Goal: Communication & Community: Answer question/provide support

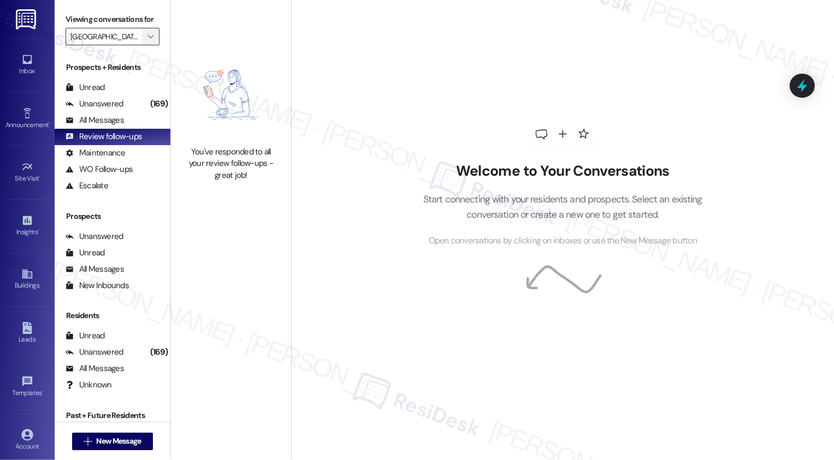
click at [147, 41] on icon "" at bounding box center [150, 36] width 6 height 9
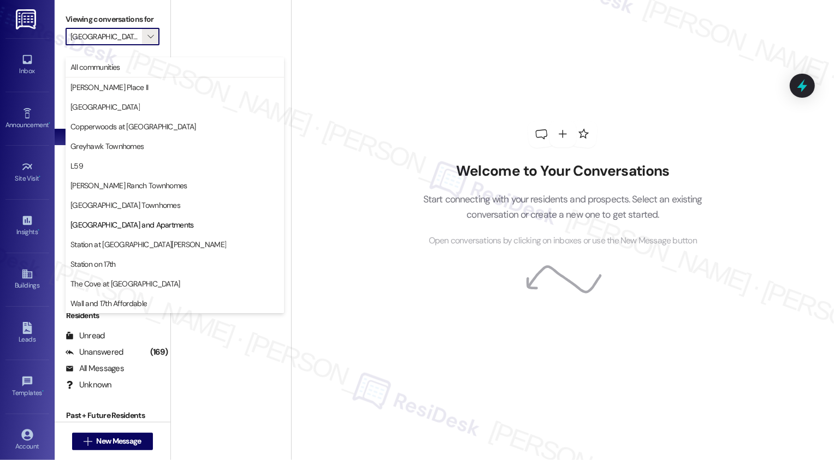
click at [377, 84] on div "Welcome to Your Conversations Start connecting with your residents and prospect…" at bounding box center [562, 230] width 543 height 460
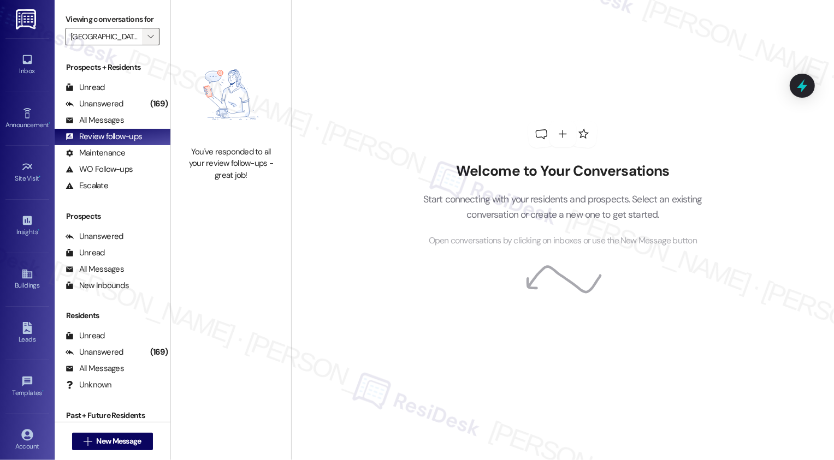
click at [147, 41] on icon "" at bounding box center [150, 36] width 6 height 9
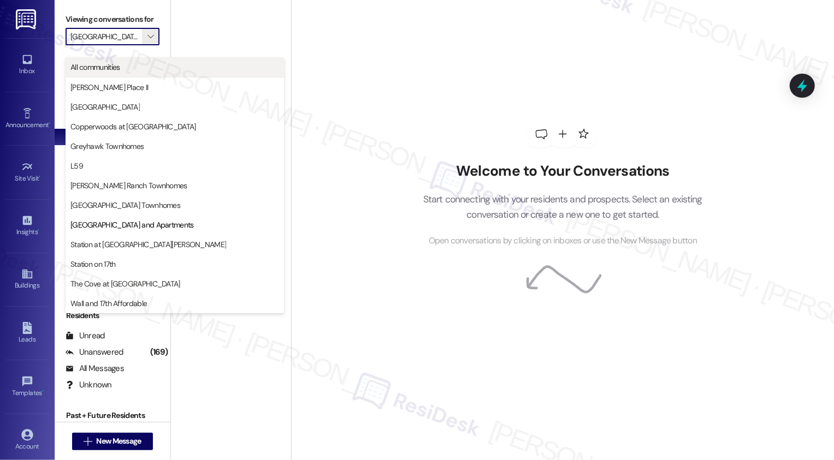
click at [140, 66] on span "All communities" at bounding box center [174, 67] width 209 height 11
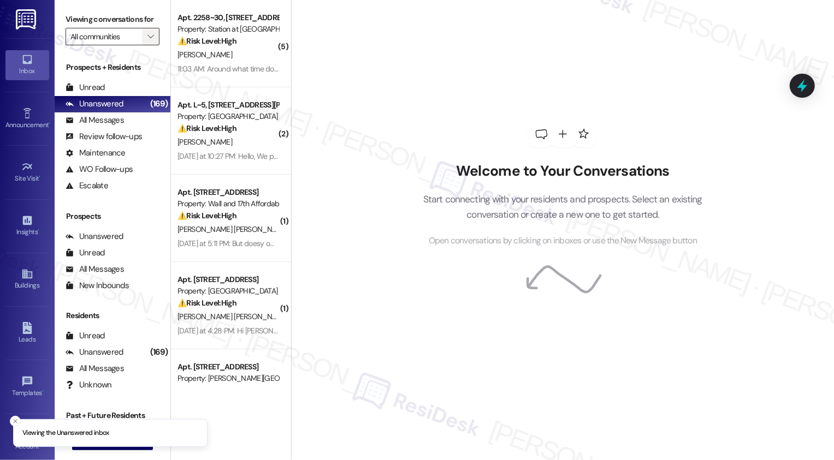
click at [147, 41] on icon "" at bounding box center [150, 36] width 6 height 9
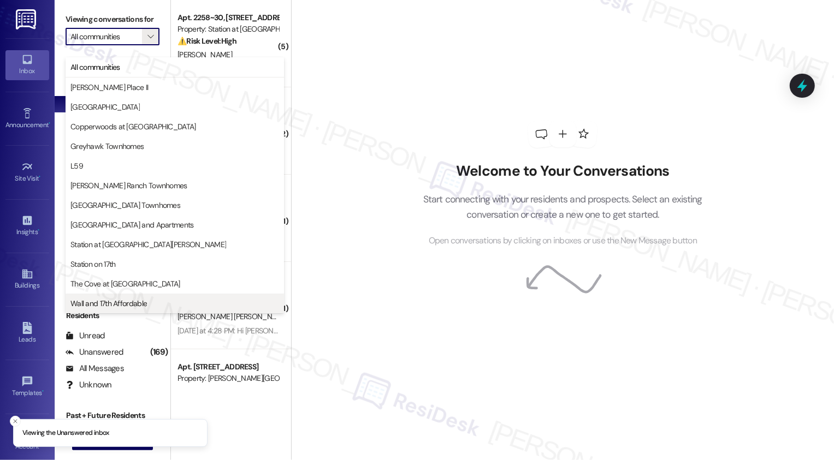
click at [144, 304] on span "Wall and 17th Affordable" at bounding box center [108, 303] width 76 height 11
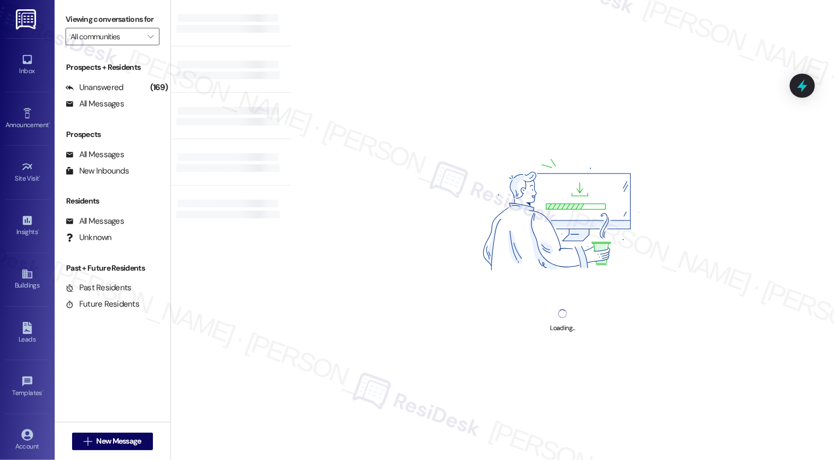
type input "Wall and 17th Affordable"
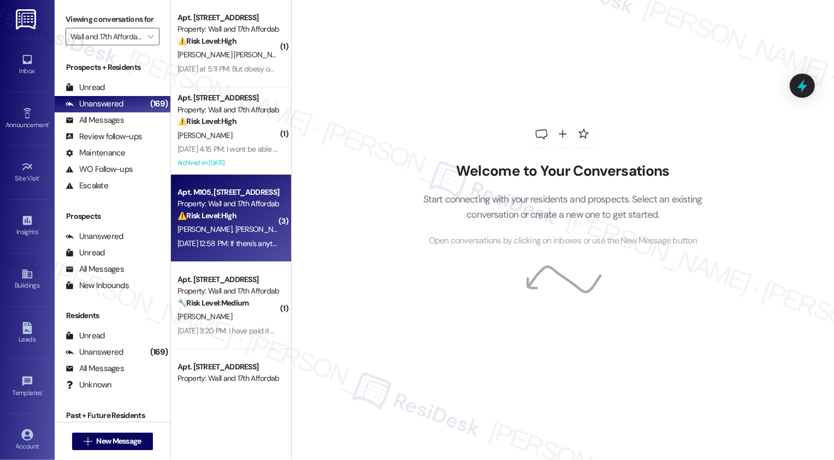
click at [237, 229] on span "Z. Johnson" at bounding box center [262, 229] width 55 height 10
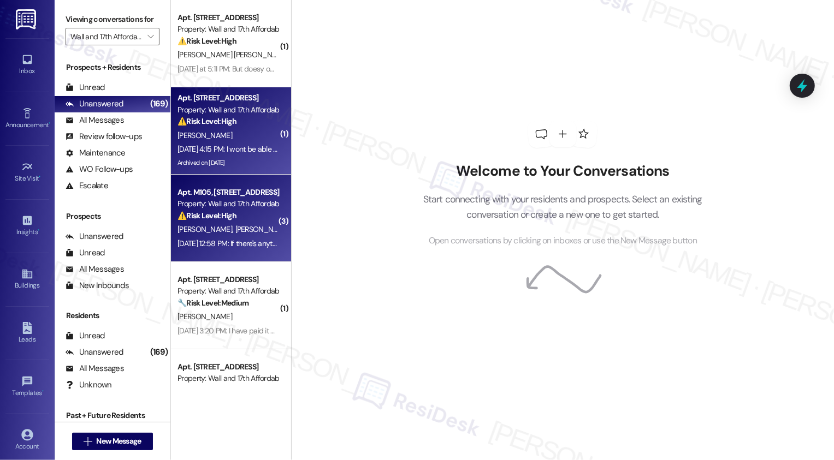
click at [242, 128] on div "Apt. L403, 1685 Wall Ave Property: Wall and 17th Affordable ⚠️ Risk Level: High…" at bounding box center [227, 109] width 103 height 37
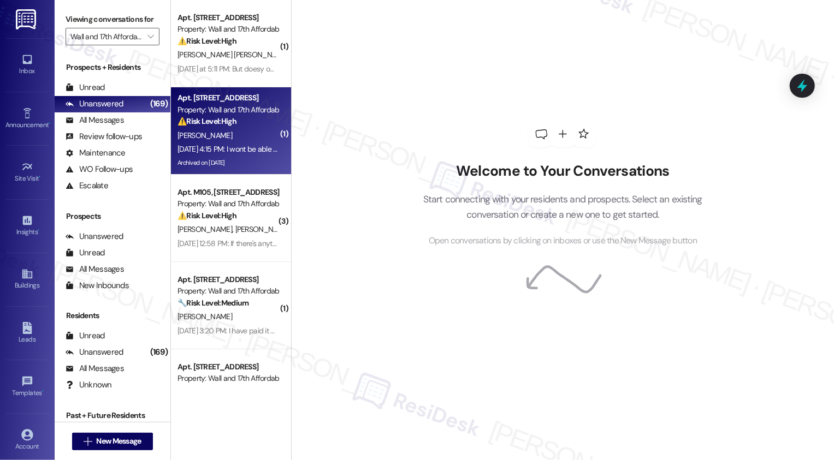
click at [242, 128] on div "Apt. L403, 1685 Wall Ave Property: Wall and 17th Affordable ⚠️ Risk Level: High…" at bounding box center [227, 109] width 103 height 37
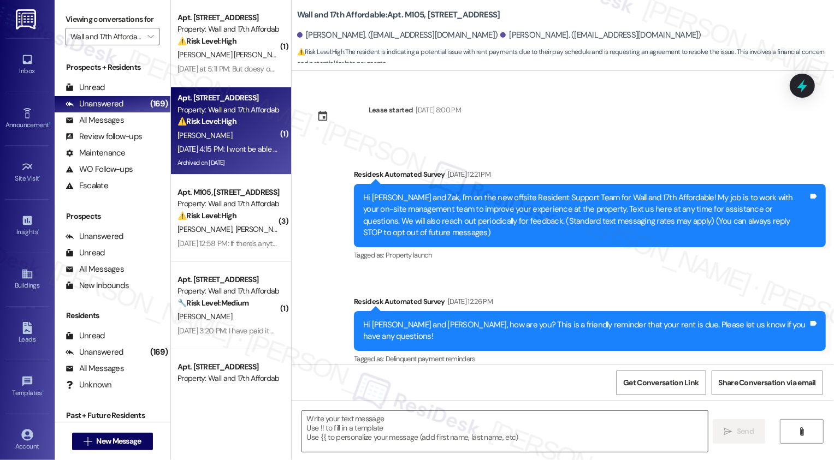
click at [242, 128] on div "Apt. L403, 1685 Wall Ave Property: Wall and 17th Affordable ⚠️ Risk Level: High…" at bounding box center [227, 109] width 103 height 37
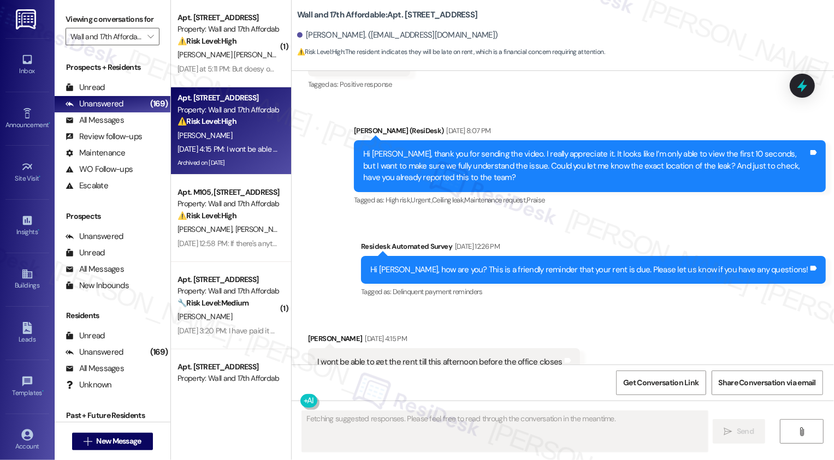
scroll to position [1226, 0]
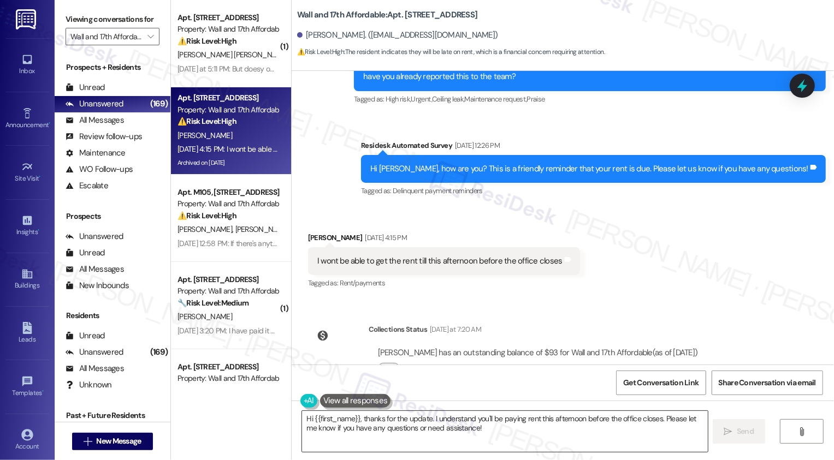
click at [421, 425] on textarea "Hi {{first_name}}, thanks for the update. I understand you'll be paying rent th…" at bounding box center [505, 431] width 406 height 41
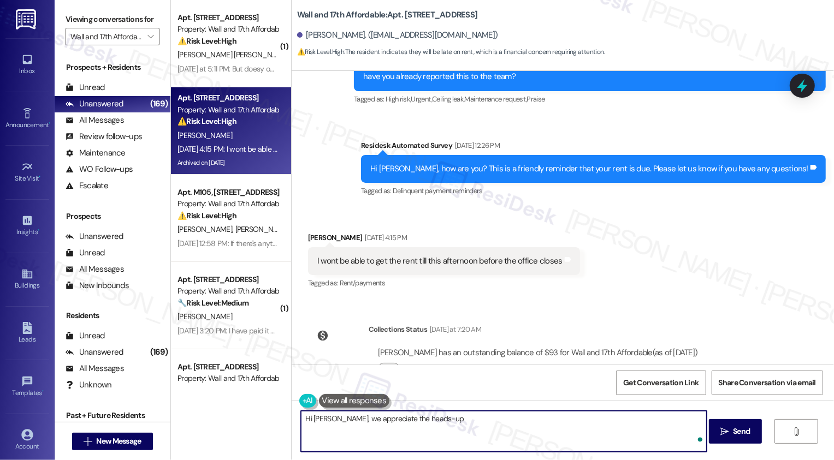
type textarea "Hi Trisha, we appreciate the heads-up!"
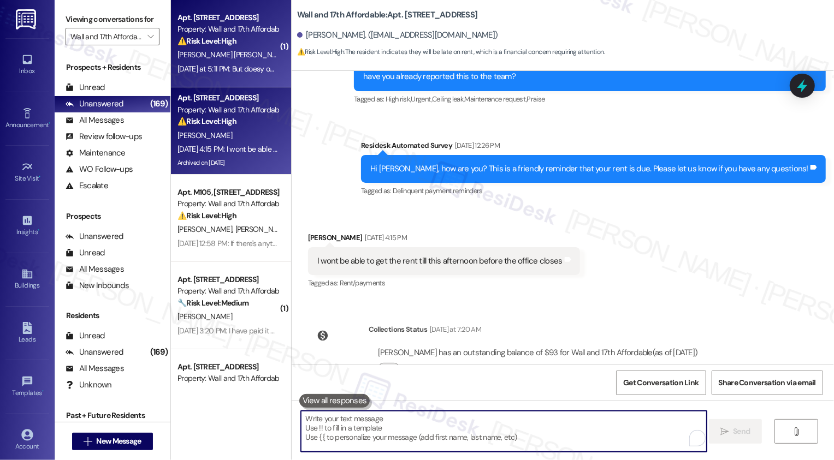
scroll to position [1125, 0]
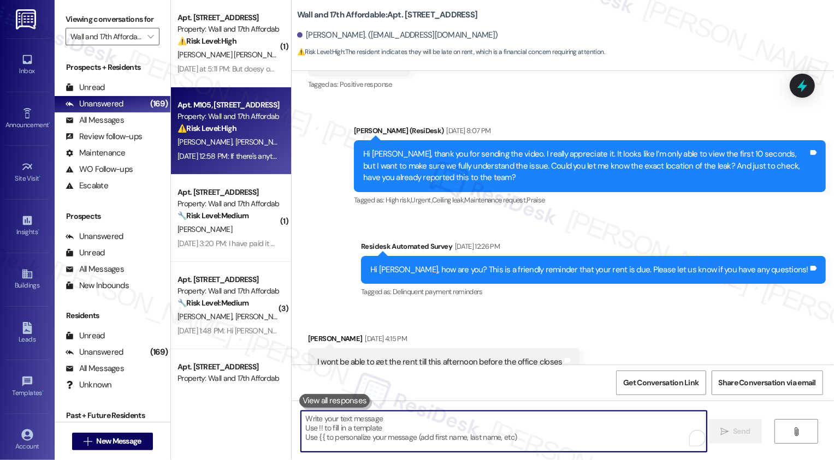
click at [236, 130] on div "⚠️ Risk Level: High The resident is indicating a potential issue with rent paym…" at bounding box center [227, 128] width 101 height 11
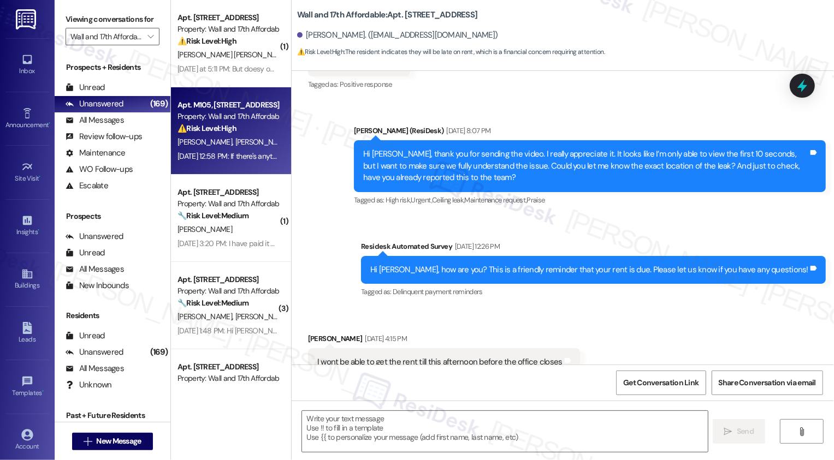
click at [236, 130] on div "⚠️ Risk Level: High The resident is indicating a potential issue with rent paym…" at bounding box center [227, 128] width 101 height 11
type textarea "Fetching suggested responses. Please feel free to read through the conversation…"
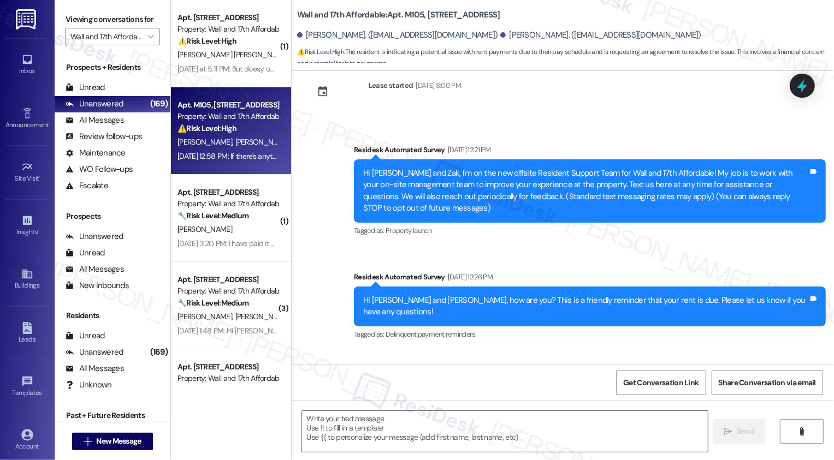
click at [236, 130] on div "⚠️ Risk Level: High The resident is indicating a potential issue with rent paym…" at bounding box center [227, 128] width 101 height 11
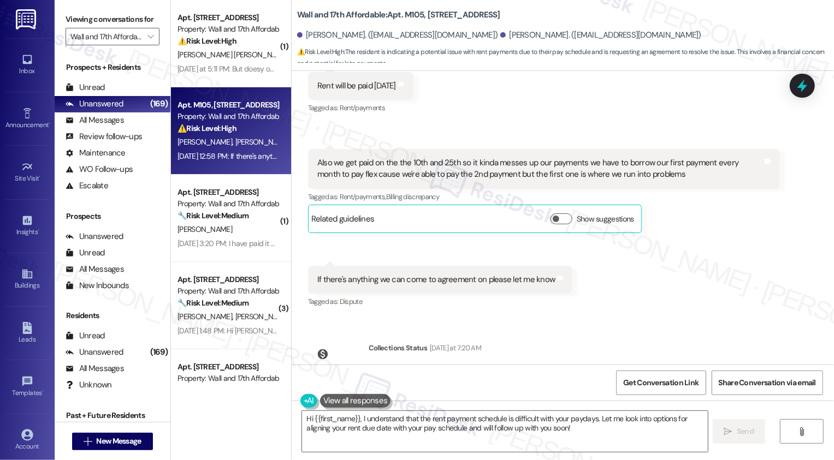
scroll to position [343, 0]
click at [554, 213] on button "Show suggestions" at bounding box center [561, 218] width 22 height 11
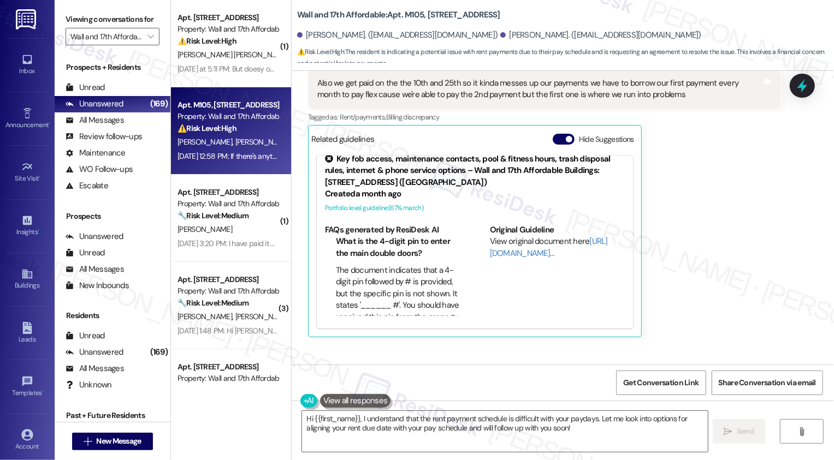
scroll to position [442, 0]
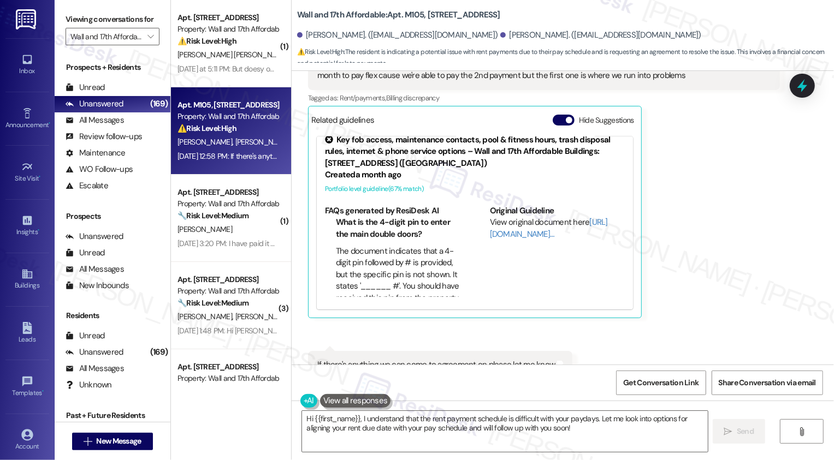
click at [323, 134] on icon at bounding box center [328, 139] width 11 height 11
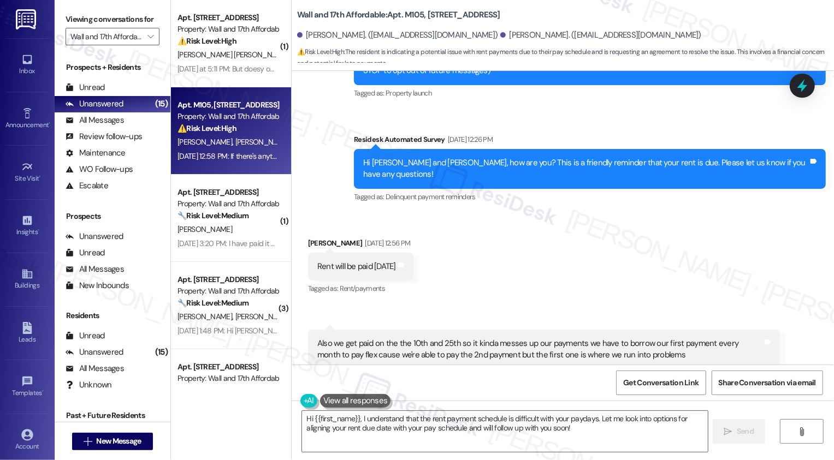
scroll to position [162, 0]
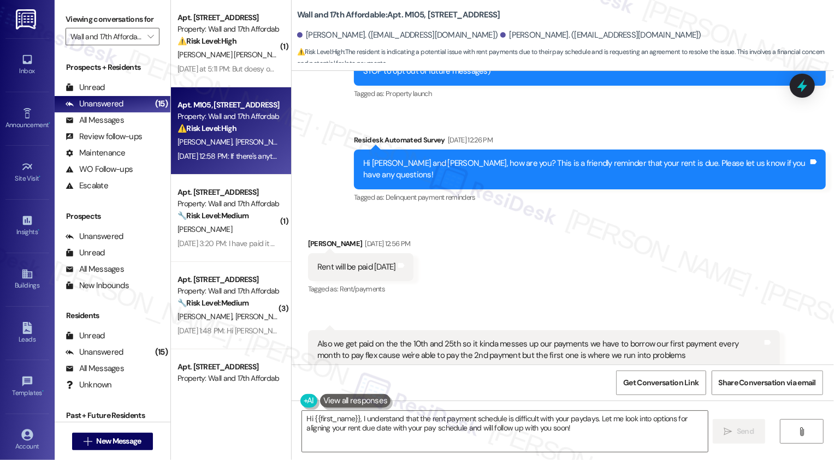
click at [311, 230] on div "Received via SMS Kolbee Johnson Sep 03, 2025 at 12:56 PM Rent will be paid toda…" at bounding box center [361, 268] width 122 height 76
copy div "Kolbee"
click at [371, 422] on textarea "Hi {{first_name}}, I understand that the rent payment schedule is difficult wit…" at bounding box center [505, 431] width 406 height 41
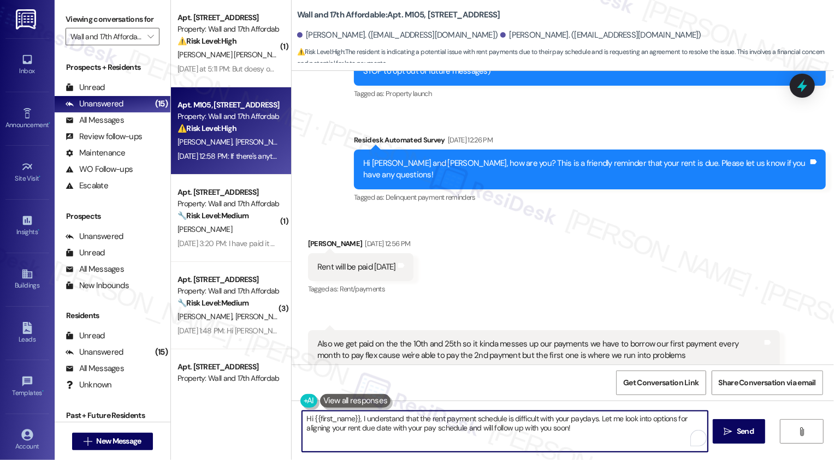
click at [331, 418] on textarea "Hi {{first_name}}, I understand that the rent payment schedule is difficult wit…" at bounding box center [505, 431] width 406 height 41
paste textarea "Kolbee"
click at [364, 431] on textarea "Hi Kolbee, I understand that the rent payment schedule is difficult with your p…" at bounding box center [504, 431] width 406 height 41
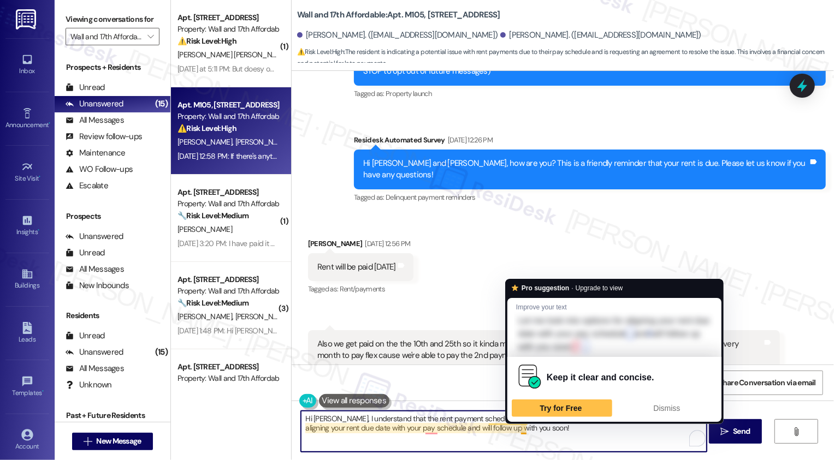
click at [545, 432] on textarea "Hi Kolbee, I understand that the rent payment schedule is difficult with your p…" at bounding box center [504, 431] width 406 height 41
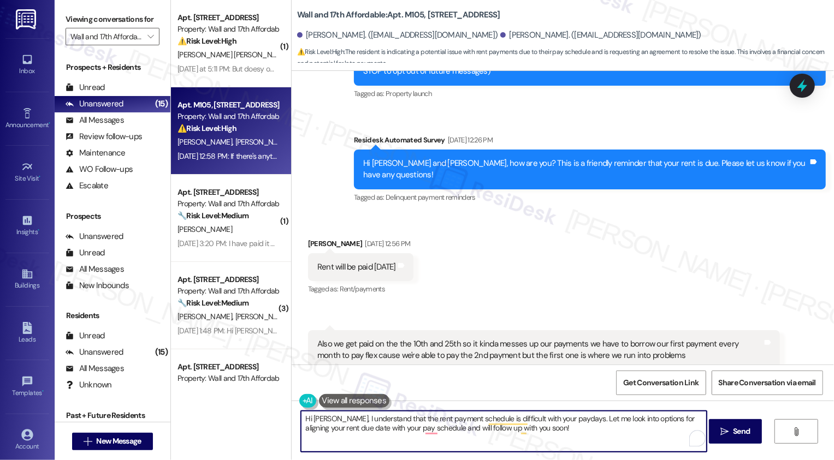
click at [568, 421] on textarea "Hi Kolbee, I understand that the rent payment schedule is difficult with your p…" at bounding box center [504, 431] width 406 height 41
drag, startPoint x: 298, startPoint y: 428, endPoint x: 640, endPoint y: 430, distance: 341.8
click at [640, 431] on textarea "Hi Kolbee, I understand that the rent payment schedule is difficult with your p…" at bounding box center [504, 431] width 406 height 41
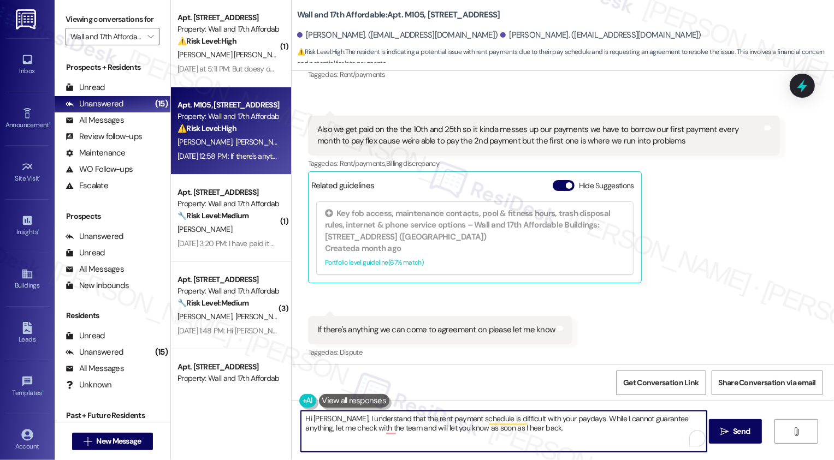
scroll to position [377, 0]
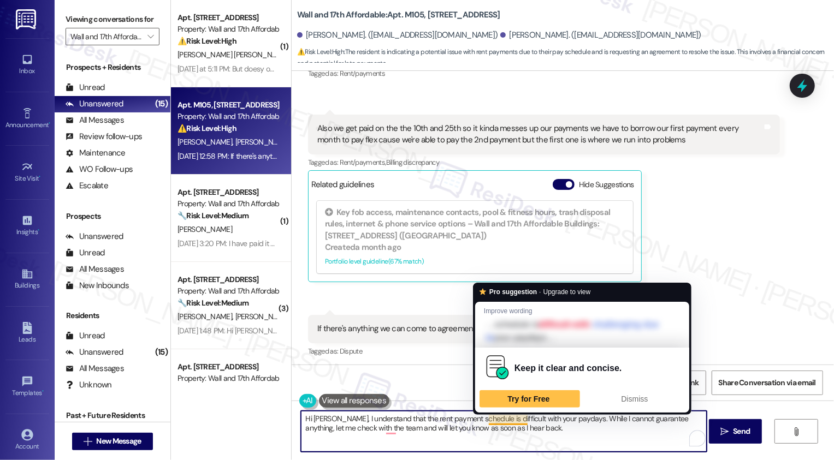
click at [523, 427] on textarea "Hi Kolbee, I understand that the rent payment schedule is difficult with your p…" at bounding box center [504, 431] width 406 height 41
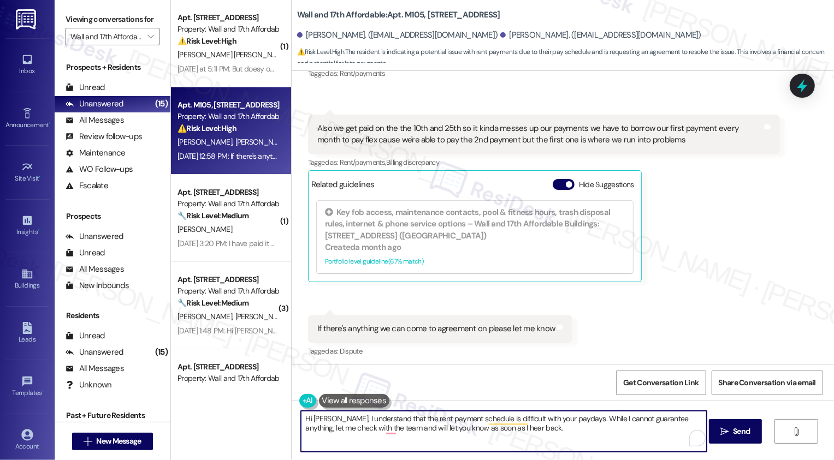
click at [558, 428] on textarea "Hi Kolbee, I understand that the rent payment schedule is difficult with your p…" at bounding box center [504, 431] width 406 height 41
click at [581, 435] on textarea "Hi Kolbee, I understand that the rent payment schedule is difficult with your p…" at bounding box center [504, 431] width 406 height 41
click at [382, 430] on textarea "Hi Kolbee, I understand that the rent payment schedule is difficult with your p…" at bounding box center [504, 431] width 406 height 41
click at [552, 433] on textarea "Hi Kolbee, I understand that the rent payment schedule is difficult with your p…" at bounding box center [504, 431] width 406 height 41
click at [575, 442] on textarea "Hi Kolbee, I understand that the rent payment schedule is difficult with your p…" at bounding box center [504, 431] width 406 height 41
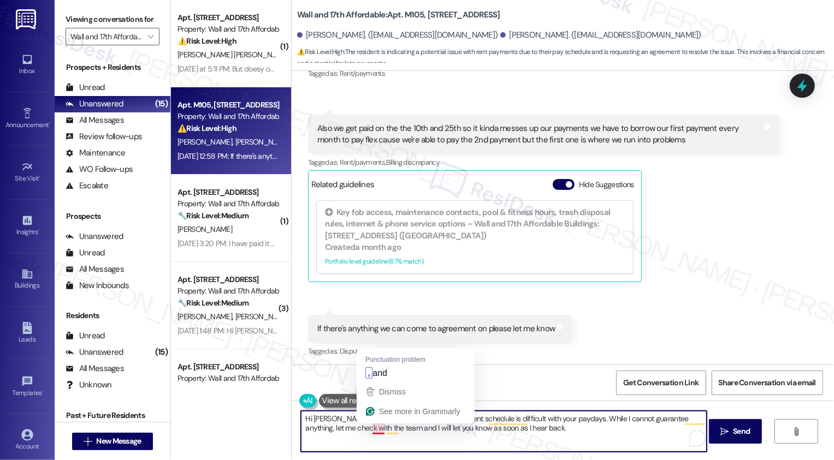
click at [370, 431] on textarea "Hi Kolbee, I understand that the rent payment schedule is difficult with your p…" at bounding box center [504, 431] width 406 height 41
click at [558, 421] on textarea "Hi Kolbee, I understand that the rent payment schedule is difficult with your p…" at bounding box center [504, 431] width 406 height 41
click at [573, 431] on textarea "Hi Kolbee, I understand that the rent payment schedule is difficult with your p…" at bounding box center [504, 431] width 406 height 41
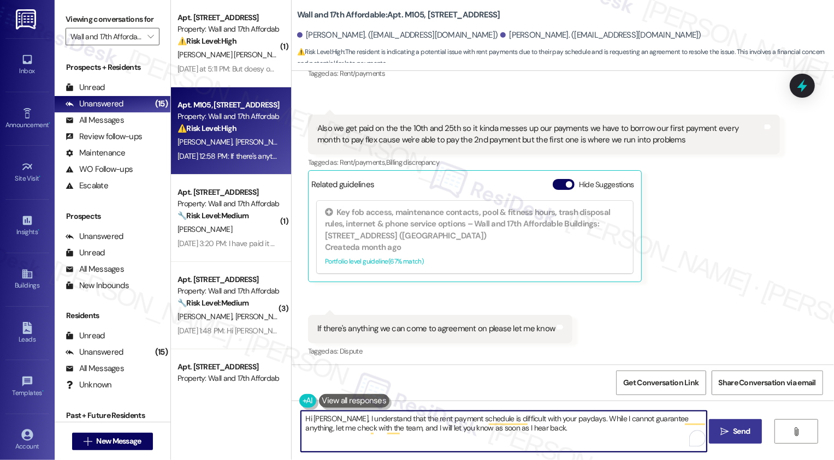
type textarea "Hi Kolbee, I understand that the rent payment schedule is difficult with your p…"
click at [724, 439] on button " Send" at bounding box center [735, 431] width 53 height 25
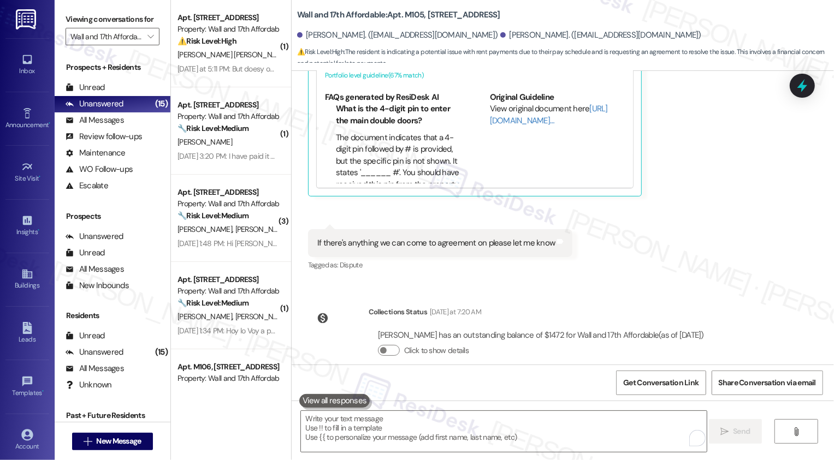
scroll to position [657, 0]
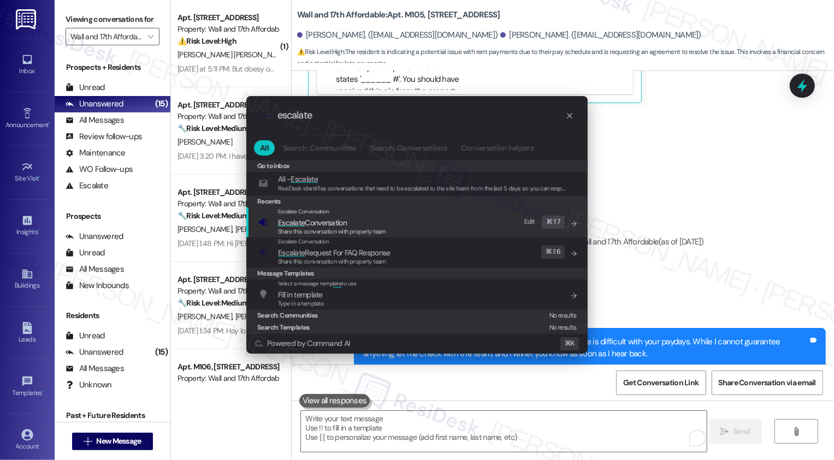
type input "escalate"
click at [381, 225] on span "Escalate Conversation" at bounding box center [332, 223] width 108 height 12
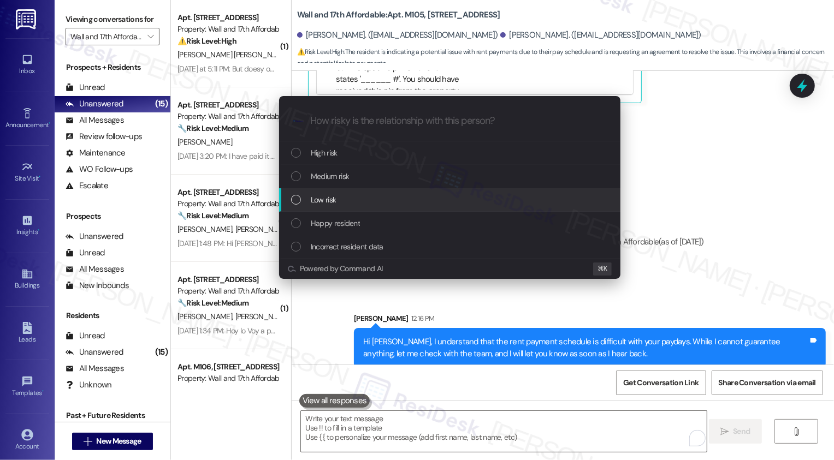
click at [355, 197] on div "Low risk" at bounding box center [450, 200] width 319 height 12
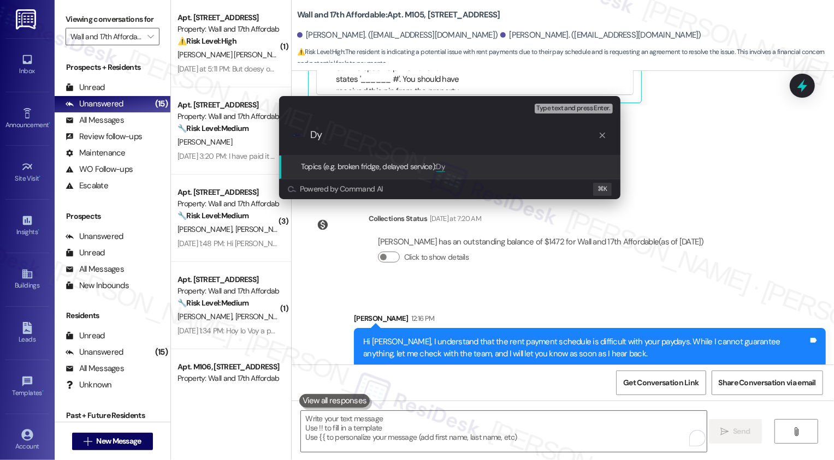
type input "D"
type input "T"
type input "Rent Due Date Concern"
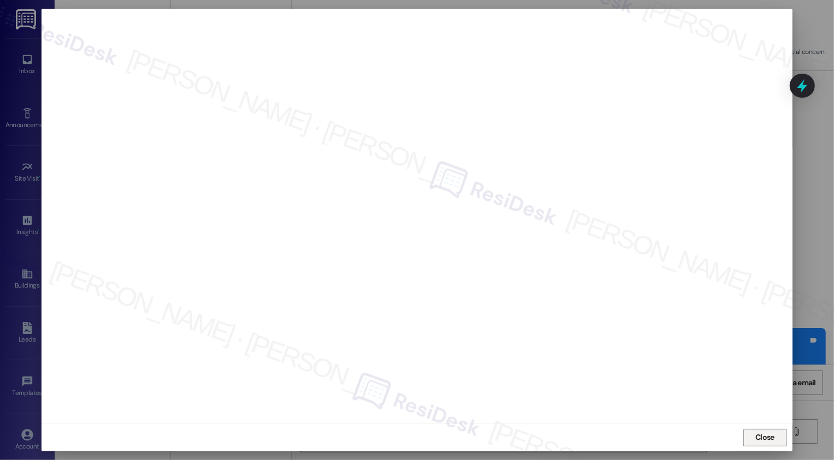
click at [757, 439] on button "Close" at bounding box center [765, 437] width 44 height 17
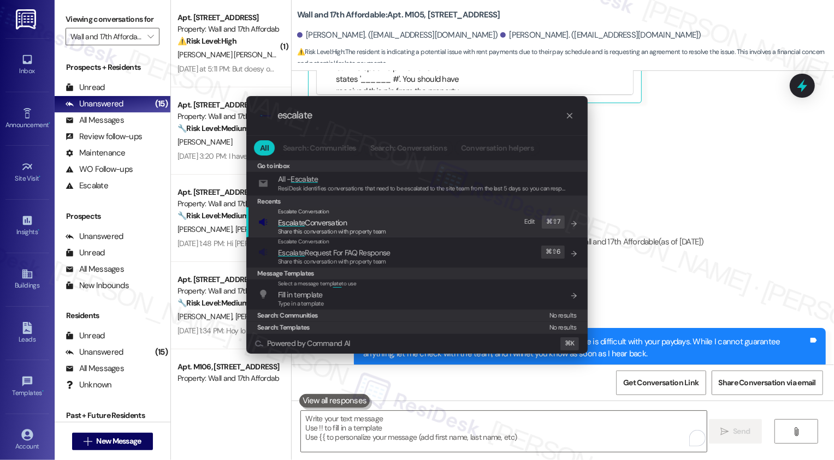
type input "escalate"
click at [335, 229] on span "Share this conversation with property team" at bounding box center [332, 232] width 108 height 8
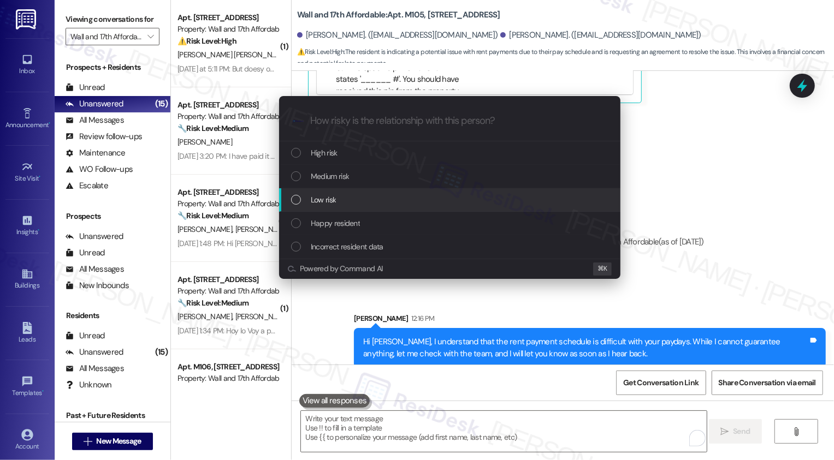
click at [329, 202] on span "Low risk" at bounding box center [323, 200] width 25 height 12
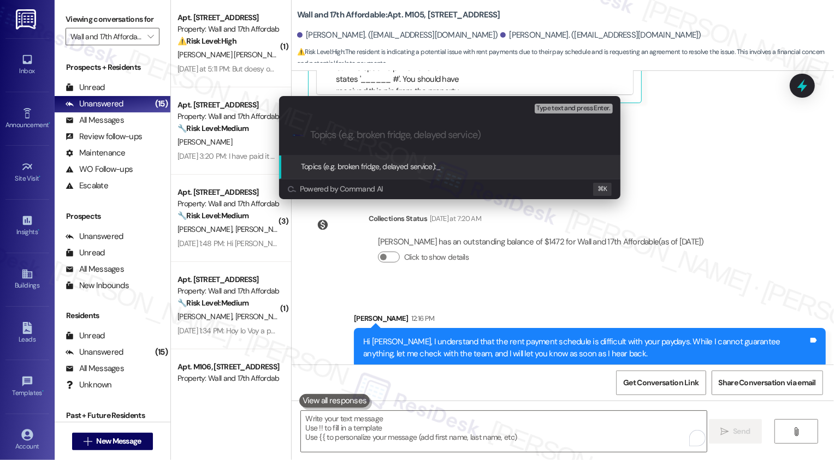
paste input "Rent Due Date Concern"
type input "Rent Due Date Concern"
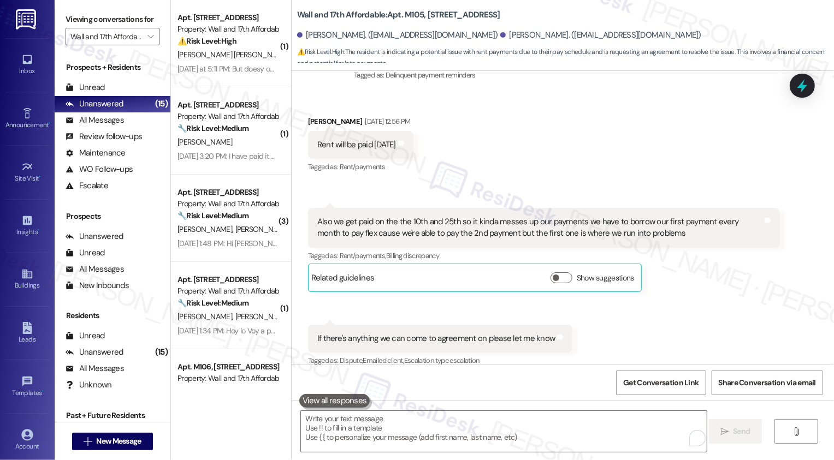
scroll to position [489, 0]
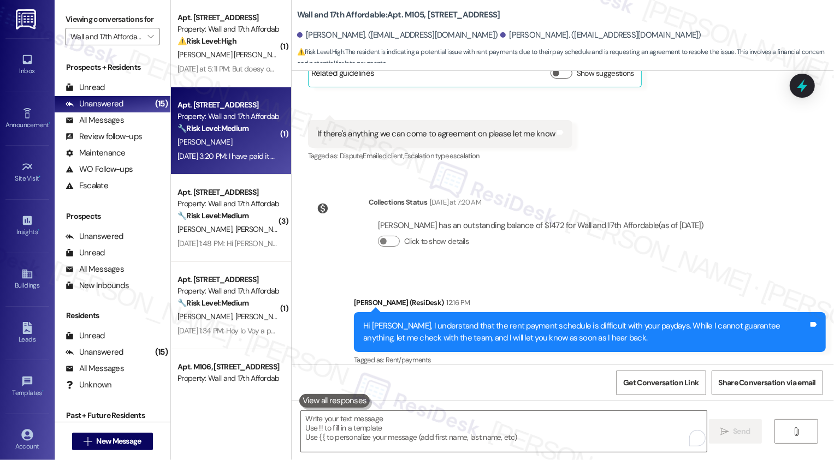
click at [218, 138] on div "C. Cragun" at bounding box center [227, 142] width 103 height 14
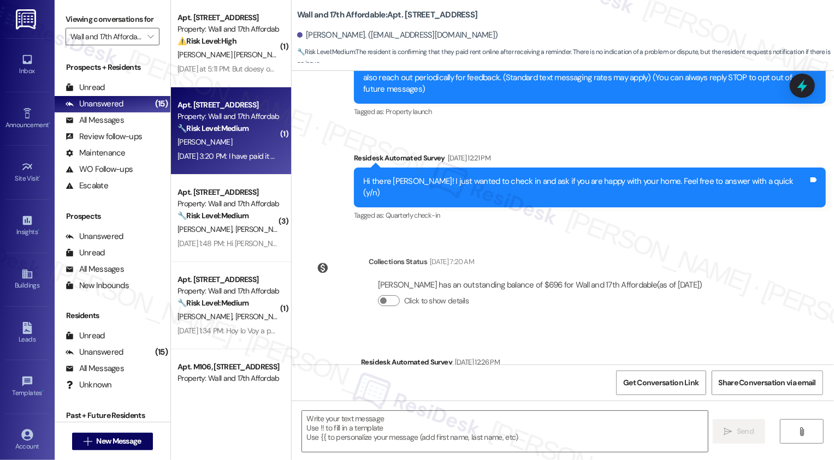
type textarea "Fetching suggested responses. Please feel free to read through the conversation…"
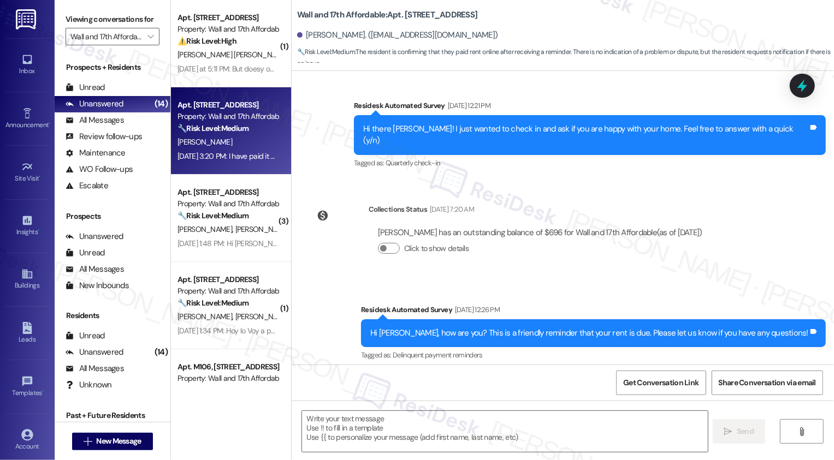
scroll to position [283, 0]
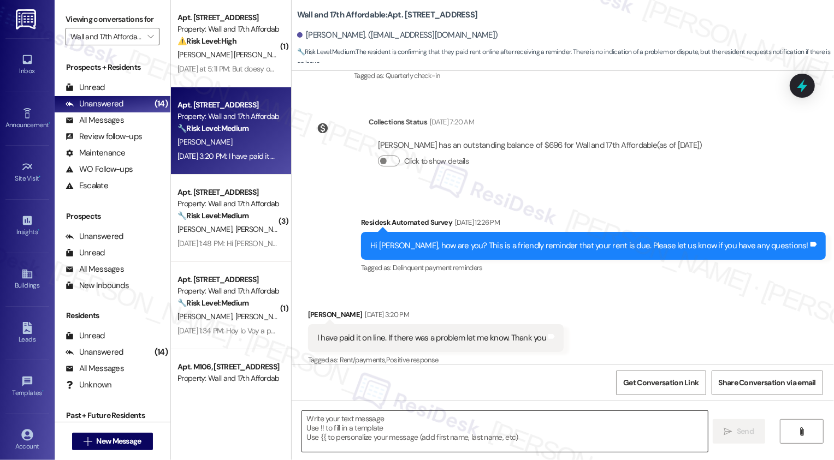
click at [354, 429] on textarea at bounding box center [505, 431] width 406 height 41
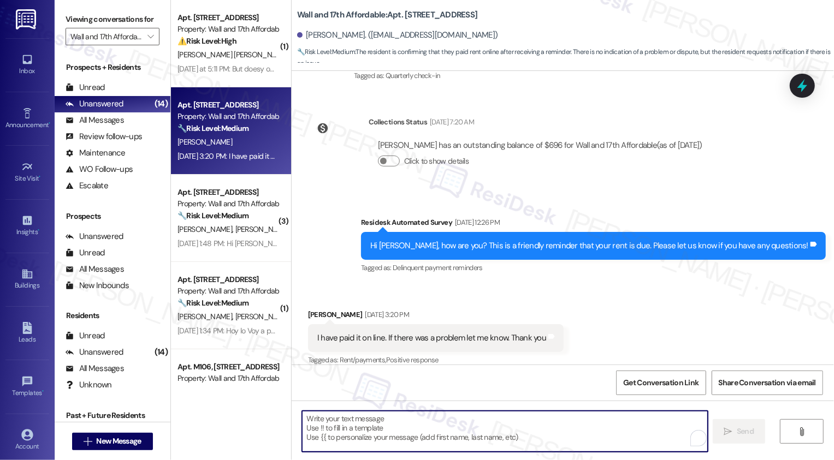
click at [354, 429] on textarea "To enrich screen reader interactions, please activate Accessibility in Grammarl…" at bounding box center [505, 431] width 406 height 41
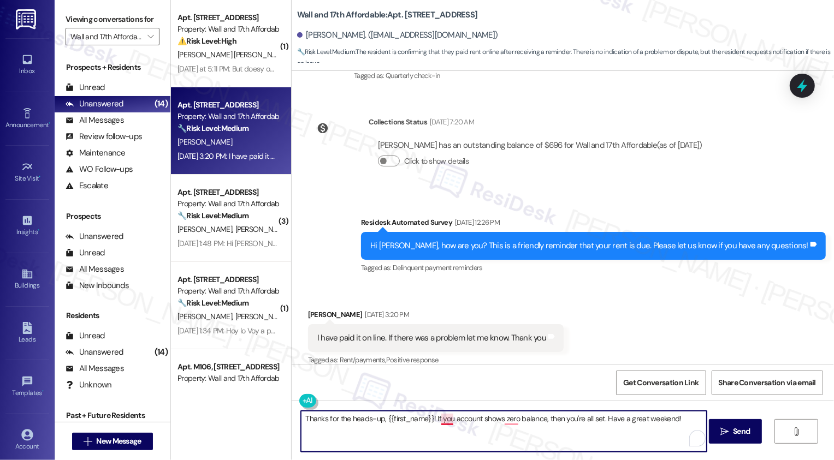
click at [436, 422] on textarea "Thanks for the heads-up, {{first_name}}! If you account shows zero balance, the…" at bounding box center [504, 431] width 406 height 41
click at [508, 421] on textarea "Thanks for the heads-up, {{first_name}}! If your account shows zero balance, th…" at bounding box center [504, 431] width 406 height 41
click at [551, 420] on textarea "Thanks for the heads-up, {{first_name}}! If your account shows a zero balance, …" at bounding box center [504, 431] width 406 height 41
click at [555, 421] on textarea "Thanks for the heads-up, {{first_name}}! If your account shows a zero balance, …" at bounding box center [504, 431] width 406 height 41
click at [587, 419] on textarea "Thanks for the heads-up, {{first_name}}! If your account shows a zero balance, …" at bounding box center [504, 431] width 406 height 41
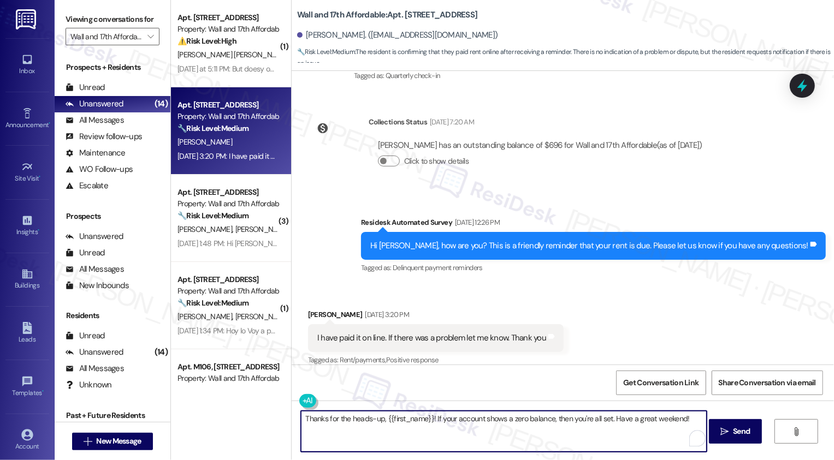
click at [602, 418] on textarea "Thanks for the heads-up, {{first_name}}! If your account shows a zero balance, …" at bounding box center [504, 431] width 406 height 41
click at [426, 417] on textarea "Thanks for the heads-up, {{first_name}}! If your account shows a zero balance, …" at bounding box center [504, 431] width 406 height 41
click at [437, 452] on div "Thanks for the heads-up, {{first_name}}! Sometimes it just takes time to proces…" at bounding box center [503, 432] width 407 height 42
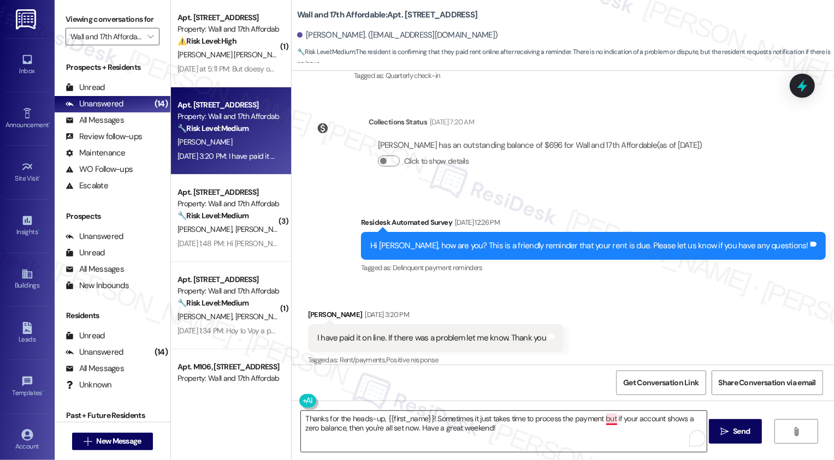
click at [609, 423] on textarea "Thanks for the heads-up, {{first_name}}! Sometimes it just takes time to proces…" at bounding box center [504, 431] width 406 height 41
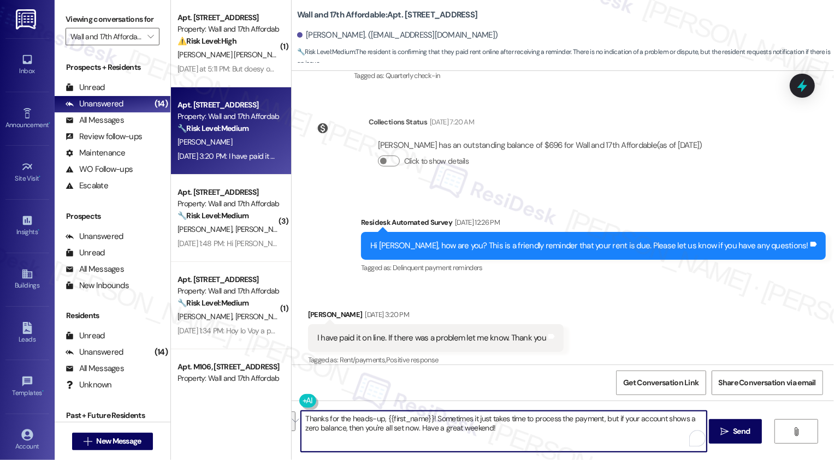
click at [436, 426] on textarea "Thanks for the heads-up, {{first_name}}! Sometimes it just takes time to proces…" at bounding box center [504, 431] width 406 height 41
click at [528, 430] on textarea "Thanks for the heads-up, {{first_name}}! Sometimes it just takes time to proces…" at bounding box center [504, 431] width 406 height 41
drag, startPoint x: 520, startPoint y: 420, endPoint x: 597, endPoint y: 420, distance: 76.4
click at [597, 420] on textarea "Thanks for the heads-up, {{first_name}}! Sometimes it just takes time to proces…" at bounding box center [504, 431] width 406 height 41
click at [578, 431] on textarea "Thanks for the heads-up, {{first_name}}! Sometimes it just takes time for the p…" at bounding box center [504, 431] width 406 height 41
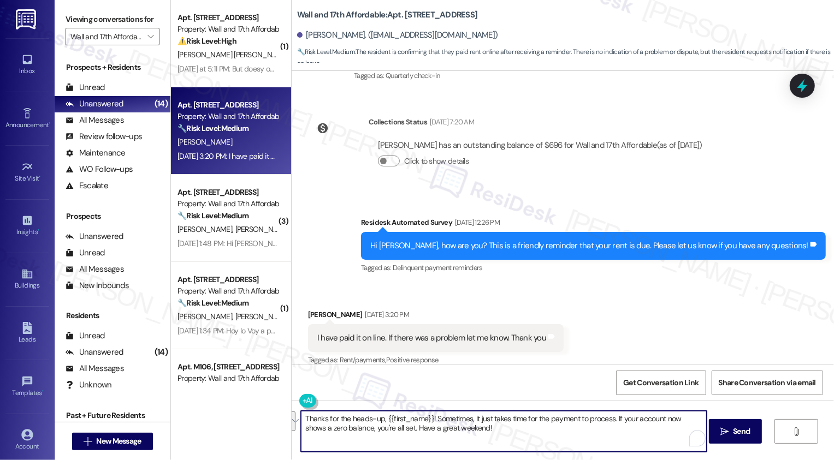
click at [524, 425] on textarea "Thanks for the heads-up, {{first_name}}! Sometimes, it just takes time for the …" at bounding box center [504, 431] width 406 height 41
type textarea "Thanks for the heads-up, {{first_name}}! Sometimes, it just takes time for the …"
click at [742, 437] on span "Send" at bounding box center [741, 431] width 17 height 11
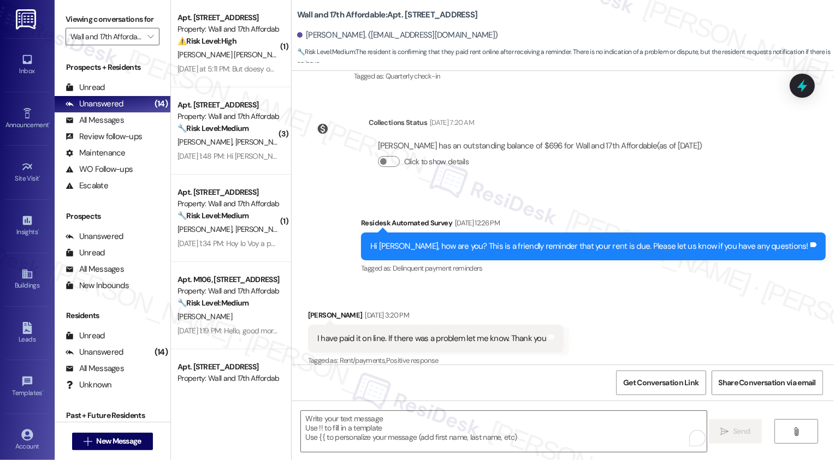
scroll to position [371, 0]
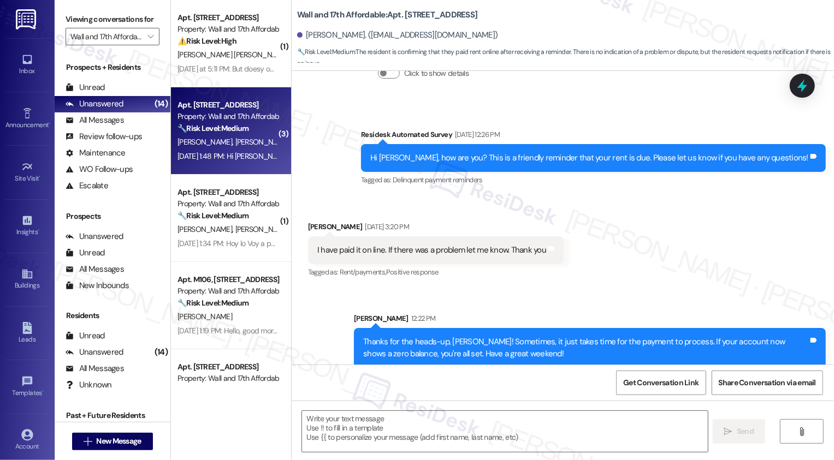
click at [272, 157] on div "Apt. L109, 1685 Wall Ave Property: Wall and 17th Affordable 🔧 Risk Level: Mediu…" at bounding box center [231, 130] width 120 height 87
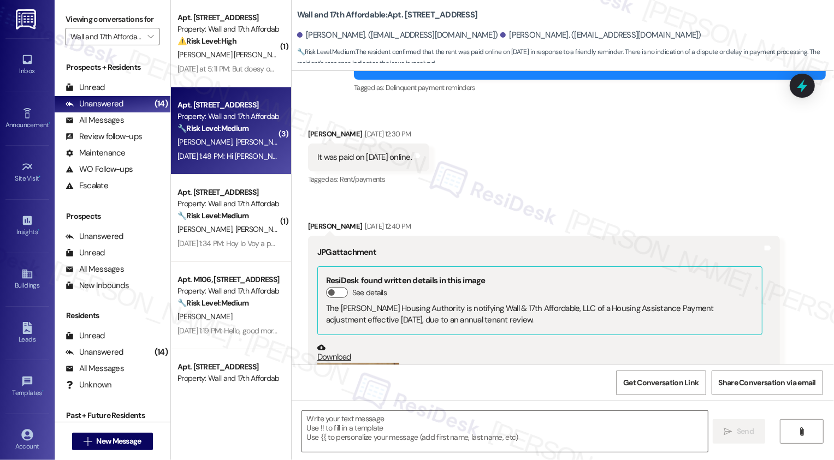
type textarea "Fetching suggested responses. Please feel free to read through the conversation…"
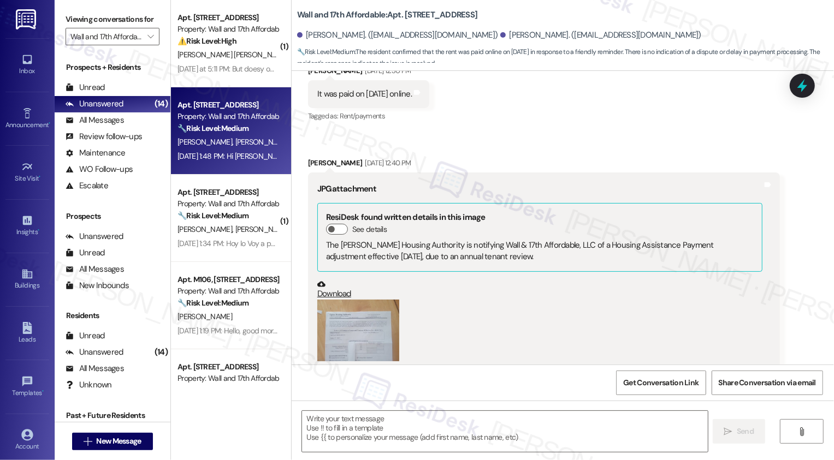
scroll to position [306, 0]
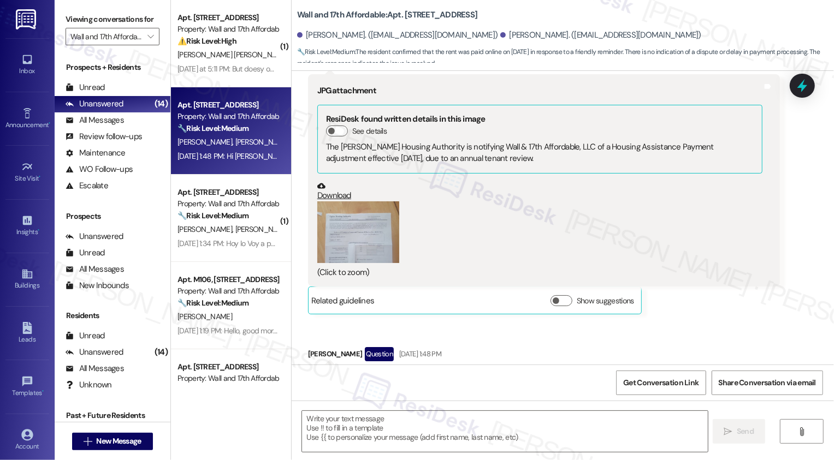
click at [346, 226] on button "Zoom image" at bounding box center [358, 232] width 82 height 62
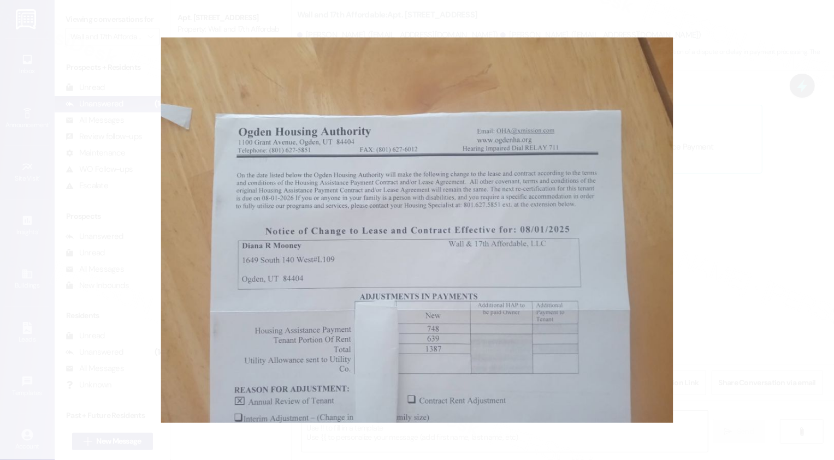
click at [778, 336] on button "Unzoom image" at bounding box center [417, 230] width 834 height 460
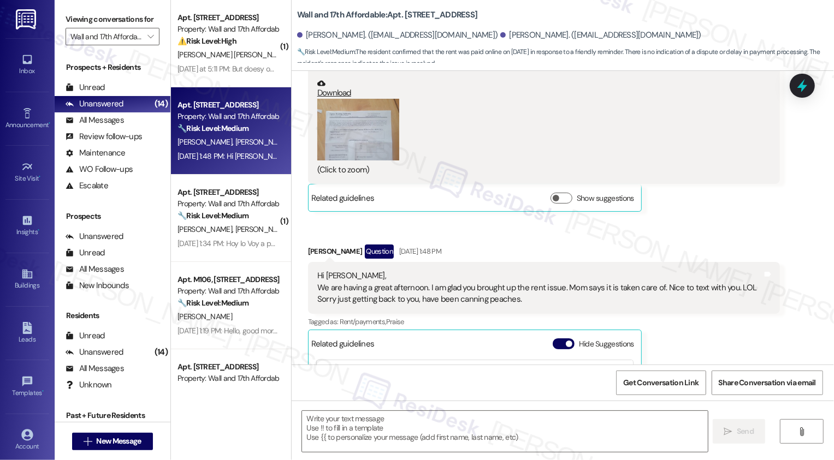
scroll to position [481, 0]
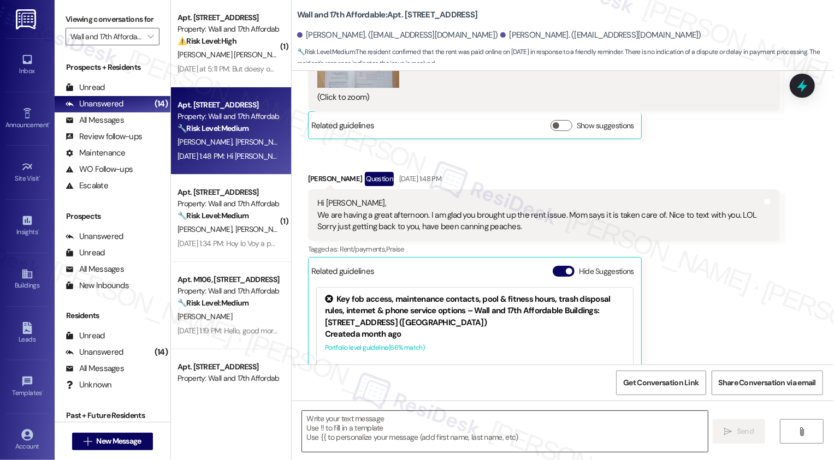
click at [429, 421] on textarea at bounding box center [505, 431] width 406 height 41
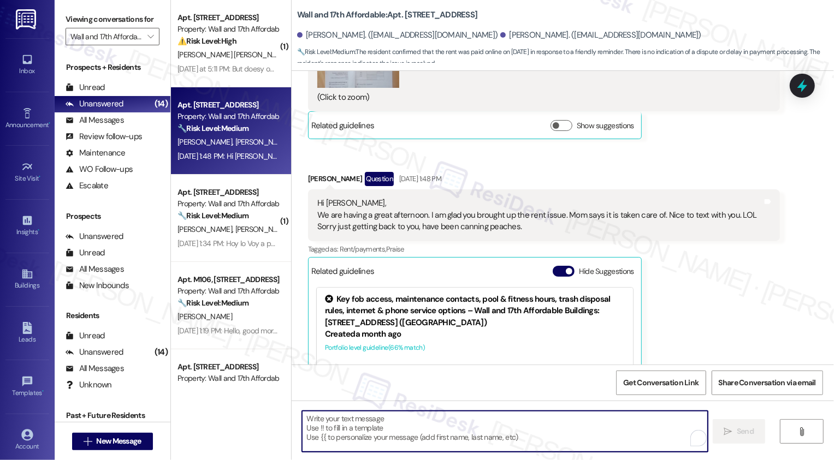
paste textarea "Thanks for the heads-up, {{first_name}}! Sometimes, it just takes time for the …"
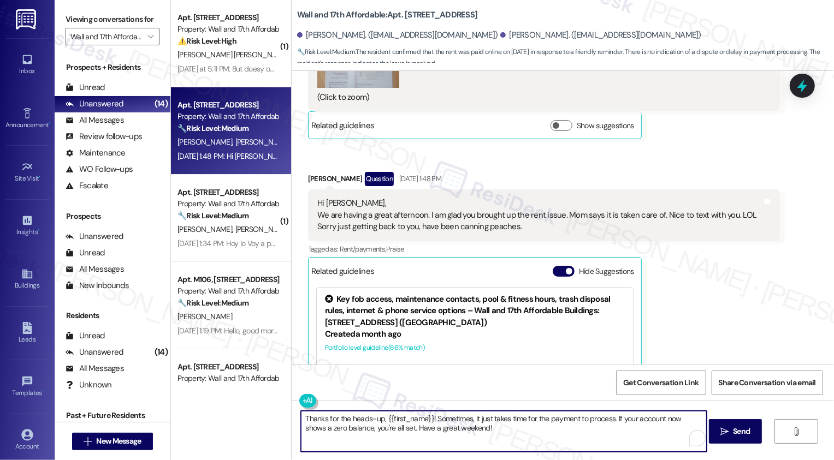
click at [429, 418] on textarea "Thanks for the heads-up, {{first_name}}! Sometimes, it just takes time for the …" at bounding box center [504, 431] width 406 height 41
type textarea "Thanks for the heads-up, {{first_name}}! It's nice to meet you both! :) Sometim…"
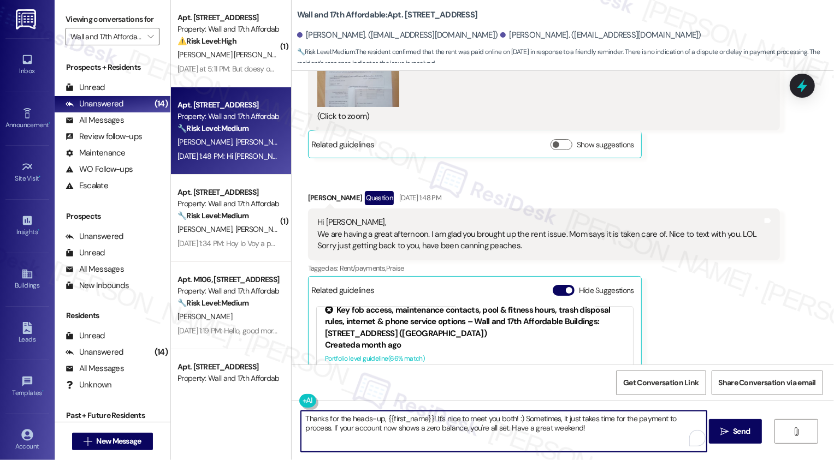
scroll to position [593, 0]
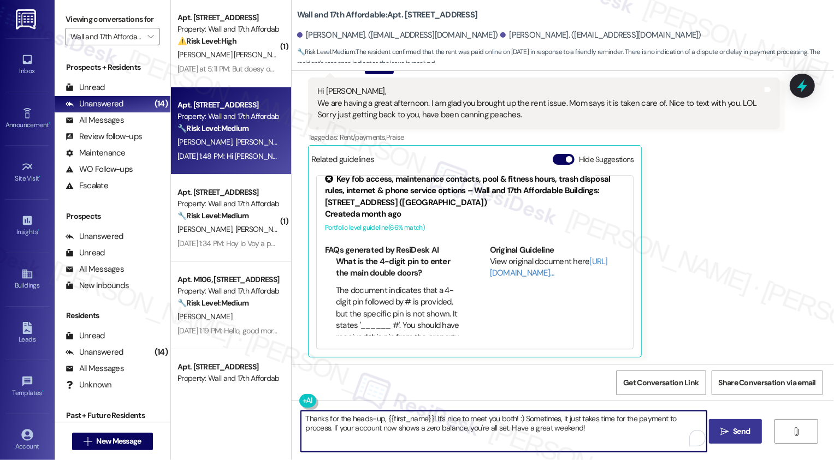
type textarea "Thanks for the heads-up, {{first_name}}! It's nice to meet you both! :) Sometim…"
click at [740, 429] on span "Send" at bounding box center [741, 431] width 17 height 11
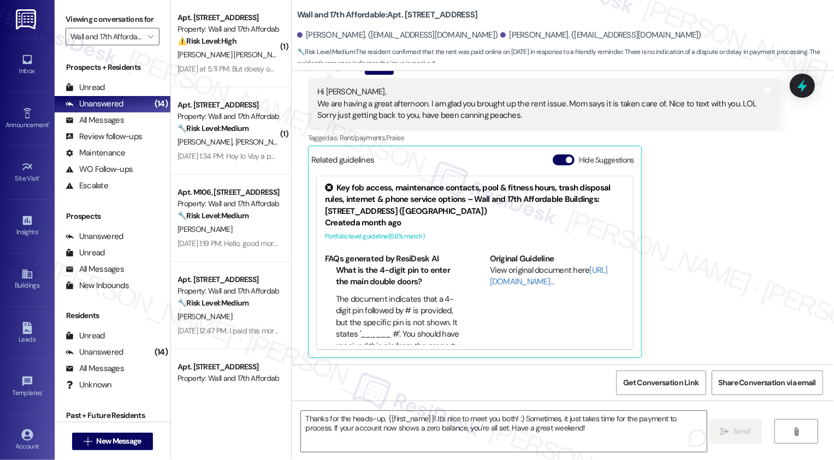
scroll to position [681, 0]
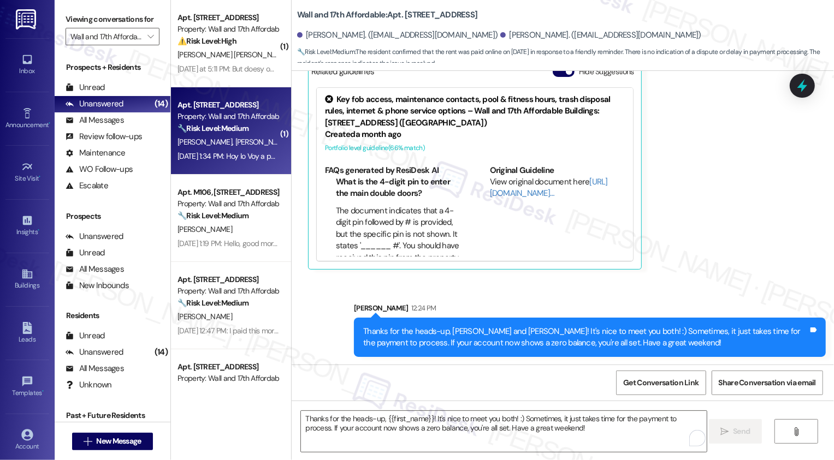
click at [222, 115] on div "Property: Wall and 17th Affordable" at bounding box center [227, 116] width 101 height 11
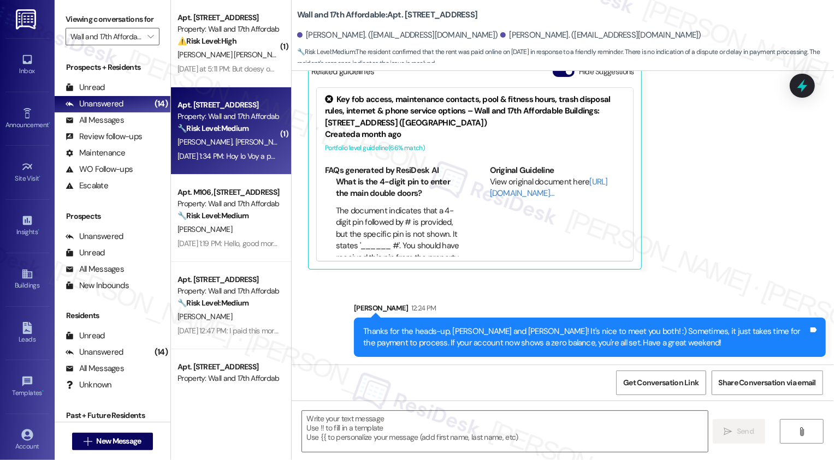
click at [222, 115] on div "Property: Wall and 17th Affordable" at bounding box center [227, 116] width 101 height 11
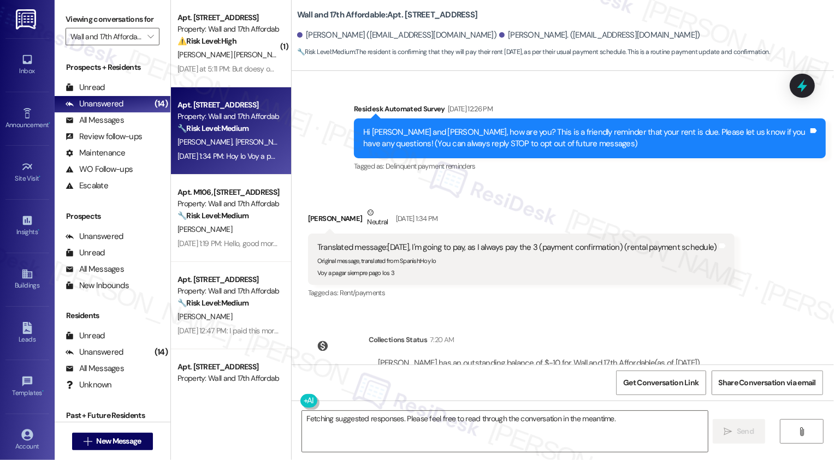
scroll to position [110, 0]
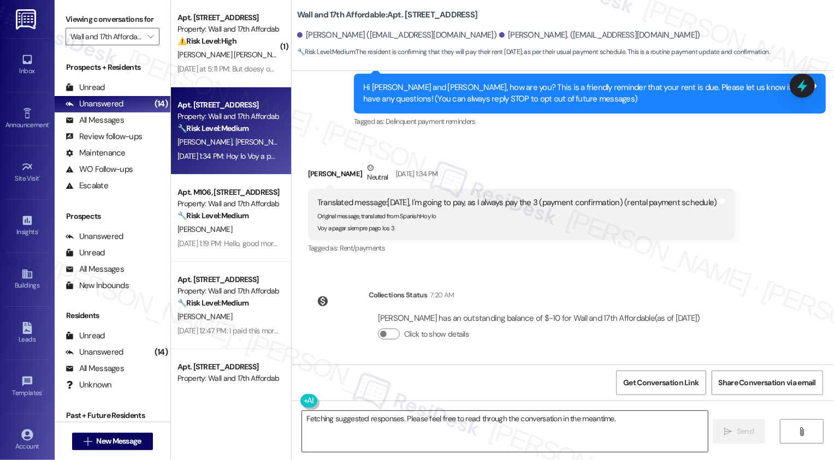
click at [398, 421] on textarea "Fetching suggested responses. Please feel free to read through the conversation…" at bounding box center [505, 431] width 406 height 41
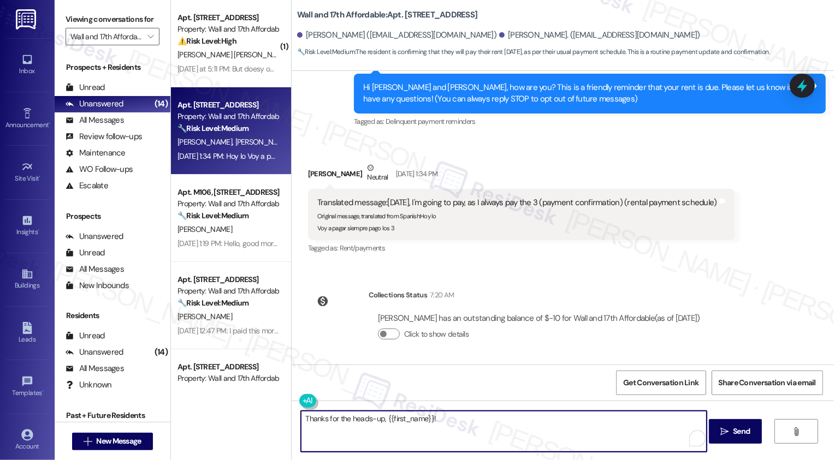
click at [414, 418] on textarea "Thanks for the heads-up, {{first_name}}!" at bounding box center [504, 431] width 406 height 41
click at [436, 425] on textarea "Thanks for the heads-up, Dayana!" at bounding box center [504, 431] width 406 height 41
click at [310, 401] on button at bounding box center [341, 401] width 84 height 14
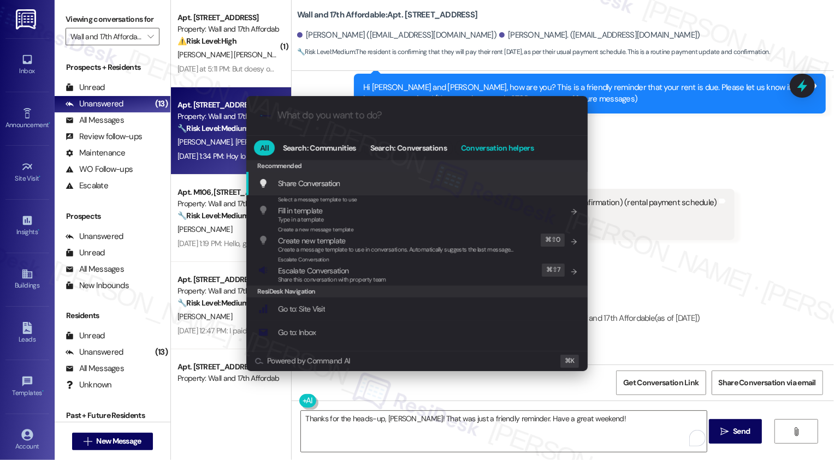
click at [474, 149] on span "Conversation helpers" at bounding box center [497, 148] width 73 height 8
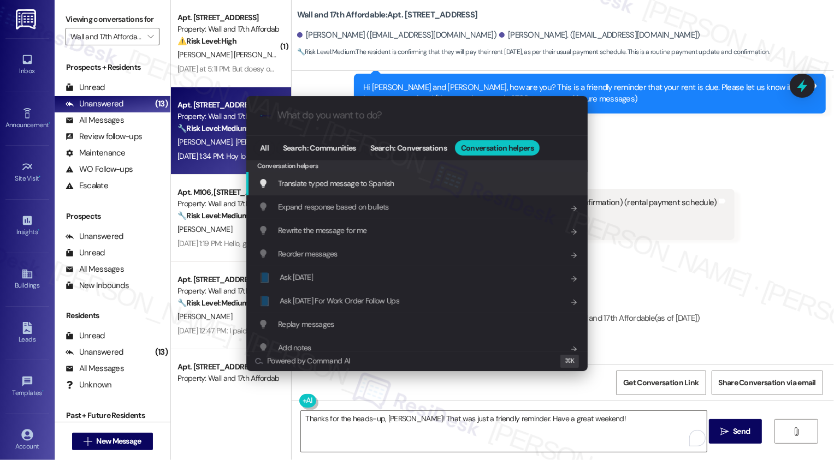
click at [401, 183] on div "Translate typed message to Spanish Add shortcut" at bounding box center [417, 183] width 319 height 12
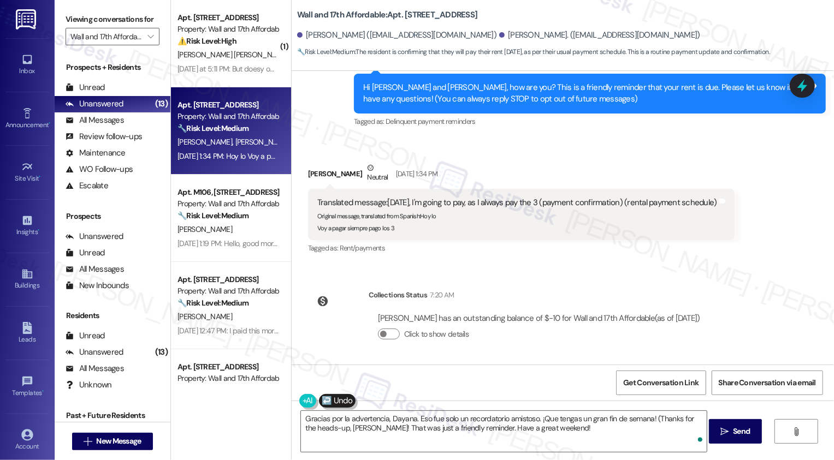
type textarea "Gracias por la advertencia, Dayana. Eso fue solo un recordatorio amistoso. ¡Que…"
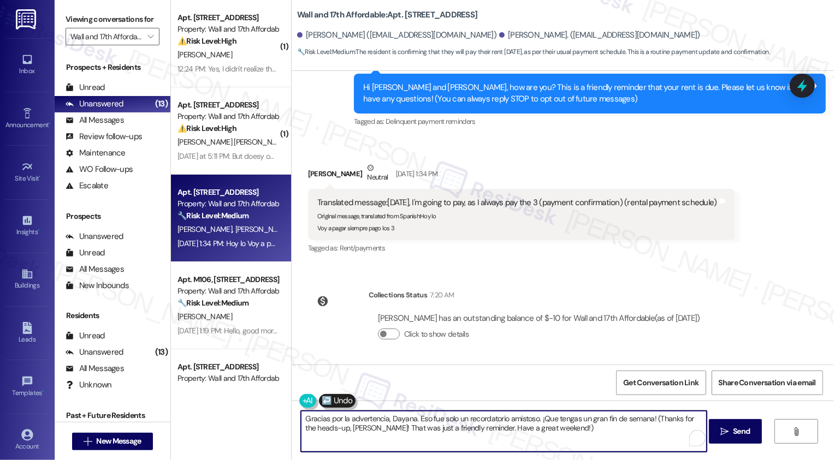
click at [562, 433] on textarea "Gracias por la advertencia, Dayana. Eso fue solo un recordatorio amistoso. ¡Que…" at bounding box center [504, 431] width 406 height 41
click at [728, 431] on span " Send" at bounding box center [735, 431] width 34 height 11
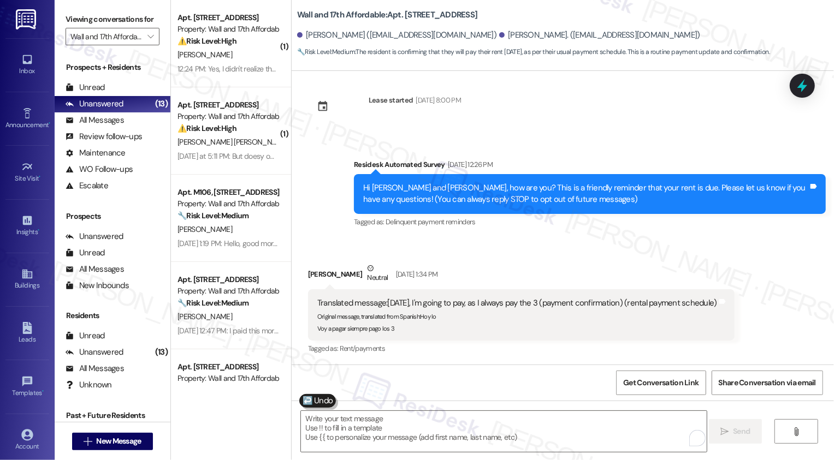
scroll to position [198, 0]
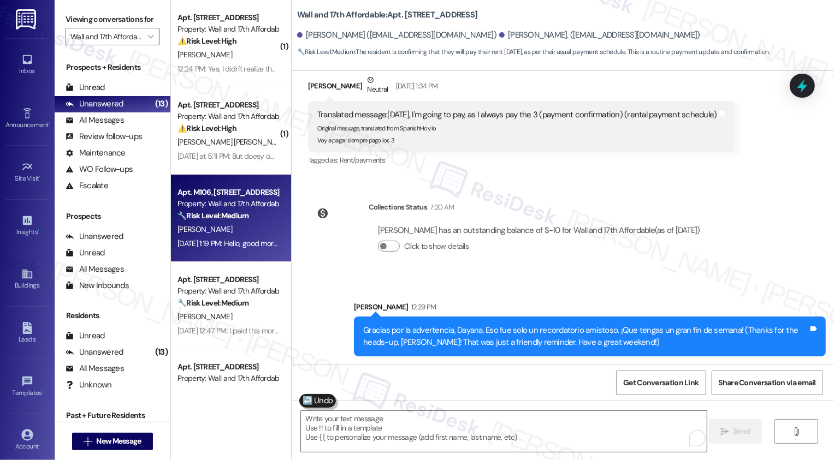
click at [241, 229] on div "K. Castellanos" at bounding box center [227, 230] width 103 height 14
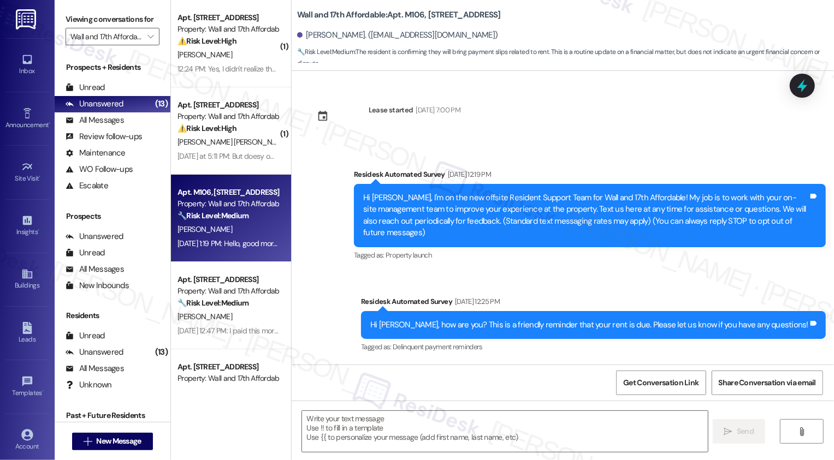
click at [241, 229] on div "K. Castellanos" at bounding box center [227, 230] width 103 height 14
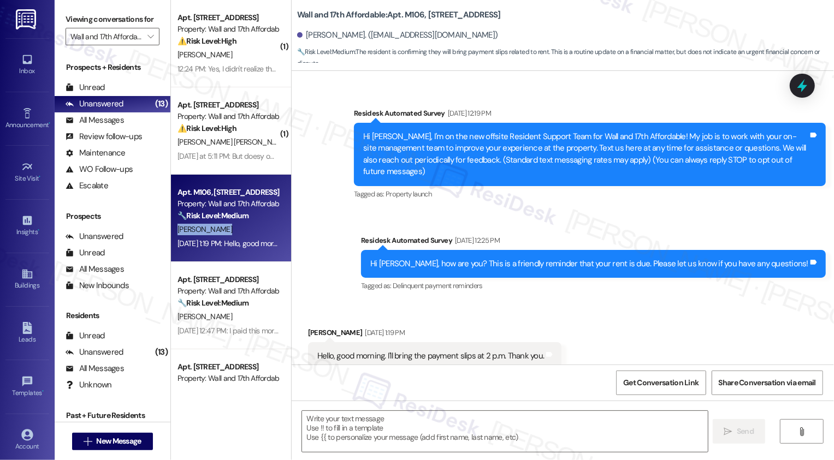
scroll to position [79, 0]
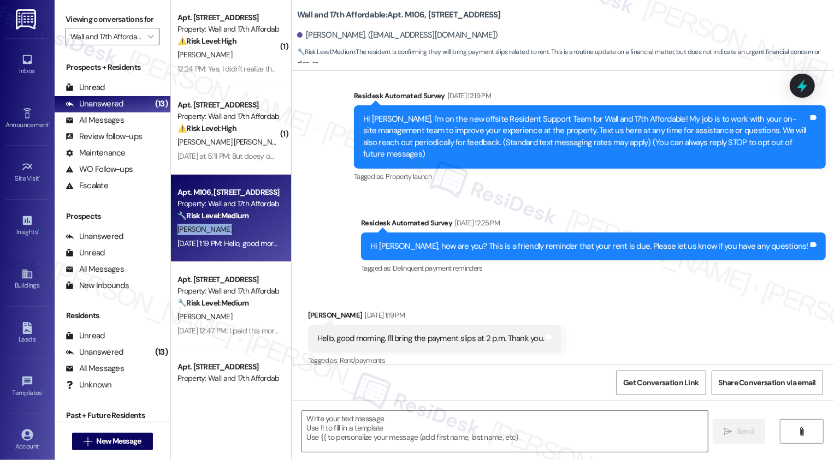
type textarea "Fetching suggested responses. Please feel free to read through the conversation…"
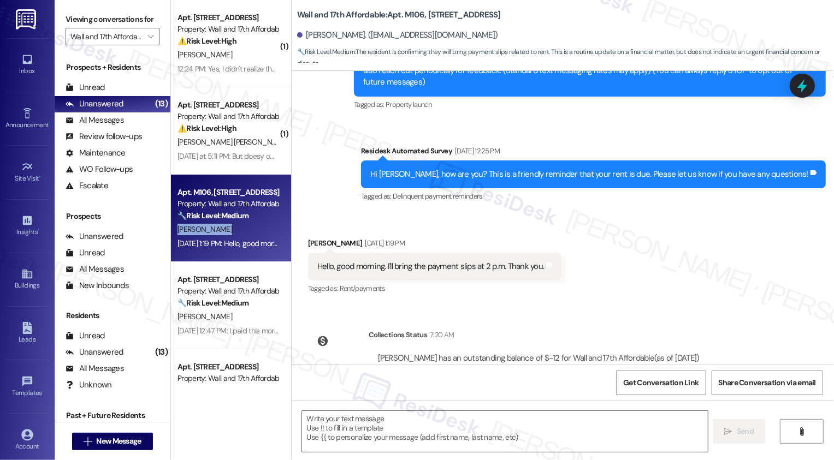
scroll to position [180, 0]
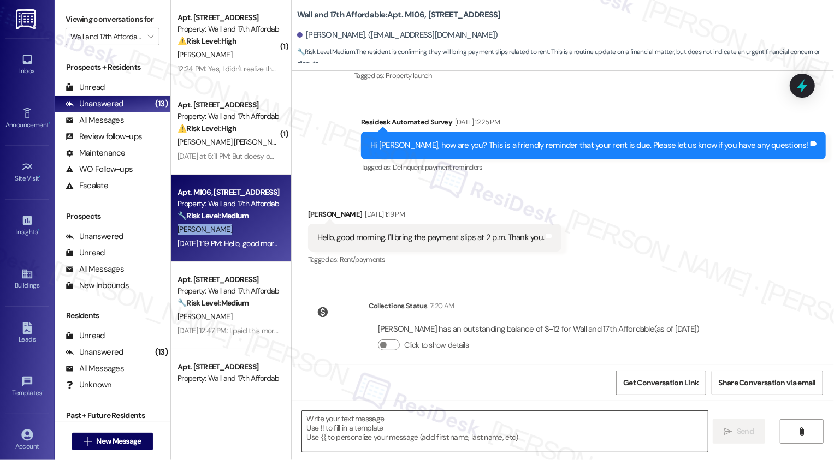
click at [368, 430] on textarea at bounding box center [505, 431] width 406 height 41
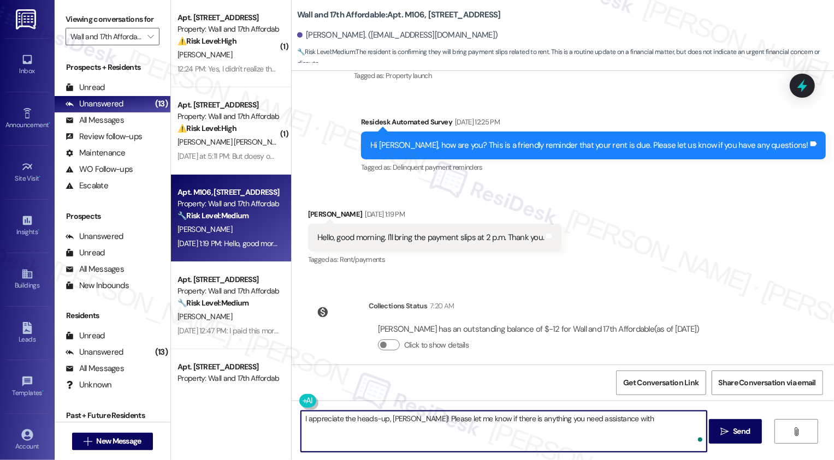
type textarea "I appreciate the heads-up, Karen! Please let me know if there is anything you n…"
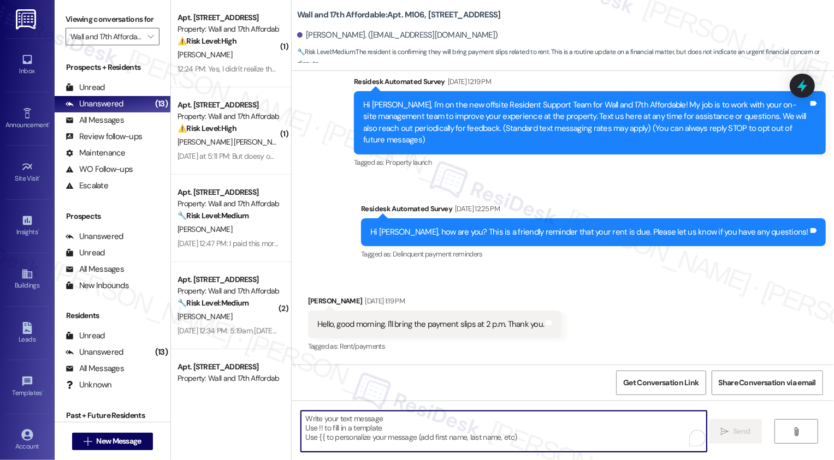
scroll to position [255, 0]
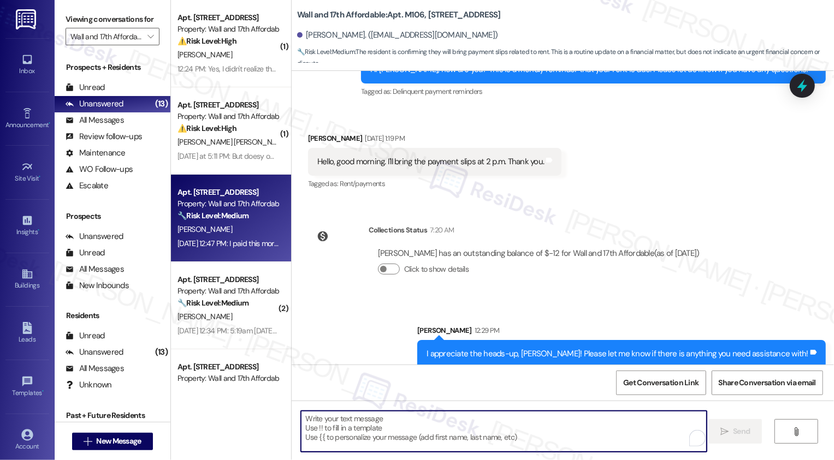
click at [225, 234] on div "B. Salcedo" at bounding box center [227, 230] width 103 height 14
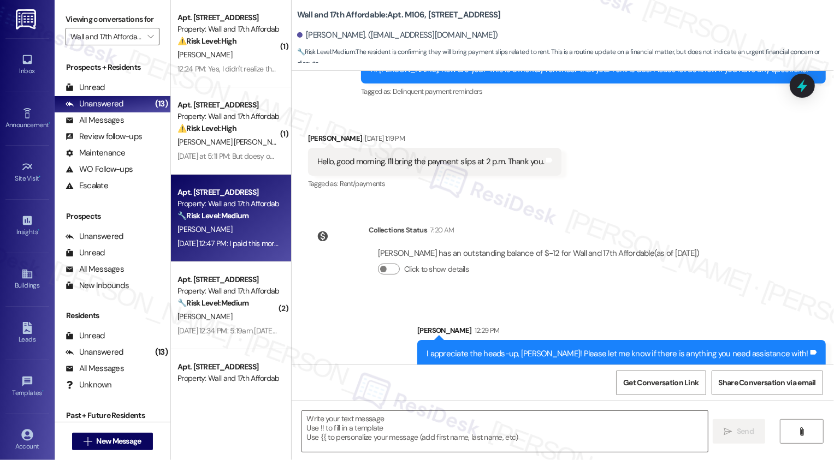
click at [225, 234] on div "B. Salcedo" at bounding box center [227, 230] width 103 height 14
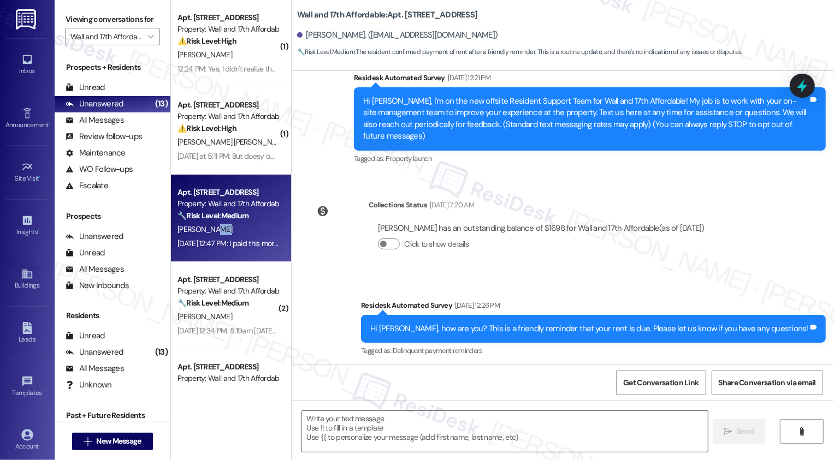
scroll to position [191, 0]
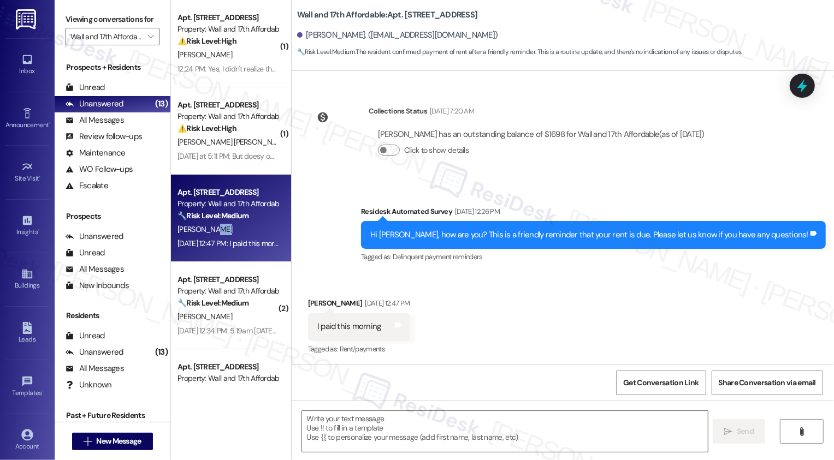
type textarea "Fetching suggested responses. Please feel free to read through the conversation…"
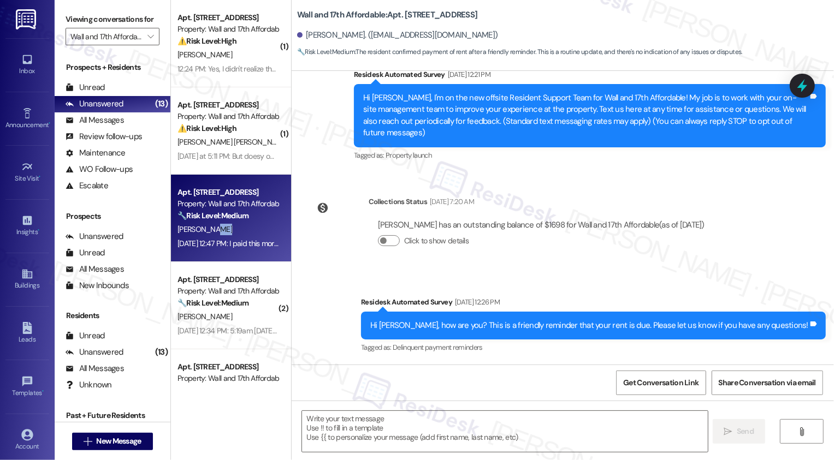
scroll to position [191, 0]
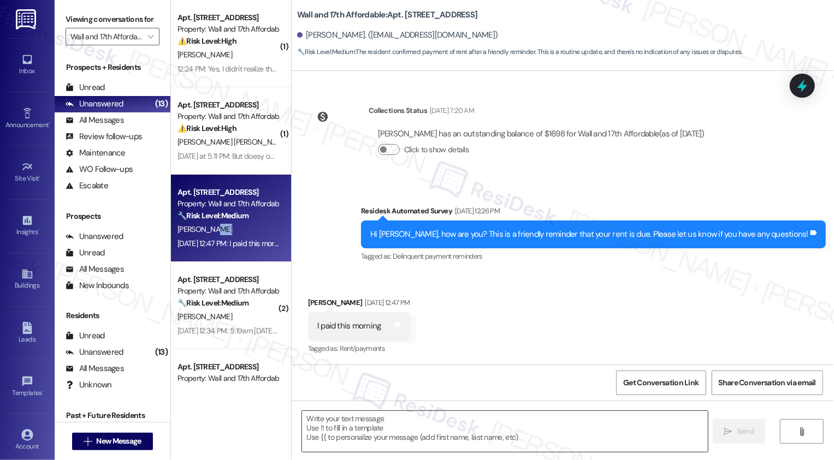
click at [484, 427] on textarea at bounding box center [505, 431] width 406 height 41
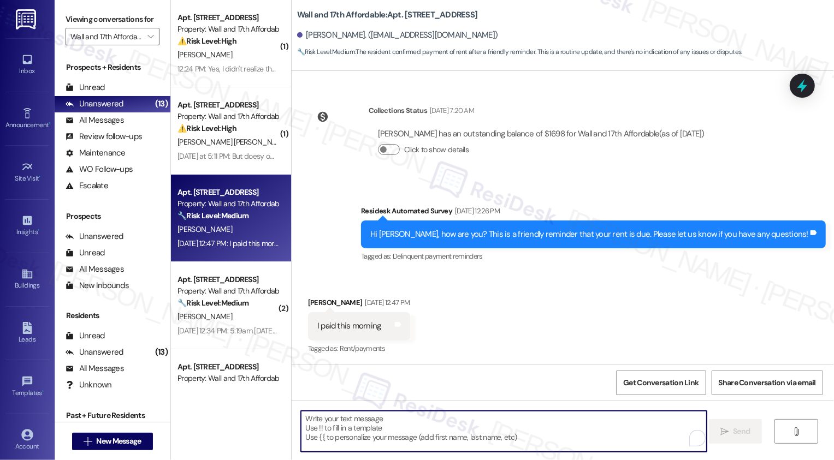
click at [330, 413] on textarea "To enrich screen reader interactions, please activate Accessibility in Grammarl…" at bounding box center [504, 431] width 406 height 41
paste textarea "Thanks for the heads-up, {{first_name}}! Sometimes it just takes a little time …"
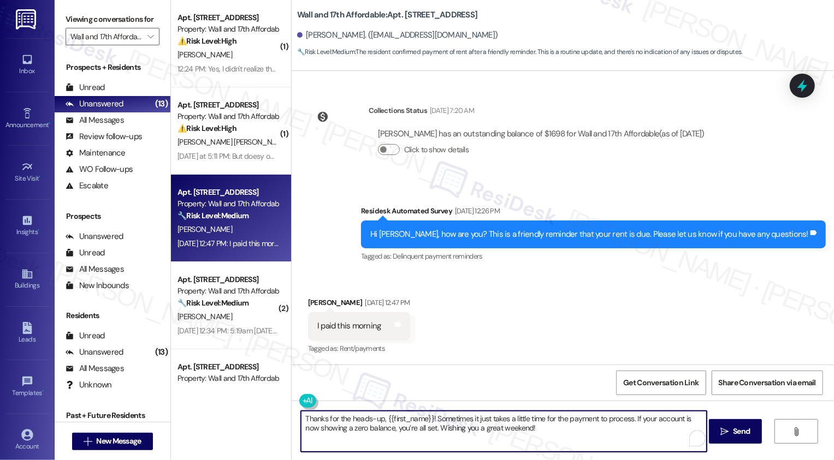
click at [505, 433] on textarea "Thanks for the heads-up, {{first_name}}! Sometimes it just takes a little time …" at bounding box center [504, 431] width 406 height 41
click at [526, 433] on textarea "Thanks for the heads-up, {{first_name}}! Sometimes it just takes a little time …" at bounding box center [504, 431] width 406 height 41
click at [543, 432] on textarea "Thanks for the heads-up, {{first_name}}! Sometimes it just takes a little time …" at bounding box center [504, 431] width 406 height 41
click at [595, 432] on textarea "Thanks for the heads-up, {{first_name}}! Sometimes it just takes a little time …" at bounding box center [504, 431] width 406 height 41
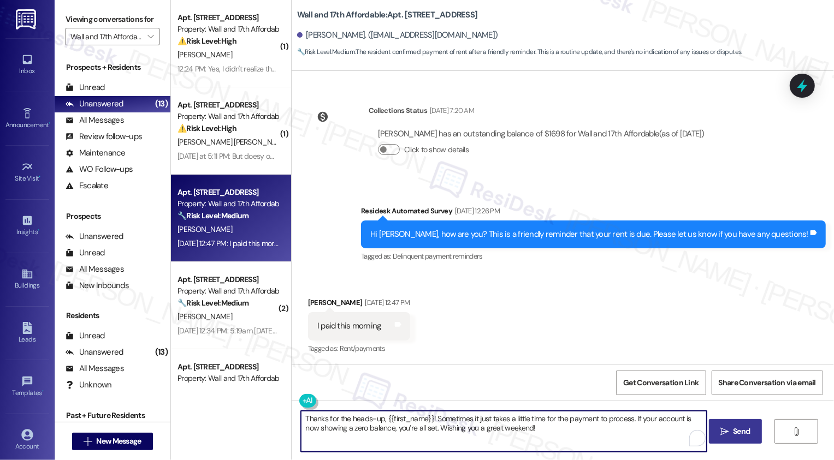
type textarea "Thanks for the heads-up, {{first_name}}! Sometimes it just takes a little time …"
click at [741, 426] on button " Send" at bounding box center [735, 431] width 53 height 25
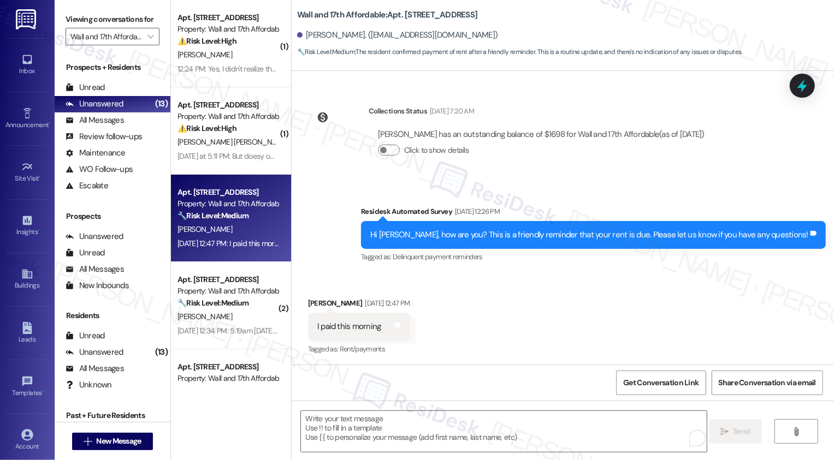
scroll to position [279, 0]
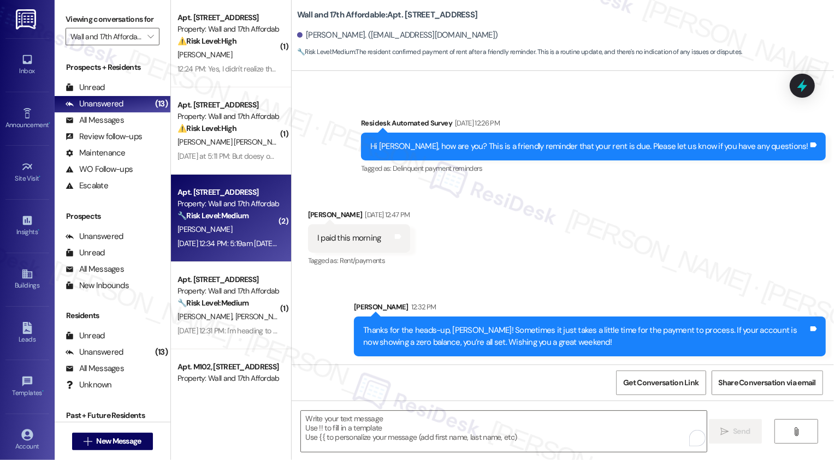
click at [216, 229] on div "J. Dodge" at bounding box center [227, 230] width 103 height 14
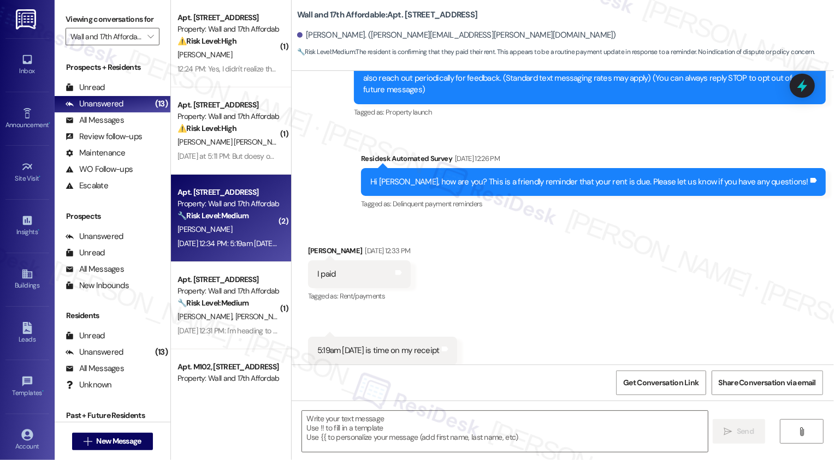
type textarea "Fetching suggested responses. Please feel free to read through the conversation…"
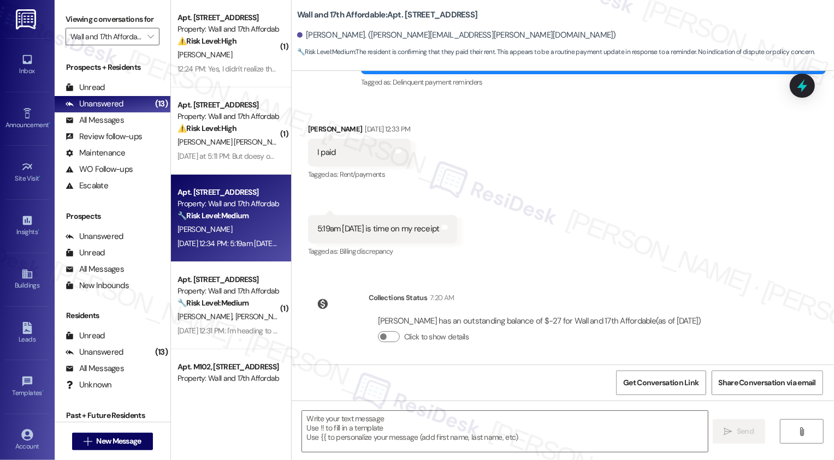
scroll to position [268, 0]
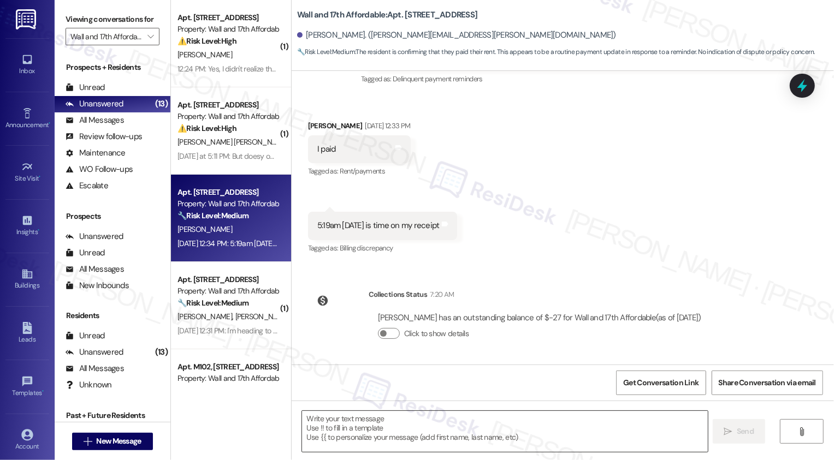
click at [467, 426] on textarea at bounding box center [505, 431] width 406 height 41
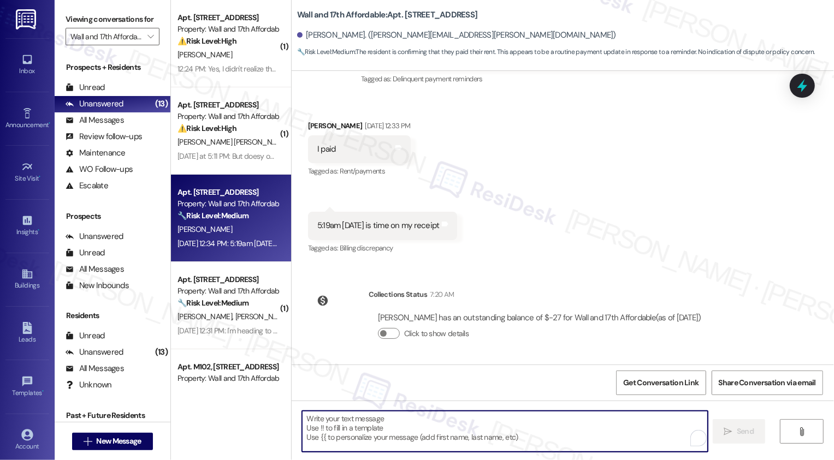
paste textarea "Thanks for the heads-up, {{first_name}}! Sometimes it just takes a little time …"
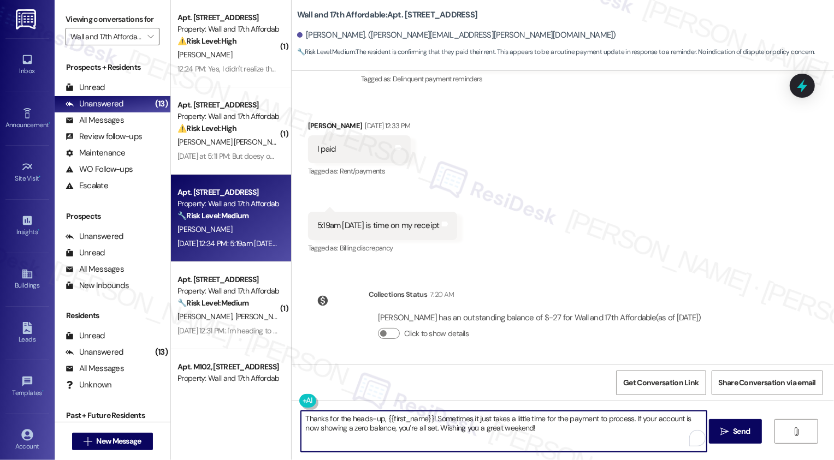
click at [576, 433] on textarea "Thanks for the heads-up, {{first_name}}! Sometimes it just takes a little time …" at bounding box center [504, 431] width 406 height 41
type textarea "Thanks for the heads-up, {{first_name}}! Sometimes it just takes a little time …"
click at [736, 435] on span "Send" at bounding box center [741, 431] width 17 height 11
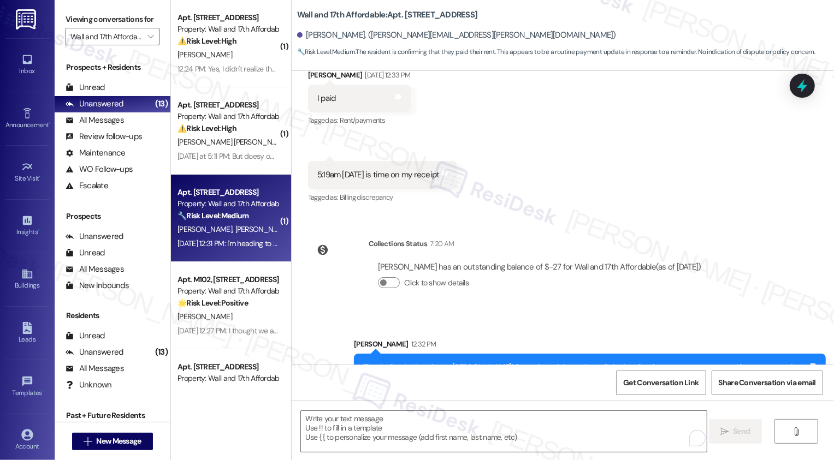
scroll to position [330, 0]
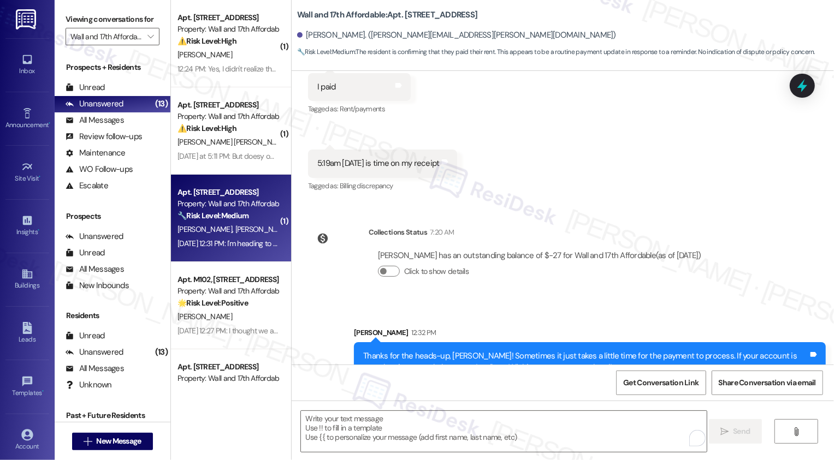
click at [225, 205] on div "Property: Wall and 17th Affordable" at bounding box center [227, 203] width 101 height 11
type textarea "Fetching suggested responses. Please feel free to read through the conversation…"
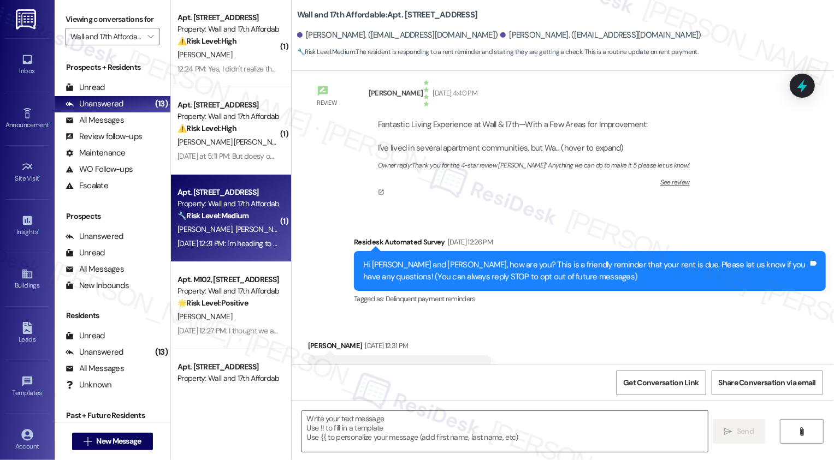
type textarea "Fetching suggested responses. Please feel free to read through the conversation…"
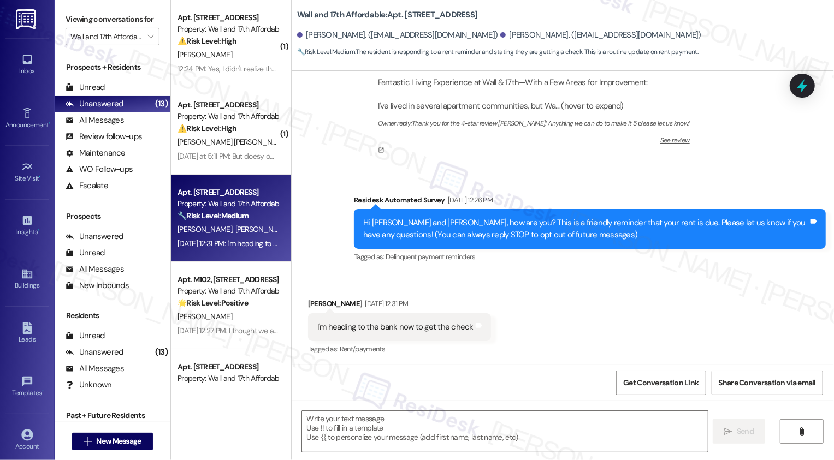
scroll to position [132, 0]
click at [454, 423] on textarea at bounding box center [505, 431] width 406 height 41
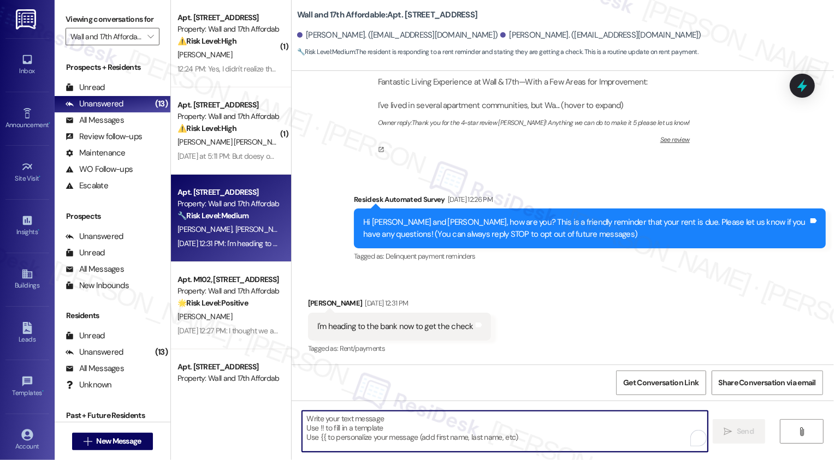
click at [454, 423] on textarea "To enrich screen reader interactions, please activate Accessibility in Grammarl…" at bounding box center [505, 431] width 406 height 41
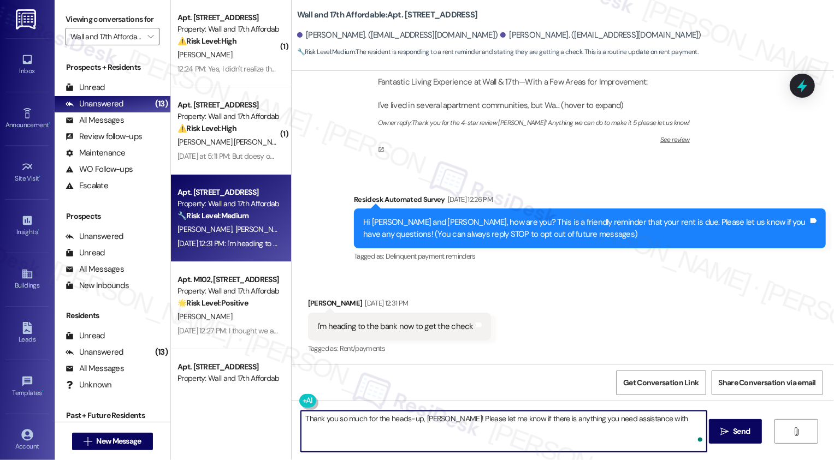
type textarea "Thank you so much for the heads-up, Morgan! Please let me know if there is anyt…"
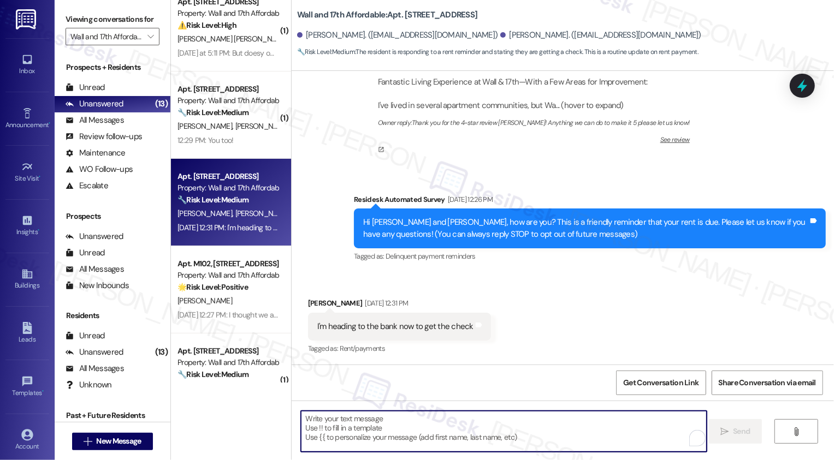
scroll to position [132, 0]
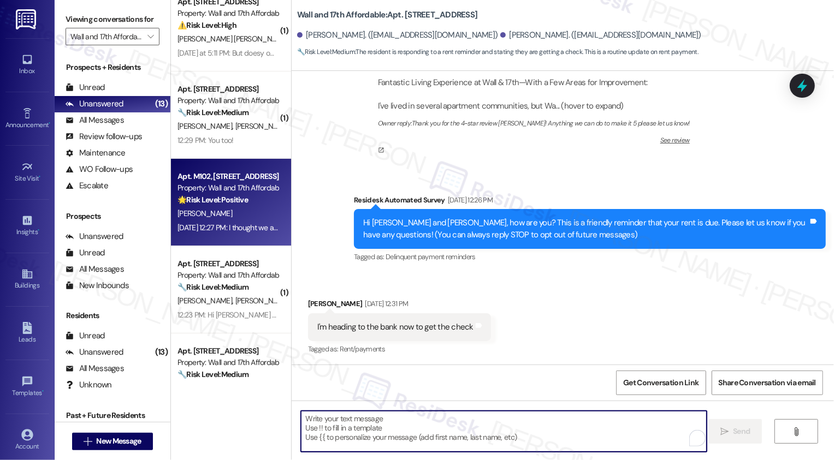
click at [216, 212] on div "S. Valdez" at bounding box center [227, 214] width 103 height 14
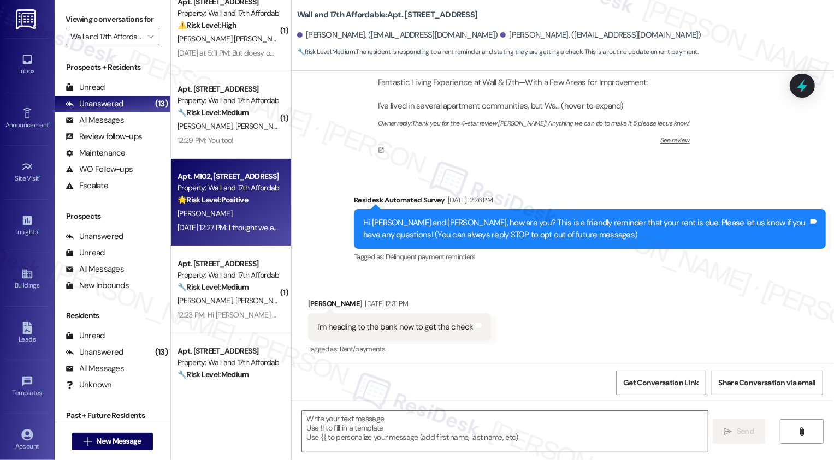
click at [216, 212] on div "S. Valdez" at bounding box center [227, 214] width 103 height 14
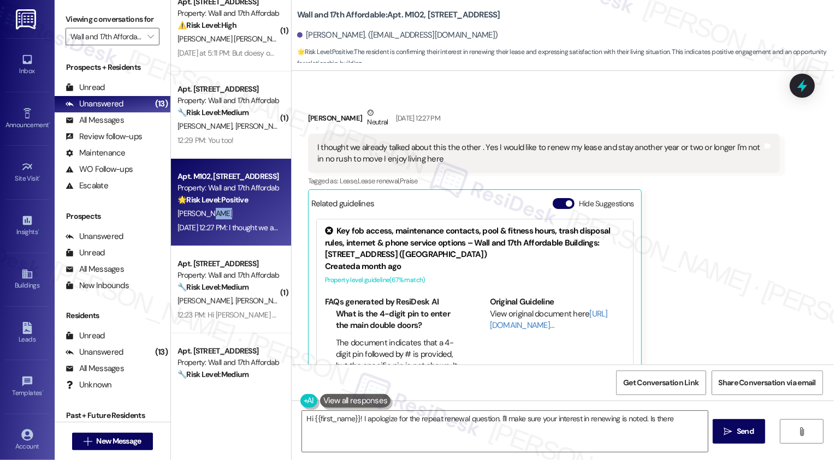
scroll to position [822, 0]
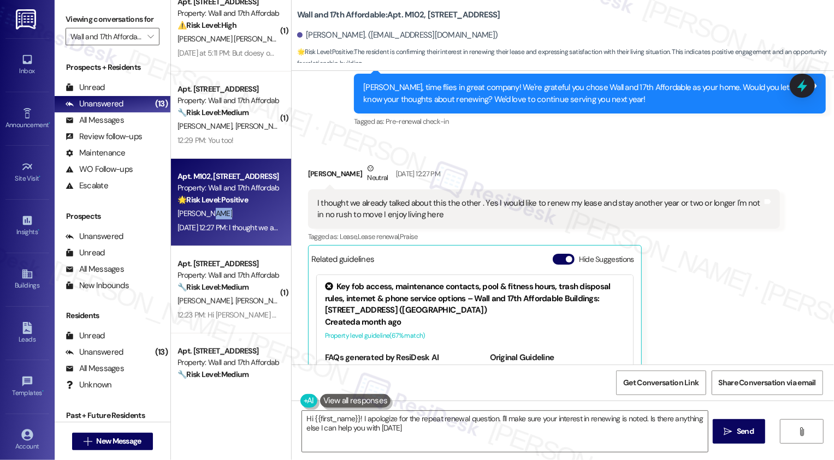
type textarea "Hi {{first_name}}! I apologize for the repeat renewal question. I'll make sure …"
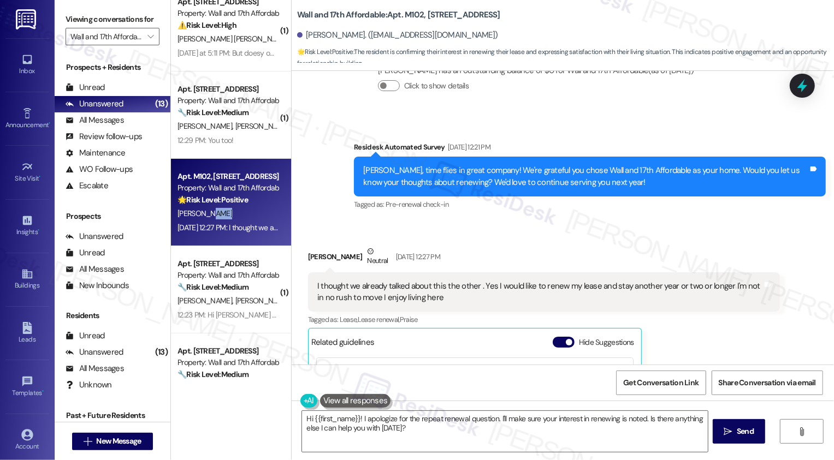
scroll to position [923, 0]
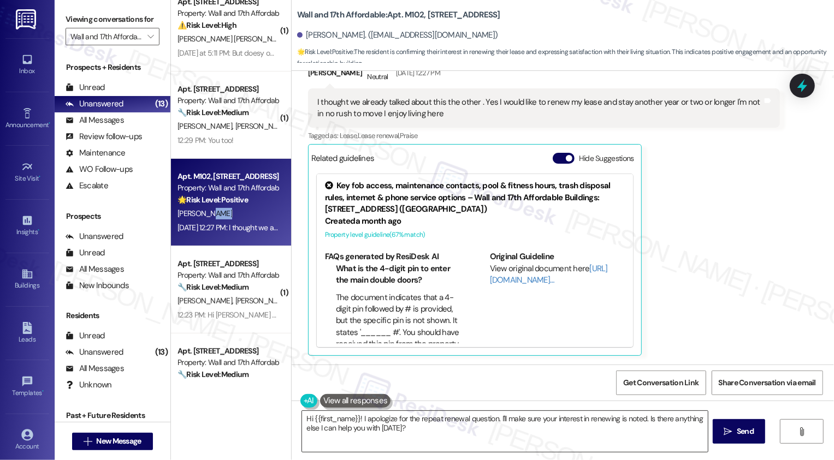
click at [457, 427] on textarea "Hi {{first_name}}! I apologize for the repeat renewal question. I'll make sure …" at bounding box center [505, 431] width 406 height 41
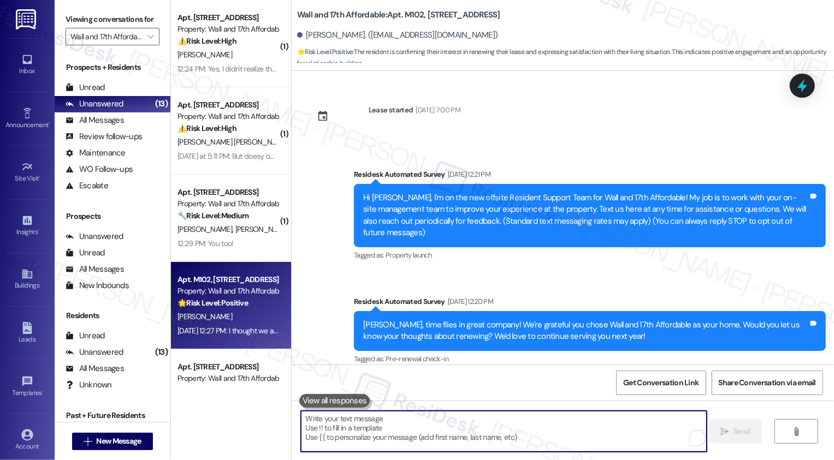
scroll to position [923, 0]
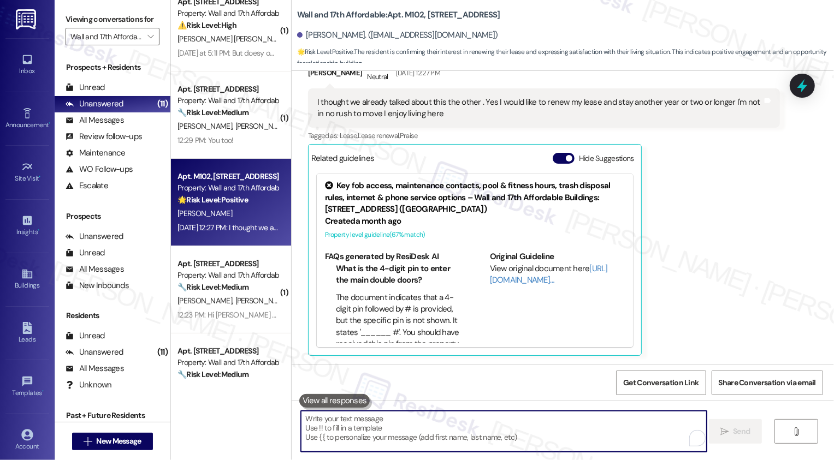
click at [418, 433] on textarea "To enrich screen reader interactions, please activate Accessibility in Grammarl…" at bounding box center [504, 431] width 406 height 41
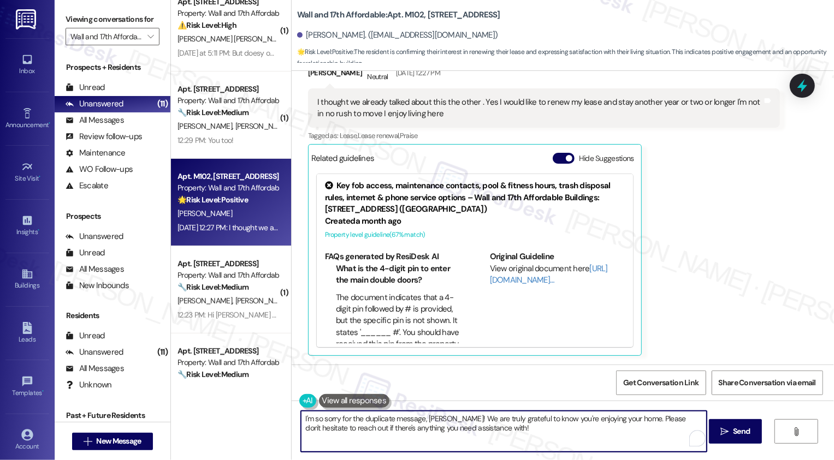
click at [418, 419] on textarea "I'm so sorry for the duplicate message, Shazette! We are truly grateful to know…" at bounding box center [504, 431] width 406 height 41
type textarea "I'm so sorry for the duplicate message regarding the renewal, Shazette! We are …"
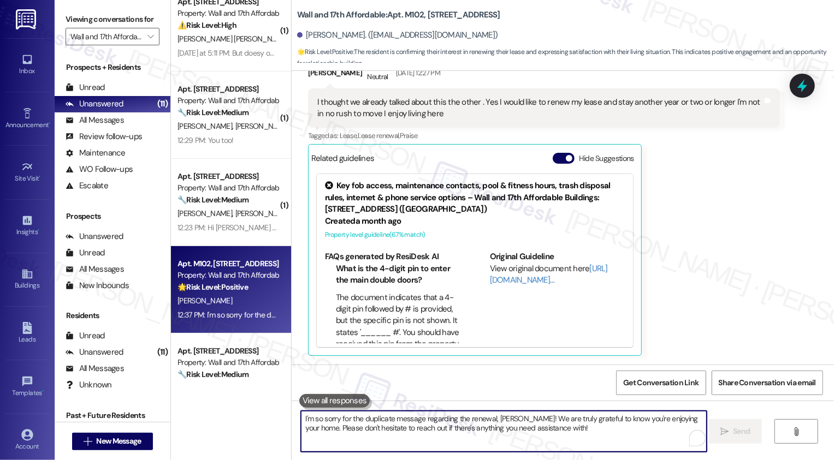
scroll to position [922, 0]
click at [383, 425] on textarea "I'm so sorry for the duplicate message regarding the renewal, Shazette! We are …" at bounding box center [504, 431] width 406 height 41
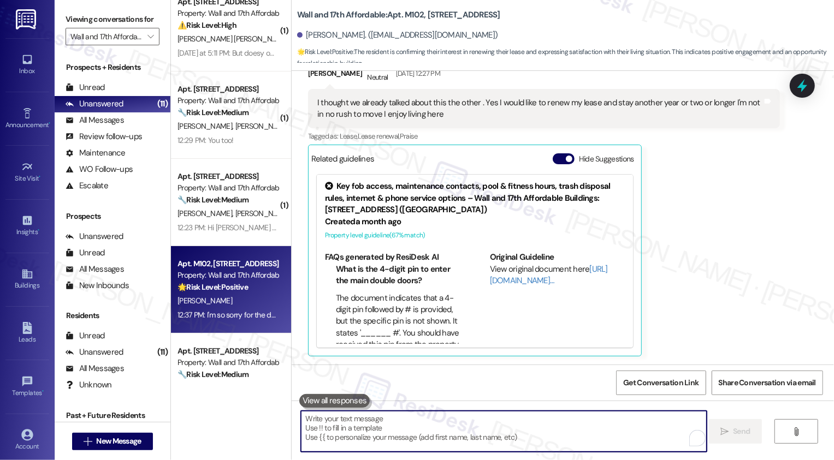
paste textarea "If you have a minute, could I ask a quick favor? Would you mind leaving us a Go…"
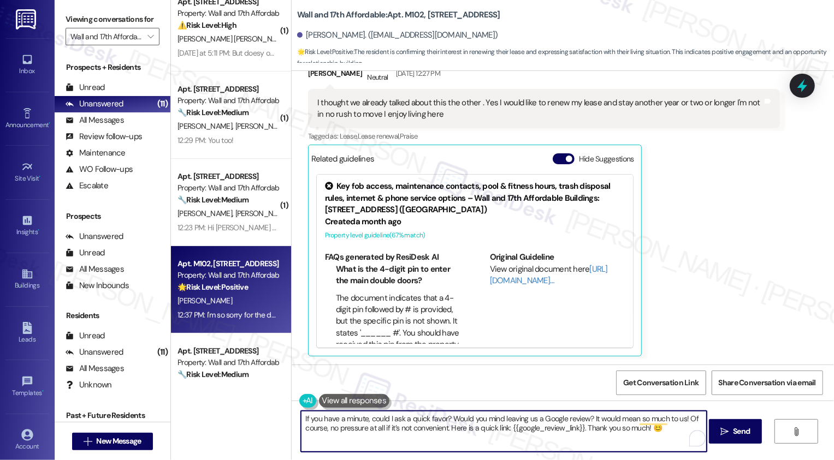
click at [317, 418] on textarea "If you have a minute, could I ask a quick favor? Would you mind leaving us a Go…" at bounding box center [504, 431] width 406 height 41
click at [550, 419] on textarea "If you also have a minute, could I ask a quick favor? Would you mind leaving us…" at bounding box center [504, 431] width 406 height 41
type textarea "If you also have a minute, could I ask a quick favor? Would you mind leaving us…"
click at [735, 433] on span "Send" at bounding box center [741, 431] width 17 height 11
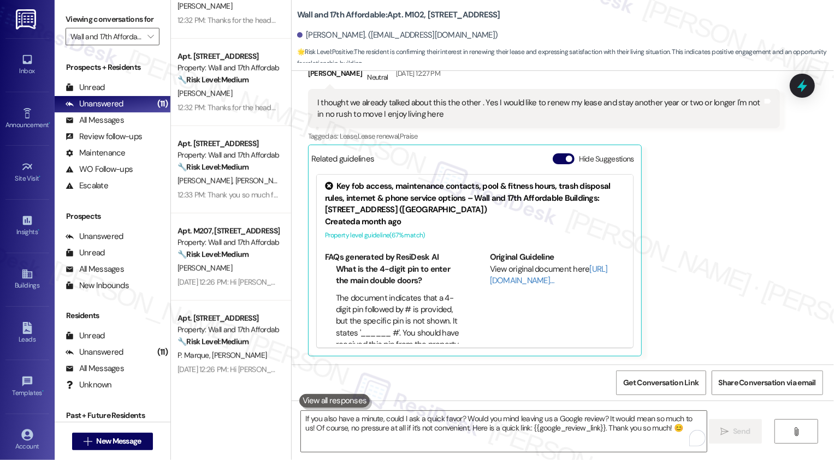
scroll to position [486, 0]
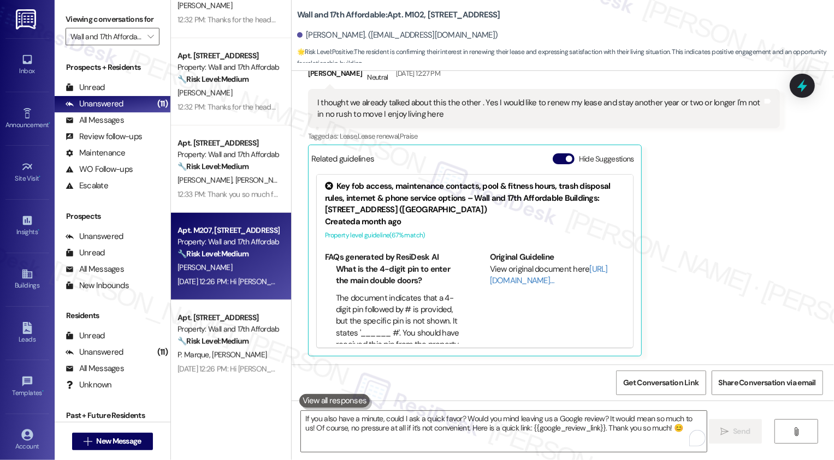
click at [223, 265] on div "O. Barber" at bounding box center [227, 268] width 103 height 14
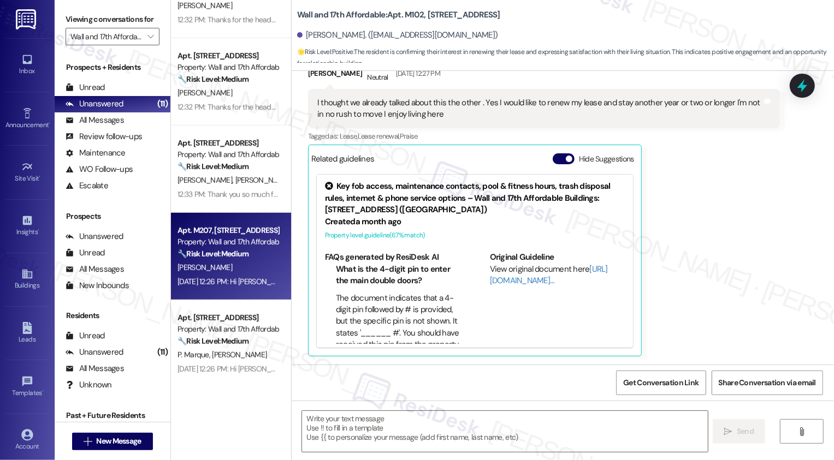
click at [223, 265] on div "O. Barber" at bounding box center [227, 268] width 103 height 14
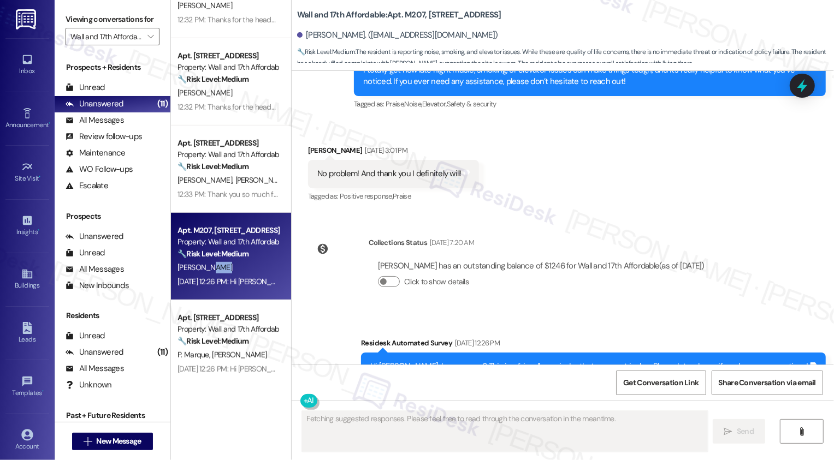
scroll to position [1464, 0]
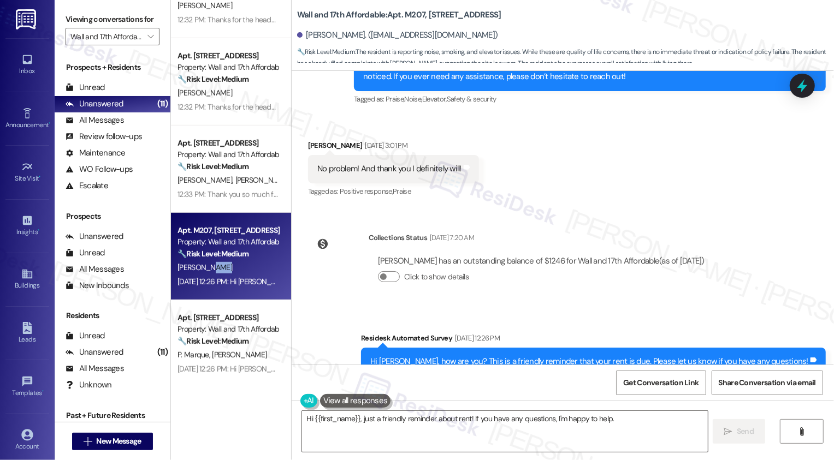
type textarea "Hi {{first_name}}, just a friendly reminder about rent! If you have any questio…"
click at [585, 258] on div "Olivia Barber has an outstanding balance of $1246 for Wall and 17th Affordable …" at bounding box center [540, 273] width 345 height 52
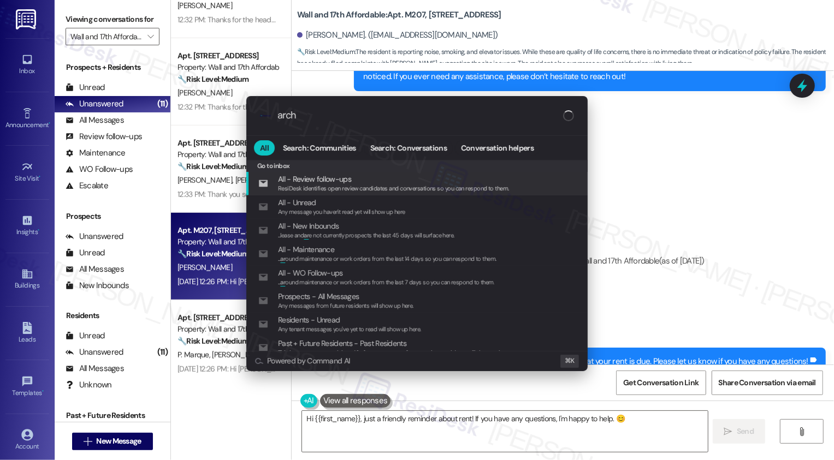
type input "archi"
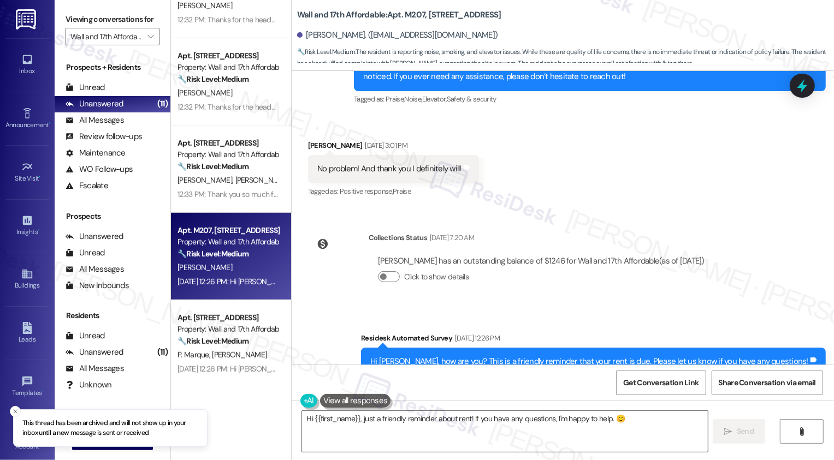
scroll to position [538, 0]
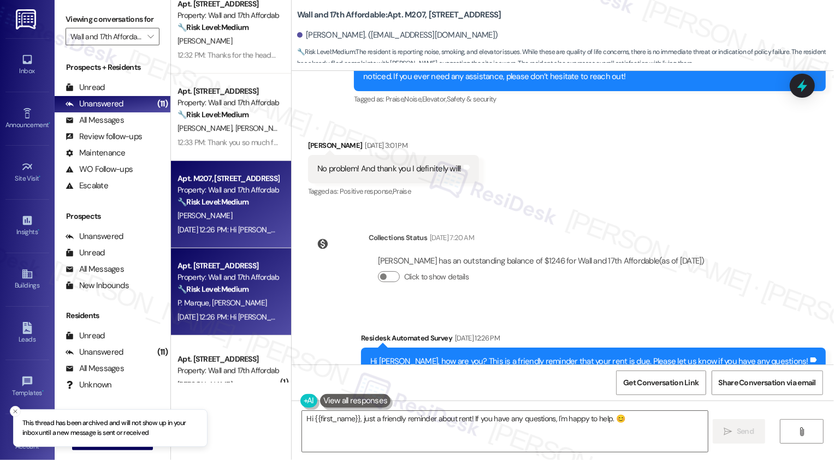
click at [247, 295] on div "🔧 Risk Level: Medium The resident is asking a question about the renewal contra…" at bounding box center [227, 289] width 101 height 11
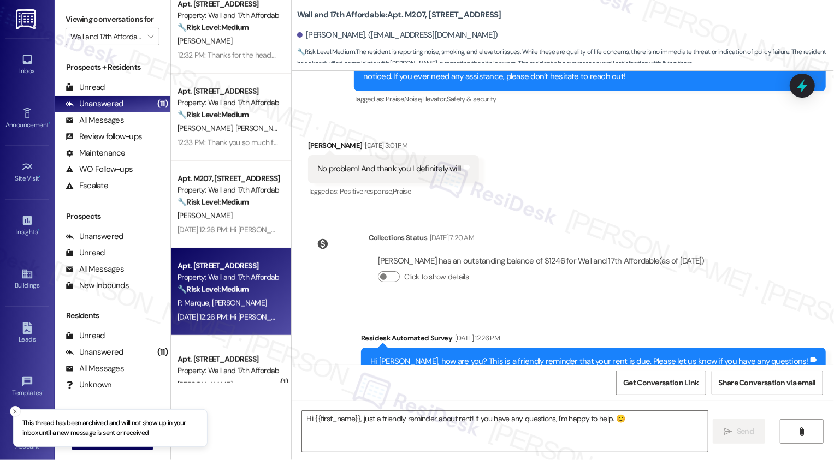
click at [247, 295] on div "🔧 Risk Level: Medium The resident is asking a question about the renewal contra…" at bounding box center [227, 289] width 101 height 11
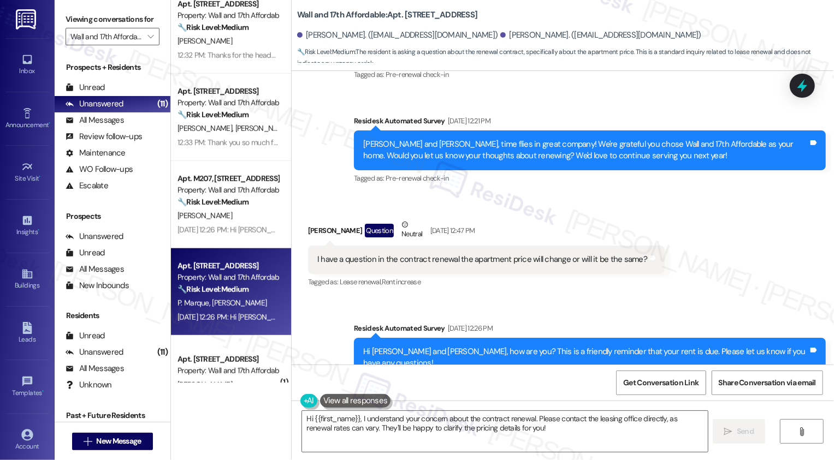
scroll to position [275, 0]
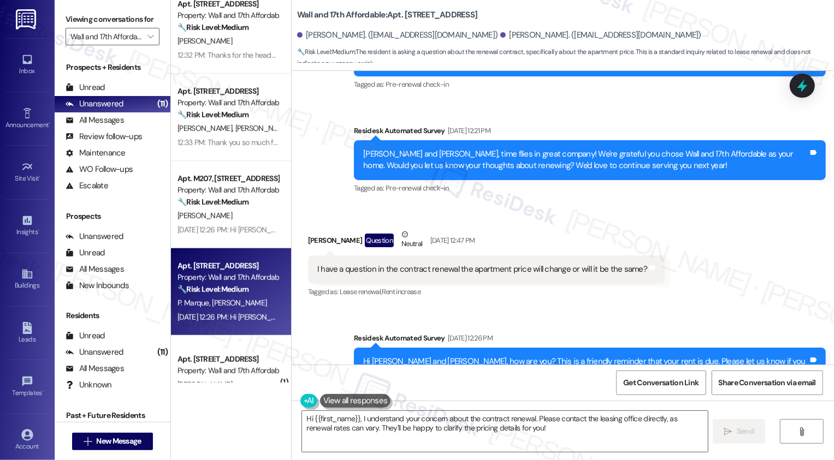
click at [316, 237] on div "Alexnayer Lezama Question Neutral Sep 02, 2025 at 12:47 PM" at bounding box center [486, 242] width 356 height 27
copy div "Alexnayer"
click at [337, 420] on textarea "Hi {{first_name}}, I understand your concern about the contract renewal. Please…" at bounding box center [505, 431] width 406 height 41
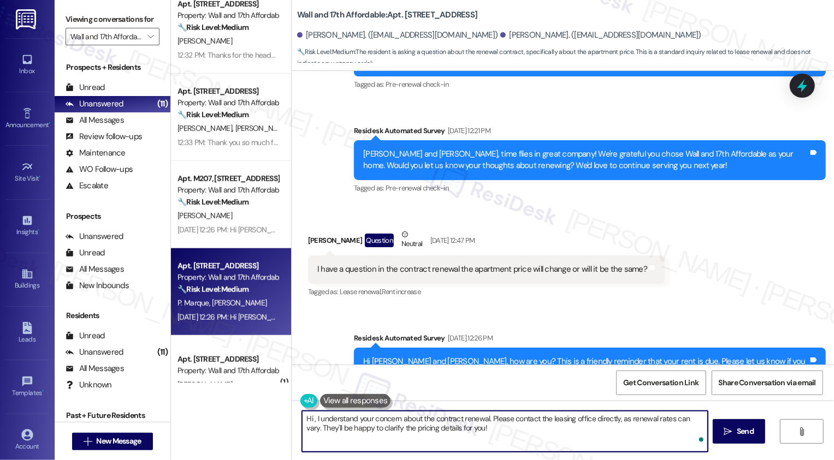
paste textarea "Alexnayer"
click at [376, 418] on textarea "Hi Alexnayer, I understand your concern about the contract renewal. Please cont…" at bounding box center [504, 431] width 406 height 41
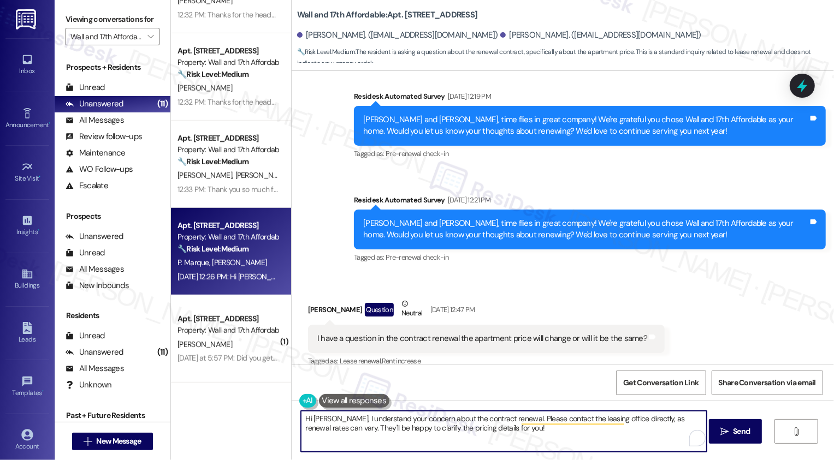
scroll to position [491, 0]
click at [460, 442] on textarea "Hi Alexnayer, I understand your concern about the contract renewal. Please cont…" at bounding box center [504, 431] width 406 height 41
drag, startPoint x: 513, startPoint y: 417, endPoint x: 528, endPoint y: 431, distance: 20.5
click at [528, 431] on textarea "Hi Alexnayer, I understand your concern about the contract renewal. Please cont…" at bounding box center [504, 431] width 406 height 41
click at [514, 437] on textarea "Hi Alexnayer, I understand your concern about the contract renewal. Please cont…" at bounding box center [504, 431] width 406 height 41
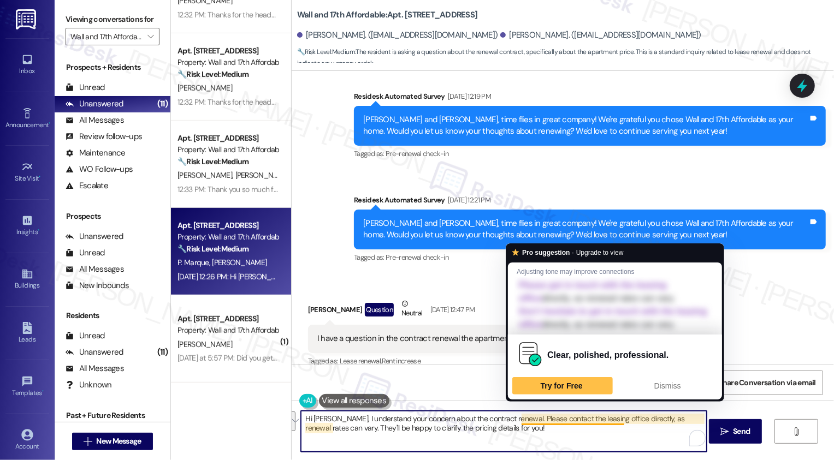
drag, startPoint x: 514, startPoint y: 417, endPoint x: 531, endPoint y: 431, distance: 21.7
click at [531, 431] on textarea "Hi Alexnayer, I understand your concern about the contract renewal. Please cont…" at bounding box center [504, 431] width 406 height 41
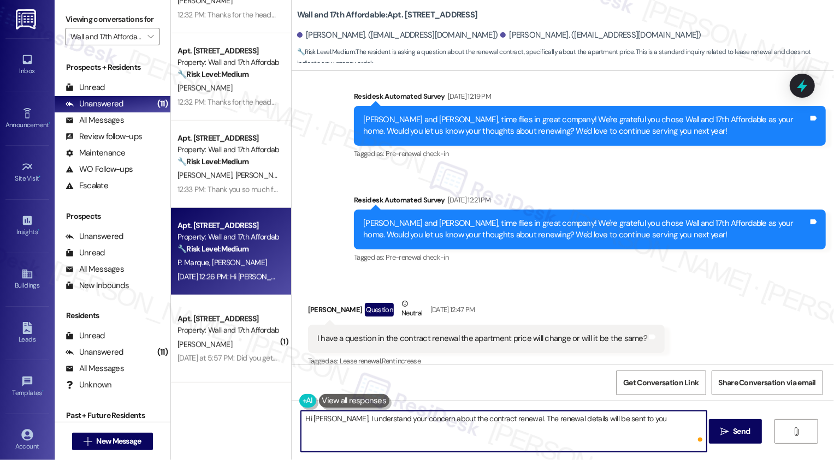
paste textarea "with any rent adjustments"
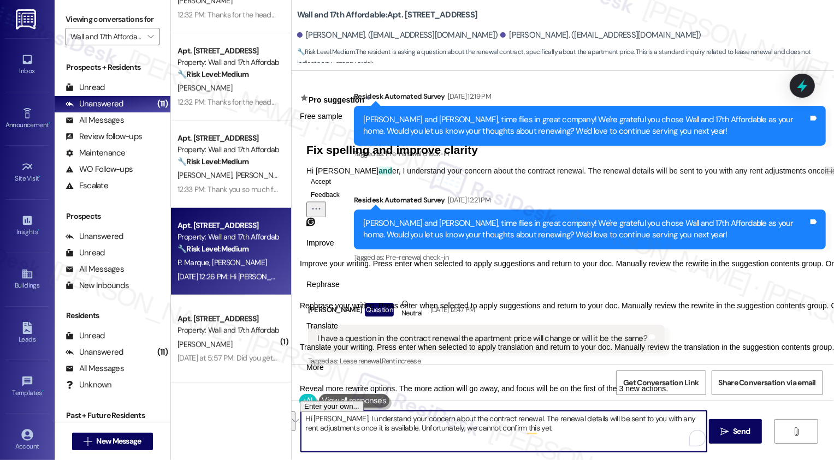
click at [340, 290] on span "Rephrase" at bounding box center [322, 284] width 33 height 11
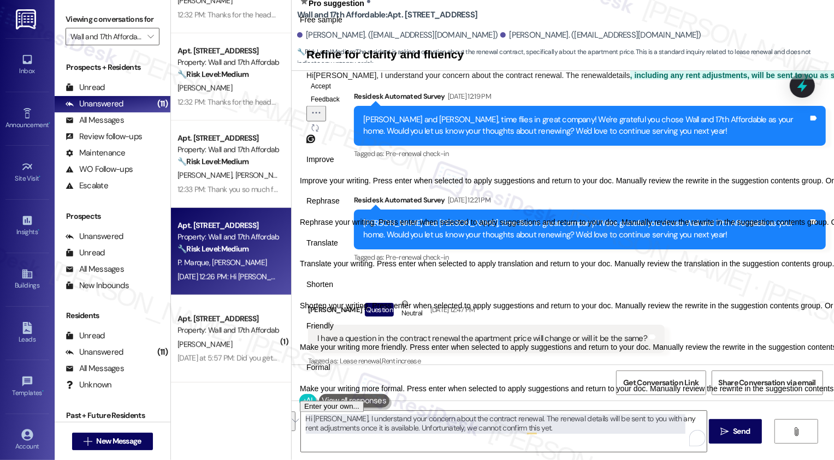
click at [334, 332] on span "Friendly" at bounding box center [319, 326] width 27 height 11
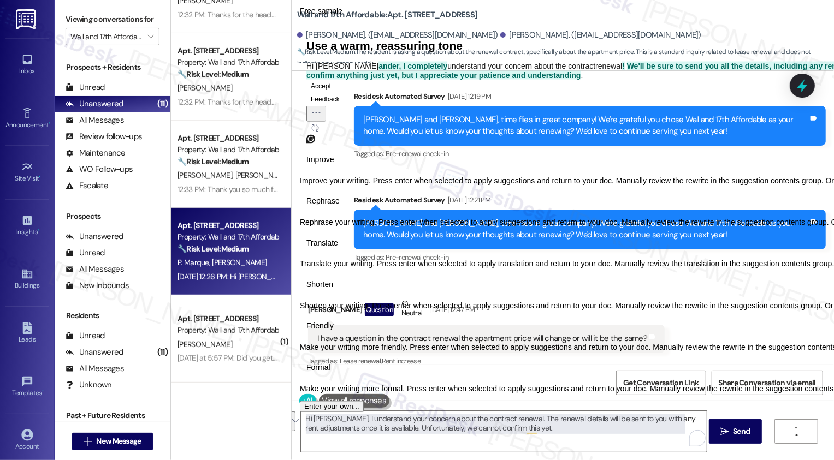
click at [334, 92] on button "Accept" at bounding box center [320, 85] width 29 height 13
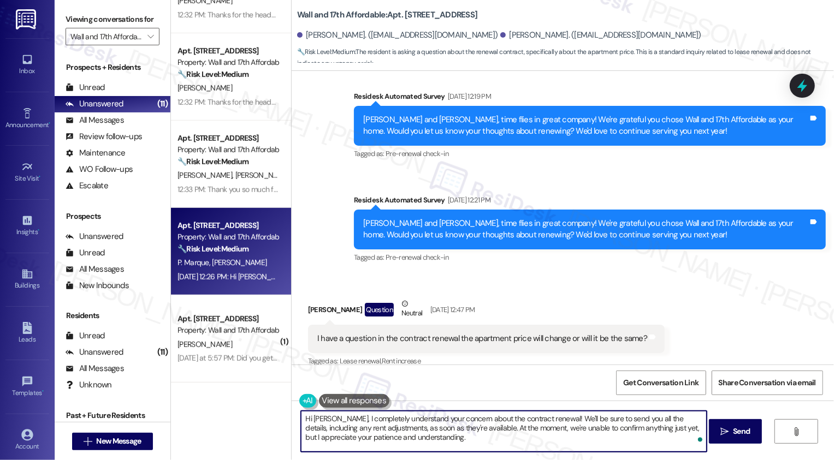
click at [570, 439] on textarea "Hi Alexander, I completely understand your concern about the contract renewal! …" at bounding box center [504, 431] width 406 height 41
type textarea "Hi Alexander, I completely understand your concern about the contract renewal! …"
click at [733, 439] on button " Send" at bounding box center [735, 431] width 53 height 25
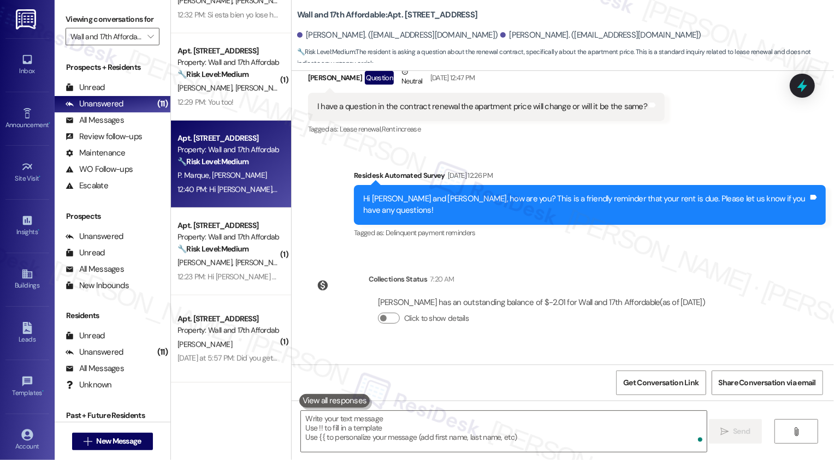
scroll to position [510, 0]
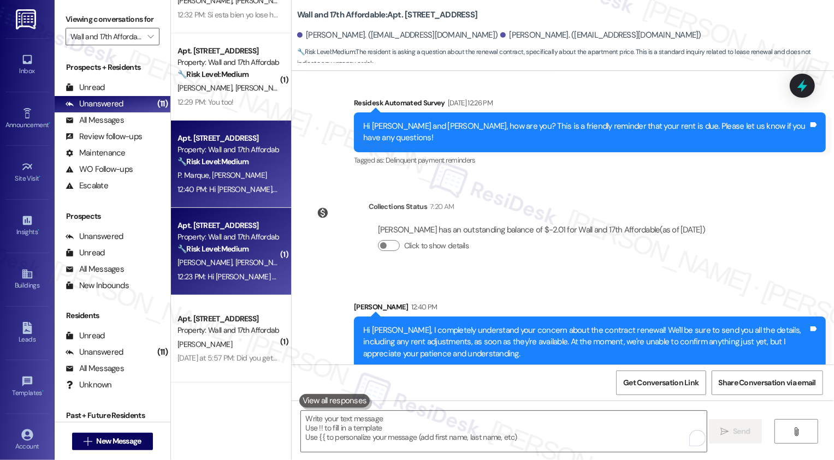
click at [245, 251] on div "🔧 Risk Level: Medium The resident is reporting that they paid rent and the bala…" at bounding box center [227, 248] width 101 height 11
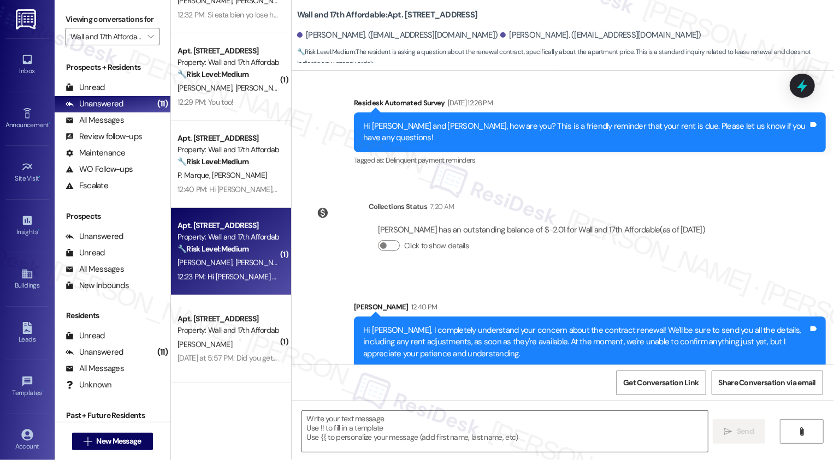
click at [245, 251] on div "🔧 Risk Level: Medium The resident is reporting that they paid rent and the bala…" at bounding box center [227, 248] width 101 height 11
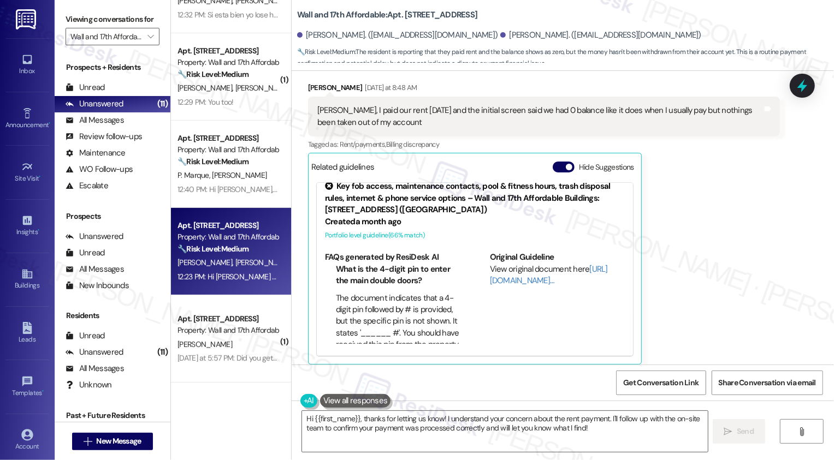
scroll to position [830, 0]
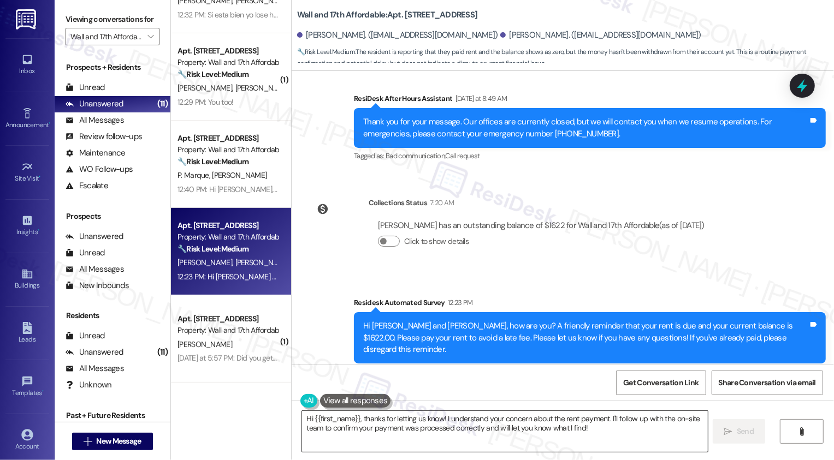
click at [553, 435] on textarea "Hi {{first_name}}, thanks for letting us know! I understand your concern about …" at bounding box center [505, 431] width 406 height 41
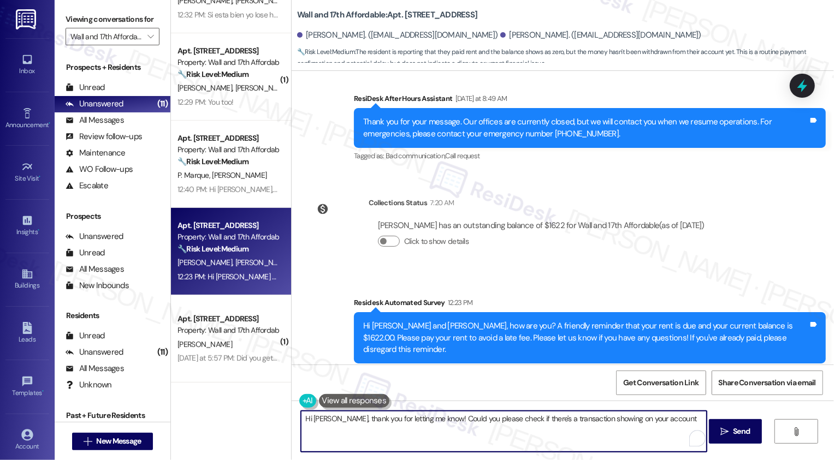
click at [537, 418] on textarea "Hi Ignacio, thank you for letting me know! Could you please check if there's a …" at bounding box center [504, 431] width 406 height 41
click at [696, 418] on textarea "Hi Ignacio, thank you for letting me know! Could you please check if there's a …" at bounding box center [504, 431] width 406 height 41
type textarea "Hi Ignacio, thank you for letting me know! Could you please check if there's a …"
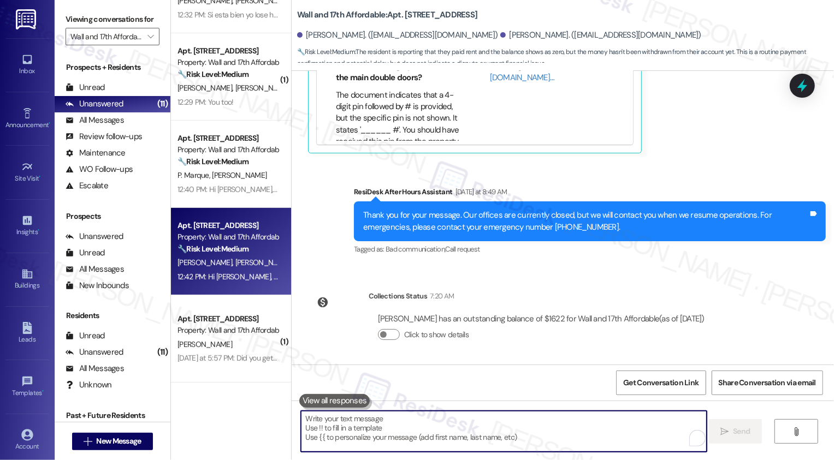
scroll to position [912, 0]
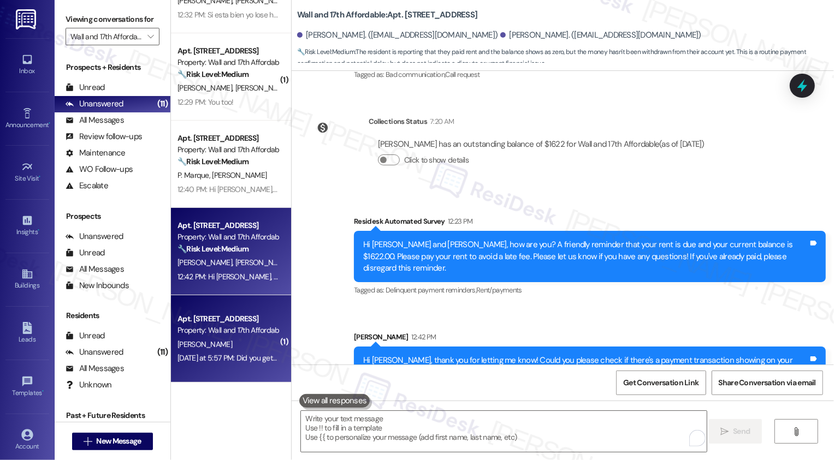
click at [199, 343] on div "I. Rios" at bounding box center [227, 345] width 103 height 14
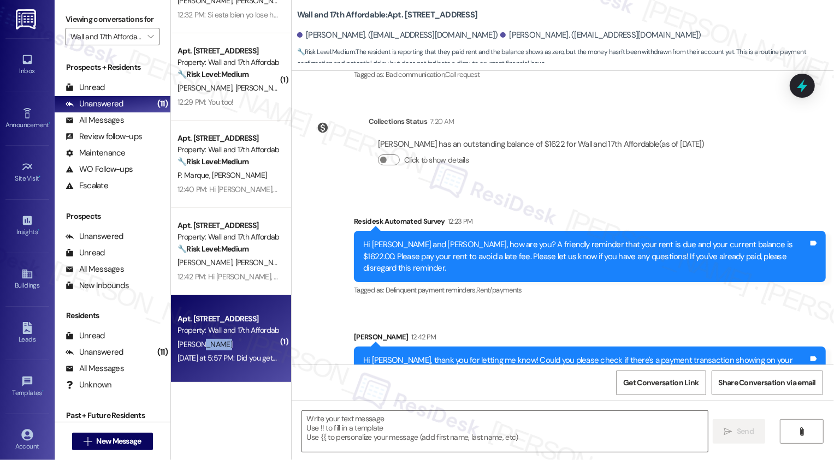
click at [199, 343] on div "I. Rios" at bounding box center [227, 345] width 103 height 14
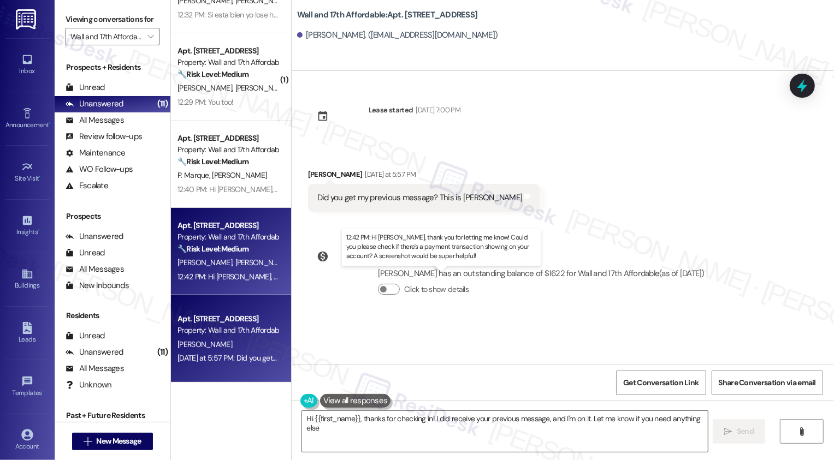
type textarea "Hi {{first_name}}, thanks for checking in! I did receive your previous message,…"
click at [241, 276] on div "12:42 PM: Hi Ignacio, thank you for letting me know! Could you please check if …" at bounding box center [465, 277] width 576 height 10
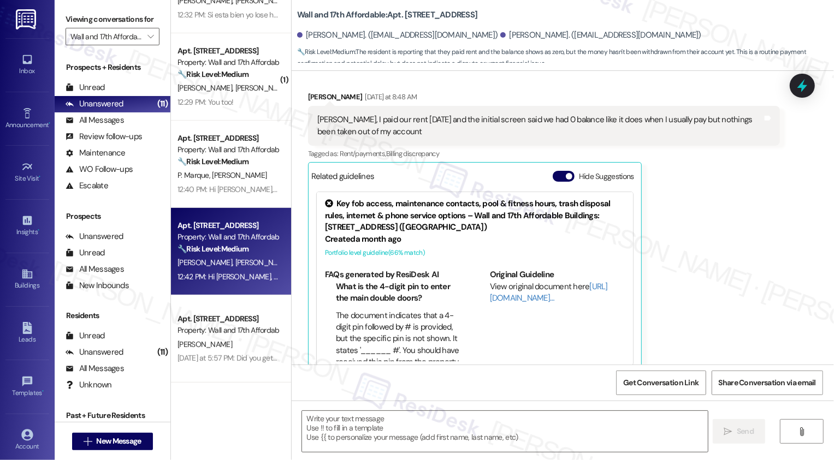
type textarea "Fetching suggested responses. Please feel free to read through the conversation…"
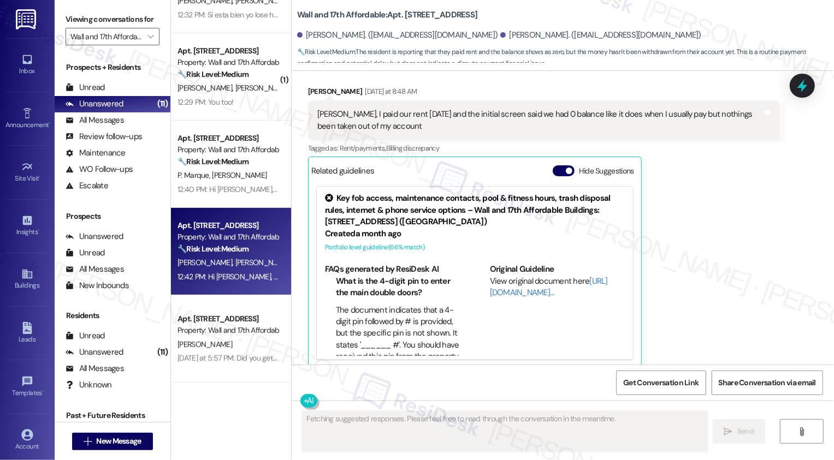
scroll to position [8, 0]
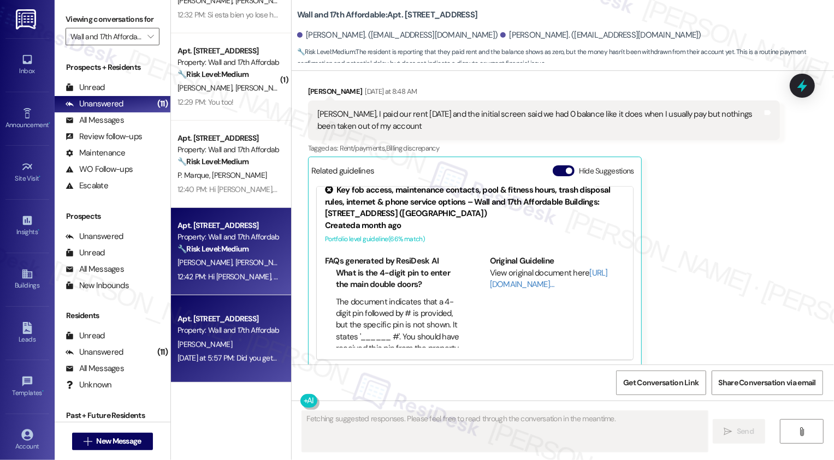
click at [207, 352] on div "Yesterday at 5:57 PM: Did you get my previous message? This is Ignacio Yesterda…" at bounding box center [227, 359] width 103 height 14
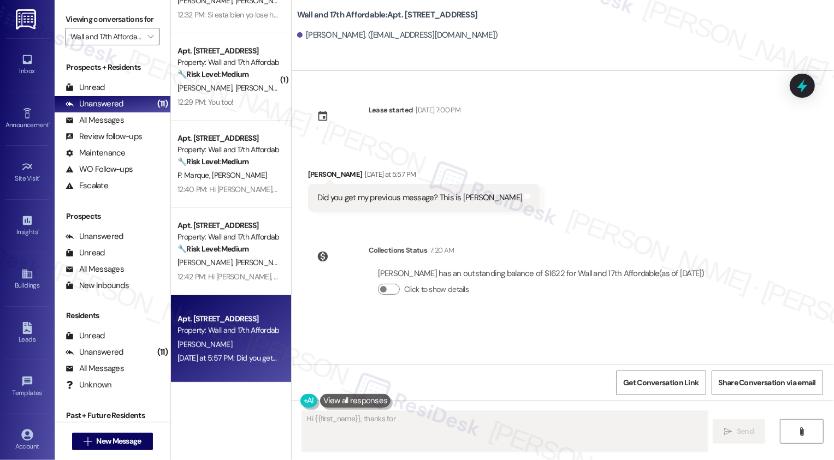
scroll to position [0, 0]
type textarea "Hi {{first_name}}, thanks for checking in! I did receive your previous message,…"
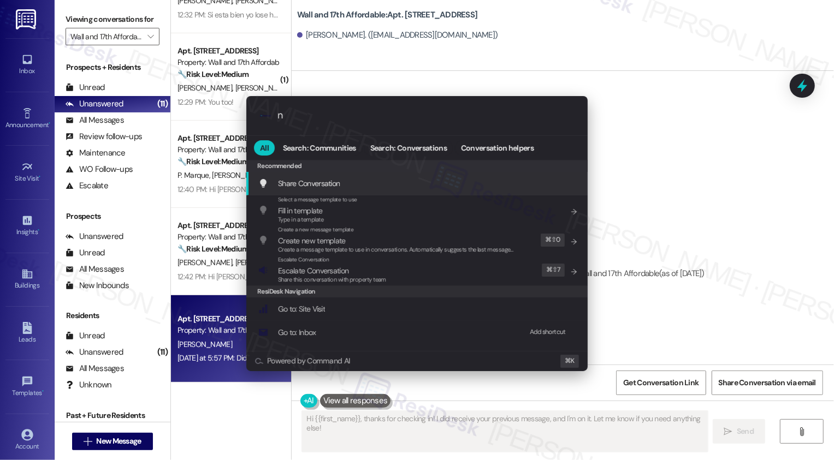
type input "no"
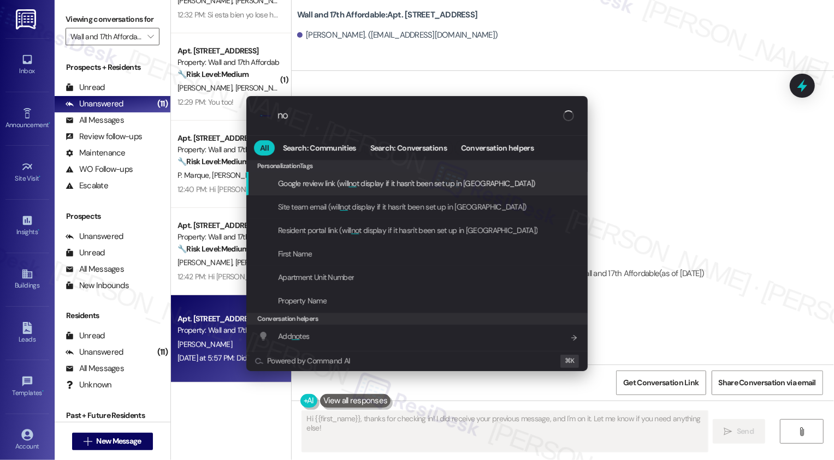
type textarea "Updating..."
type input "not"
type textarea "Hi"
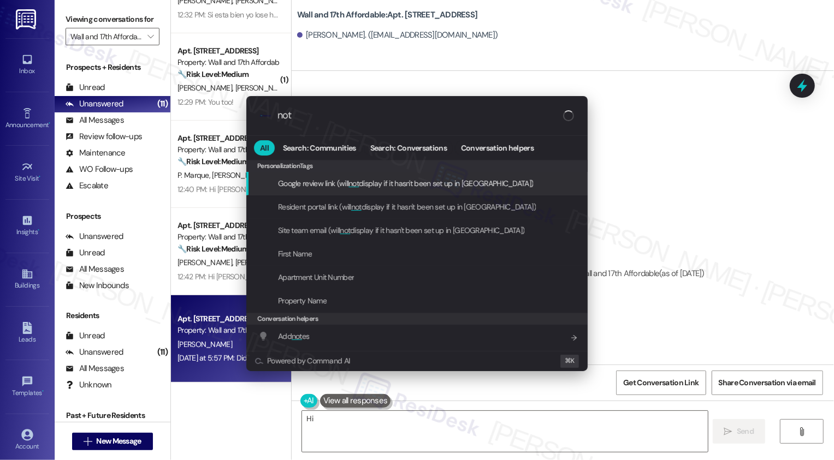
type input "note"
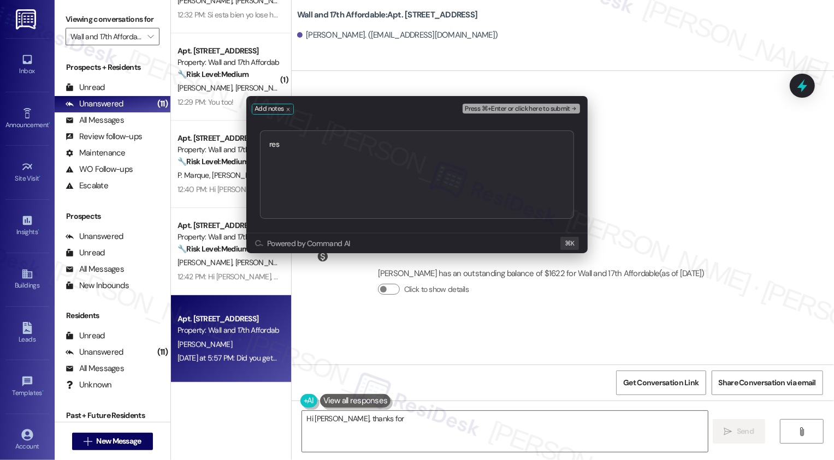
type textarea "Hi Ignacio, thanks for checking"
type textarea "respo"
type textarea "Hi Ignacio, thanks for checking in"
type textarea "respons"
type textarea "Hi Ignacio, thanks for checking in! I'm"
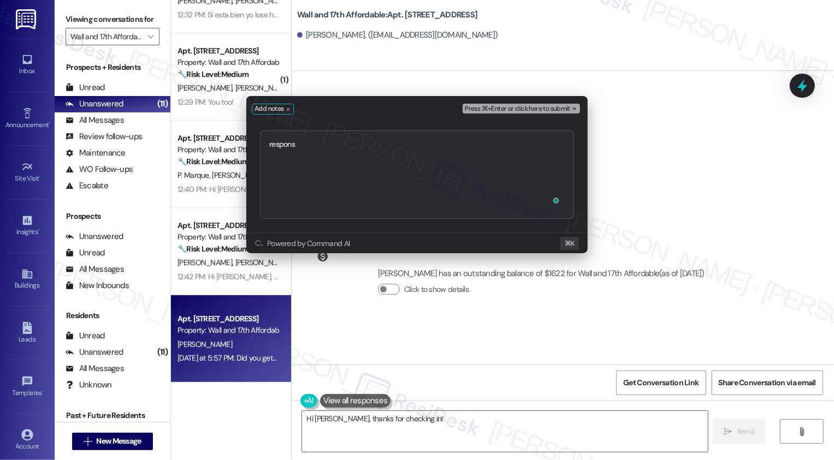
type textarea "response"
type textarea "Hi Ignacio, thanks for checking in! I'm happy"
type textarea "responsed"
type textarea "Hi Ignacio, thanks for checking in! I'm happy to confirm that I"
type textarea "response"
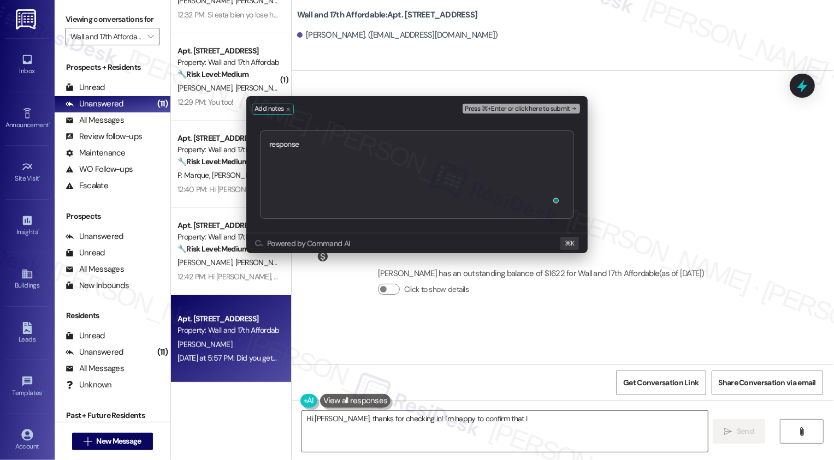
type textarea "Hi Ignacio, thanks for checking in! I'm happy to confirm that I"
type textarea "respon"
type textarea "Hi Ignacio, thanks for checking in! I'm happy to confirm that I received"
type textarea "responded on a fi"
type textarea "Hi Ignacio, thanks for checking in! I'm happy to confirm that I received your p…"
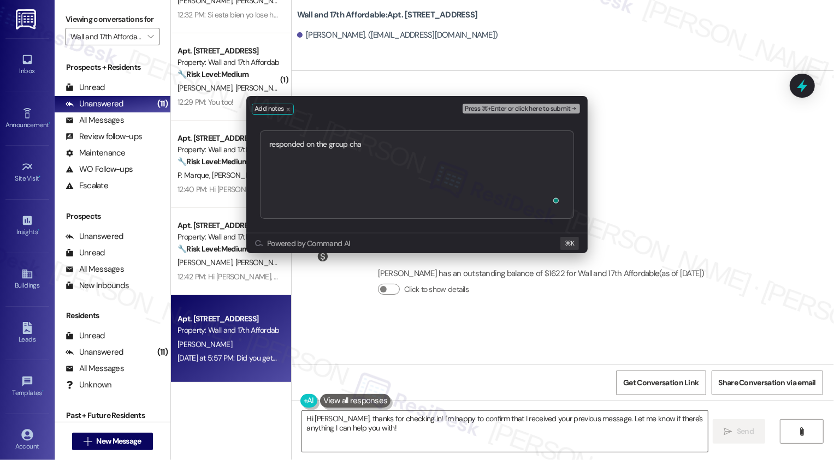
type textarea "responded on the group chat"
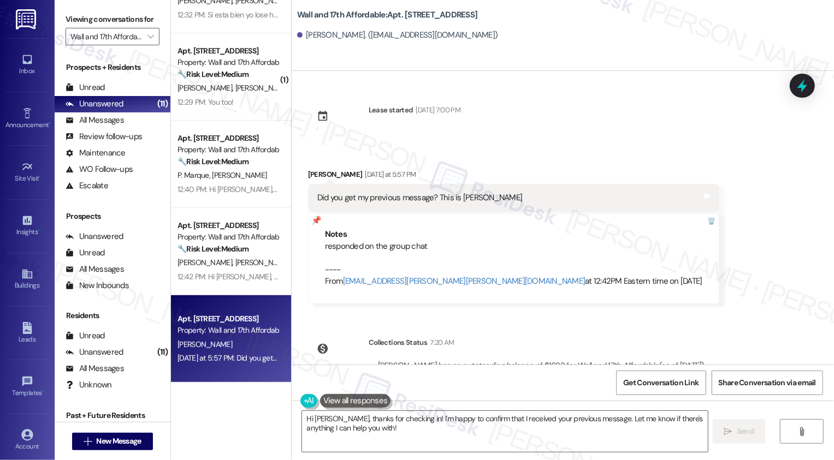
scroll to position [48, 0]
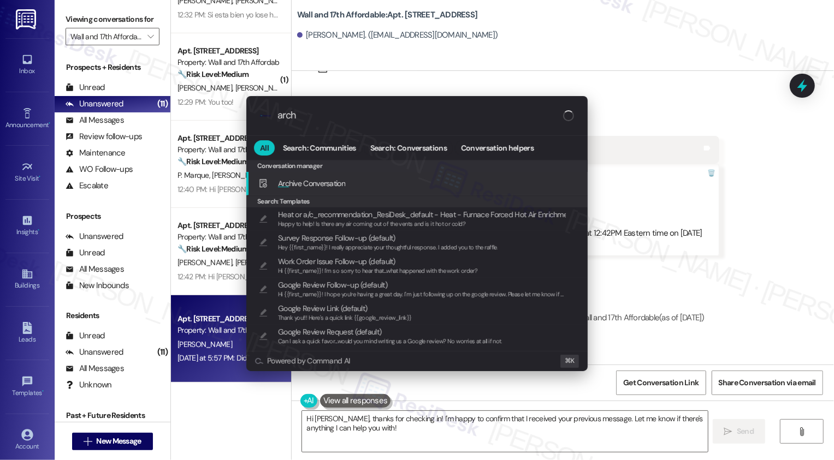
type input "archi"
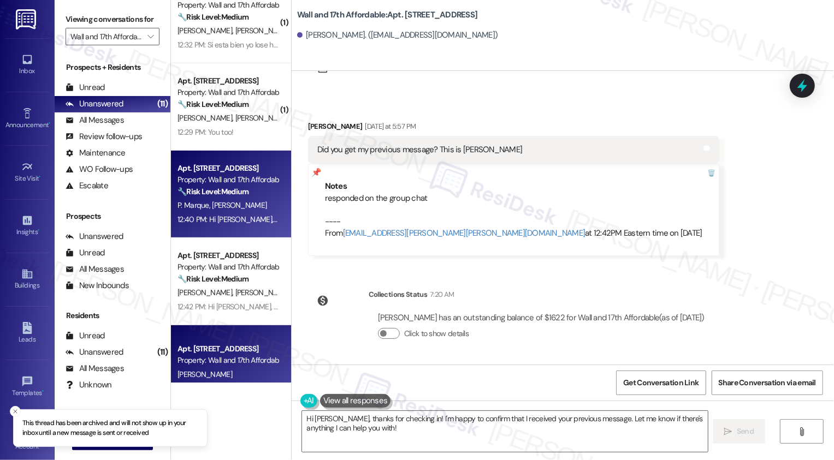
scroll to position [175, 0]
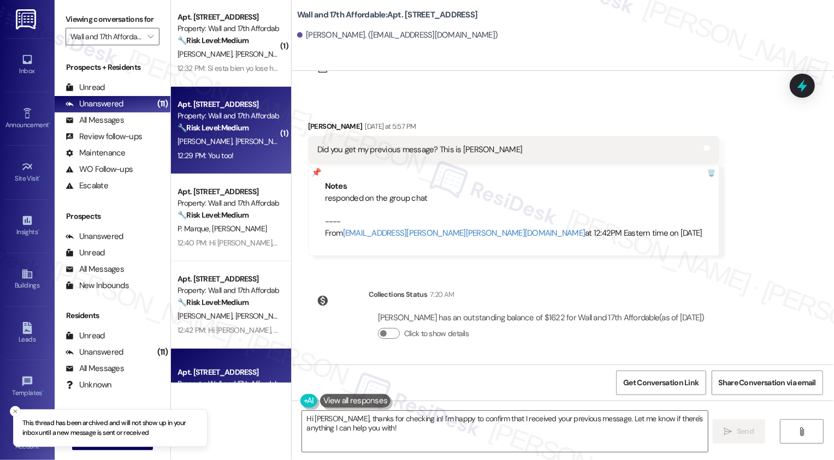
click at [253, 141] on div "H. Mooney D. Mooney" at bounding box center [227, 142] width 103 height 14
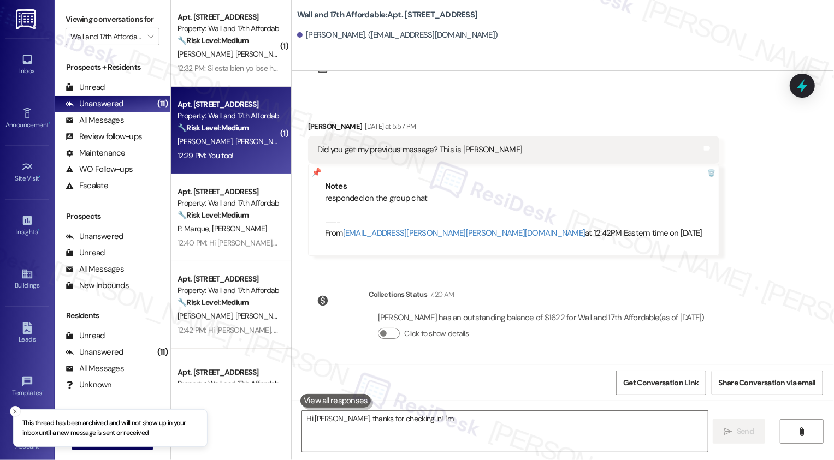
type textarea "Hi Ignacio, thanks for checking in! I'm happy"
click at [253, 141] on div "H. Mooney D. Mooney" at bounding box center [227, 142] width 103 height 14
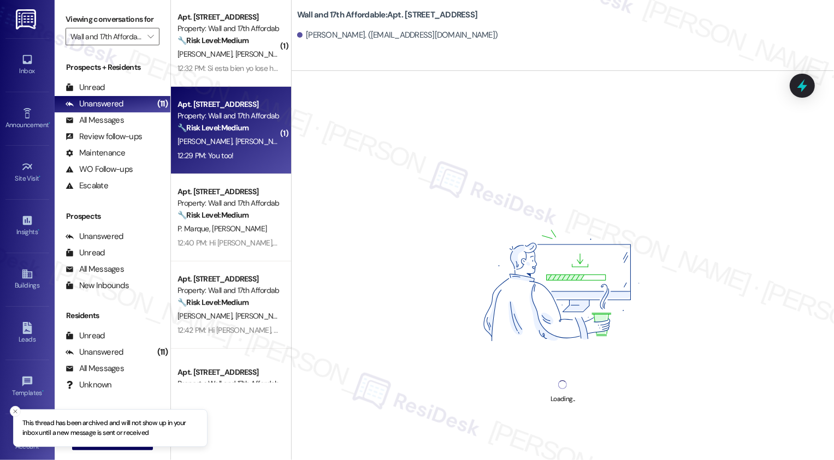
click at [253, 141] on div "H. Mooney D. Mooney" at bounding box center [227, 142] width 103 height 14
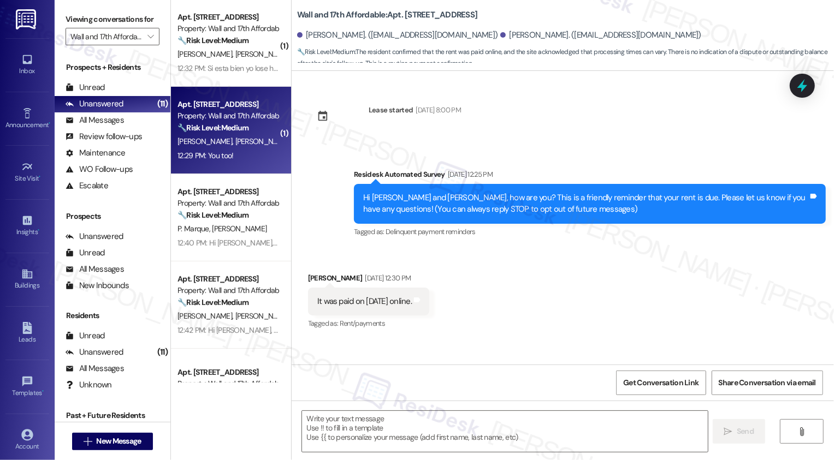
scroll to position [604, 0]
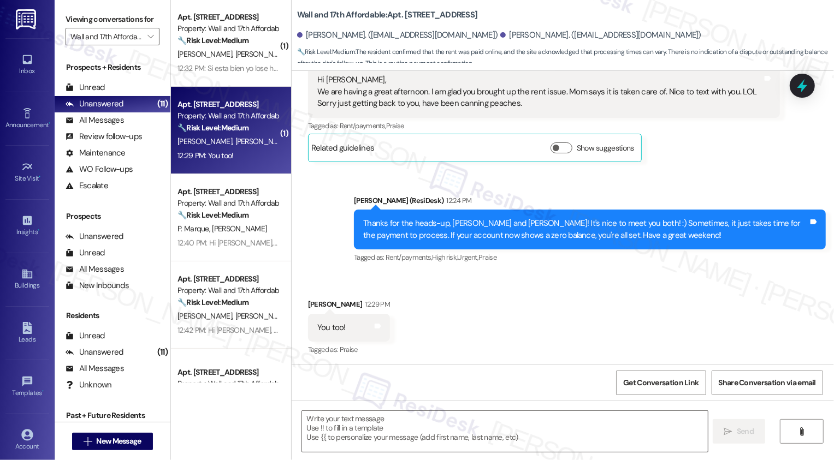
type textarea "Fetching suggested responses. Please feel free to read through the conversation…"
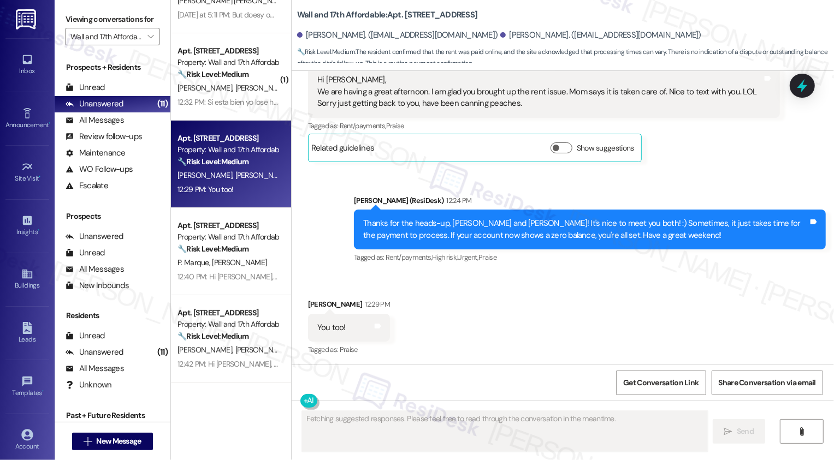
scroll to position [605, 0]
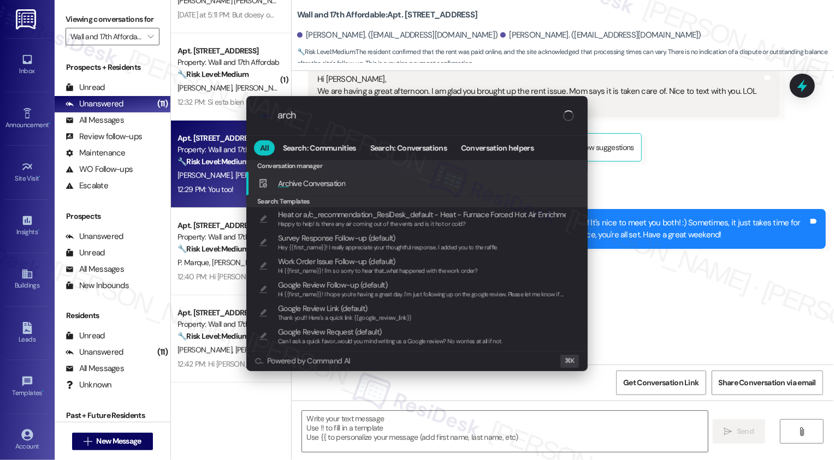
type input "archi"
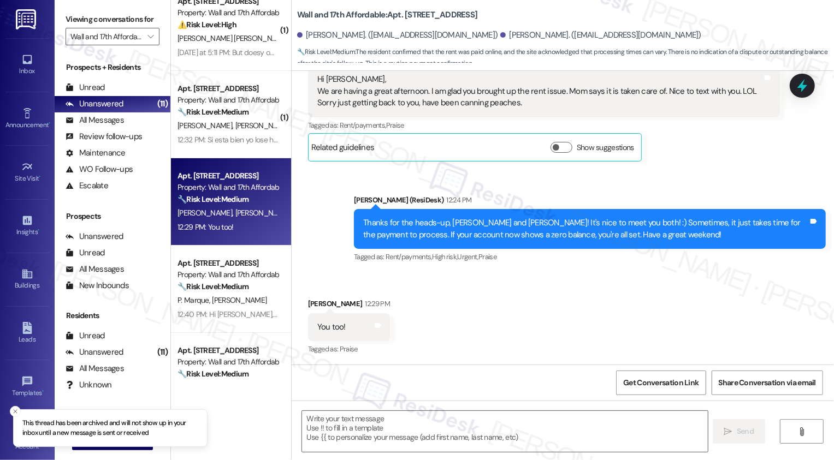
scroll to position [56, 0]
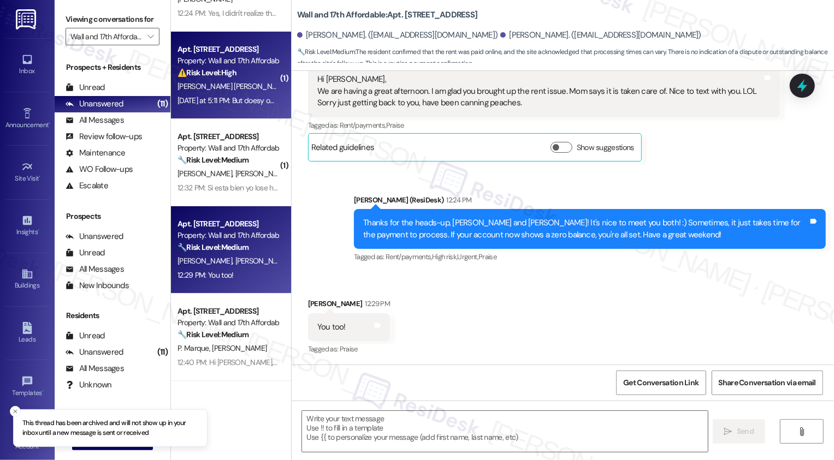
click at [231, 84] on div "[PERSON_NAME] [PERSON_NAME]" at bounding box center [227, 87] width 103 height 14
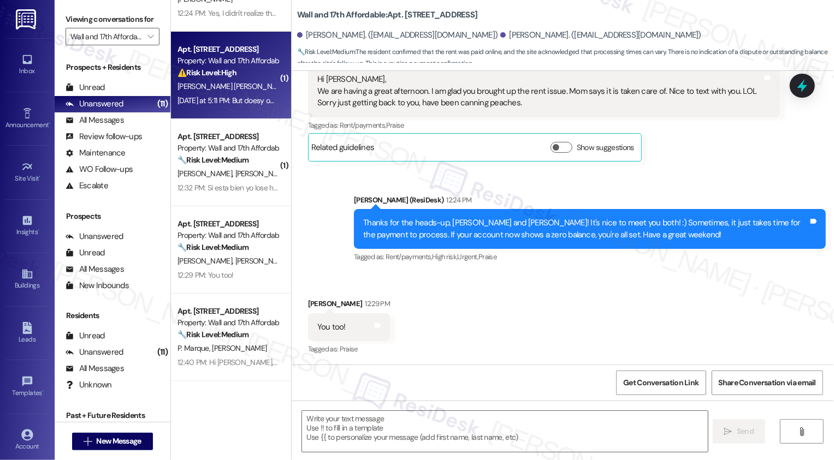
click at [231, 84] on div "[PERSON_NAME] [PERSON_NAME]" at bounding box center [227, 87] width 103 height 14
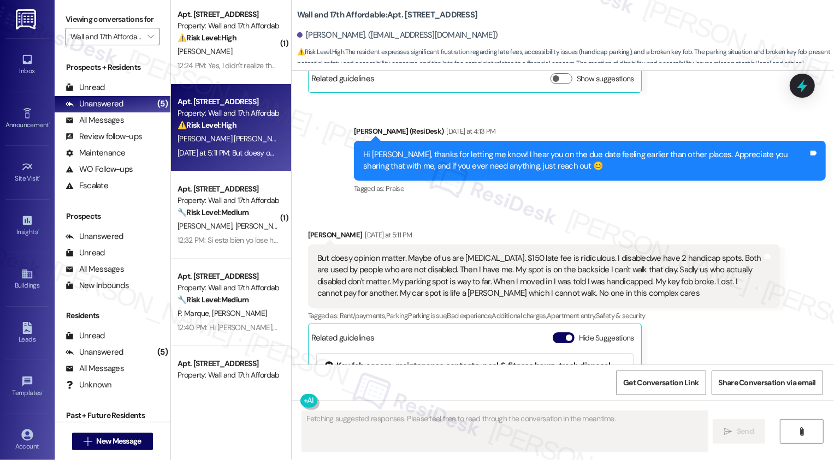
scroll to position [0, 0]
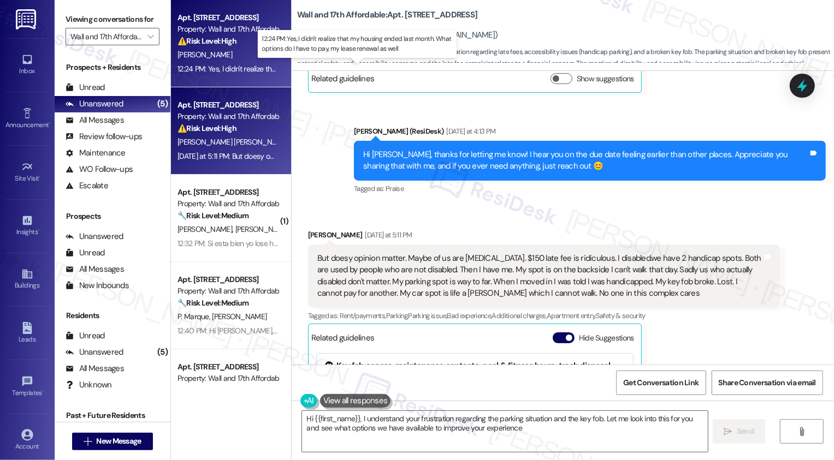
type textarea "Hi {{first_name}}, I understand your frustration regarding the parking situatio…"
click at [223, 64] on div "12:24 PM: Yes, I didn't realize that my housing ended last month. What options …" at bounding box center [365, 69] width 377 height 10
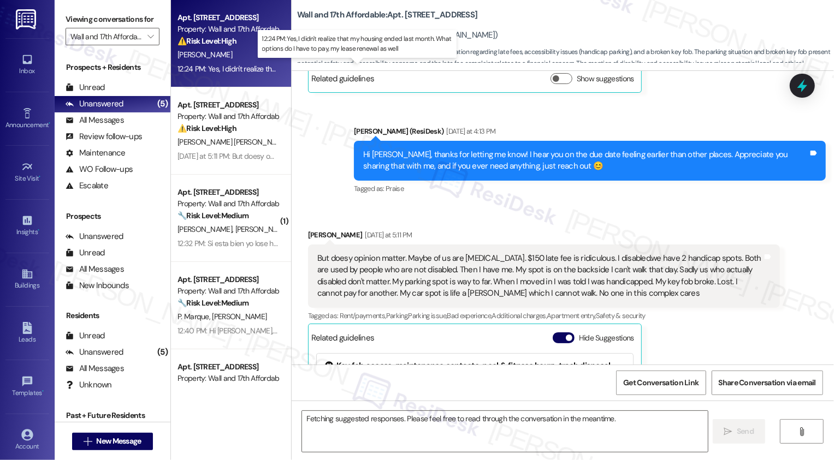
click at [223, 64] on div "12:24 PM: Yes, I didn't realize that my housing ended last month. What options …" at bounding box center [365, 69] width 377 height 10
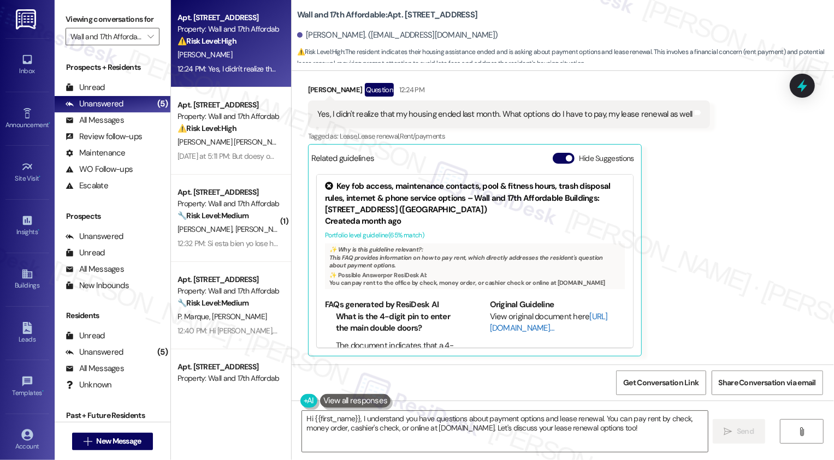
click at [510, 330] on link "[URL][DOMAIN_NAME]…" at bounding box center [549, 322] width 118 height 22
click at [427, 424] on textarea "Hi {{first_name}}, I understand you have questions about payment options and le…" at bounding box center [505, 431] width 406 height 41
click at [475, 424] on textarea "Hi {{first_name}}, I understand you have questions about payment options and le…" at bounding box center [505, 431] width 406 height 41
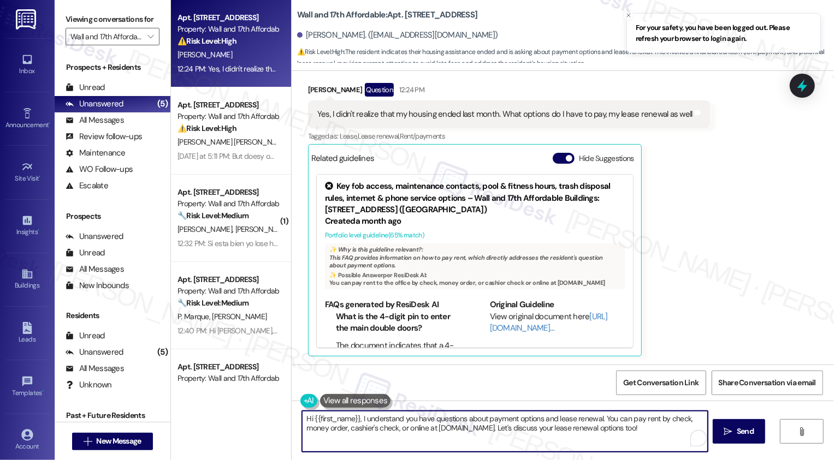
click at [543, 418] on textarea "Hi {{first_name}}, I understand you have questions about payment options and le…" at bounding box center [505, 431] width 406 height 41
click at [428, 428] on textarea "Hi {{first_name}}, I understand you have questions about payment options and le…" at bounding box center [505, 431] width 406 height 41
click at [452, 427] on textarea "Hi {{first_name}}, I understand you have questions about payment options and le…" at bounding box center [504, 431] width 406 height 41
click at [504, 427] on textarea "Hi {{first_name}}, I understand you have questions about payment options and le…" at bounding box center [504, 431] width 406 height 41
drag, startPoint x: 502, startPoint y: 428, endPoint x: 648, endPoint y: 428, distance: 145.8
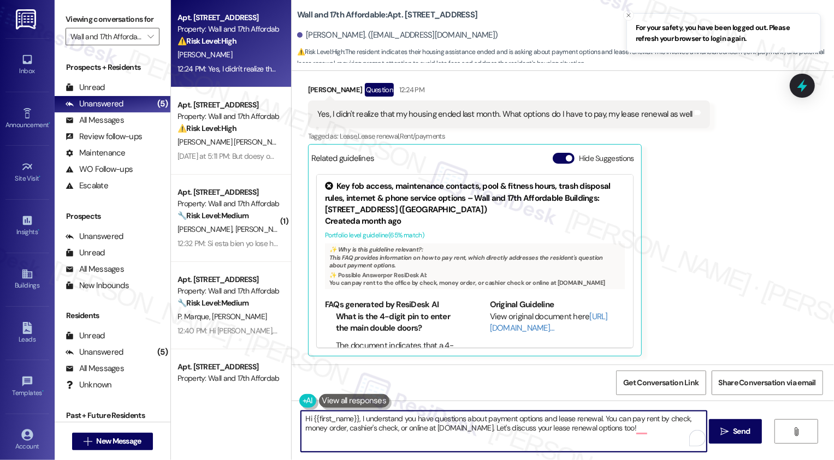
click at [648, 429] on textarea "Hi {{first_name}}, I understand you have questions about payment options and le…" at bounding box center [504, 431] width 406 height 41
click at [581, 433] on textarea "Hi {{first_name}}, I understand you have questions about payment options and le…" at bounding box center [504, 431] width 406 height 41
type textarea "Hi {{first_name}}, I understand you have questions about payment options and le…"
click at [726, 429] on icon "" at bounding box center [724, 431] width 8 height 9
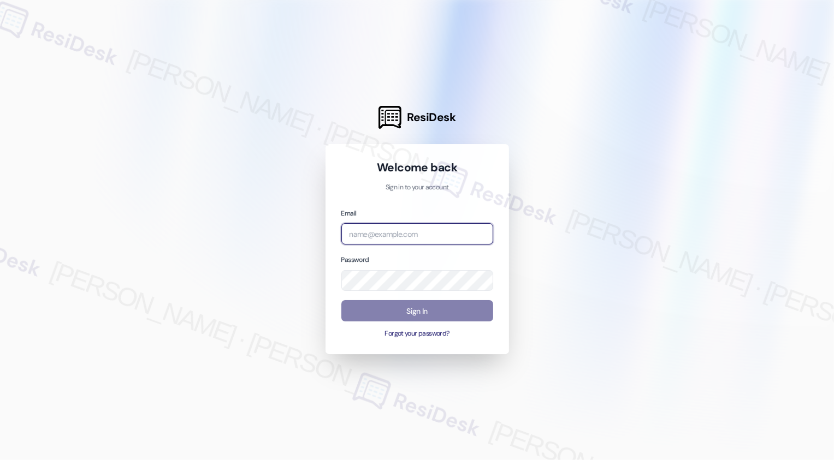
click at [382, 229] on input "email" at bounding box center [417, 233] width 152 height 21
click at [374, 235] on input "email" at bounding box center [417, 233] width 152 height 21
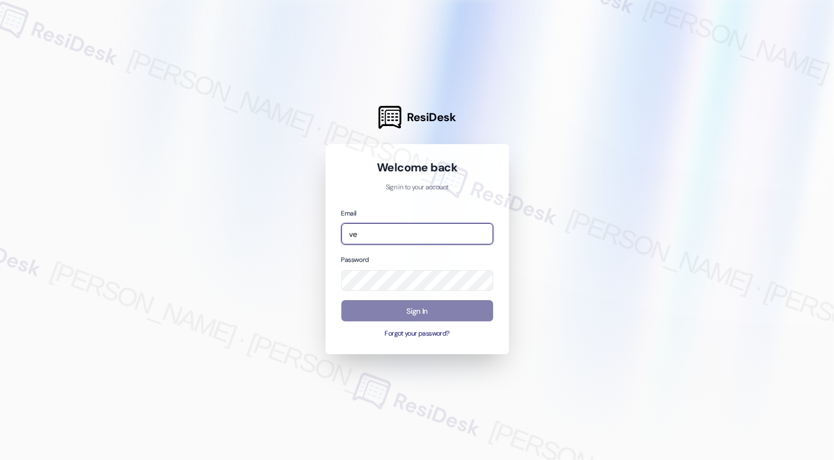
type input "v"
type input "[EMAIL_ADDRESS][PERSON_NAME][PERSON_NAME][DOMAIN_NAME]"
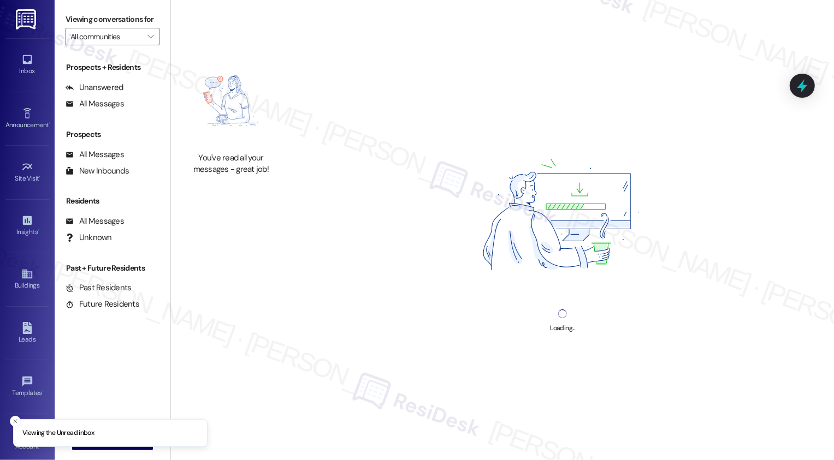
type input "Wall and 17th Affordable"
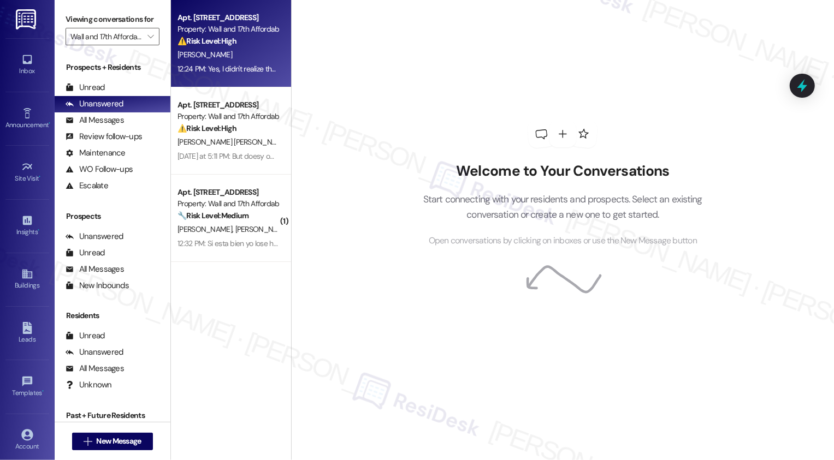
click at [217, 57] on div "[PERSON_NAME]" at bounding box center [227, 55] width 103 height 14
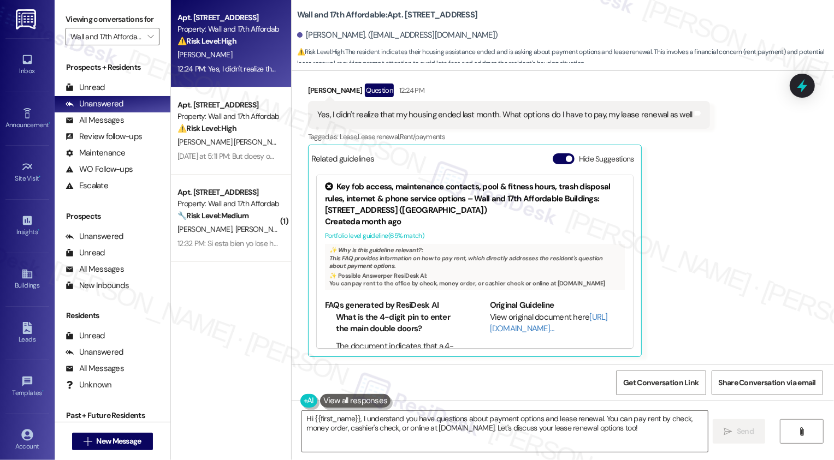
scroll to position [509, 0]
click at [505, 425] on textarea "Hi {{first_name}}, I understand you have questions about payment options and le…" at bounding box center [505, 431] width 406 height 41
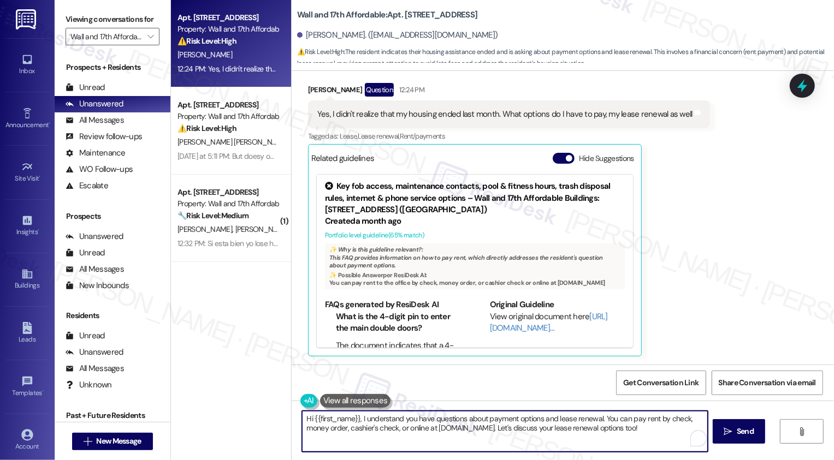
drag, startPoint x: 502, startPoint y: 429, endPoint x: 657, endPoint y: 431, distance: 154.5
click at [657, 431] on textarea "Hi {{first_name}}, I understand you have questions about payment options and le…" at bounding box center [505, 431] width 406 height 41
type textarea "Fetching suggested responses. Please feel free to read through the conversation…"
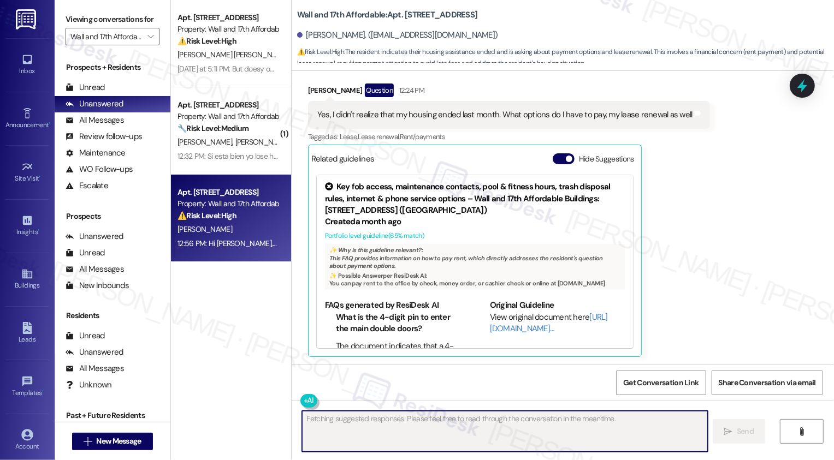
scroll to position [597, 0]
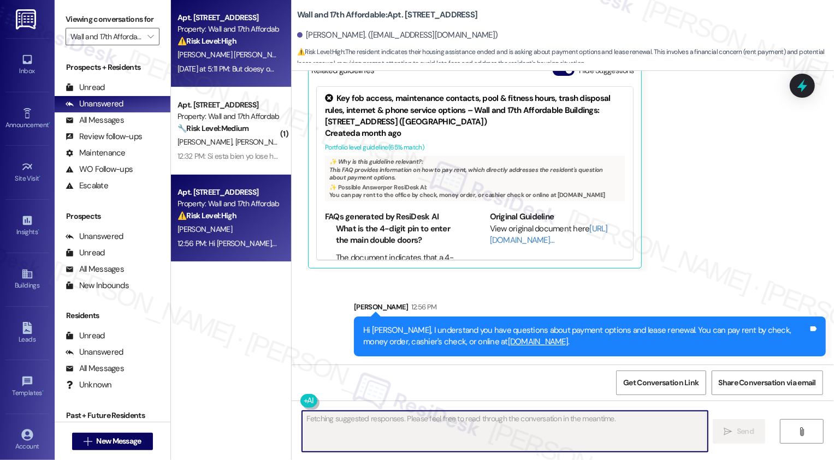
click at [217, 59] on span "[PERSON_NAME] [PERSON_NAME]" at bounding box center [232, 55] width 111 height 10
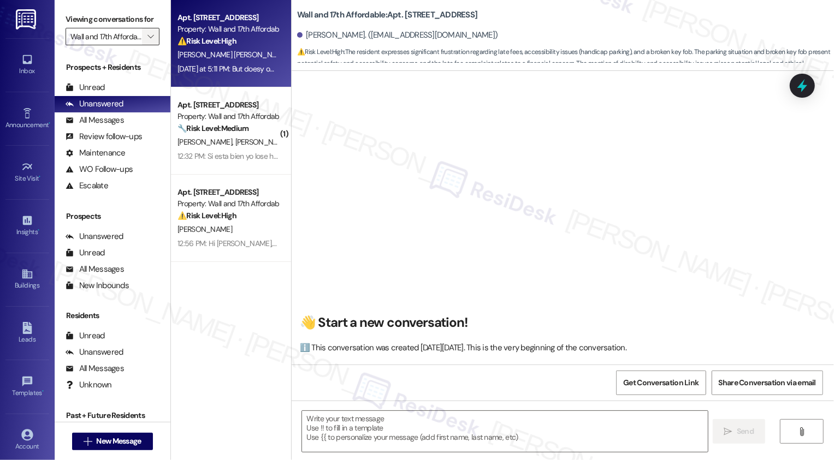
click at [147, 41] on icon "" at bounding box center [150, 36] width 6 height 9
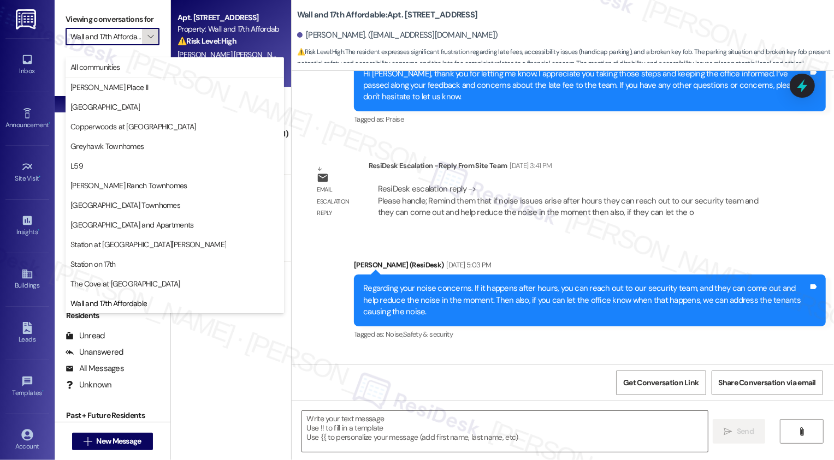
scroll to position [0, 11]
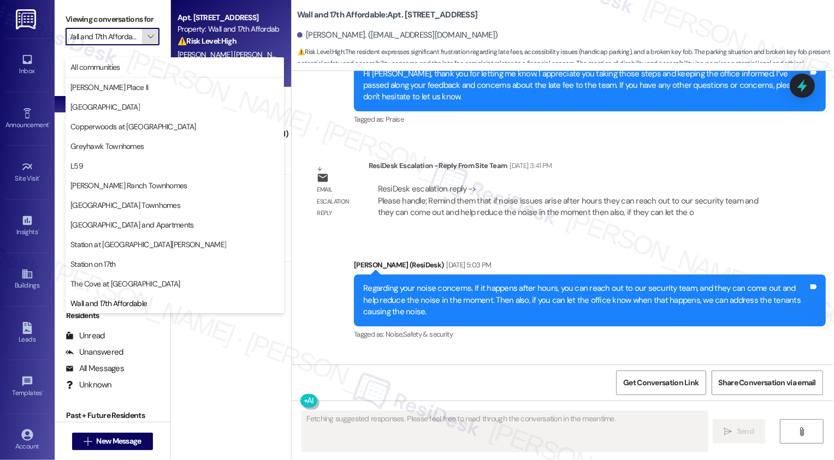
type textarea "Fetching suggested responses. Please feel free to read through the conversation…"
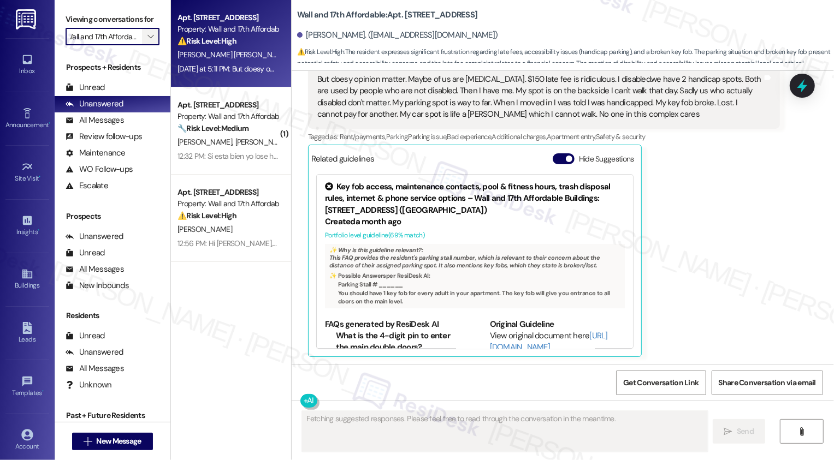
click at [147, 41] on icon "" at bounding box center [150, 36] width 6 height 9
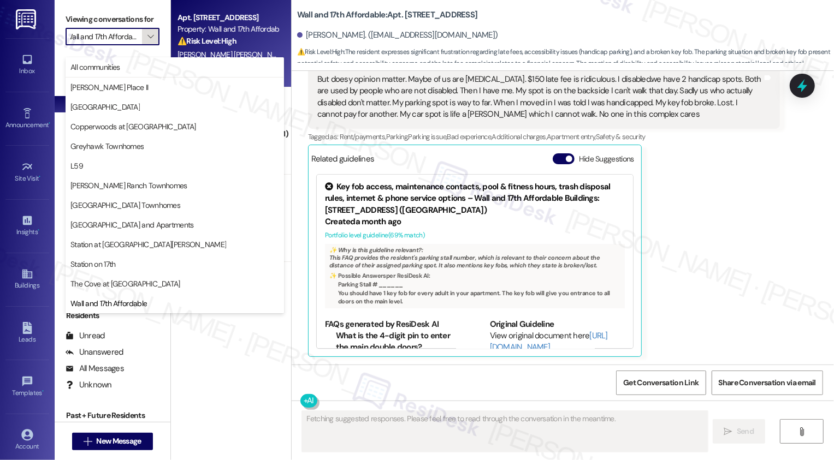
scroll to position [0, 0]
click at [115, 278] on span "The Cove at [GEOGRAPHIC_DATA]" at bounding box center [125, 283] width 110 height 11
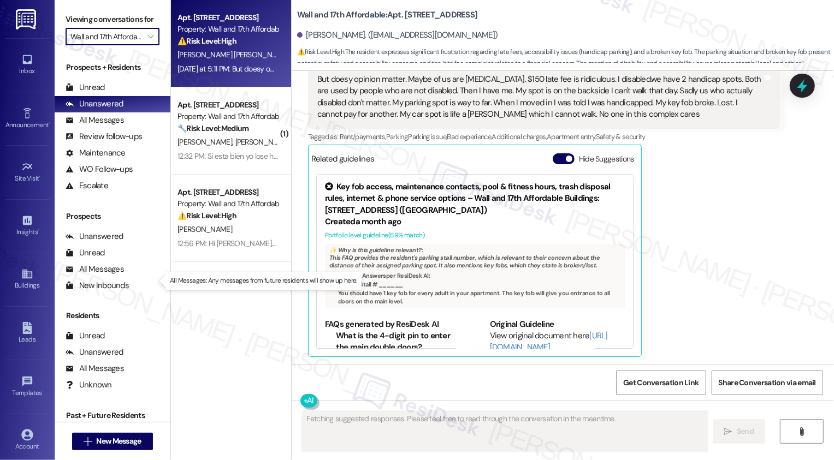
type input "The Cove at [GEOGRAPHIC_DATA]"
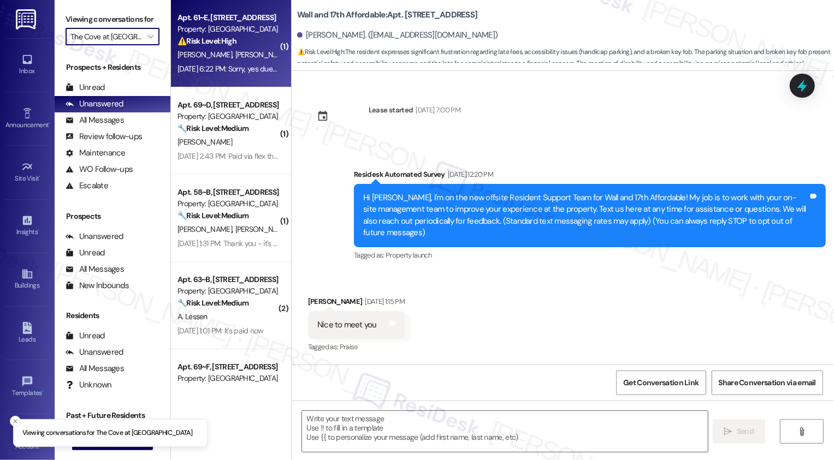
click at [208, 70] on div "Sep 03, 2025 at 6:22 PM: Sorry, yes due to labor day payday which is today has …" at bounding box center [343, 69] width 332 height 10
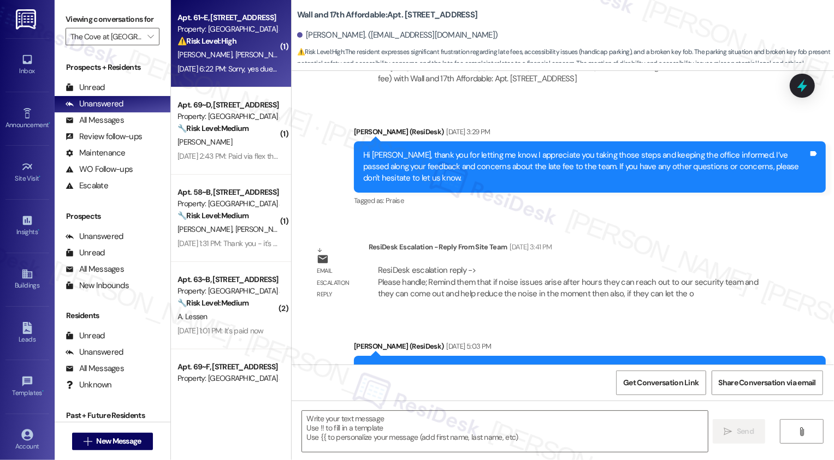
click at [208, 70] on div "Sep 03, 2025 at 6:22 PM: Sorry, yes due to labor day payday which is today has …" at bounding box center [343, 69] width 332 height 10
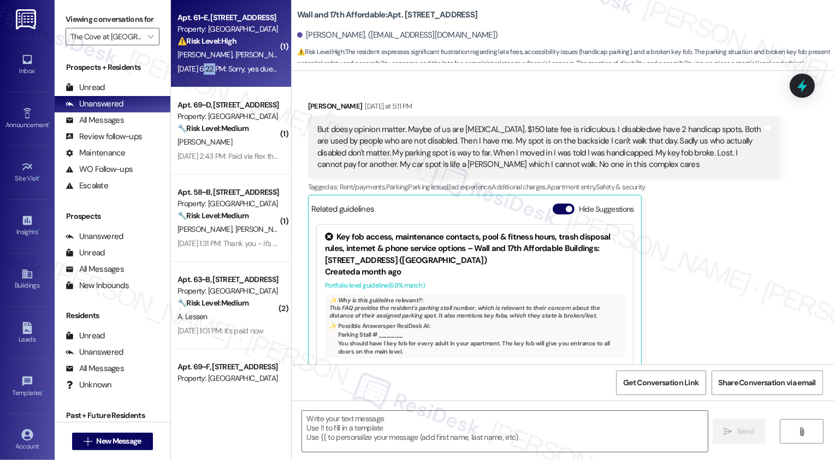
type textarea "Fetching suggested responses. Please feel free to read through the conversation…"
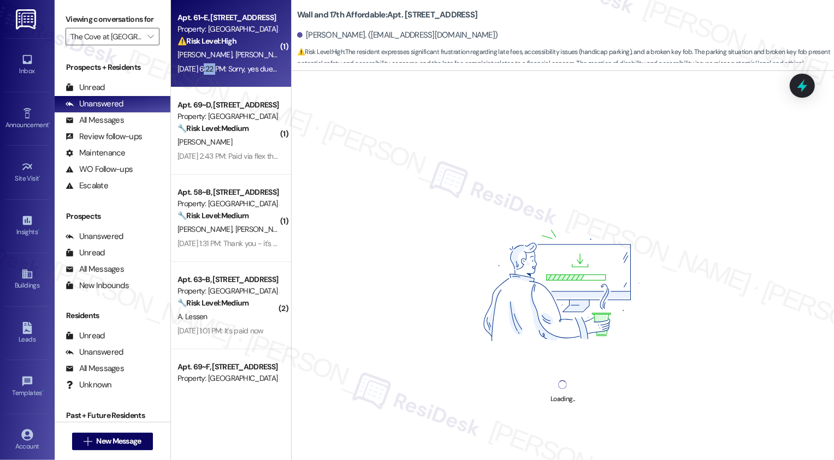
click at [208, 70] on div "Sep 03, 2025 at 6:22 PM: Sorry, yes due to labor day payday which is today has …" at bounding box center [343, 69] width 332 height 10
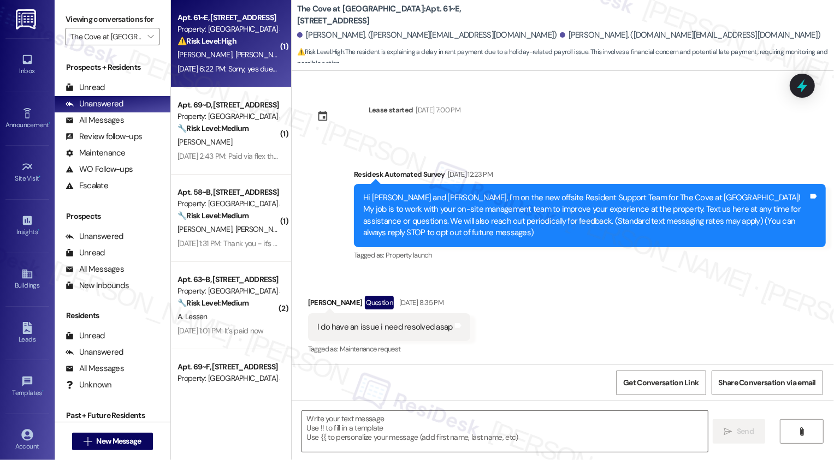
click at [208, 70] on div "Sep 03, 2025 at 6:22 PM: Sorry, yes due to labor day payday which is today has …" at bounding box center [343, 69] width 332 height 10
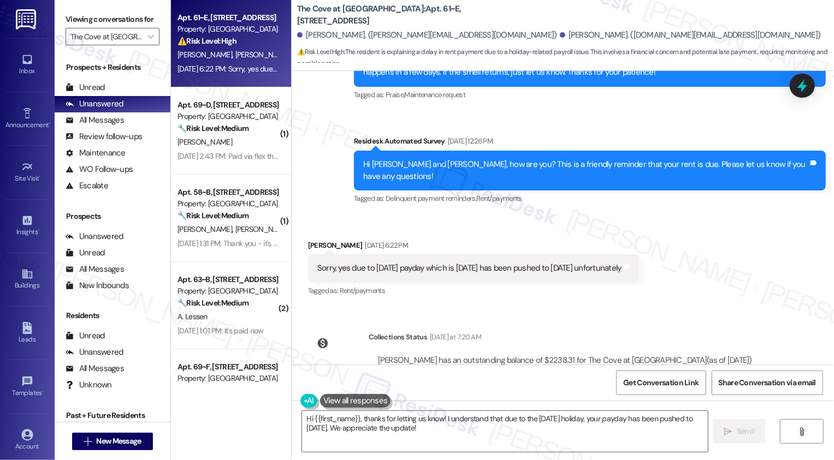
scroll to position [1564, 0]
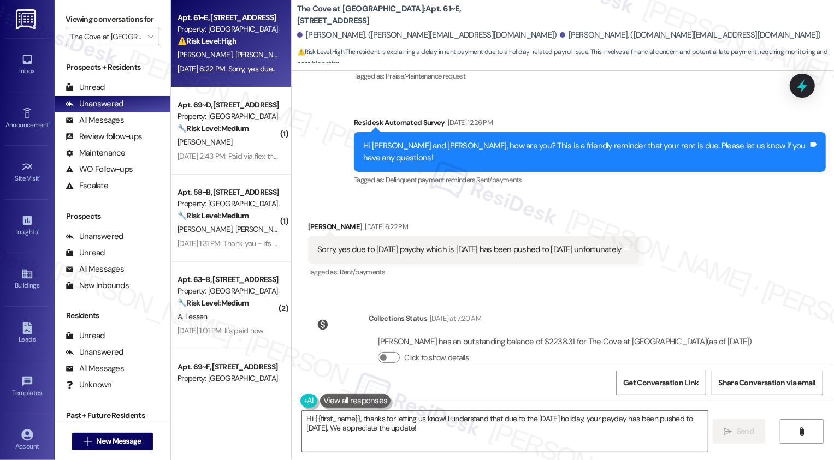
click at [314, 221] on div "Matthew Phillips Sep 03, 2025 at 6:22 PM" at bounding box center [473, 228] width 331 height 15
copy div "Matthew"
click at [424, 430] on textarea "Hi {{first_name}}, thanks for letting us know! I understand that due to the Lab…" at bounding box center [505, 431] width 406 height 41
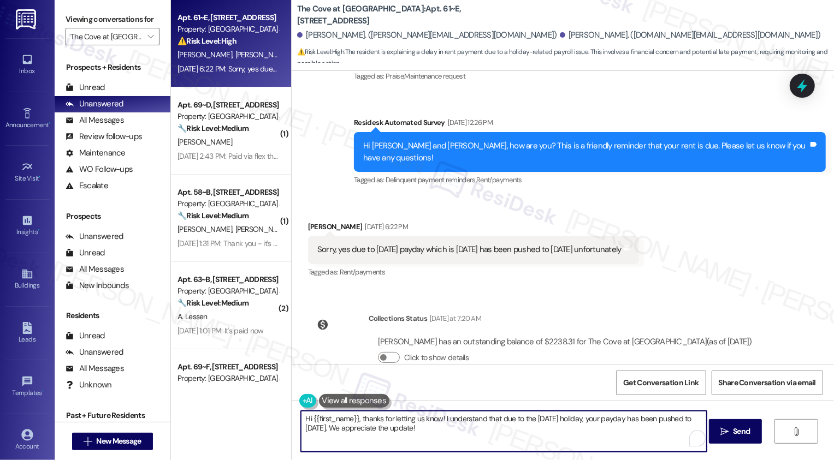
click at [316, 221] on div "Matthew Phillips Sep 03, 2025 at 6:22 PM" at bounding box center [473, 228] width 331 height 15
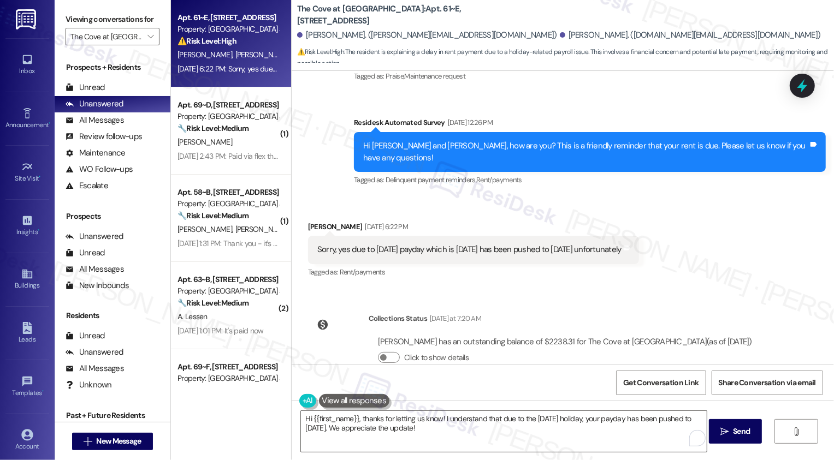
click at [316, 221] on div "Matthew Phillips Sep 03, 2025 at 6:22 PM" at bounding box center [473, 228] width 331 height 15
copy div "Matthew"
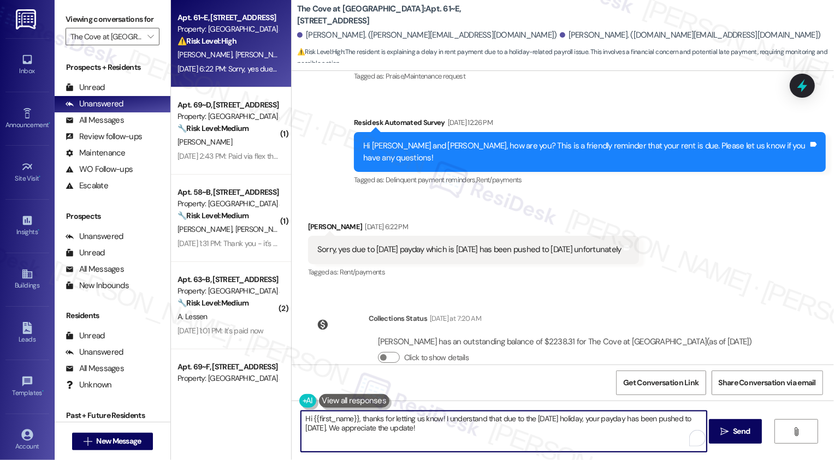
drag, startPoint x: 306, startPoint y: 419, endPoint x: 470, endPoint y: 432, distance: 164.3
click at [470, 432] on textarea "Hi {{first_name}}, thanks for letting us know! I understand that due to the Lab…" at bounding box center [504, 431] width 406 height 41
paste textarea "Matthew"
drag, startPoint x: 428, startPoint y: 419, endPoint x: 536, endPoint y: 420, distance: 108.1
click at [536, 420] on textarea "Hi Matthew, thank you for the heads-up! We appreciate you letting us know. Plea…" at bounding box center [504, 431] width 406 height 41
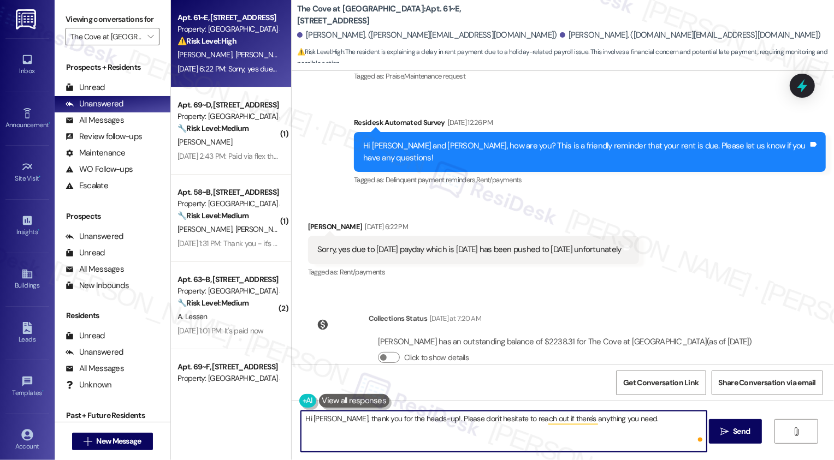
type textarea "Hi Matthew, thank you for the heads-up! Please don't hesitate to reach out if t…"
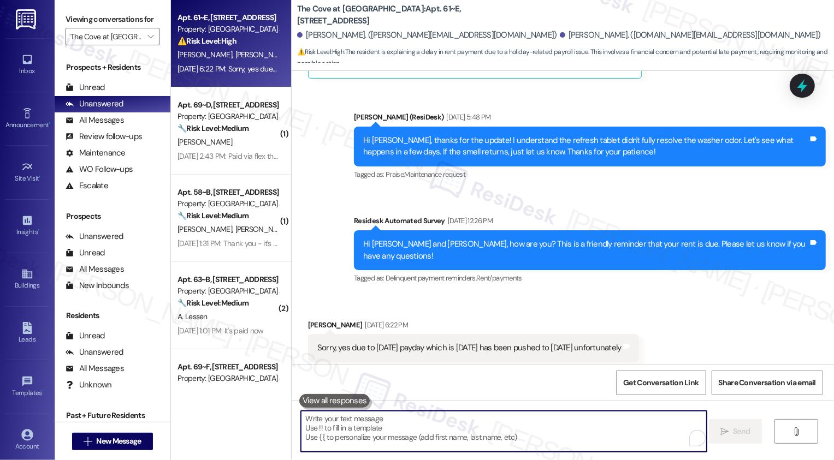
scroll to position [1464, 0]
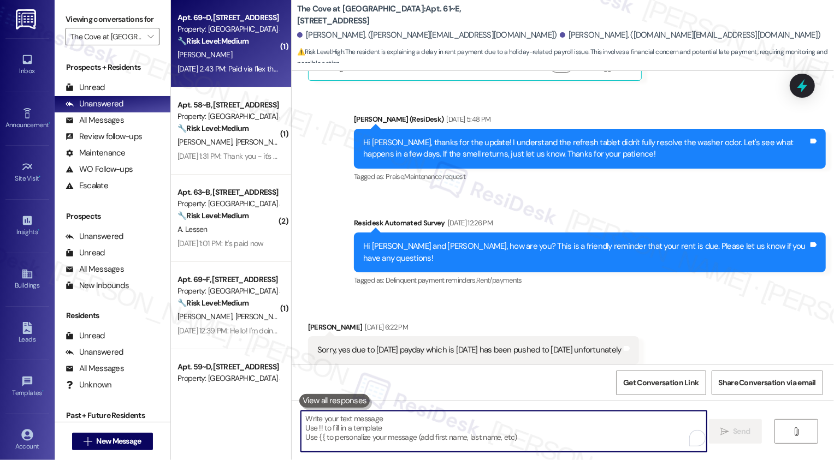
click at [220, 39] on strong "🔧 Risk Level: Medium" at bounding box center [212, 41] width 71 height 10
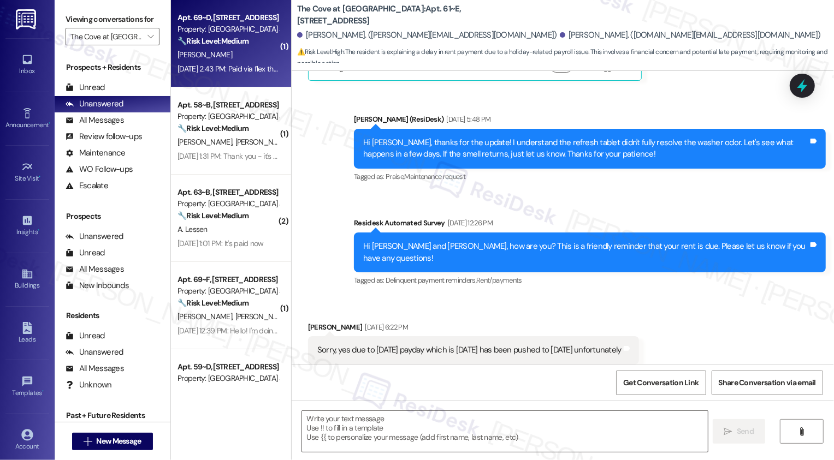
click at [220, 39] on strong "🔧 Risk Level: Medium" at bounding box center [212, 41] width 71 height 10
type textarea "Fetching suggested responses. Please feel free to read through the conversation…"
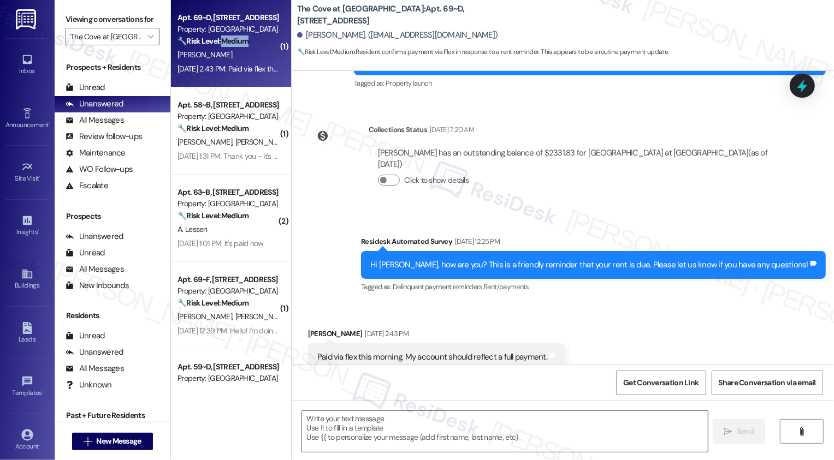
type textarea "Fetching suggested responses. Please feel free to read through the conversation…"
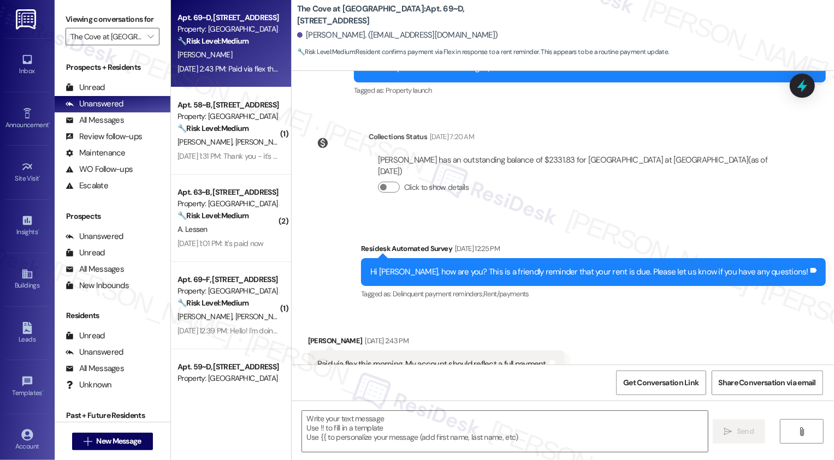
scroll to position [191, 0]
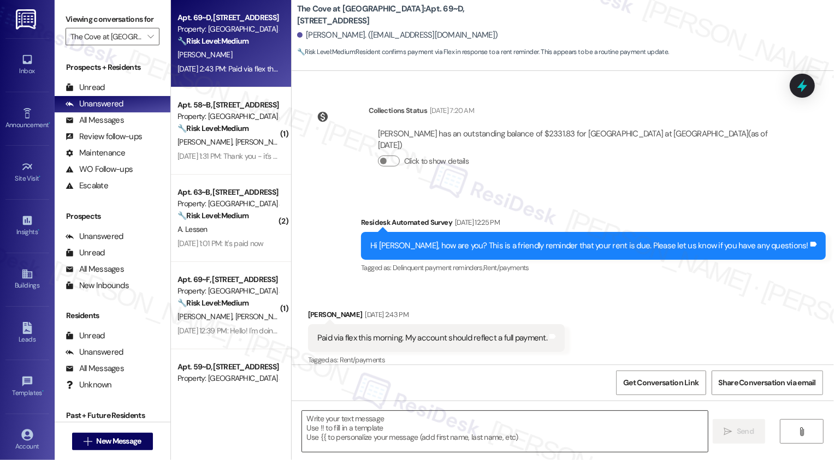
click at [369, 430] on textarea at bounding box center [505, 431] width 406 height 41
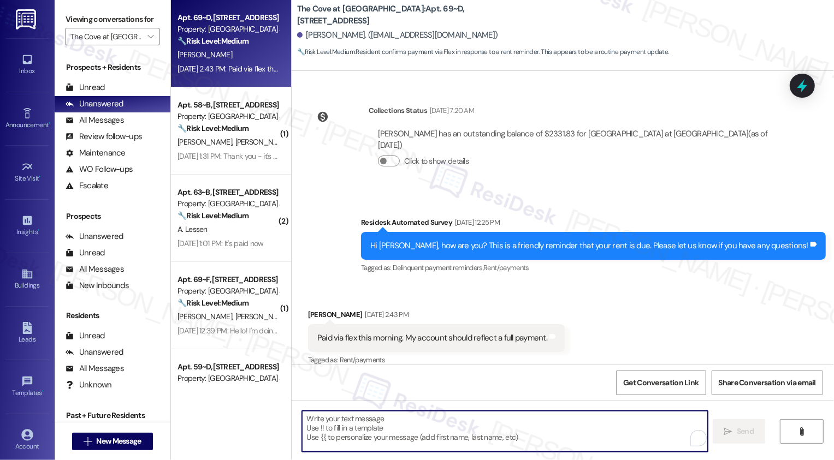
paste textarea "Thanks for the heads-up, {{first_name}}! Sometimes it just takes a little time …"
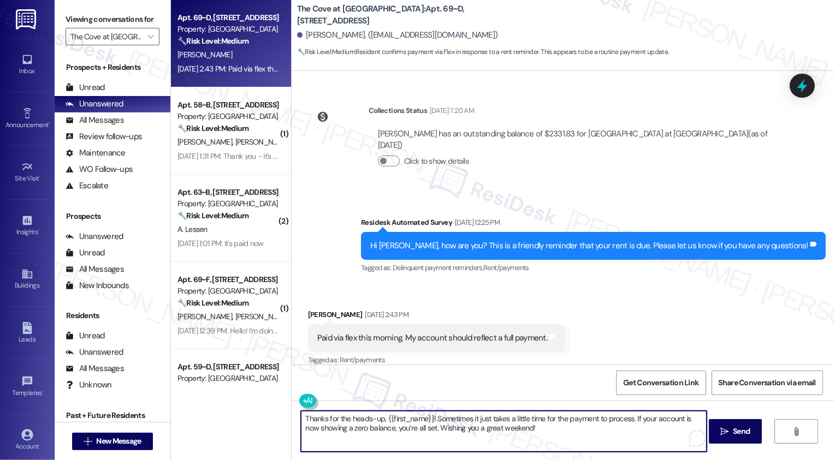
click at [535, 432] on textarea "Thanks for the heads-up, {{first_name}}! Sometimes it just takes a little time …" at bounding box center [504, 431] width 406 height 41
type textarea "Thanks for the heads-up, {{first_name}}! Sometimes it just takes a little time …"
click at [733, 423] on button " Send" at bounding box center [735, 431] width 53 height 25
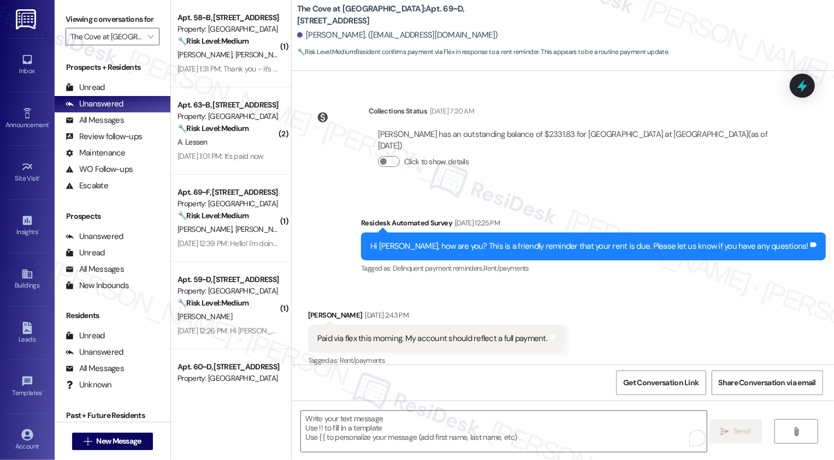
scroll to position [279, 0]
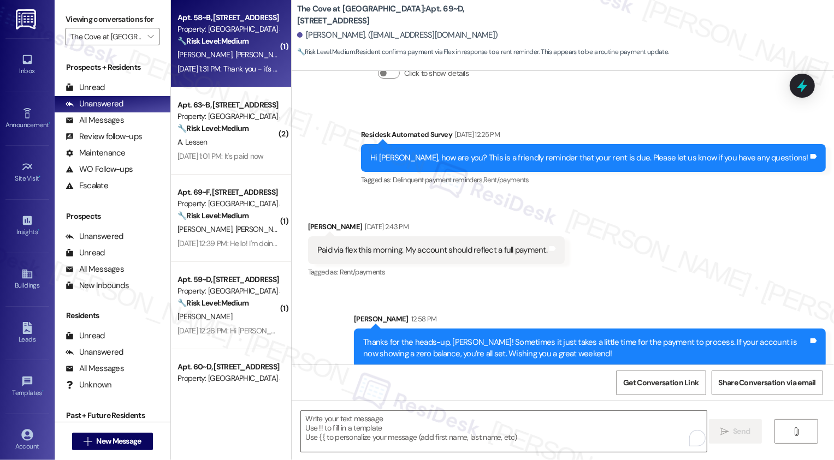
click at [212, 49] on div "M. Lozano G. Lozano" at bounding box center [227, 55] width 103 height 14
type textarea "Fetching suggested responses. Please feel free to read through the conversation…"
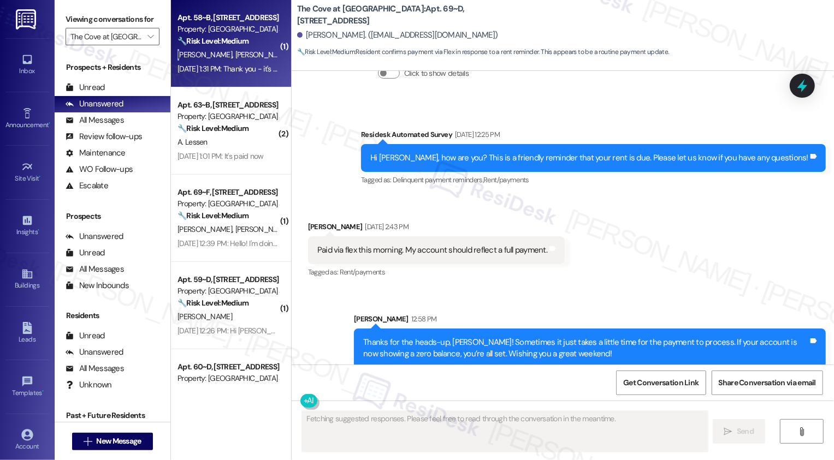
click at [212, 49] on div "M. Lozano G. Lozano" at bounding box center [227, 55] width 103 height 14
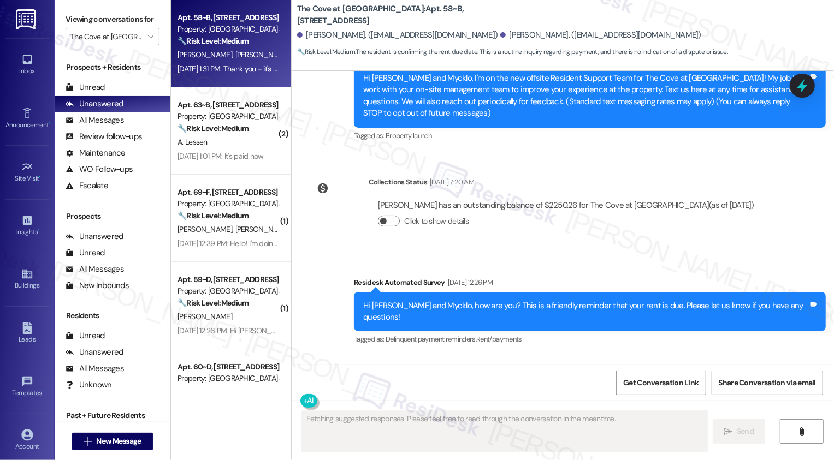
scroll to position [193, 0]
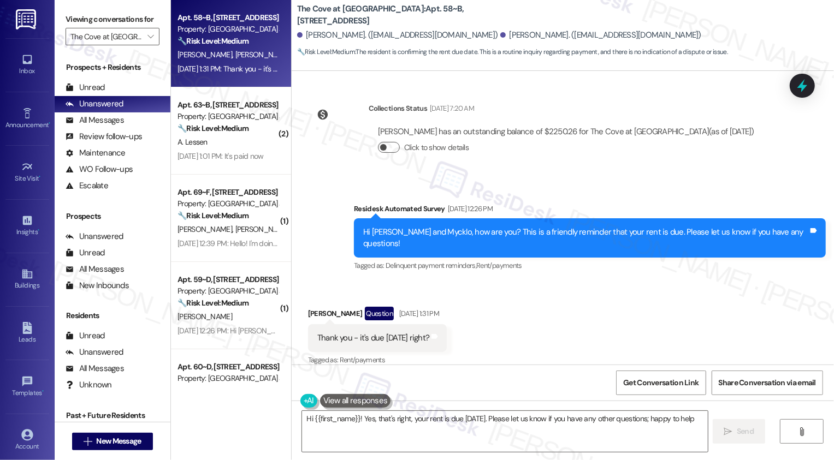
type textarea "Hi {{first_name}}! Yes, that's right, your rent is due today. Please let us kno…"
click at [364, 431] on textarea "Hi {{first_name}}! Yes, that's right, your rent is due today. Please let us kno…" at bounding box center [505, 431] width 406 height 41
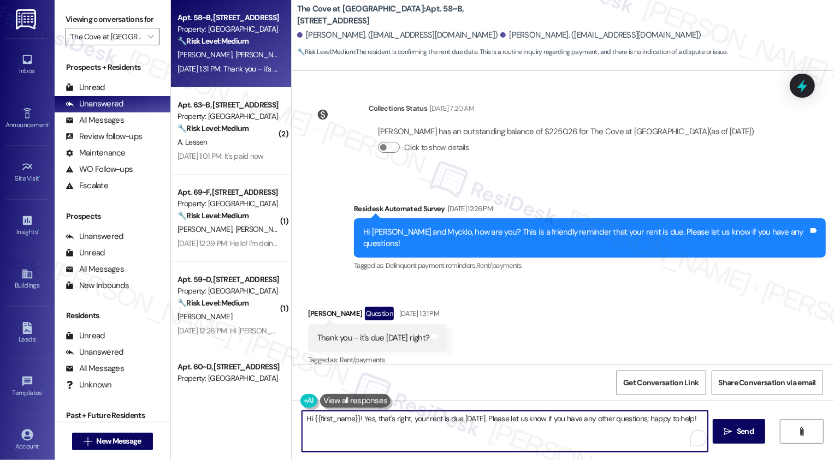
click at [429, 426] on textarea "Hi {{first_name}}! Yes, that's right, your rent is due today. Please let us kno…" at bounding box center [505, 431] width 406 height 41
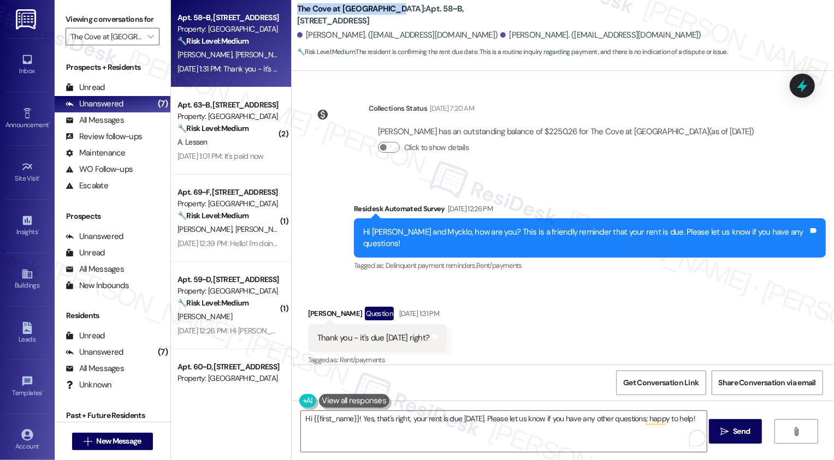
drag, startPoint x: 290, startPoint y: 15, endPoint x: 384, endPoint y: 13, distance: 93.9
click at [384, 13] on b "The Cove at Pleasant View: Apt. 58~B, 255 West 2700 North" at bounding box center [406, 14] width 218 height 23
copy b "The Cove at Pleasant View"
click at [415, 421] on textarea "Hi {{first_name}}! Yes, that's right, your rent is due today. Please let us kno…" at bounding box center [504, 431] width 406 height 41
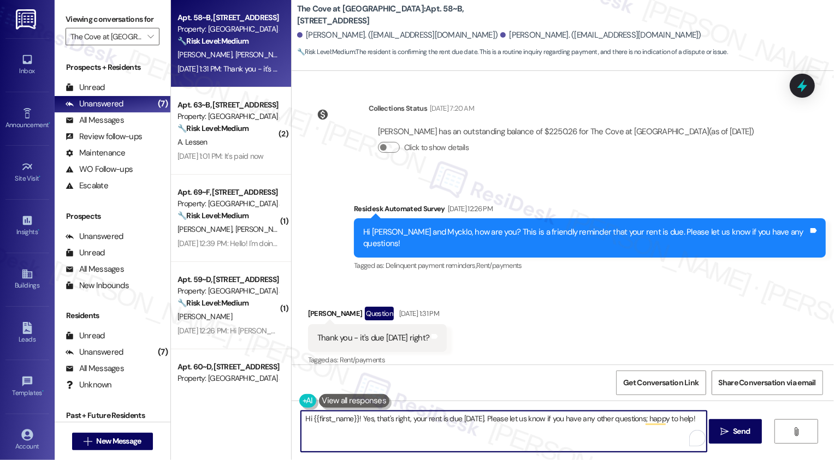
click at [472, 420] on textarea "Hi {{first_name}}! Yes, that's right, your rent is due today. Please let us kno…" at bounding box center [504, 431] width 406 height 41
click at [496, 420] on textarea "Hi {{first_name}}! Yes, that's right, your rent is due today. Please let us kno…" at bounding box center [504, 431] width 406 height 41
click at [514, 421] on textarea "Hi {{first_name}}! Yes, that's right, your rent is due today. Please let us kno…" at bounding box center [504, 431] width 406 height 41
click at [536, 420] on textarea "Hi {{first_name}}! Yes, that's right, your rent is due today. Please let us kno…" at bounding box center [504, 431] width 406 height 41
click at [561, 420] on textarea "Hi {{first_name}}! Yes, that's right, your rent is due today. Please let us kno…" at bounding box center [504, 431] width 406 height 41
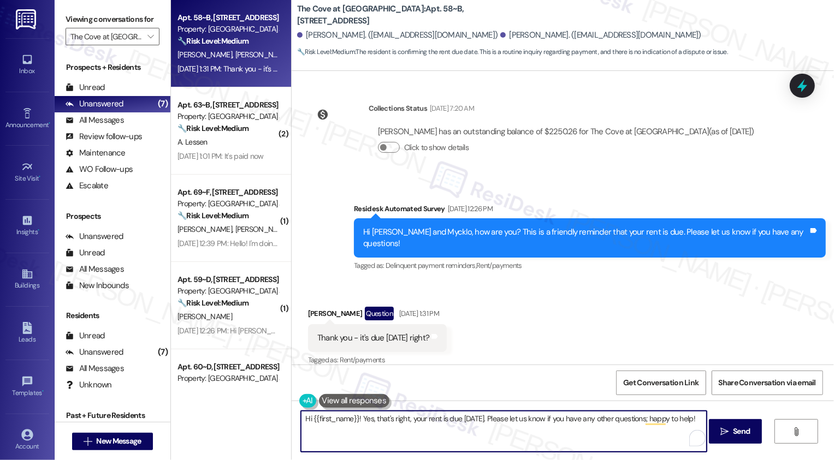
click at [578, 420] on textarea "Hi {{first_name}}! Yes, that's right, your rent is due today. Please let us kno…" at bounding box center [504, 431] width 406 height 41
click at [602, 421] on textarea "Hi {{first_name}}! Yes, that's right, your rent is due today. Please let us kno…" at bounding box center [504, 431] width 406 height 41
click at [621, 421] on textarea "Hi {{first_name}}! Yes, that's right, your rent is due today. Please let us kno…" at bounding box center [504, 431] width 406 height 41
click at [532, 415] on textarea "Hi {{first_name}}! Yes, that's right, your rent is due today. Please let us kno…" at bounding box center [504, 431] width 406 height 41
click at [495, 417] on textarea "Hi {{first_name}}! Yes, that's right, your rent is due today. Please let us kno…" at bounding box center [504, 431] width 406 height 41
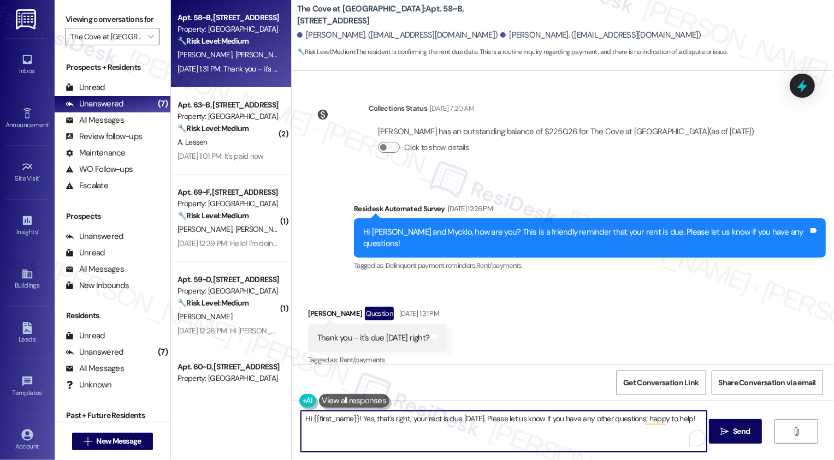
click at [464, 419] on textarea "Hi {{first_name}}! Yes, that's right, your rent is due today. Please let us kno…" at bounding box center [504, 431] width 406 height 41
click at [435, 419] on textarea "Hi {{first_name}}! Yes, that's right, your rent is due today. Please let us kno…" at bounding box center [504, 431] width 406 height 41
click at [410, 419] on textarea "Hi {{first_name}}! Yes, that's right, your rent is due today. Please let us kno…" at bounding box center [504, 431] width 406 height 41
click at [396, 419] on textarea "Hi {{first_name}}! Yes, that's right, your rent is due today. Please let us kno…" at bounding box center [504, 431] width 406 height 41
click at [373, 419] on textarea "Hi {{first_name}}! Yes, that's right, your rent is due today. Please let us kno…" at bounding box center [504, 431] width 406 height 41
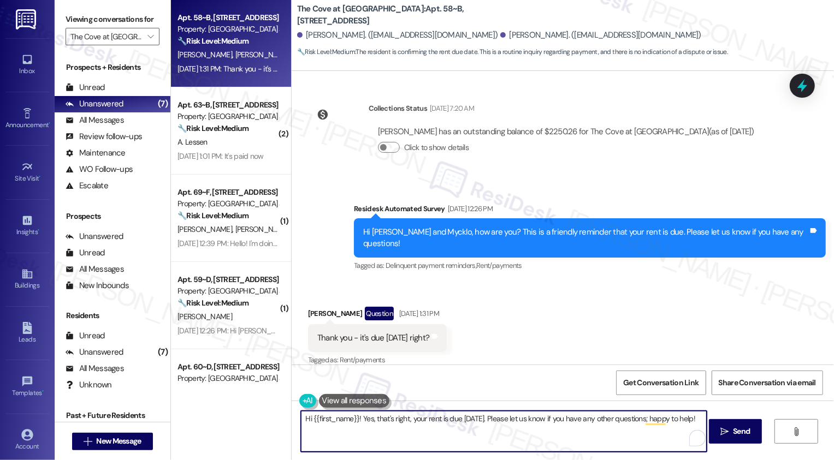
click at [349, 419] on textarea "Hi {{first_name}}! Yes, that's right, your rent is due today. Please let us kno…" at bounding box center [504, 431] width 406 height 41
click at [414, 418] on textarea "Hi {{first_name}}! Yes, that's right, your rent is due today. Please let us kno…" at bounding box center [504, 431] width 406 height 41
click at [481, 421] on textarea "Hi {{first_name}}! Yes, that's right, your rent is due today. Please let us kno…" at bounding box center [504, 431] width 406 height 41
click at [518, 423] on textarea "Hi {{first_name}}! Yes, that's right, your rent is due today. Please let us kno…" at bounding box center [504, 431] width 406 height 41
click at [546, 423] on textarea "Hi {{first_name}}! Yes, that's right, your rent is due today. Please let us kno…" at bounding box center [504, 431] width 406 height 41
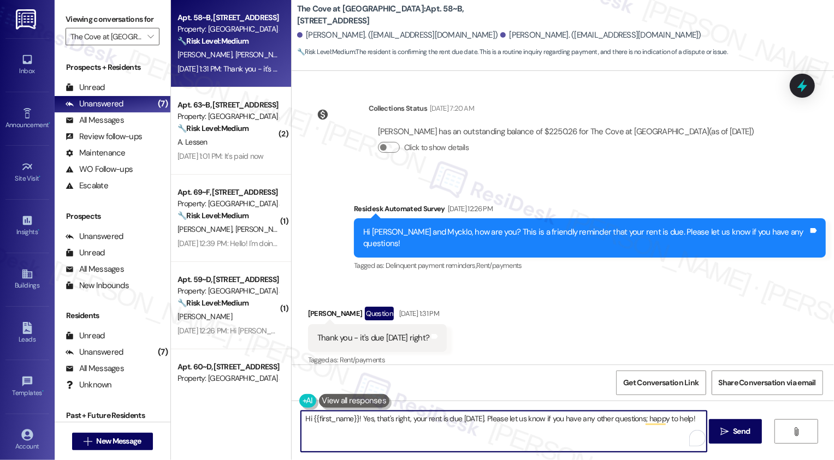
click at [555, 422] on textarea "Hi {{first_name}}! Yes, that's right, your rent is due today. Please let us kno…" at bounding box center [504, 431] width 406 height 41
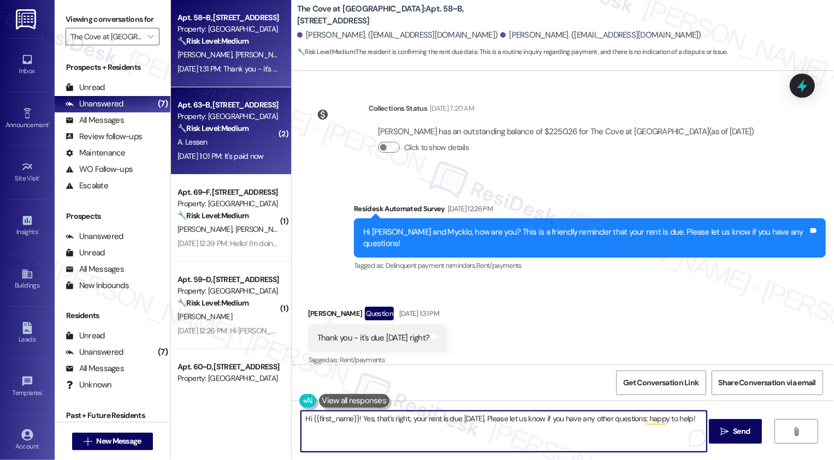
click at [252, 168] on div "Apt. 63~B, 255 West 2700 North Property: The Cove at Pleasant View 🔧 Risk Level…" at bounding box center [231, 130] width 120 height 87
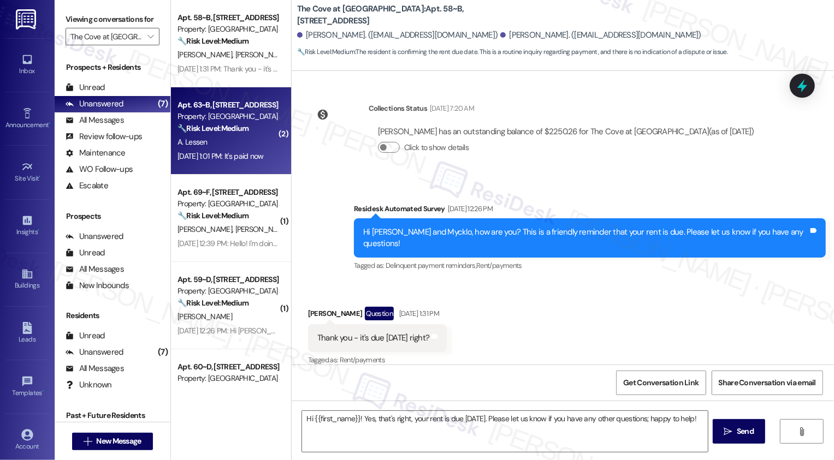
click at [252, 168] on div "Apt. 63~B, 255 West 2700 North Property: The Cove at Pleasant View 🔧 Risk Level…" at bounding box center [231, 130] width 120 height 87
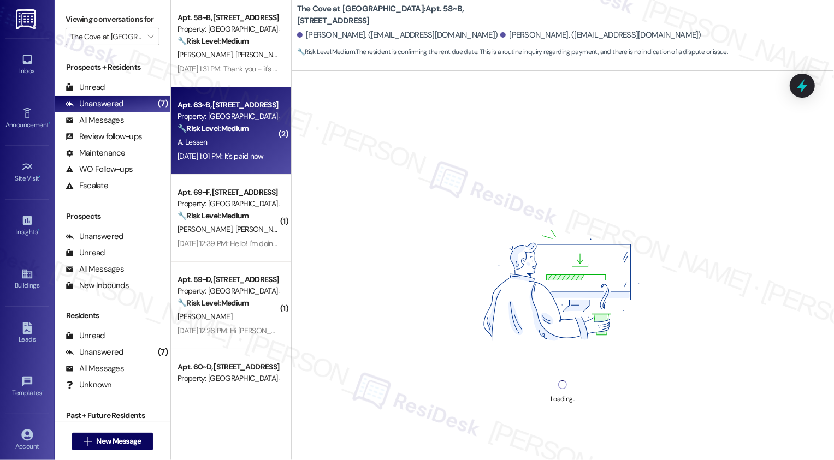
click at [252, 168] on div "Apt. 63~B, 255 West 2700 North Property: The Cove at Pleasant View 🔧 Risk Level…" at bounding box center [231, 130] width 120 height 87
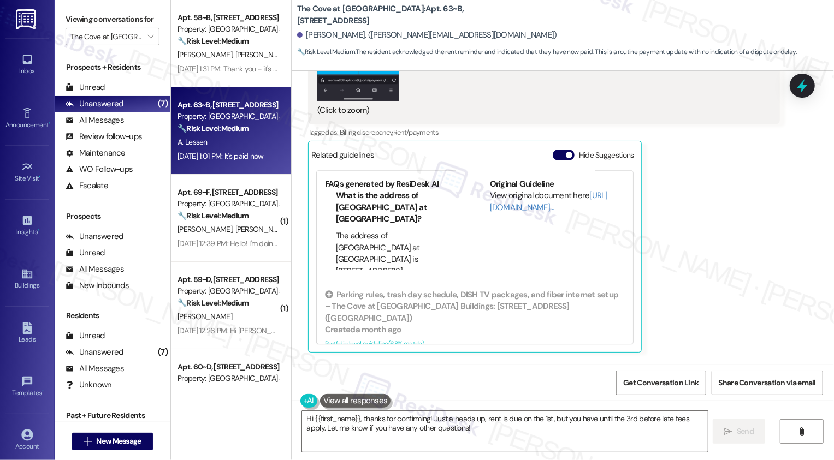
scroll to position [792, 0]
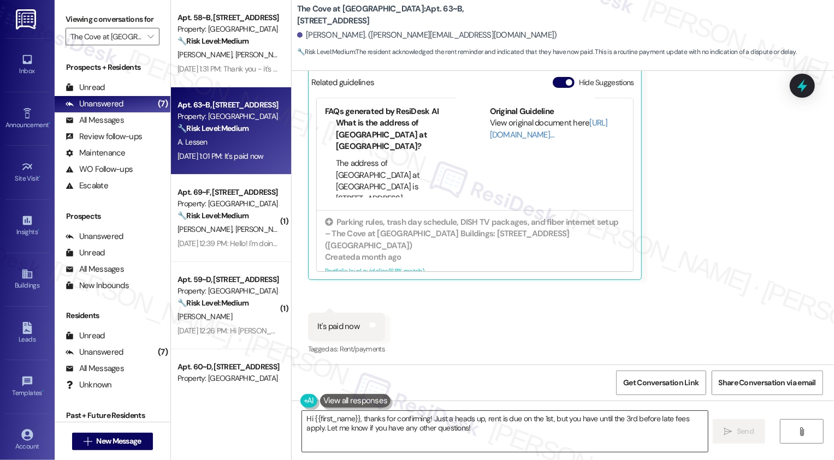
click at [403, 418] on textarea "Hi {{first_name}}, thanks for confirming! Just a heads up, rent is due on the 1…" at bounding box center [505, 431] width 406 height 41
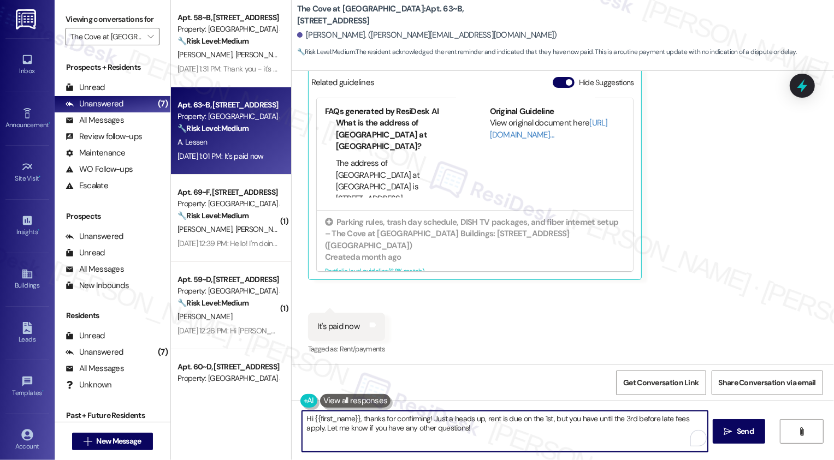
click at [460, 429] on textarea "Hi {{first_name}}, thanks for confirming! Just a heads up, rent is due on the 1…" at bounding box center [505, 431] width 406 height 41
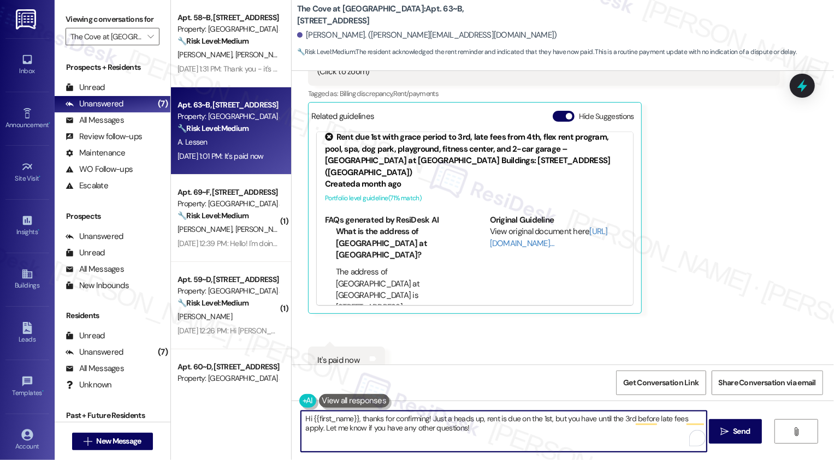
scroll to position [0, 0]
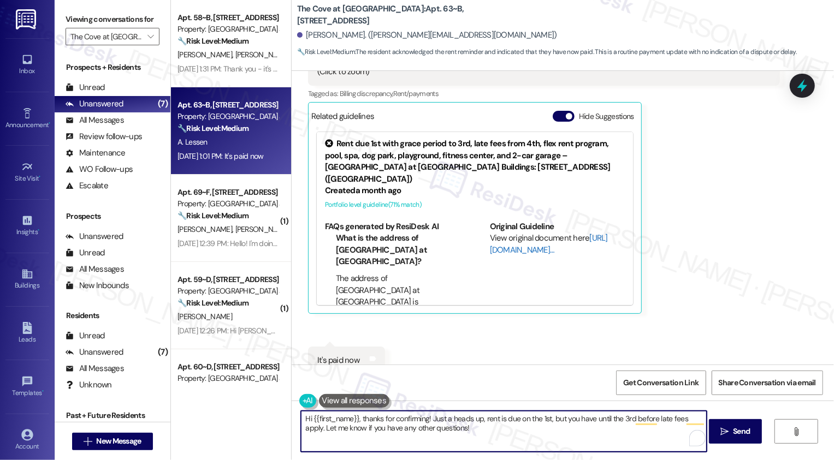
click at [508, 235] on link "[URL][DOMAIN_NAME]…" at bounding box center [549, 244] width 118 height 22
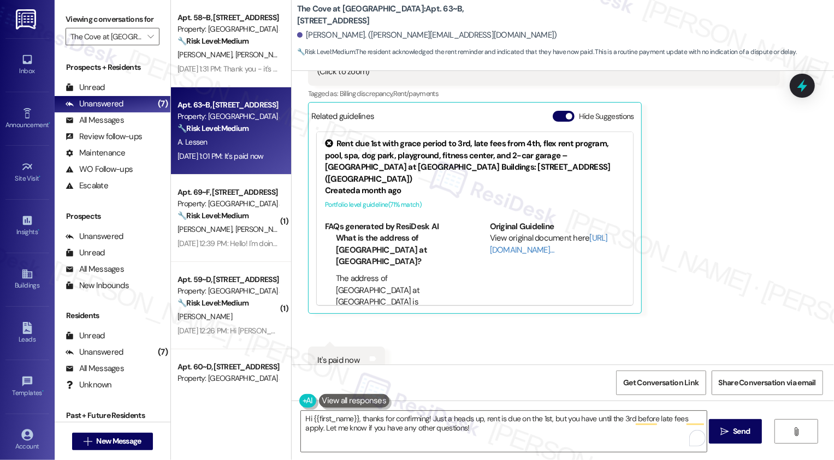
click at [675, 145] on div "Amelia Lessen Sep 03, 2025 at 1:00 PM Sorry, I thought I had autopay set up, bu…" at bounding box center [544, 22] width 472 height 584
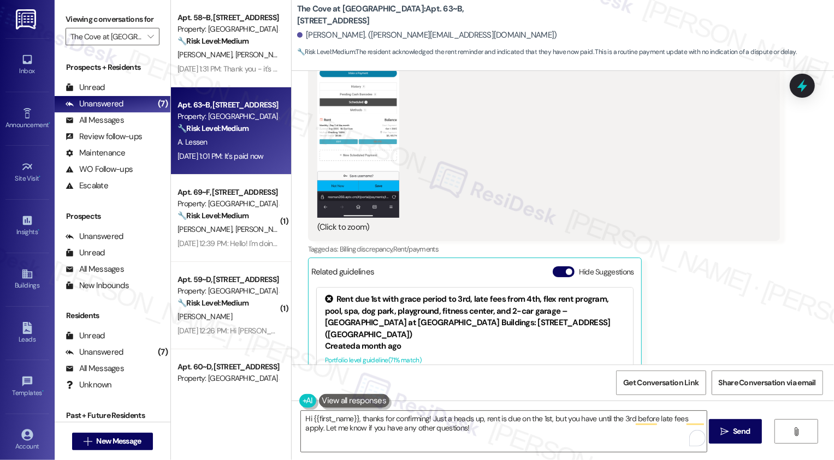
scroll to position [592, 0]
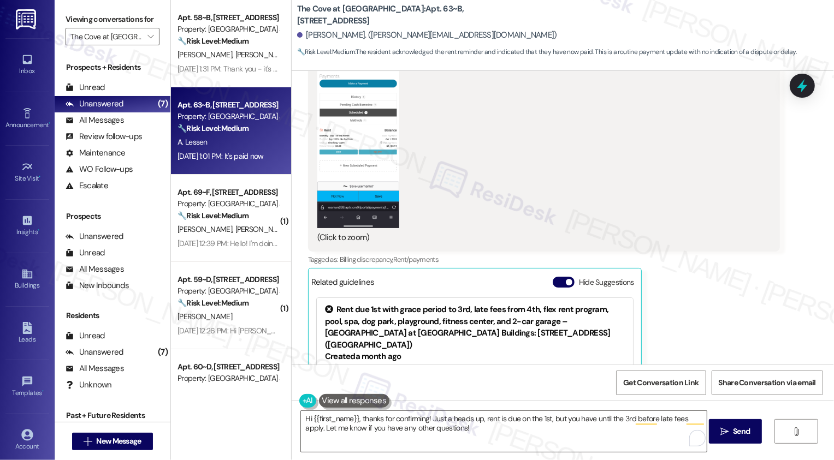
click at [300, 129] on div "Received via SMS Amelia Lessen Sep 03, 2025 at 1:00 PM Sorry, I thought I had a…" at bounding box center [544, 188] width 488 height 600
click at [324, 129] on button "Zoom image" at bounding box center [358, 139] width 82 height 177
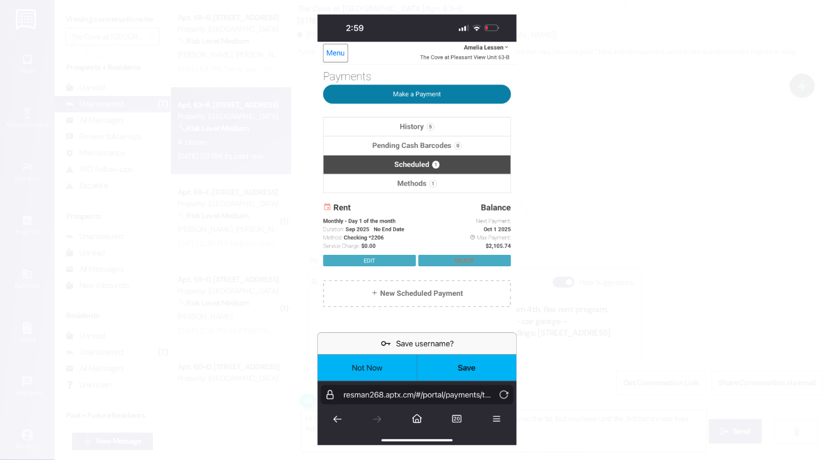
click at [704, 230] on button "Unzoom image" at bounding box center [417, 230] width 834 height 460
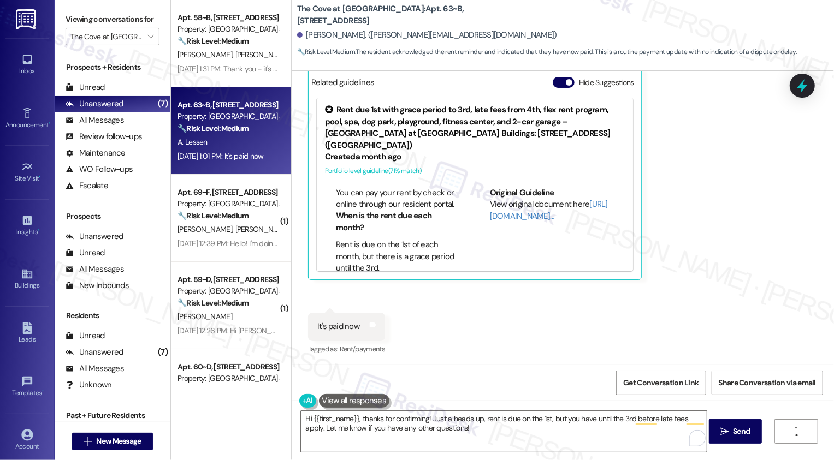
scroll to position [272, 0]
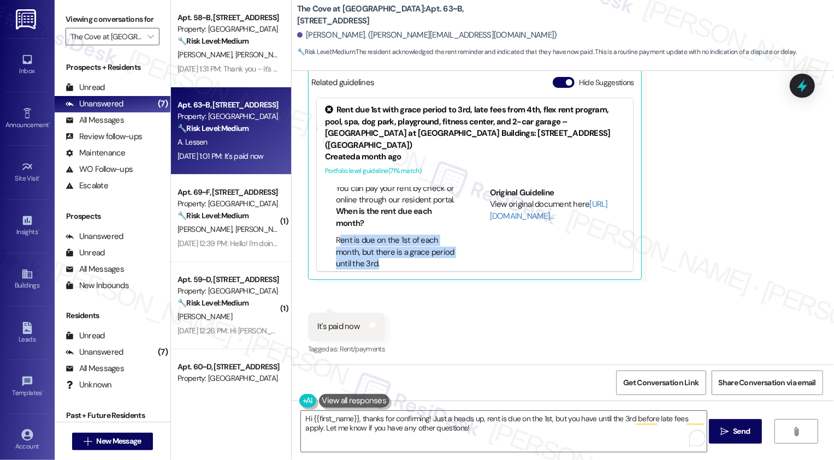
drag, startPoint x: 331, startPoint y: 203, endPoint x: 385, endPoint y: 224, distance: 58.1
click at [385, 235] on li "Rent is due on the 1st of each month, but there is a grace period until the 3rd." at bounding box center [398, 252] width 124 height 35
click at [354, 235] on li "Rent is due on the 1st of each month, but there is a grace period until the 3rd." at bounding box center [398, 252] width 124 height 35
drag, startPoint x: 328, startPoint y: 205, endPoint x: 379, endPoint y: 228, distance: 55.7
click at [379, 228] on ul "When is the rent due each month? Rent is due on the 1st of each month, but ther…" at bounding box center [392, 238] width 135 height 64
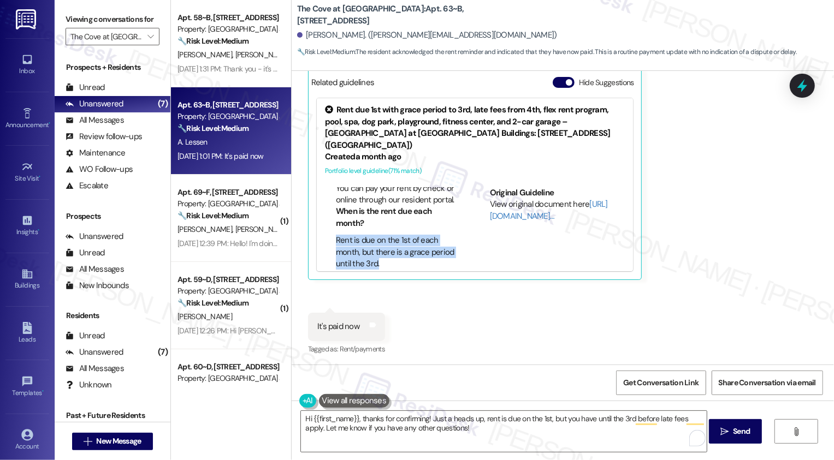
copy li "Rent is due on the 1st of each month, but there is a grace period until the 3rd."
click at [421, 421] on textarea "Hi {{first_name}}, thanks for confirming! Just a heads up, rent is due on the 1…" at bounding box center [504, 431] width 406 height 41
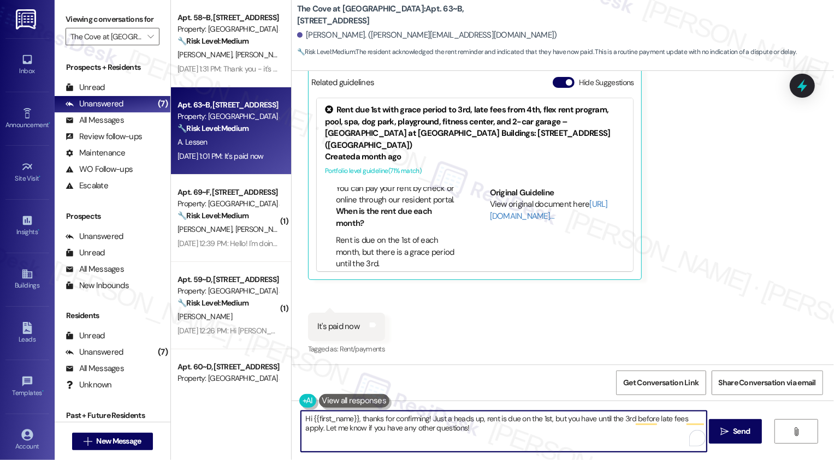
click at [461, 429] on textarea "Hi {{first_name}}, thanks for confirming! Just a heads up, rent is due on the 1…" at bounding box center [504, 431] width 406 height 41
drag, startPoint x: 425, startPoint y: 418, endPoint x: 461, endPoint y: 430, distance: 37.5
click at [461, 430] on textarea "Hi {{first_name}}, thanks for confirming! Just a heads up, rent is due on the 1…" at bounding box center [504, 431] width 406 height 41
type textarea "Hi {{first_name}}, thanks for confirming! Please let me know if there's anythin…"
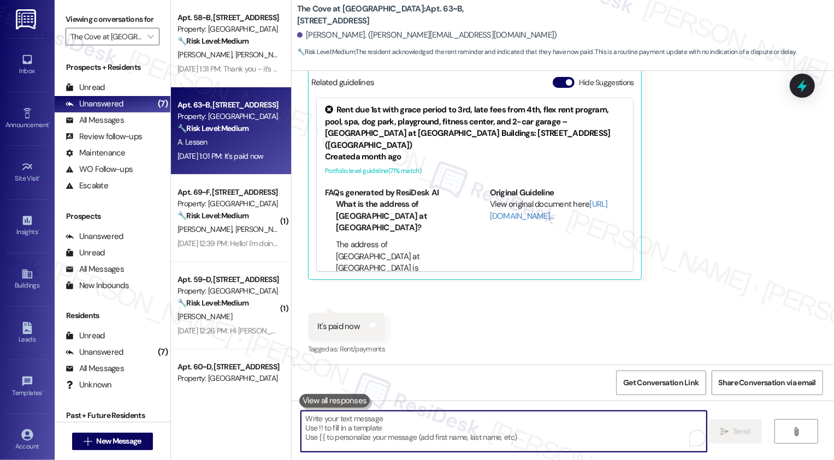
scroll to position [791, 0]
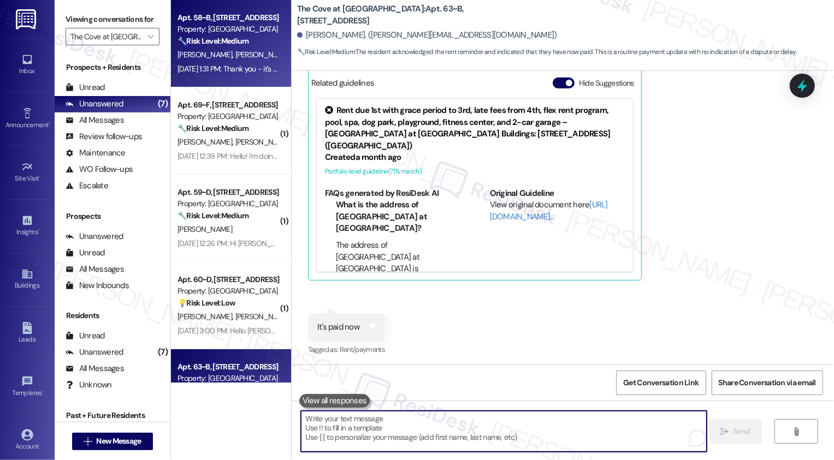
click at [224, 72] on div "Sep 03, 2025 at 1:31 PM: Thank you - it's due today right? Sep 03, 2025 at 1:31…" at bounding box center [251, 69] width 149 height 10
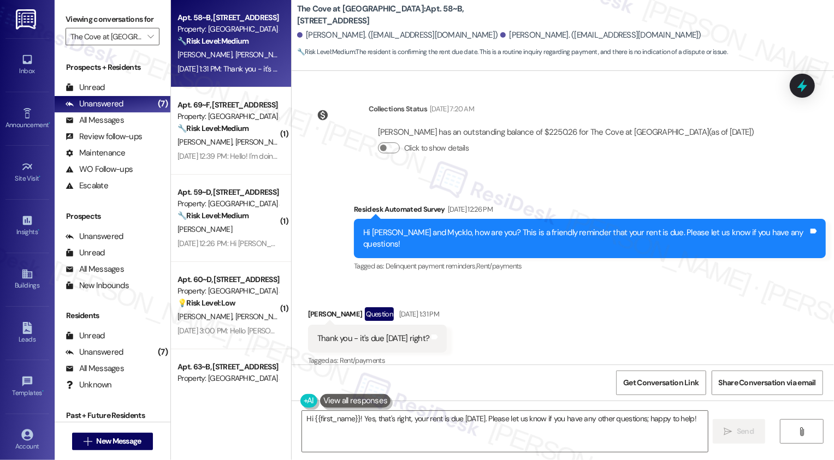
scroll to position [193, 0]
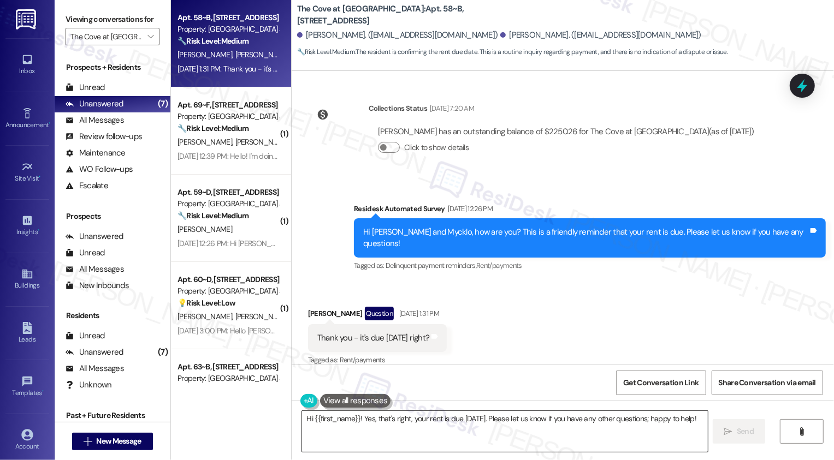
click at [404, 424] on textarea "Hi {{first_name}}! Yes, that's right, your rent is due today. Please let us kno…" at bounding box center [505, 431] width 406 height 41
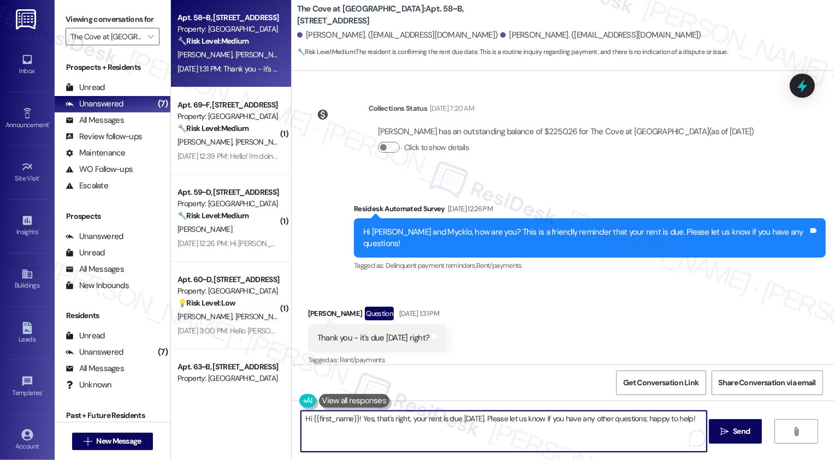
click at [359, 427] on textarea "Hi {{first_name}}! Yes, that's right, your rent is due today. Please let us kno…" at bounding box center [504, 431] width 406 height 41
click at [370, 427] on textarea "Hi {{first_name}}! Yes, that's right, your rent is due today. Please let us kno…" at bounding box center [504, 431] width 406 height 41
drag, startPoint x: 356, startPoint y: 418, endPoint x: 400, endPoint y: 442, distance: 50.3
click at [400, 442] on textarea "Hi {{first_name}}! Yes, that's right, your rent is due today. Please let us kno…" at bounding box center [504, 431] width 406 height 41
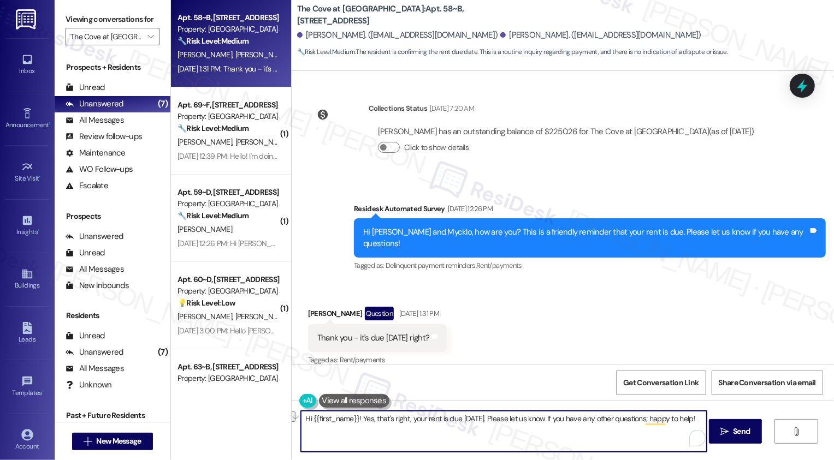
drag, startPoint x: 355, startPoint y: 417, endPoint x: 474, endPoint y: 415, distance: 119.0
click at [475, 416] on textarea "Hi {{first_name}}! Yes, that's right, your rent is due today. Please let us kno…" at bounding box center [504, 431] width 406 height 41
paste textarea "Rent is due on the 1st of each month, but there is a grace period until the 3rd."
click at [308, 307] on div "Gloria Lozano Question Sep 03, 2025 at 1:31 PM" at bounding box center [377, 315] width 139 height 17
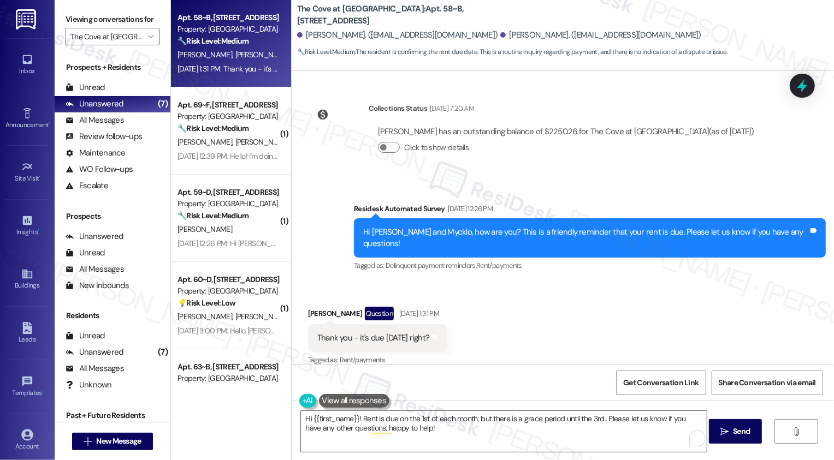
click at [308, 307] on div "Gloria Lozano Question Sep 03, 2025 at 1:31 PM" at bounding box center [377, 315] width 139 height 17
copy div "Gloria"
click at [331, 418] on textarea "Hi {{first_name}}! Rent is due on the 1st of each month, but there is a grace p…" at bounding box center [504, 431] width 406 height 41
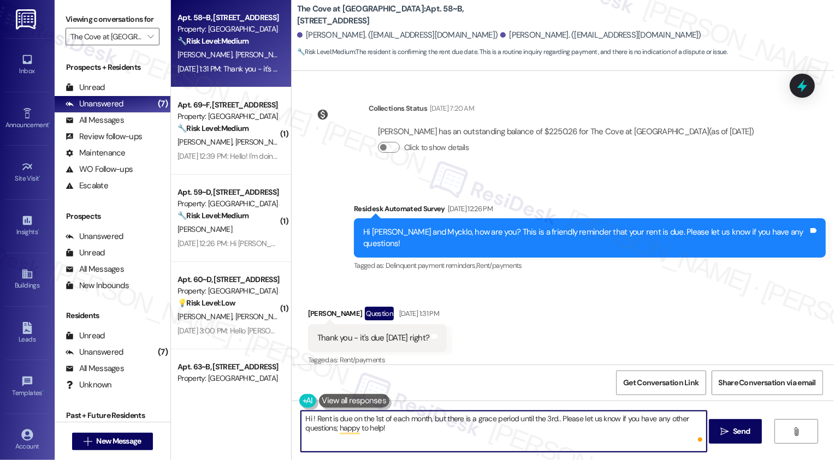
paste textarea "Gloria"
click at [738, 430] on span "Send" at bounding box center [741, 431] width 17 height 11
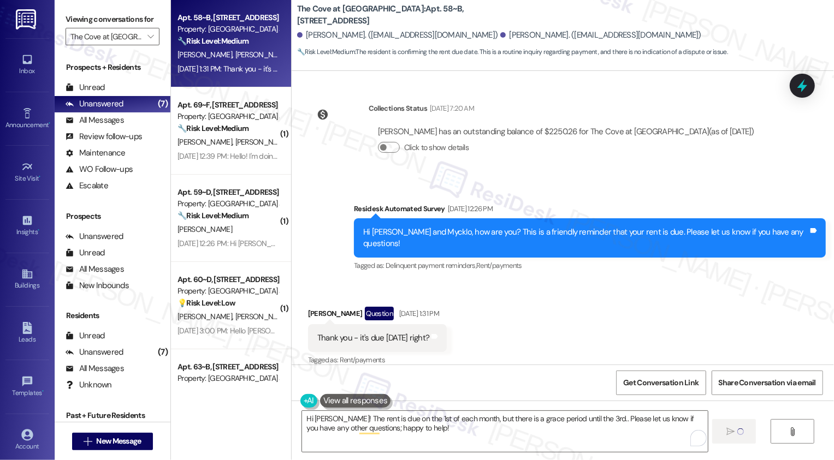
type textarea "Fetching suggested responses. Please feel free to read through the conversation…"
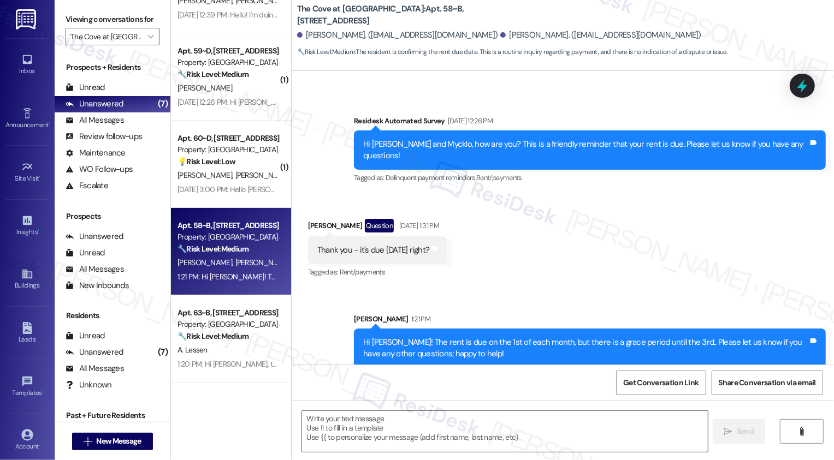
scroll to position [0, 0]
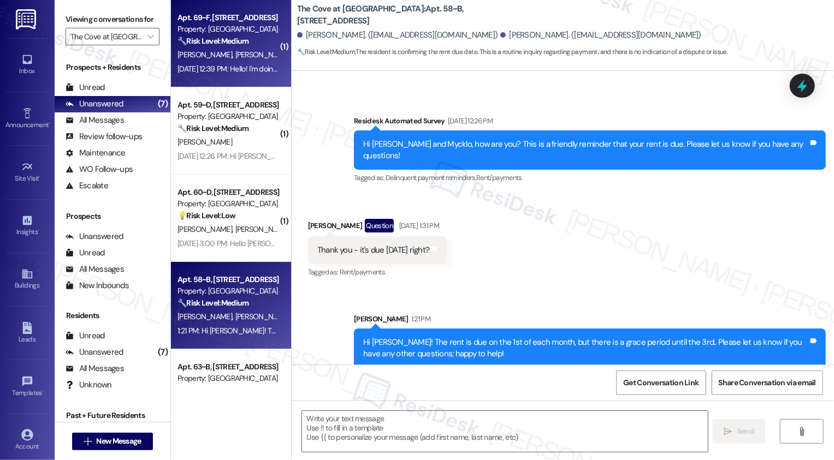
click at [223, 68] on div "Sep 03, 2025 at 12:39 PM: Hello! I'm doing good, how are you? I will have it pa…" at bounding box center [301, 69] width 248 height 10
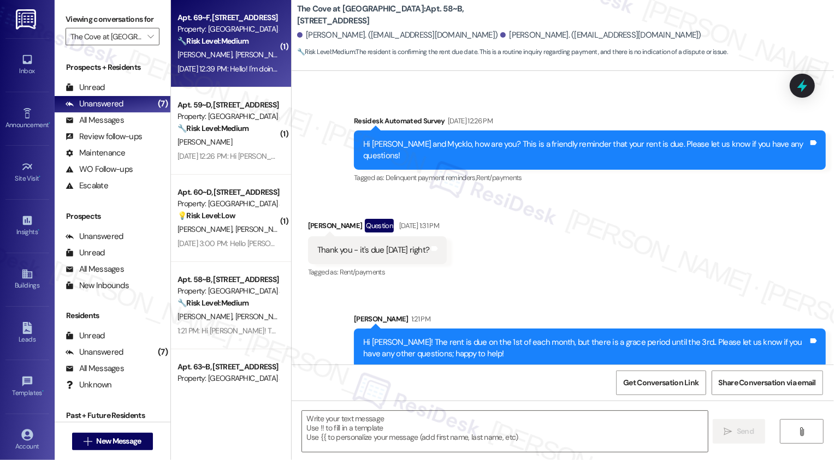
type textarea "Fetching suggested responses. Please feel free to read through the conversation…"
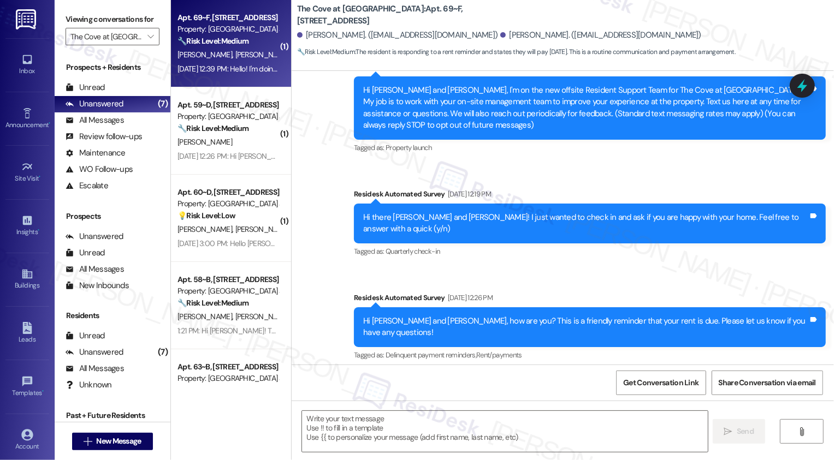
scroll to position [182, 0]
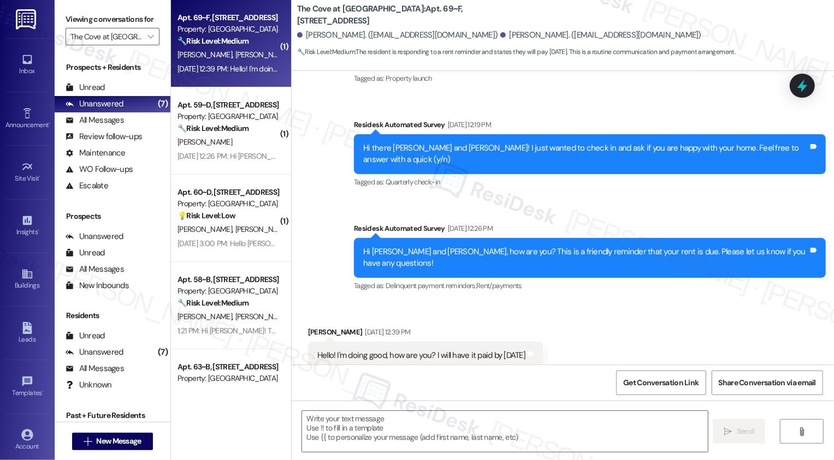
type textarea "Fetching suggested responses. Please feel free to read through the conversation…"
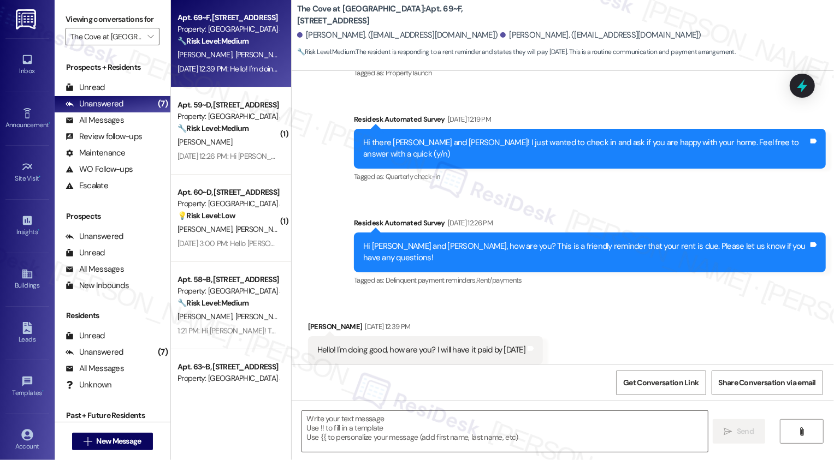
scroll to position [283, 0]
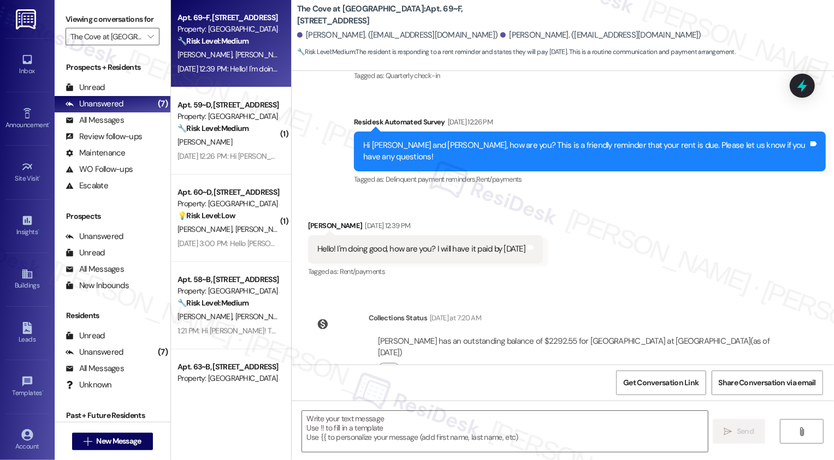
click at [308, 220] on div "Bailee Egbert Sep 03, 2025 at 12:39 PM" at bounding box center [425, 227] width 235 height 15
copy div "Bailee"
click at [393, 447] on textarea at bounding box center [505, 431] width 406 height 41
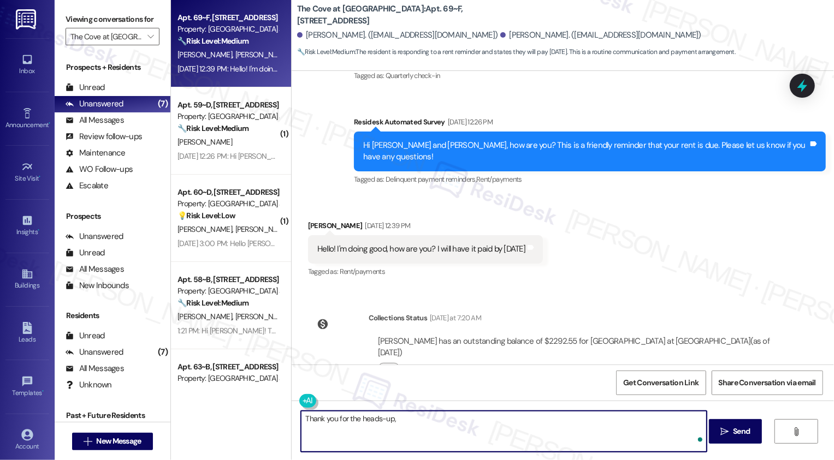
paste textarea "Bailee"
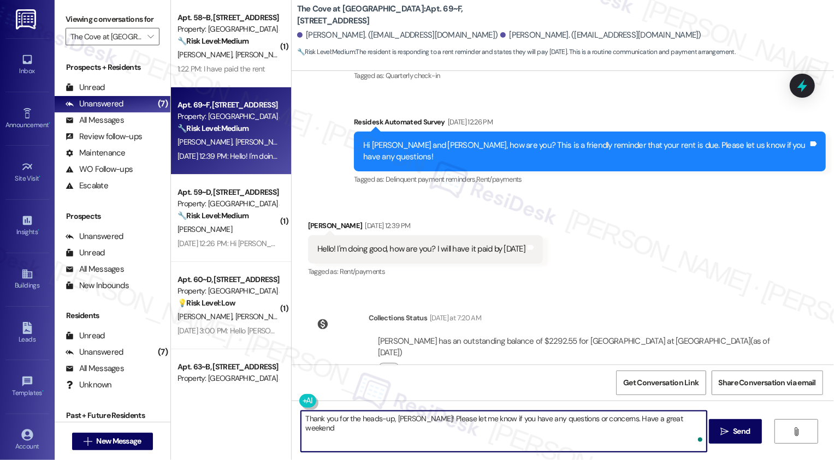
type textarea "Thank you for the heads-up, Bailee! Please let me know if you have any question…"
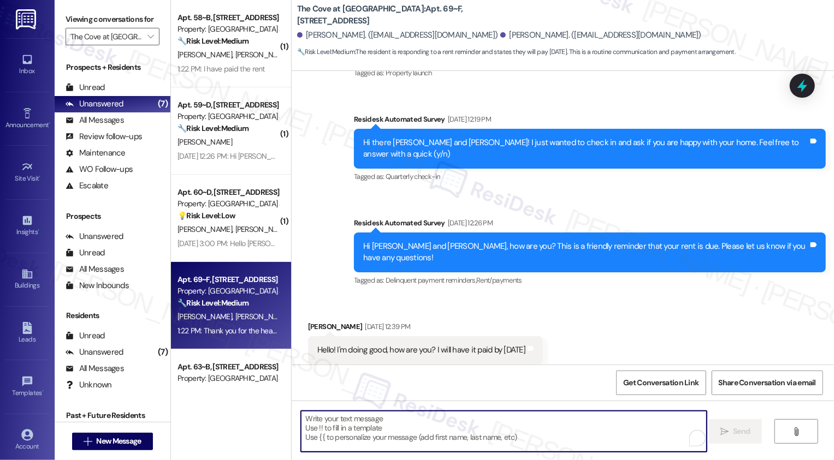
scroll to position [359, 0]
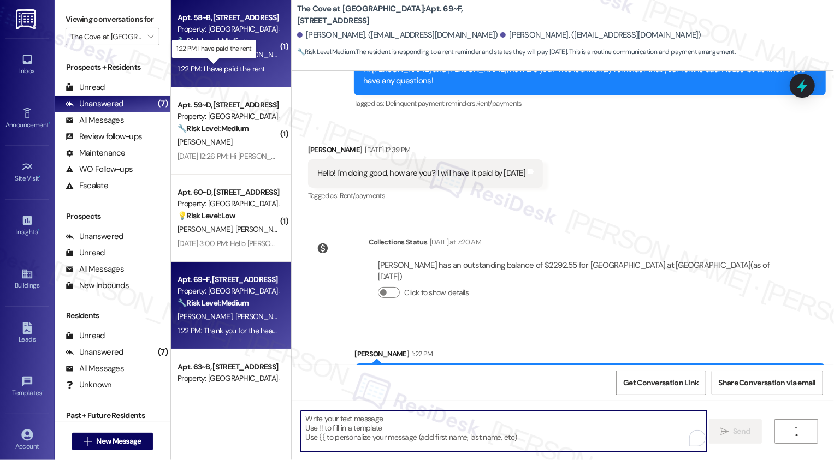
click at [236, 68] on div "1:22 PM: I have paid the rent 1:22 PM: I have paid the rent" at bounding box center [220, 69] width 87 height 10
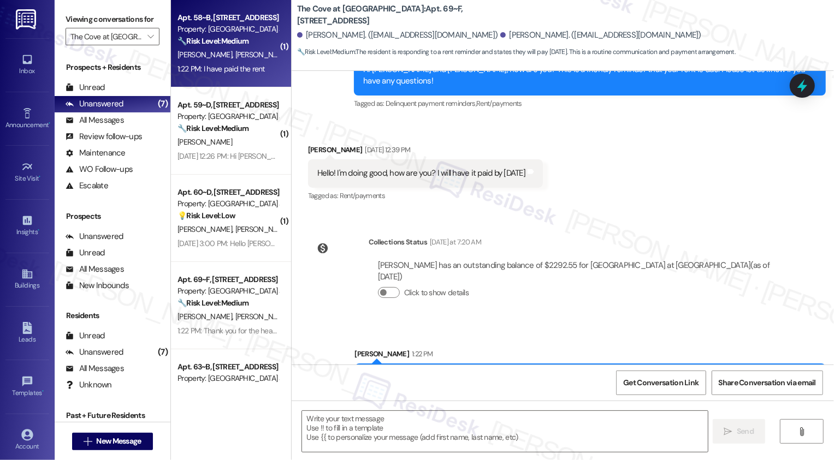
type textarea "Fetching suggested responses. Please feel free to read through the conversation…"
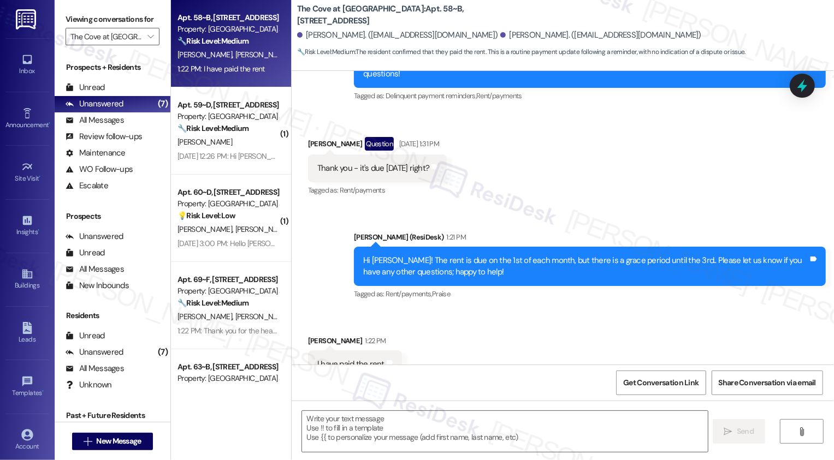
scroll to position [389, 0]
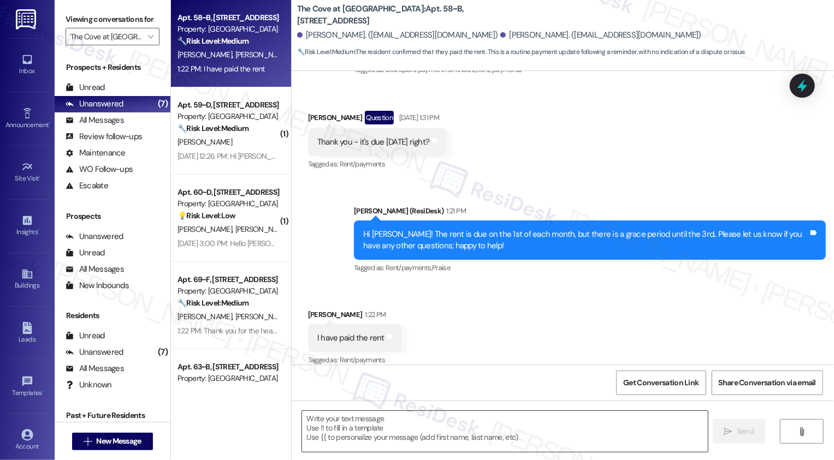
click at [377, 436] on textarea at bounding box center [505, 431] width 406 height 41
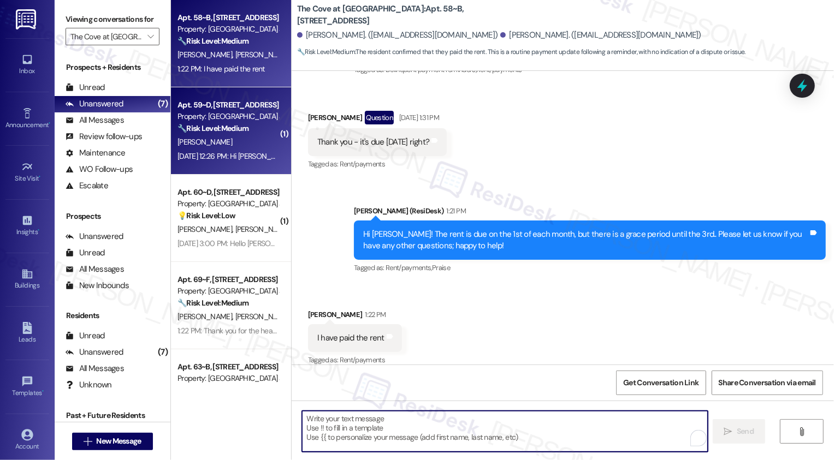
click at [228, 156] on div "Sep 03, 2025 at 12:26 PM: Hi Sarah. I'm doing well. I'll get that submitted thi…" at bounding box center [327, 156] width 301 height 10
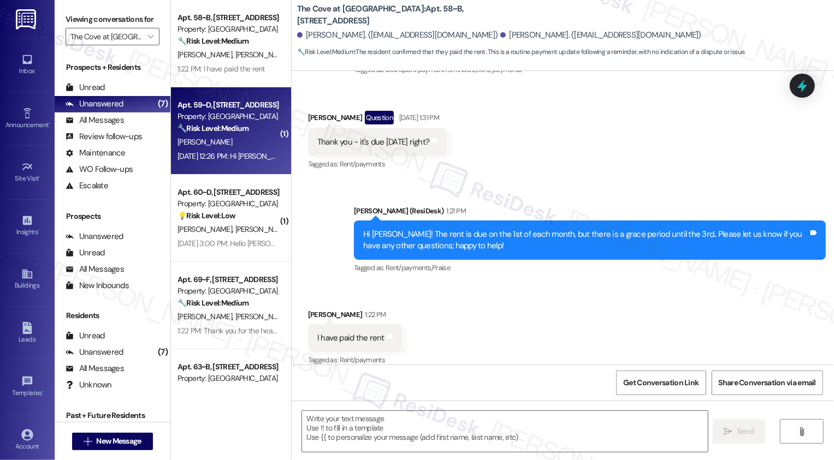
click at [228, 156] on div "Sep 03, 2025 at 12:26 PM: Hi Sarah. I'm doing well. I'll get that submitted thi…" at bounding box center [327, 156] width 301 height 10
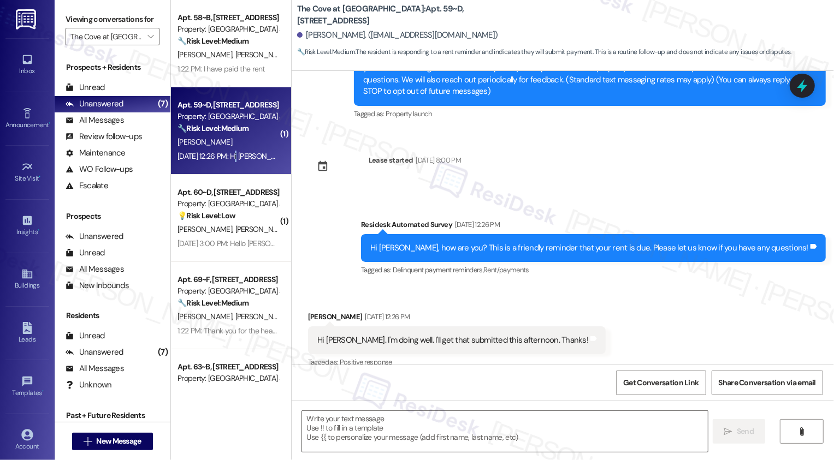
type textarea "Fetching suggested responses. Please feel free to read through the conversation…"
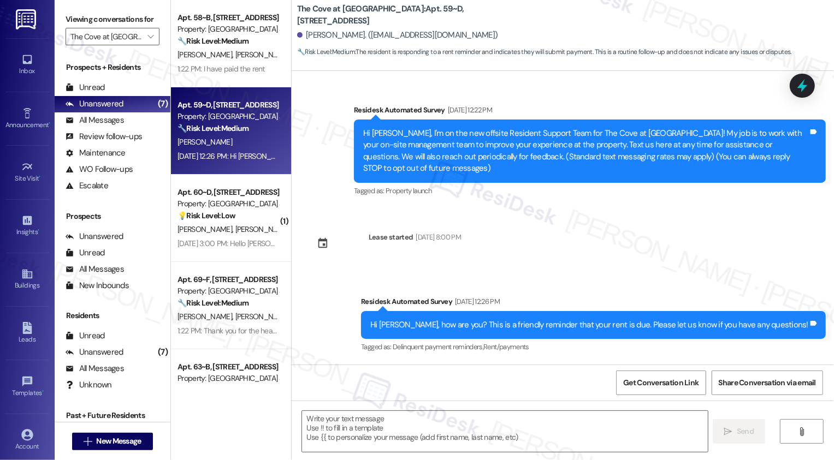
scroll to position [91, 0]
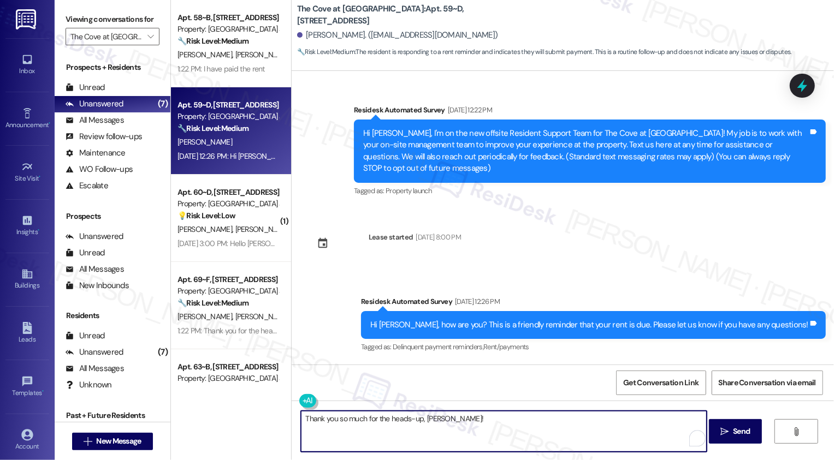
scroll to position [91, 0]
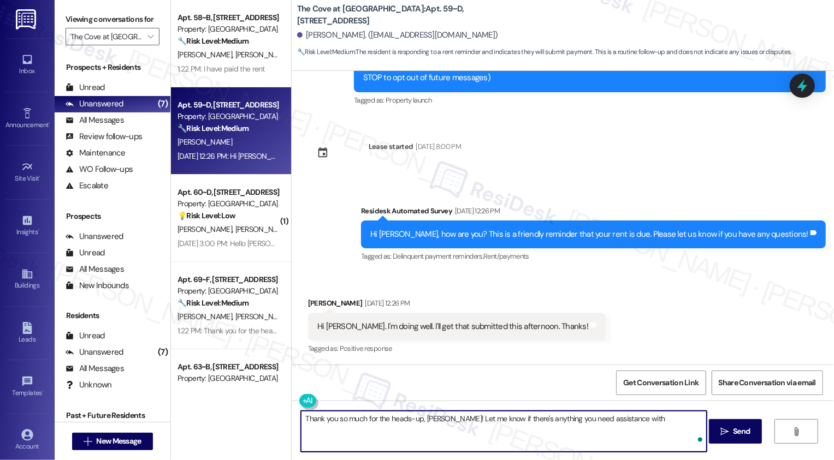
type textarea "Thank you so much for the heads-up, [PERSON_NAME]! Let me know if there's anyth…"
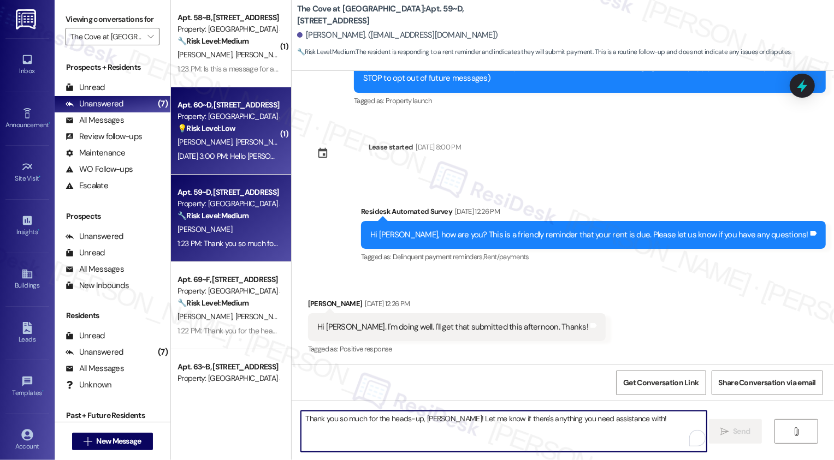
click at [227, 156] on div "[DATE] 3:00 PM: Hello [PERSON_NAME]! Do you happen to know when the pool closes…" at bounding box center [340, 156] width 327 height 10
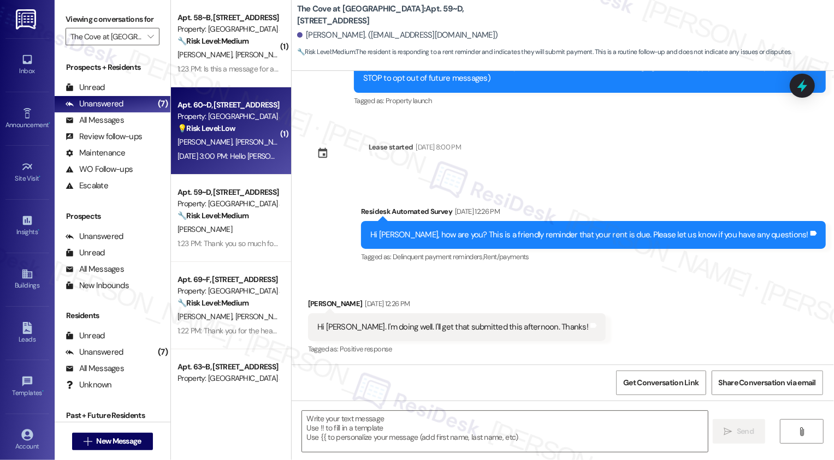
click at [227, 156] on div "[DATE] 3:00 PM: Hello [PERSON_NAME]! Do you happen to know when the pool closes…" at bounding box center [340, 156] width 327 height 10
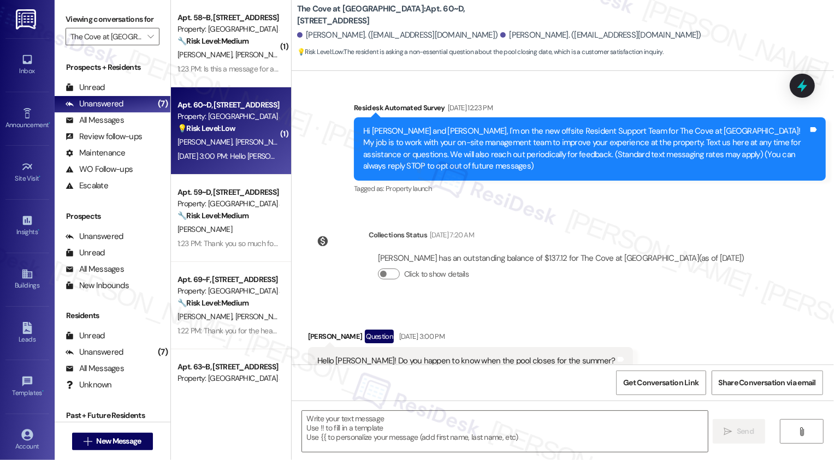
type textarea "Fetching suggested responses. Please feel free to read through the conversation…"
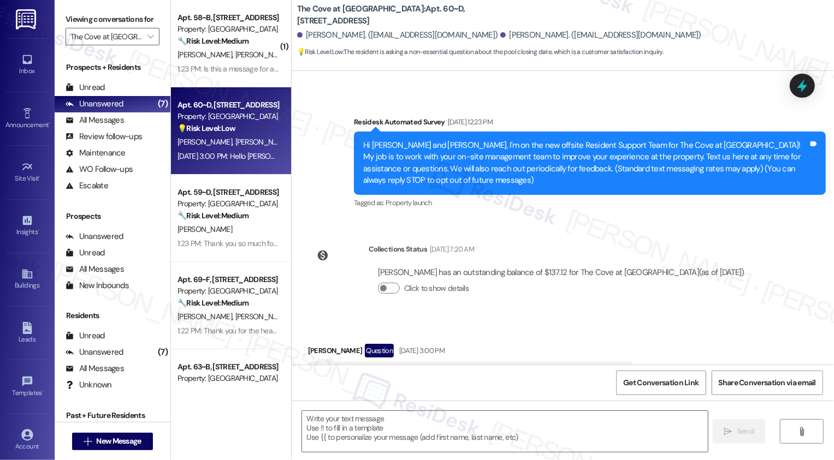
scroll to position [101, 0]
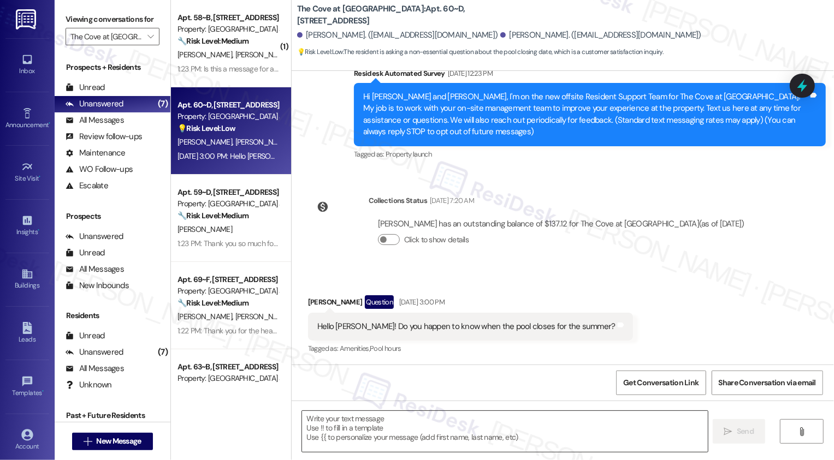
click at [431, 421] on textarea at bounding box center [505, 431] width 406 height 41
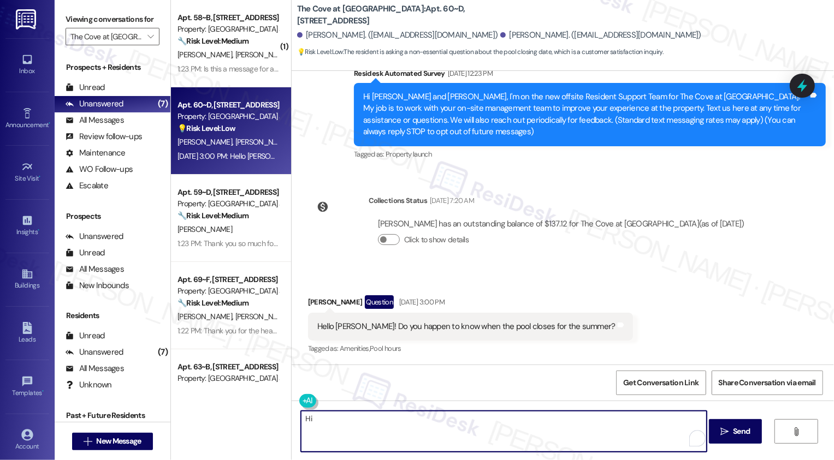
click at [311, 299] on div "[PERSON_NAME] Question [DATE] 3:00 PM" at bounding box center [470, 303] width 325 height 17
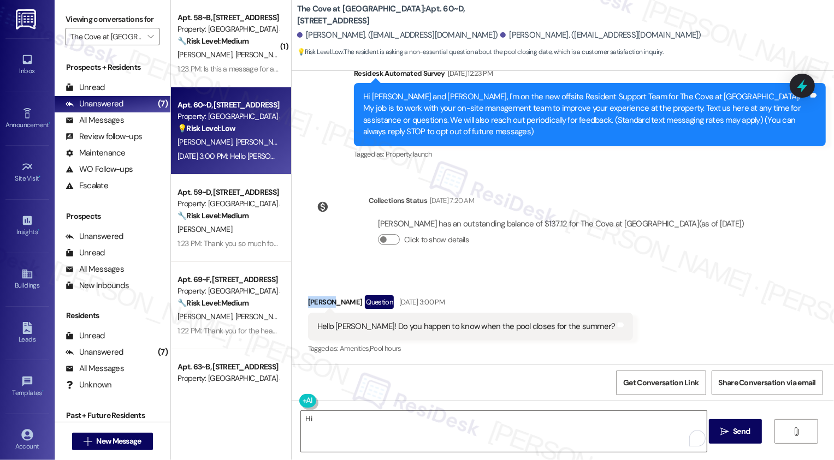
copy div "[PERSON_NAME]"
click at [345, 426] on textarea "Hi" at bounding box center [504, 431] width 406 height 41
paste textarea "[PERSON_NAME]"
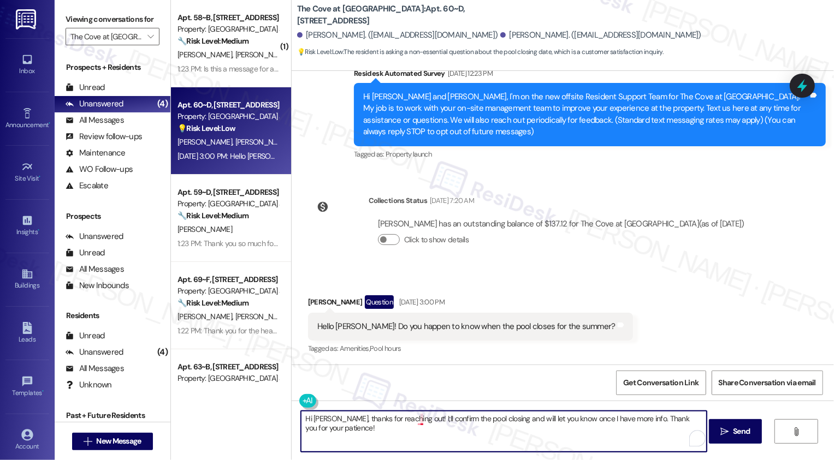
click at [414, 419] on textarea "Hi [PERSON_NAME], thanks for reaching out! I;ll confirm the pool closing and wi…" at bounding box center [504, 431] width 406 height 41
click at [418, 433] on textarea "Hi [PERSON_NAME], thanks for reaching out! I'll confirm the pool closing and wi…" at bounding box center [504, 431] width 406 height 41
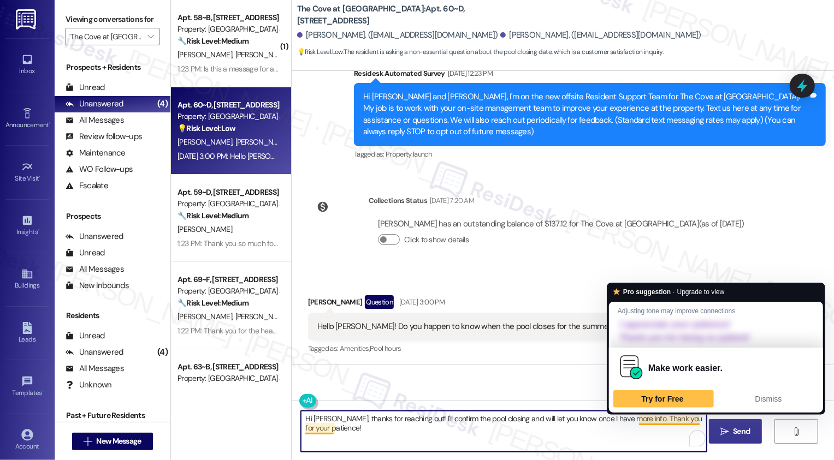
type textarea "Hi [PERSON_NAME], thanks for reaching out! I'll confirm the pool closing and wi…"
click at [730, 433] on span "Send" at bounding box center [740, 431] width 21 height 11
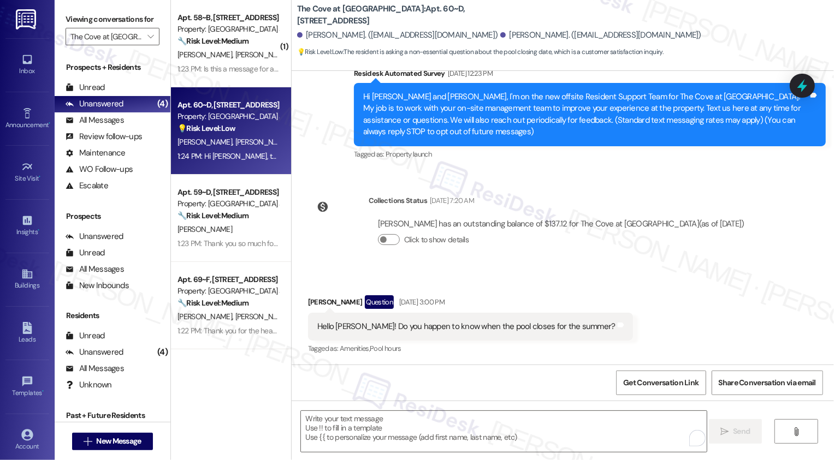
scroll to position [189, 0]
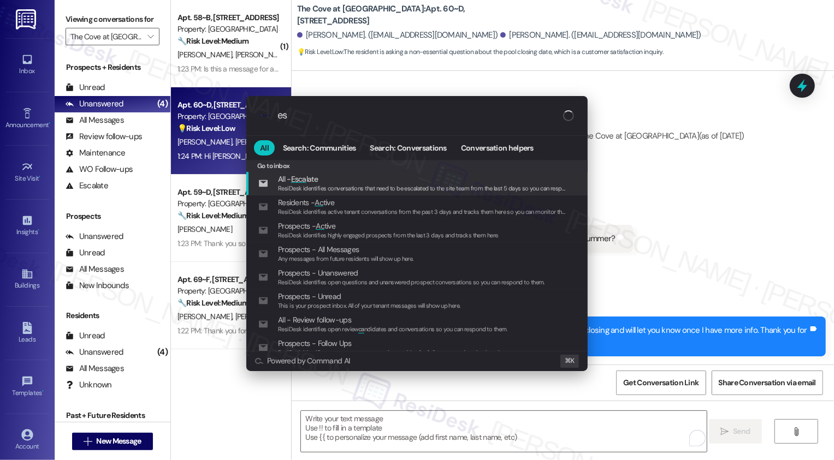
type input "e"
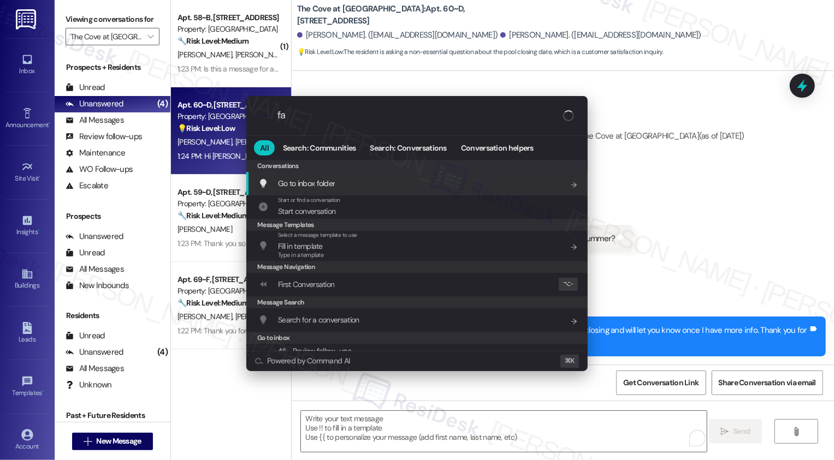
type input "faq"
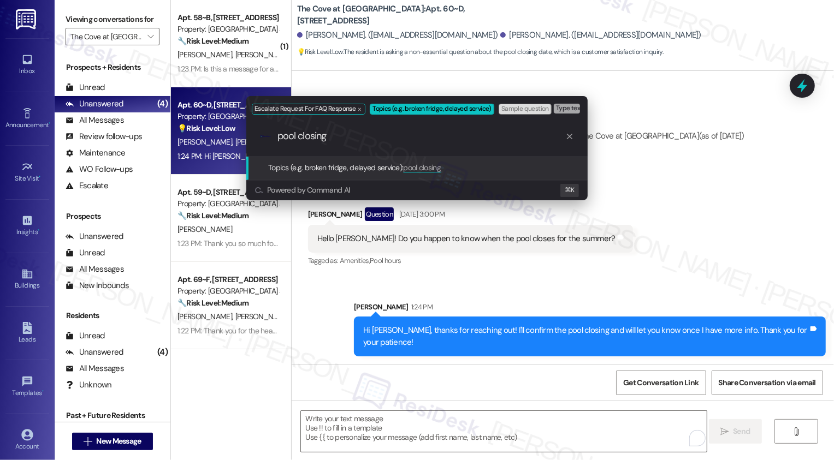
click at [280, 139] on input "pool closing" at bounding box center [421, 135] width 288 height 11
type input "The Cove at [GEOGRAPHIC_DATA]: pool closing"
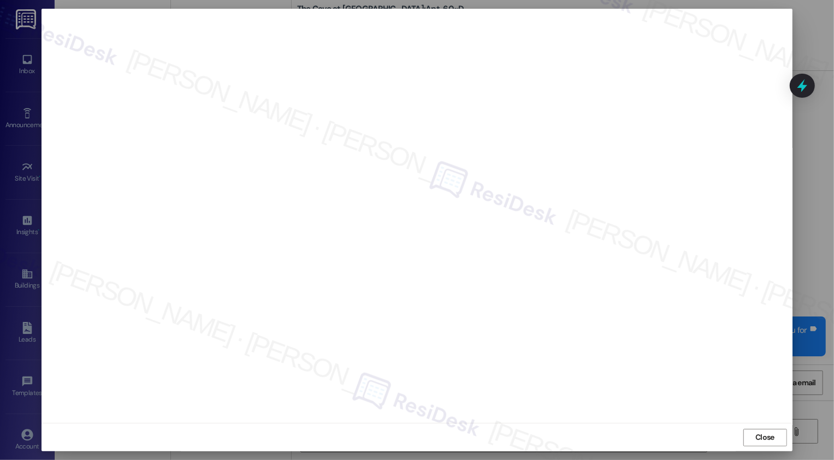
scroll to position [0, 0]
click at [754, 440] on button "Close" at bounding box center [765, 437] width 44 height 17
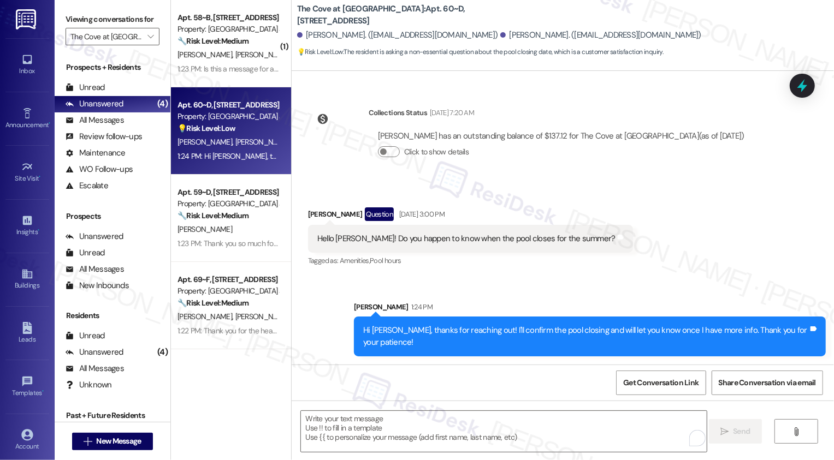
click at [726, 332] on div "Hi Shantay, thanks for reaching out! I'll confirm the pool closing and will let…" at bounding box center [585, 336] width 445 height 23
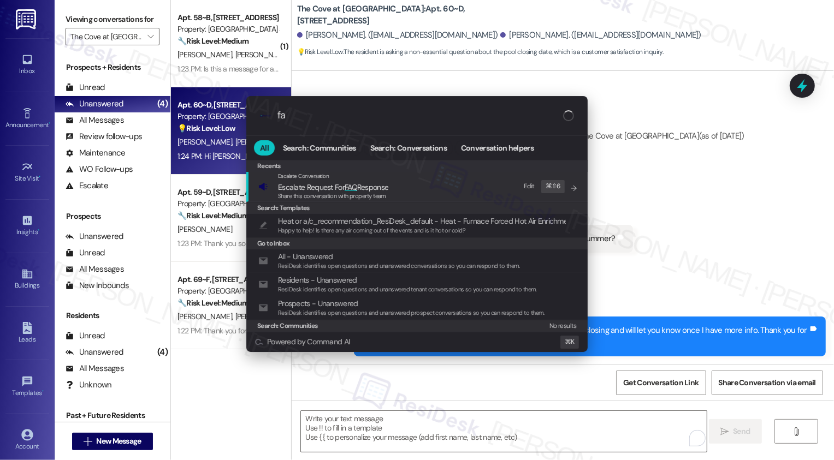
type input "faq"
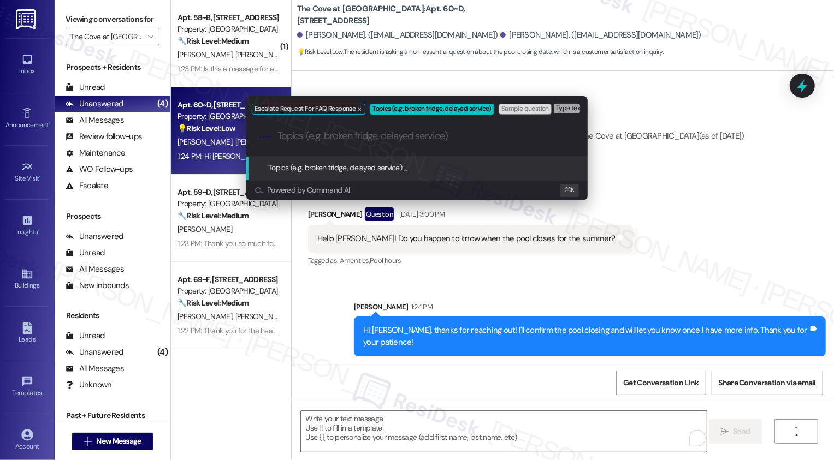
paste input "The Cove at Pleasant View: pool closing"
type input "The Cove at Pleasant View: pool closing"
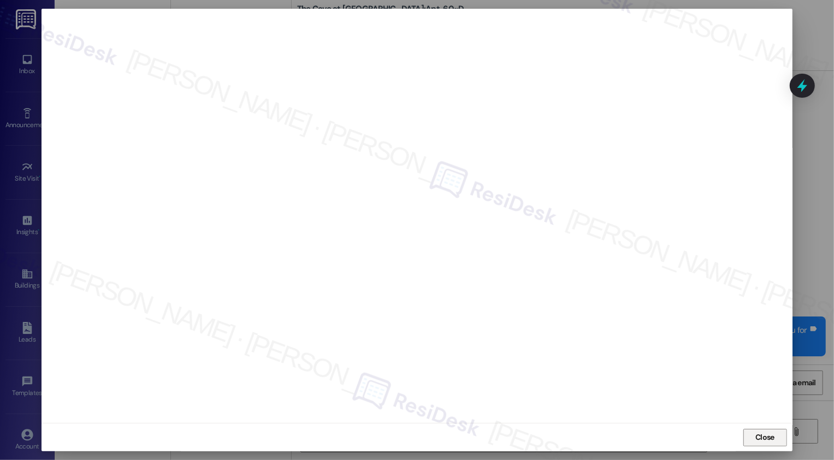
click at [769, 432] on button "Close" at bounding box center [765, 437] width 44 height 17
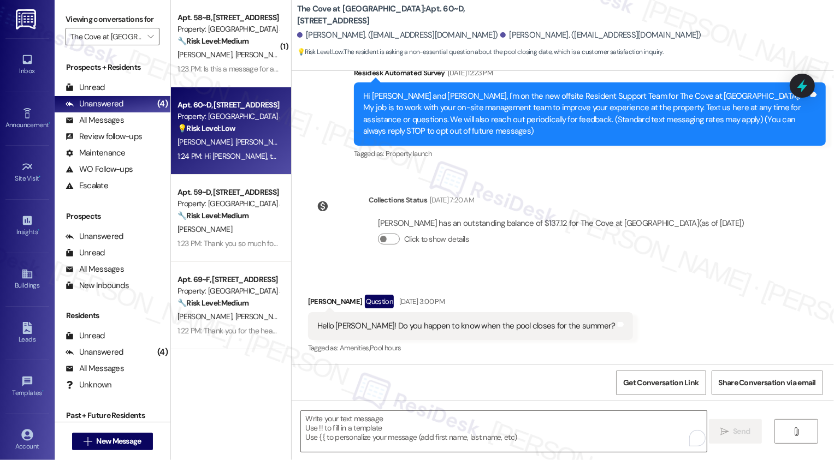
scroll to position [189, 0]
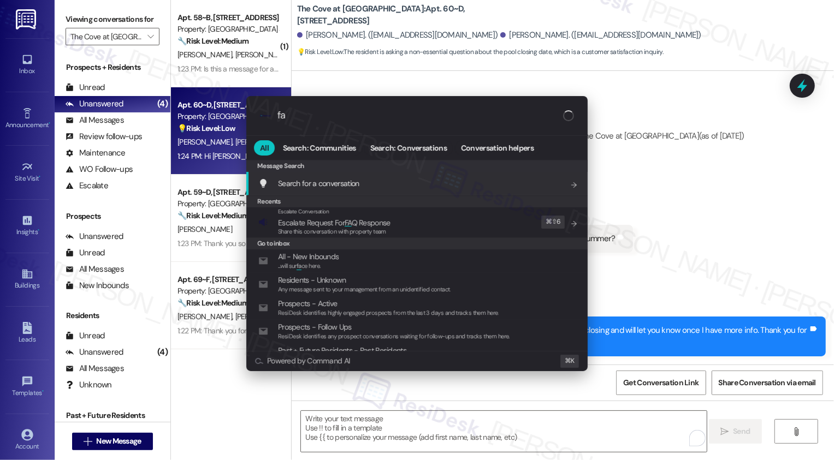
type input "faq"
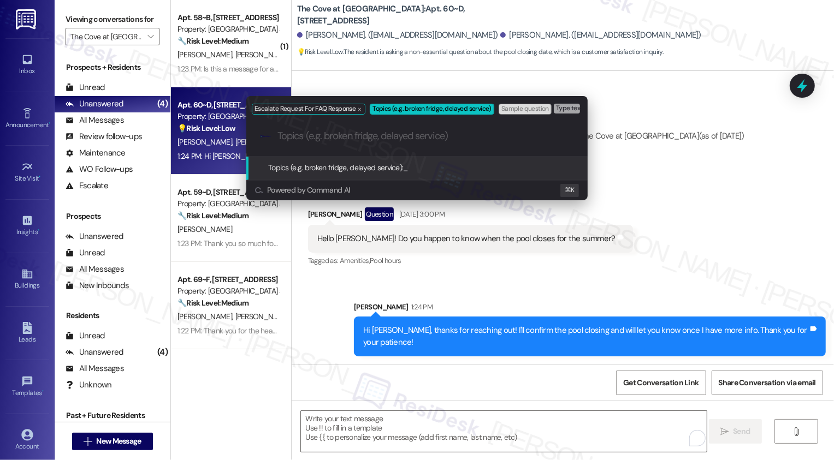
paste input "The Cove at Pleasant View: pool closing"
type input "The Cove at Pleasant View: pool closing"
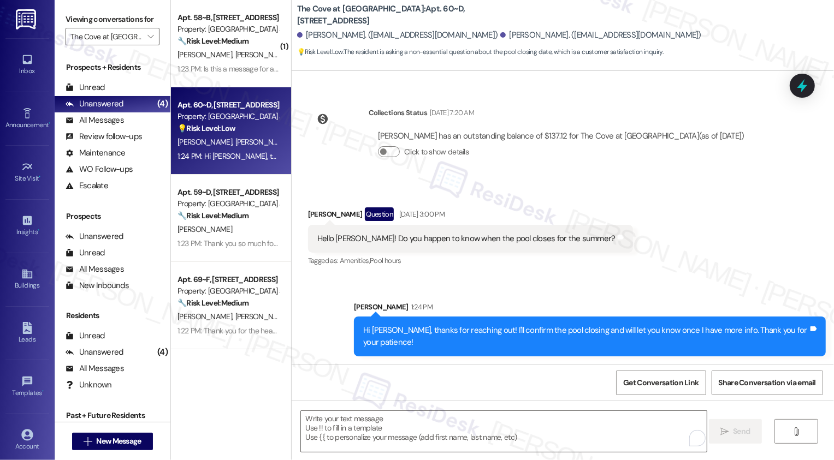
scroll to position [101, 0]
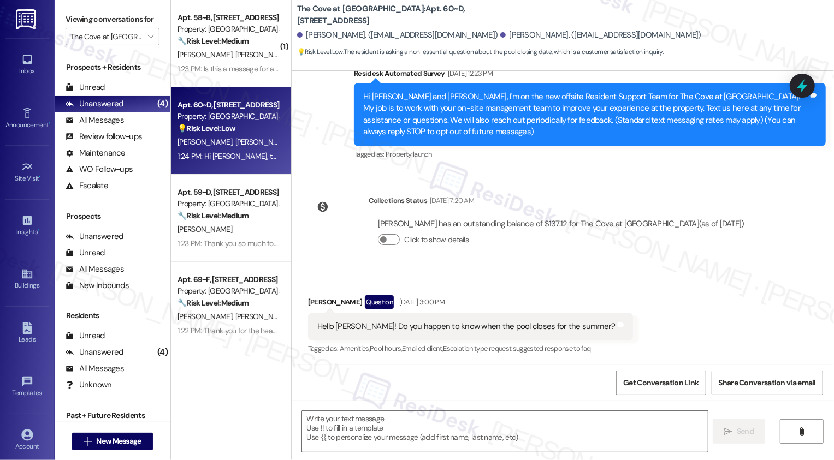
type textarea "Fetching suggested responses. Please feel free to read through the conversation…"
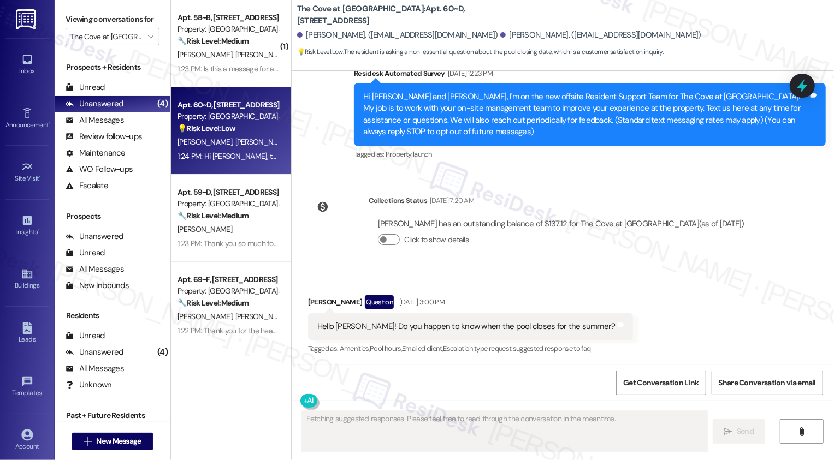
scroll to position [205, 0]
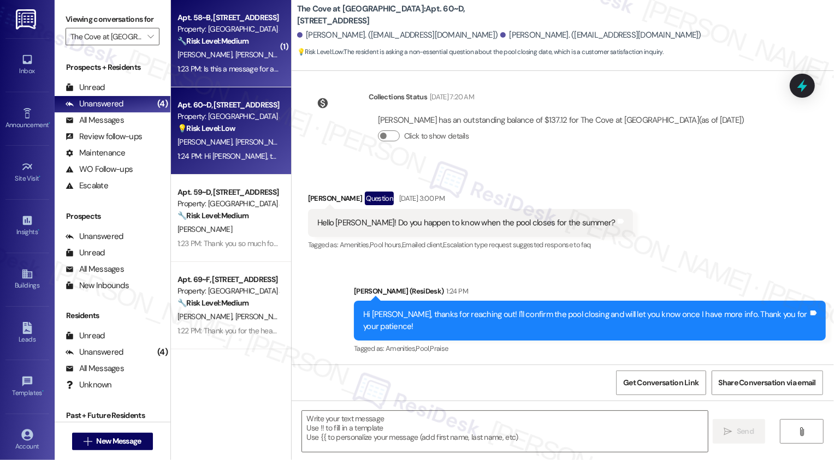
click at [239, 56] on div "M. Lozano G. Lozano" at bounding box center [227, 55] width 103 height 14
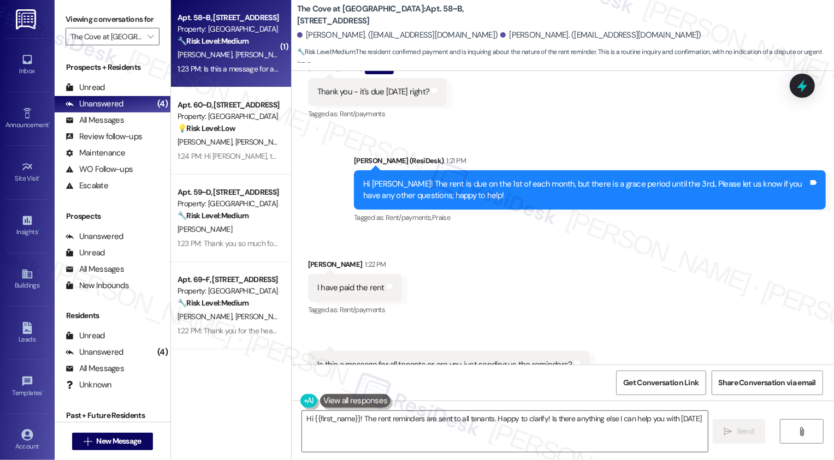
type textarea "Hi {{first_name}}! The rent reminders are sent to all tenants. Happy to clarify…"
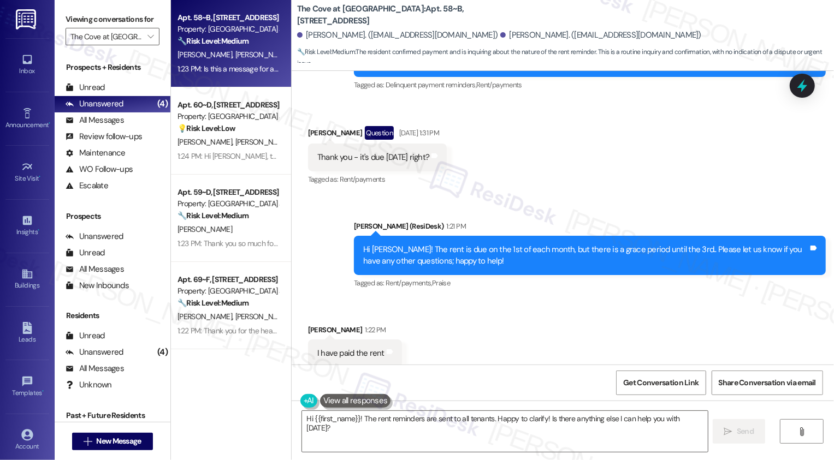
scroll to position [466, 0]
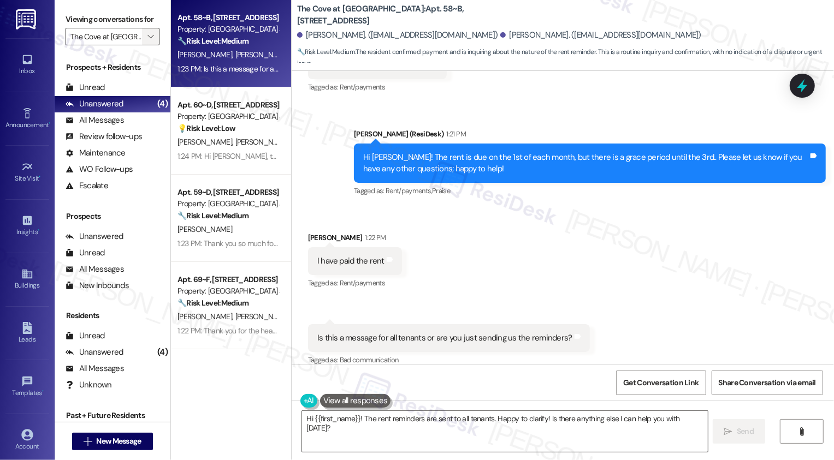
click at [148, 45] on span "" at bounding box center [150, 36] width 10 height 17
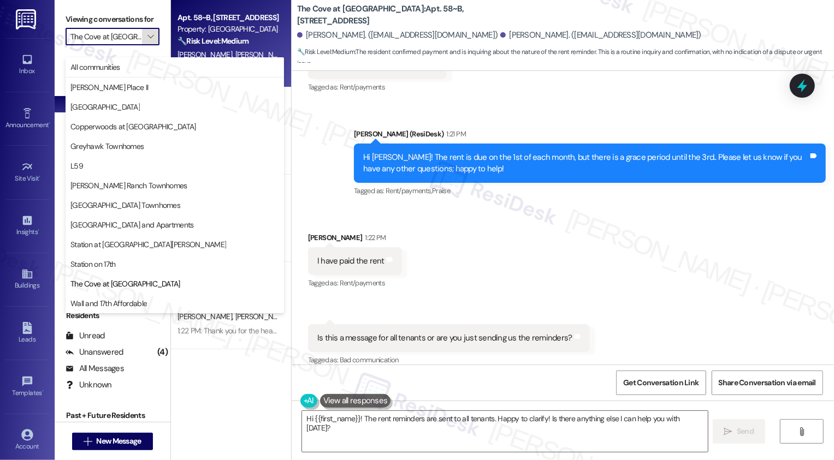
scroll to position [0, 19]
click at [145, 266] on span "Station on 17th" at bounding box center [174, 264] width 209 height 11
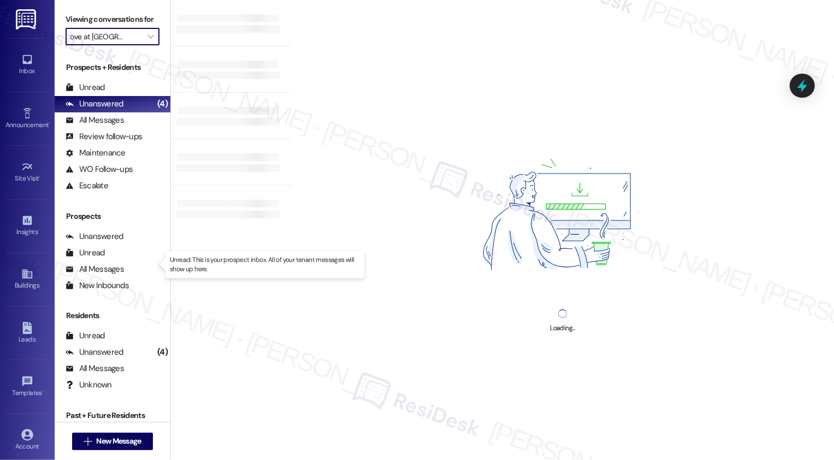
type input "Station on 17th"
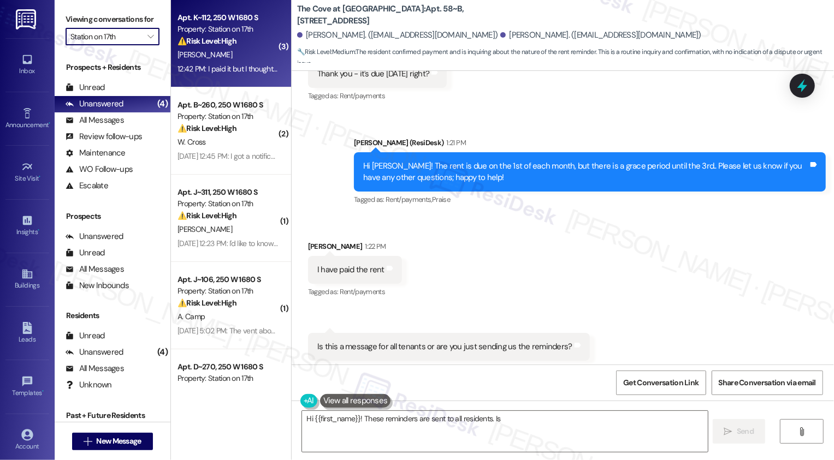
scroll to position [466, 0]
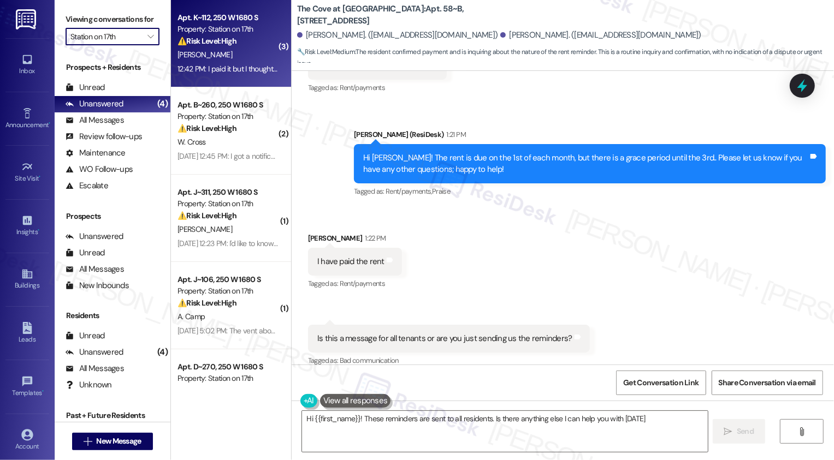
type textarea "Hi {{first_name}}! These reminders are sent to all residents. Is there anything…"
click at [239, 74] on div "12:42 PM: I paid it but I thought there wasn't going to be late fees? 12:42 PM:…" at bounding box center [227, 69] width 103 height 14
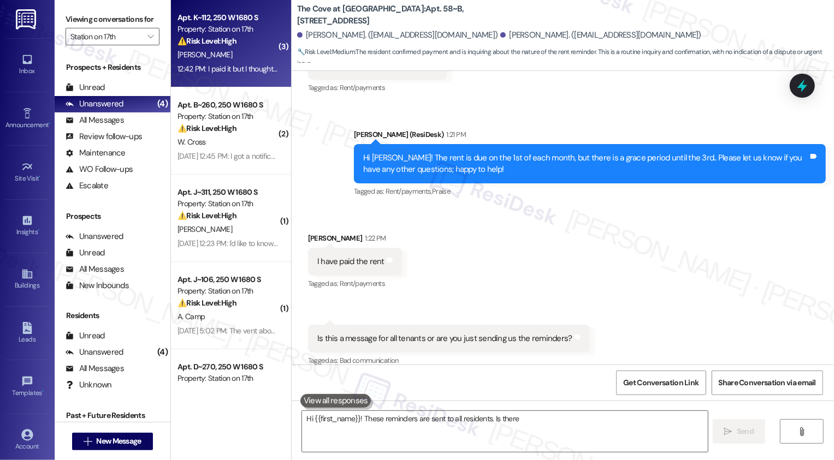
click at [239, 74] on div "12:42 PM: I paid it but I thought there wasn't going to be late fees? 12:42 PM:…" at bounding box center [227, 69] width 103 height 14
type textarea "Hi {{first_name}}! These reminders are sent to all residents. Is there anything…"
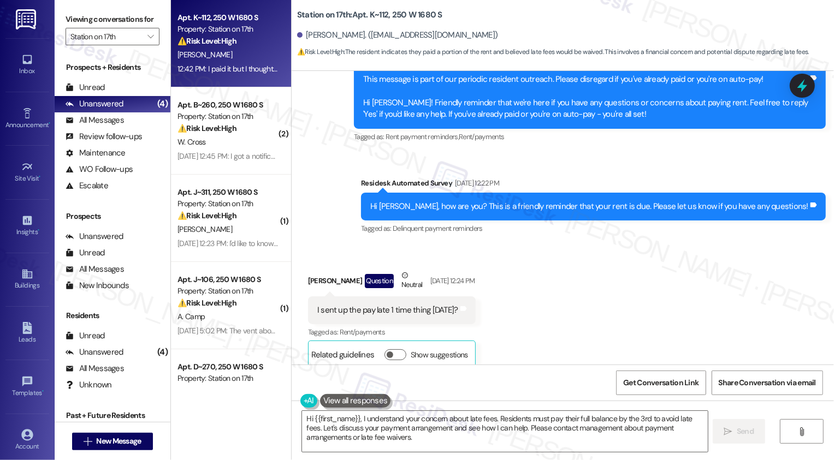
scroll to position [3063, 0]
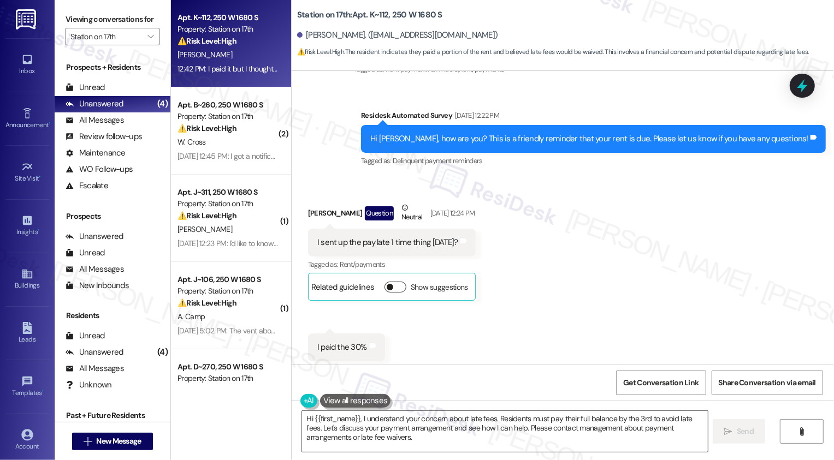
click at [406, 282] on button "Show suggestions" at bounding box center [395, 287] width 22 height 11
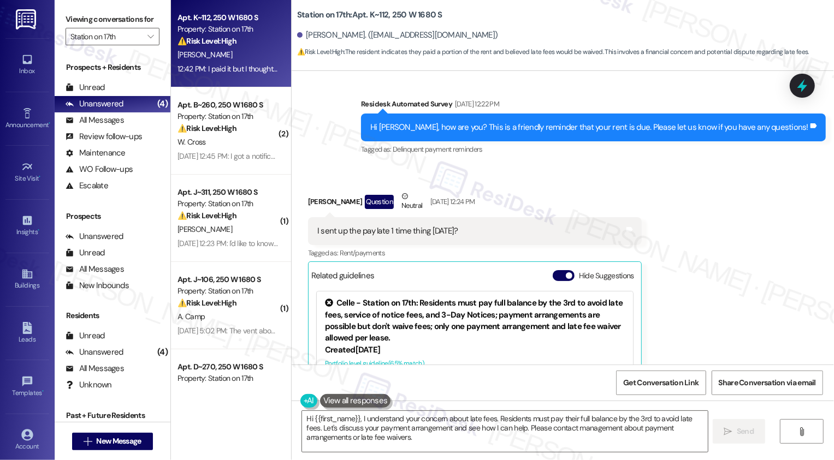
scroll to position [3076, 0]
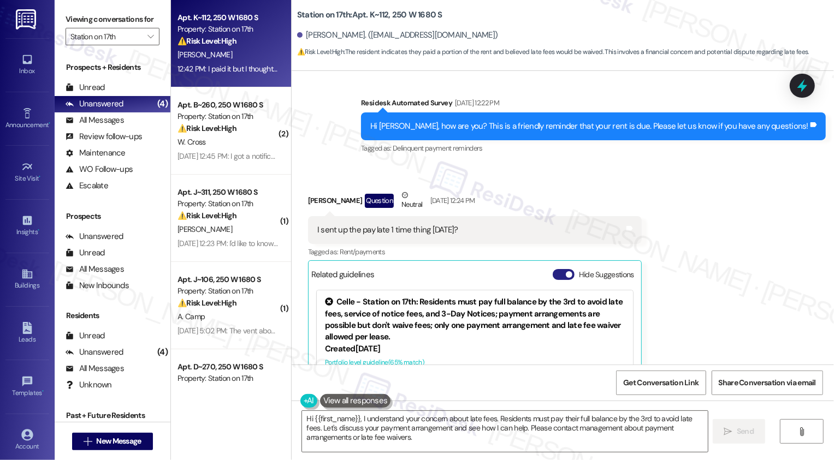
click at [556, 269] on button "Hide Suggestions" at bounding box center [563, 274] width 22 height 11
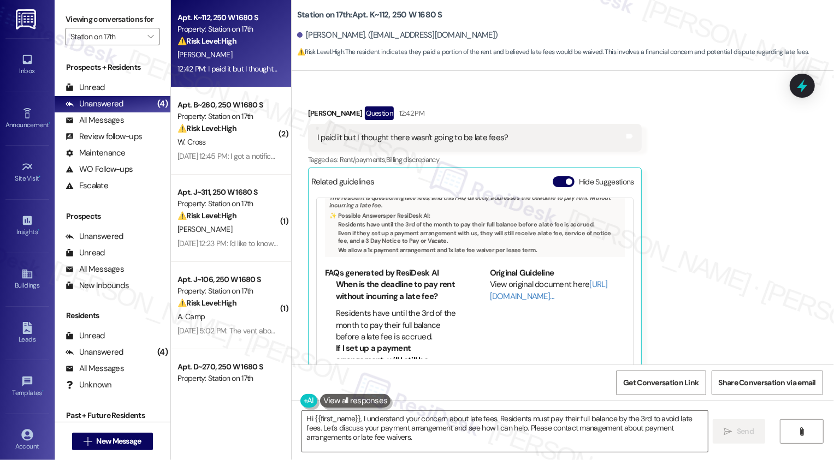
scroll to position [88, 0]
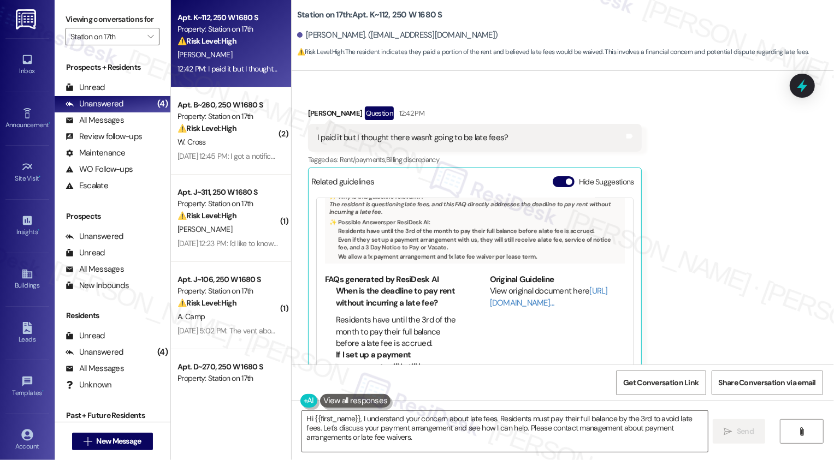
click at [336, 314] on li "Residents have until the 3rd of the month to pay their full balance before a la…" at bounding box center [398, 331] width 124 height 35
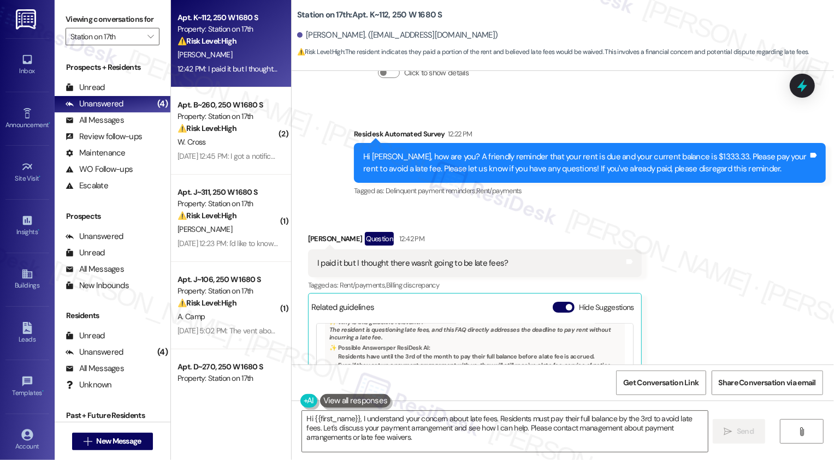
scroll to position [3447, 0]
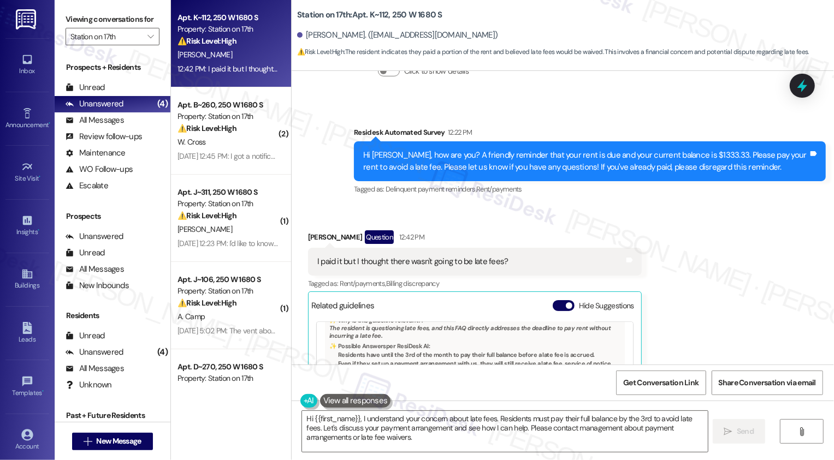
click at [308, 230] on div "Joey Blanch Question 12:42 PM" at bounding box center [475, 238] width 334 height 17
copy div "Joey"
click at [370, 424] on textarea "Hi {{first_name}}, I understand your concern about late fees. Residents must pa…" at bounding box center [505, 431] width 406 height 41
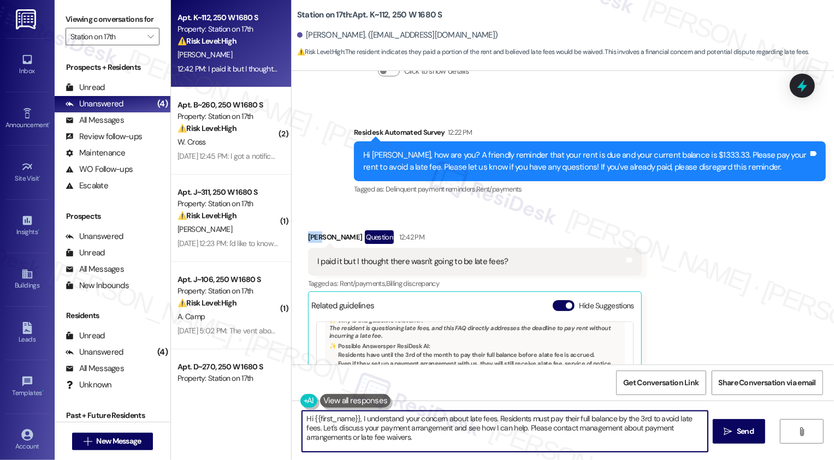
click at [396, 427] on textarea "Hi {{first_name}}, I understand your concern about late fees. Residents must pa…" at bounding box center [505, 431] width 406 height 41
click at [444, 427] on textarea "Hi {{first_name}}, I understand your concern about late fees. Residents must pa…" at bounding box center [505, 431] width 406 height 41
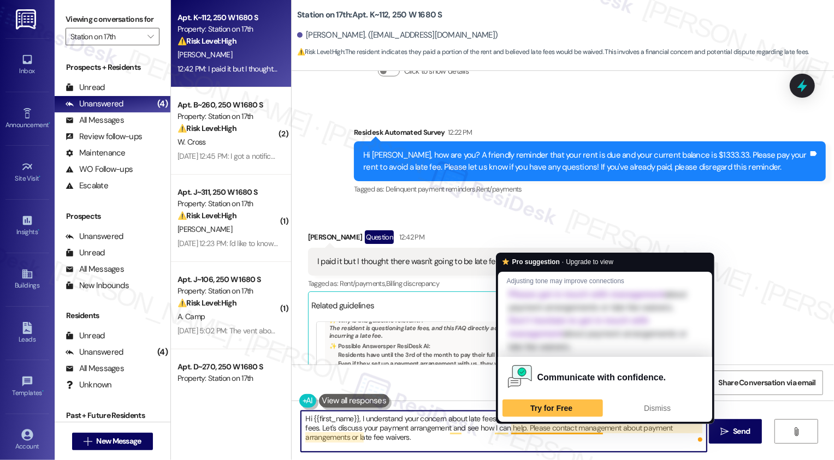
click at [555, 433] on textarea "Hi {{first_name}}, I understand your concern about late fees. Residents must pa…" at bounding box center [504, 431] width 406 height 41
click at [599, 434] on textarea "Hi {{first_name}}, I understand your concern about late fees. Residents must pa…" at bounding box center [504, 431] width 406 height 41
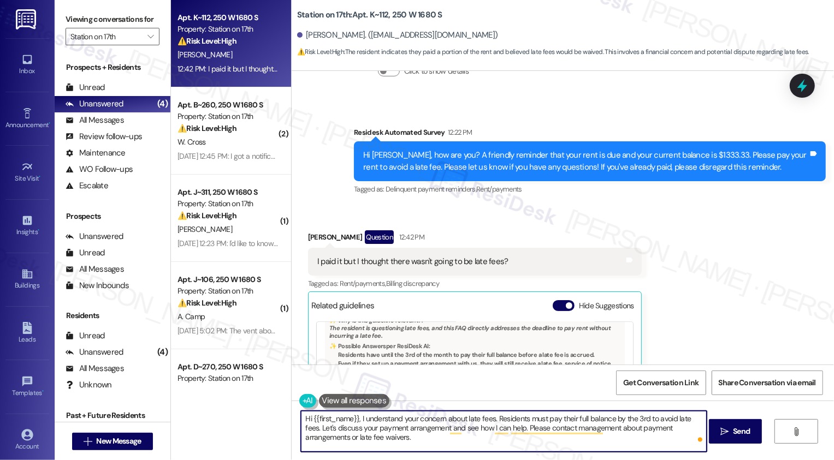
drag, startPoint x: 301, startPoint y: 429, endPoint x: 401, endPoint y: 456, distance: 103.6
click at [401, 456] on div "Hi {{first_name}}, I understand your concern about late fees. Residents must pa…" at bounding box center [563, 442] width 542 height 82
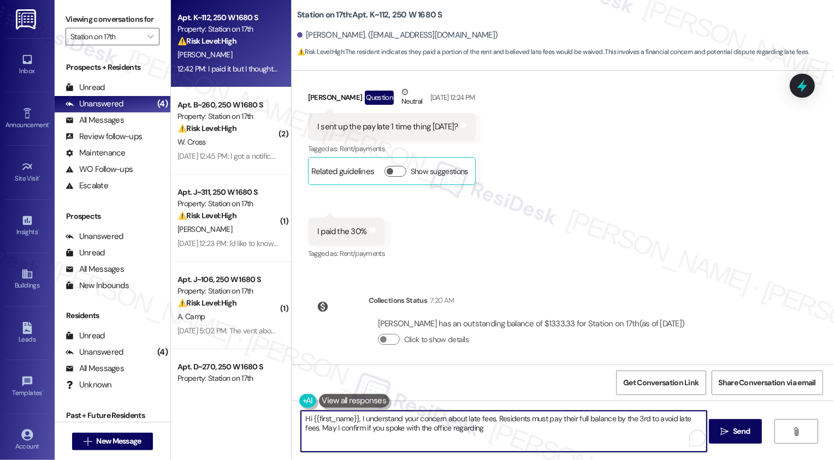
scroll to position [3191, 0]
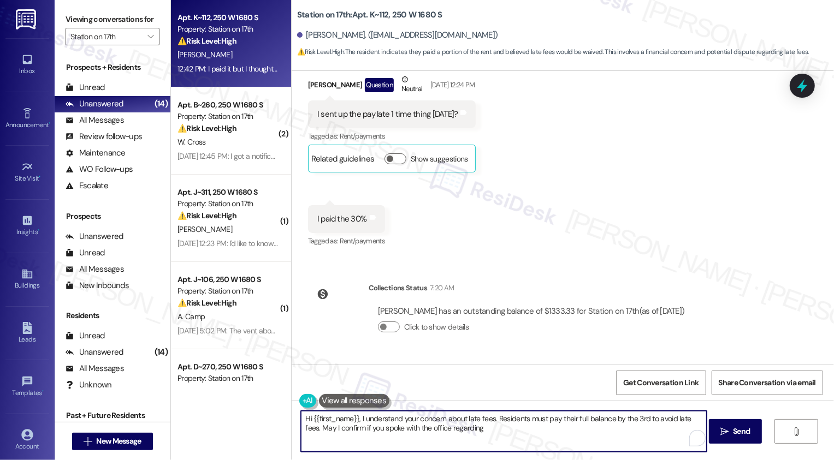
click at [503, 432] on textarea "Hi {{first_name}}, I understand your concern about late fees. Residents must pa…" at bounding box center [504, 431] width 406 height 41
click at [526, 430] on textarea "Hi {{first_name}}, I understand your concern about late fees. Residents must pa…" at bounding box center [504, 431] width 406 height 41
click at [478, 427] on textarea "Hi {{first_name}}, I understand your concern about late fees. Residents must pa…" at bounding box center [504, 431] width 406 height 41
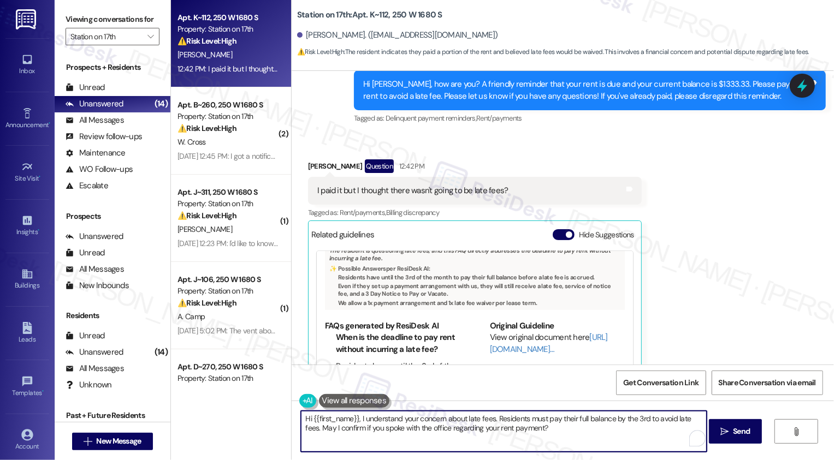
scroll to position [3571, 0]
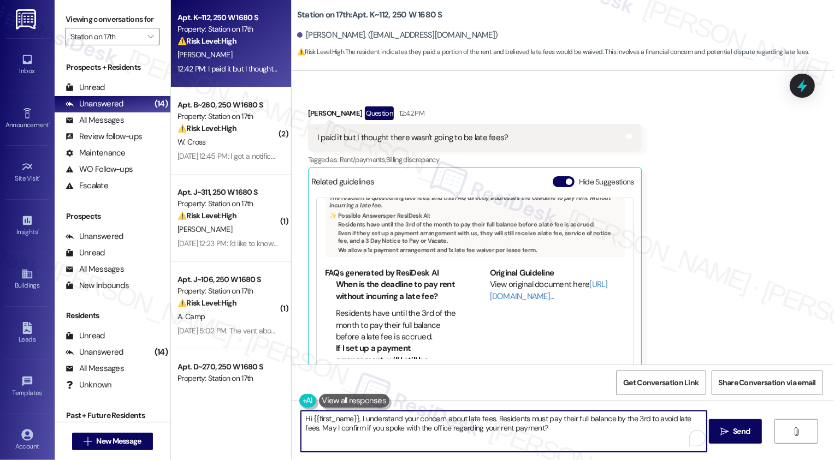
click at [462, 432] on textarea "Hi {{first_name}}, I understand your concern about late fees. Residents must pa…" at bounding box center [504, 431] width 406 height 41
click at [536, 443] on textarea "Hi {{first_name}}, I understand your concern about late fees. Residents must pa…" at bounding box center [504, 431] width 406 height 41
type textarea "Hi {{first_name}}, I understand your concern about late fees. Residents must pa…"
click at [726, 435] on icon "" at bounding box center [724, 431] width 8 height 9
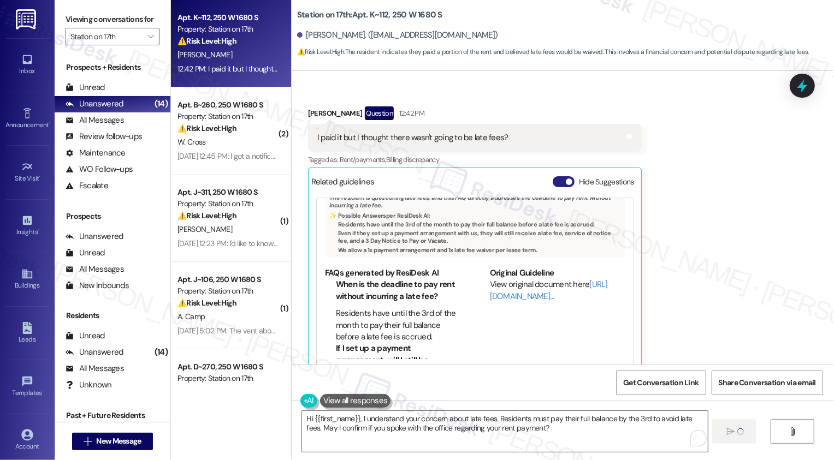
click at [562, 176] on button "Hide Suggestions" at bounding box center [563, 181] width 22 height 11
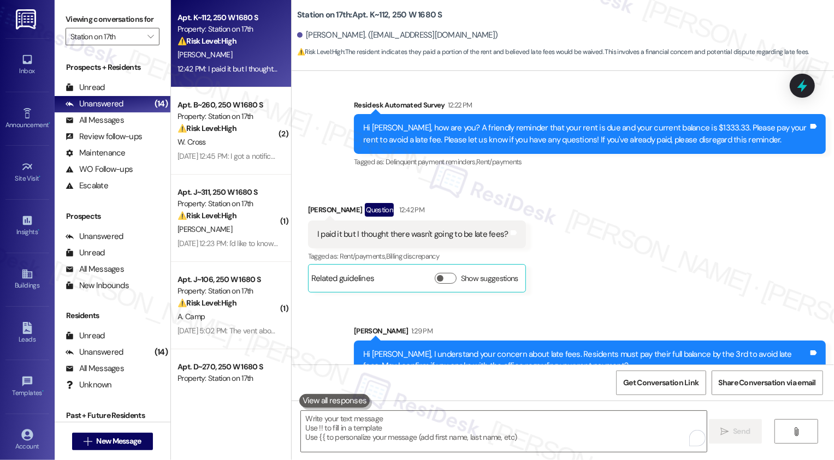
scroll to position [3475, 0]
click at [228, 66] on div "Sep 03, 2025 at 12:45 PM: I got a notification of the debt, but I'll still chec…" at bounding box center [290, 69] width 227 height 10
type textarea "Fetching suggested responses. Please feel free to read through the conversation…"
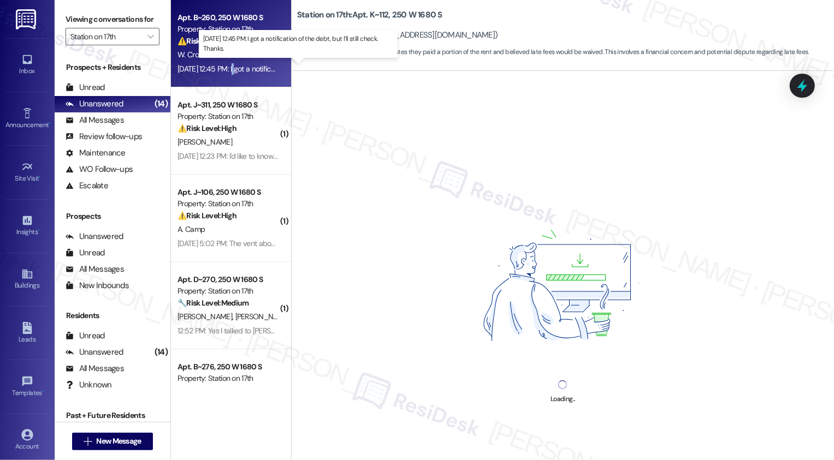
click at [228, 66] on div "Sep 03, 2025 at 12:45 PM: I got a notification of the debt, but I'll still chec…" at bounding box center [290, 69] width 227 height 10
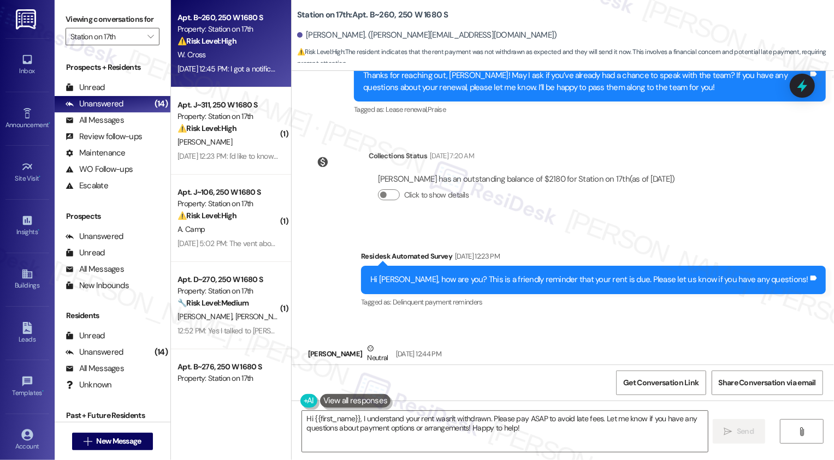
scroll to position [1124, 0]
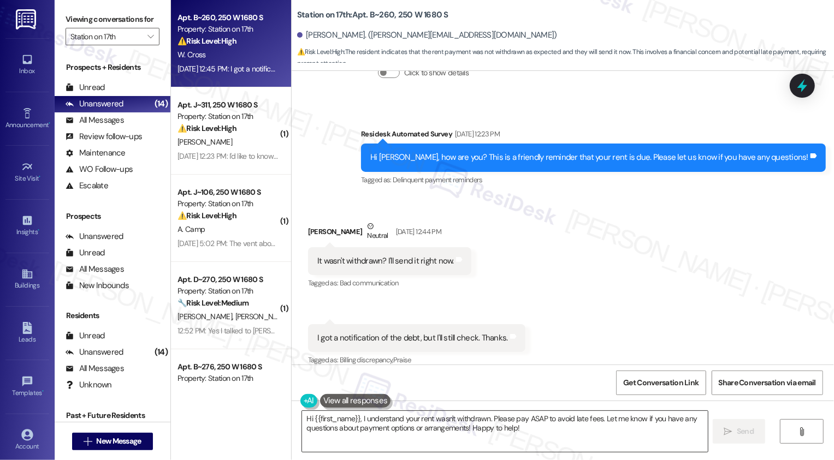
click at [362, 425] on textarea "Hi {{first_name}}, I understand your rent wasn't withdrawn. Please pay ASAP to …" at bounding box center [505, 431] width 406 height 41
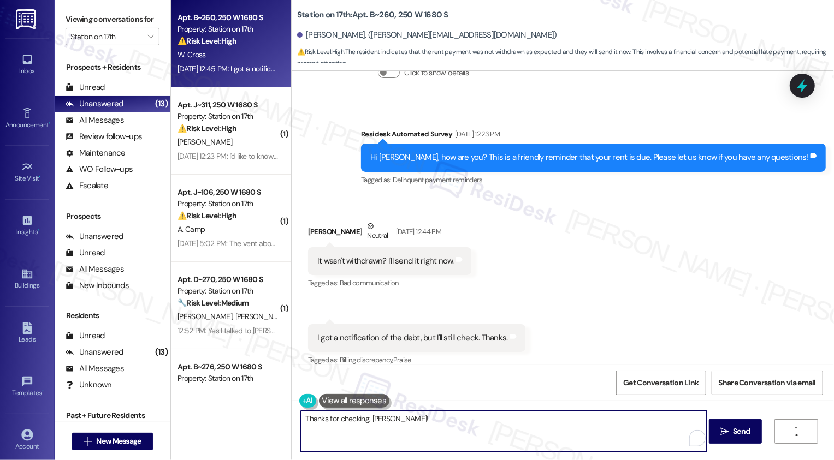
click at [427, 445] on textarea "Thanks for checking, William!" at bounding box center [504, 431] width 406 height 41
click at [427, 434] on textarea "Thanks for checking, William!" at bounding box center [504, 431] width 406 height 41
paste textarea "If your account is now showing a zero balance, you’re all set. Wishing you a gr…"
click at [395, 429] on textarea "Thanks for checking, William! If your account is now showing a zero balance, yo…" at bounding box center [504, 431] width 406 height 41
click at [430, 426] on textarea "Thanks for checking, William! If your account is now showing a zero balance, yo…" at bounding box center [504, 431] width 406 height 41
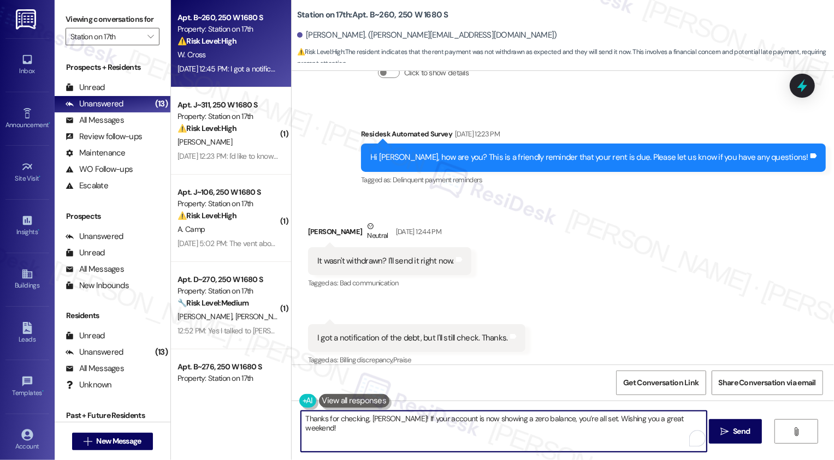
click at [454, 421] on textarea "Thanks for checking, William! If your account is now showing a zero balance, yo…" at bounding box center [504, 431] width 406 height 41
click at [539, 428] on textarea "Thanks for checking, William! If your account is showing a zero balance, you’re…" at bounding box center [504, 431] width 406 height 41
type textarea "Thanks for checking, William! If your account is showing a zero balance, you’re…"
click at [728, 431] on span " Send" at bounding box center [735, 431] width 34 height 11
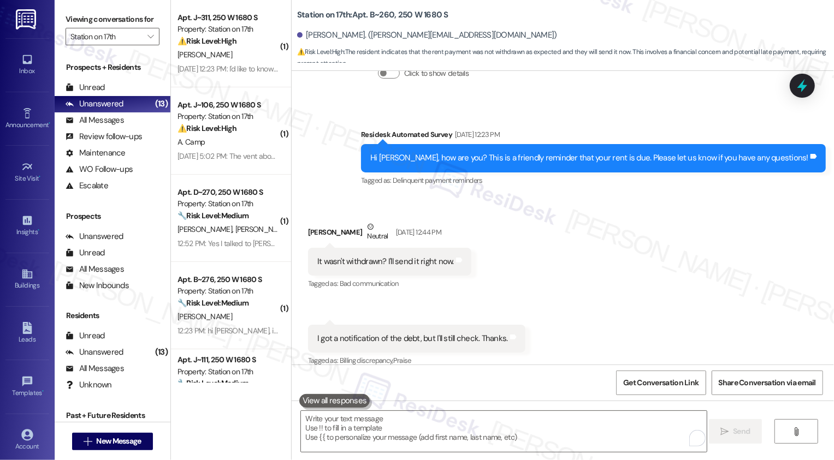
scroll to position [1200, 0]
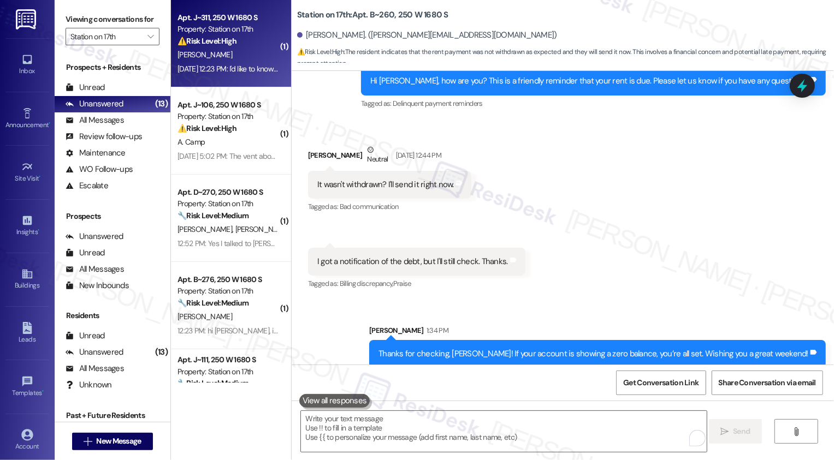
click at [242, 81] on div "Apt. J~311, 250 W 1680 S Property: Station on 17th ⚠️ Risk Level: High The resi…" at bounding box center [231, 43] width 120 height 87
type textarea "Fetching suggested responses. Please feel free to read through the conversation…"
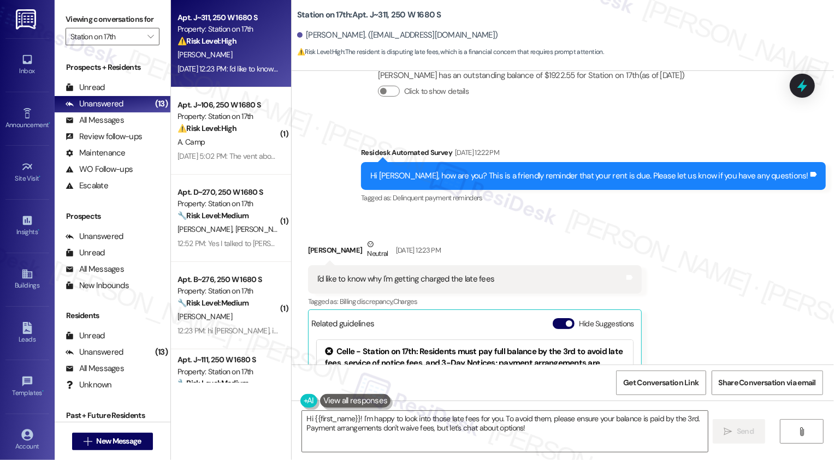
scroll to position [3297, 0]
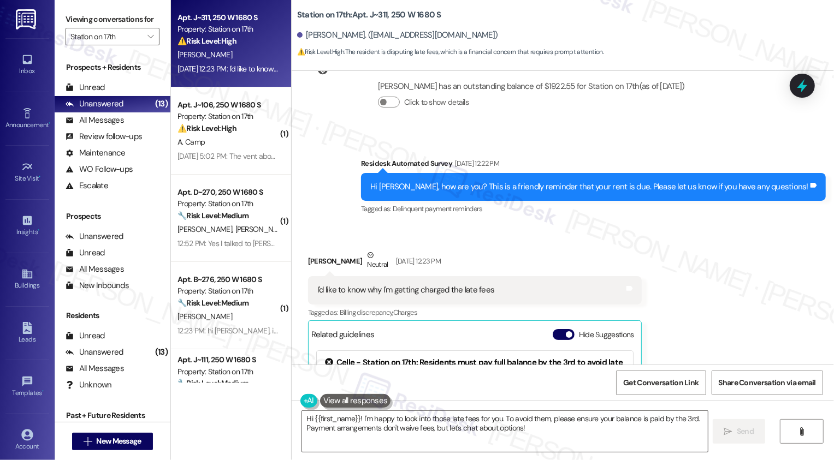
click at [324, 249] on div "Leonardo Carrillo Neutral Sep 03, 2025 at 12:23 PM" at bounding box center [475, 262] width 334 height 27
copy div "Leonardo"
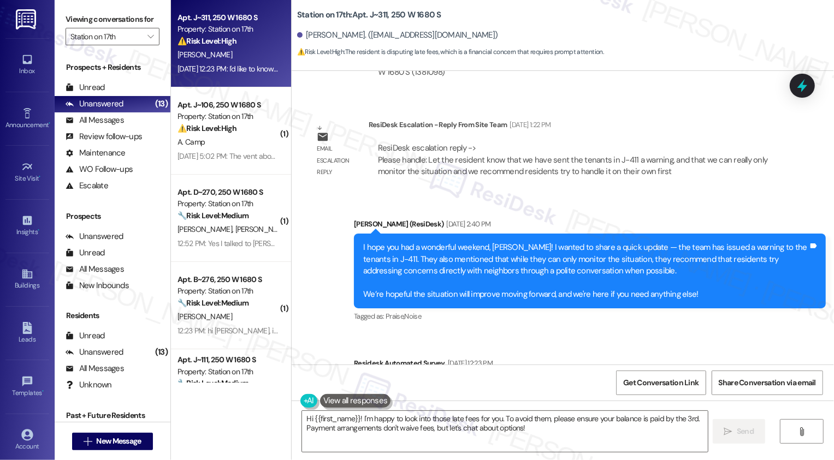
scroll to position [2697, 0]
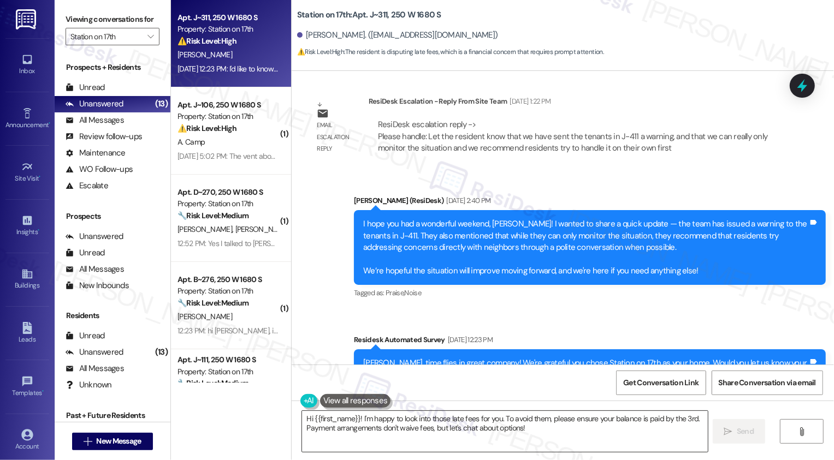
click at [362, 425] on textarea "Hi {{first_name}}! I'm happy to look into those late fees for you. To avoid the…" at bounding box center [505, 431] width 406 height 41
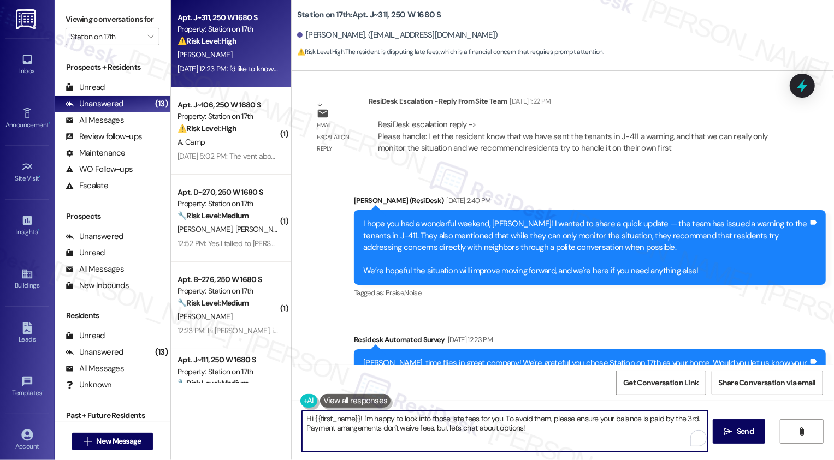
click at [413, 428] on textarea "Hi {{first_name}}! I'm happy to look into those late fees for you. To avoid the…" at bounding box center [505, 431] width 406 height 41
drag, startPoint x: 501, startPoint y: 417, endPoint x: 556, endPoint y: 433, distance: 57.5
click at [556, 433] on textarea "Hi {{first_name}}! I'm happy to look into those late fees for you. To avoid the…" at bounding box center [504, 431] width 406 height 41
type textarea "Hi {{first_name}}! I'm happy to look into those late fees for you. Could you pl…"
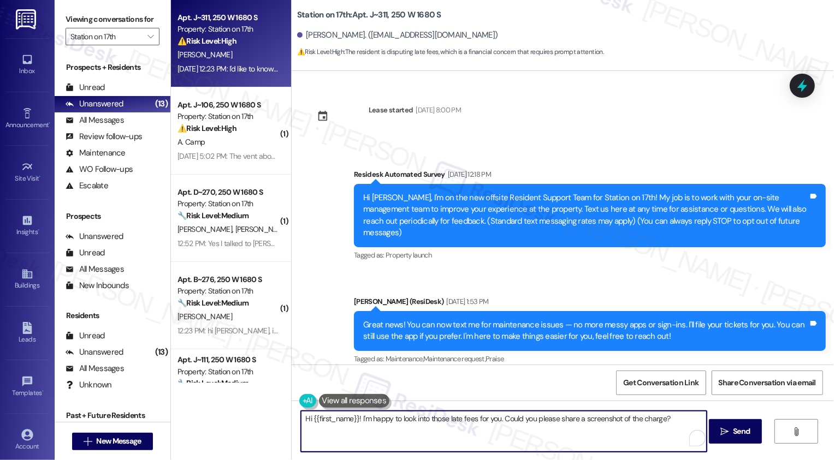
scroll to position [2697, 0]
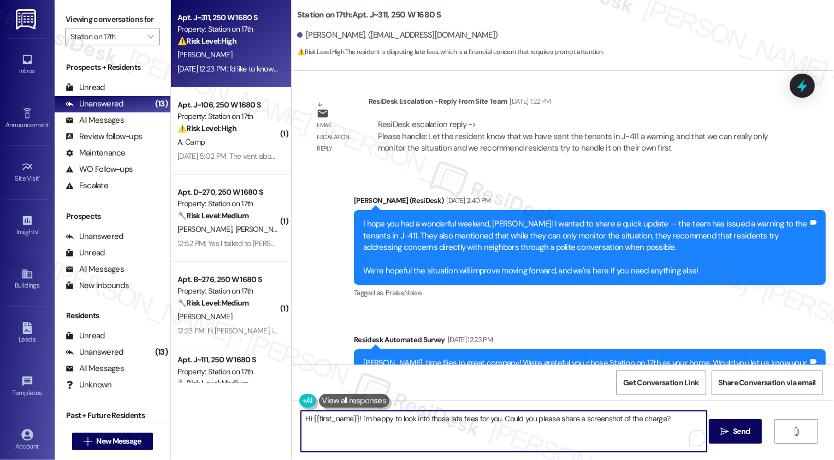
click at [374, 420] on textarea "Hi {{first_name}}! I'm happy to look into those late fees for you. Could you pl…" at bounding box center [504, 431] width 406 height 41
click at [440, 438] on textarea "Hi {{first_name}}! I'm happy to look into those late fees for you. Could you pl…" at bounding box center [504, 431] width 406 height 41
click at [505, 433] on textarea "Hi {{first_name}}! I'm happy to look into those late fees for you. Could you pl…" at bounding box center [504, 431] width 406 height 41
type textarea "Hi {{first_name}}! I'm happy to look into those late fees for you. Could you pl…"
click at [720, 437] on span " Send" at bounding box center [735, 431] width 34 height 11
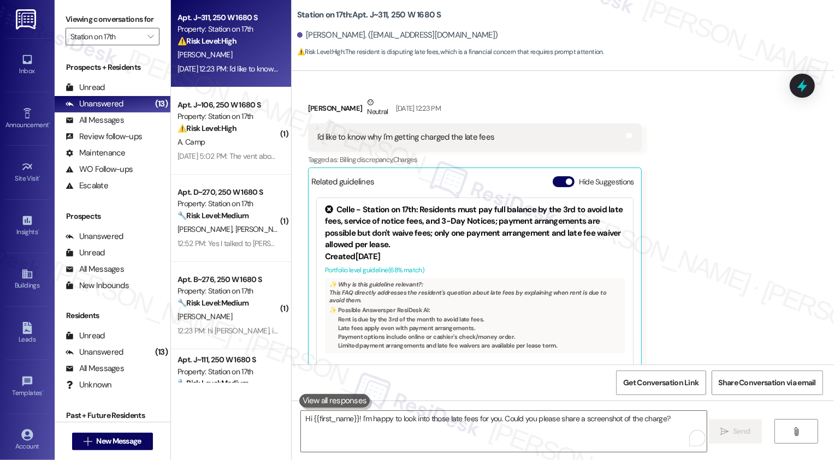
scroll to position [3526, 0]
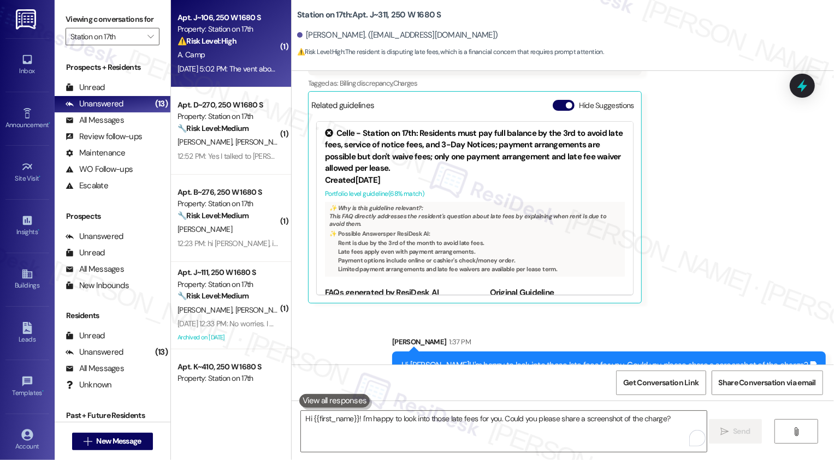
click at [233, 75] on div "[DATE] 5:02 PM: The vent above the north door in building J is dripping [DATE] …" at bounding box center [227, 69] width 103 height 14
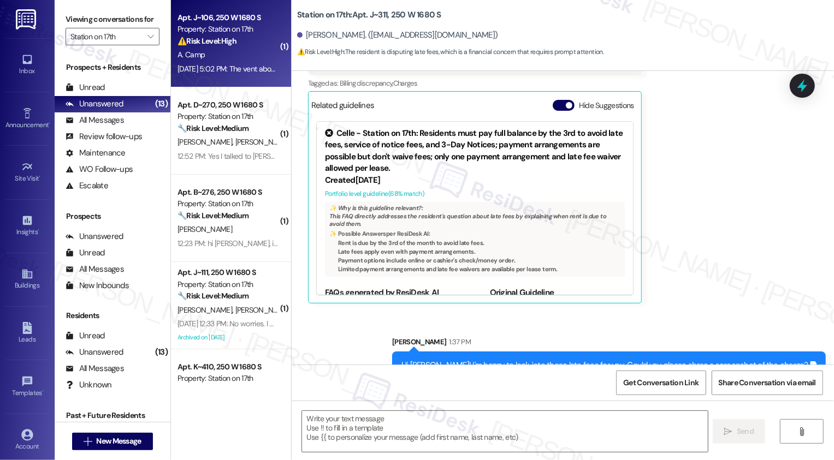
click at [233, 75] on div "[DATE] 5:02 PM: The vent above the north door in building J is dripping [DATE] …" at bounding box center [227, 69] width 103 height 14
type textarea "Fetching suggested responses. Please feel free to read through the conversation…"
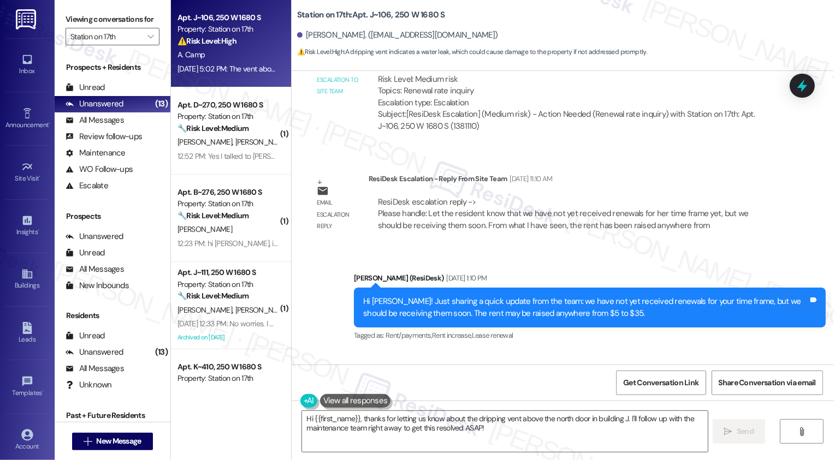
scroll to position [1666, 0]
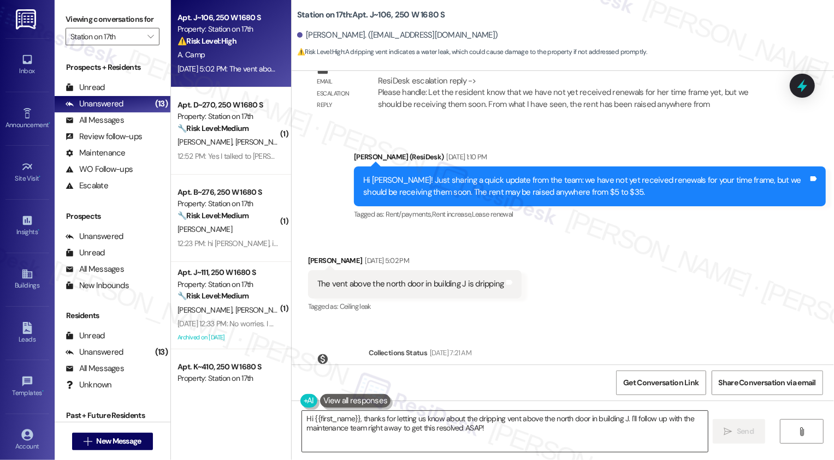
click at [331, 427] on textarea "Hi {{first_name}}, thanks for letting us know about the dripping vent above the…" at bounding box center [505, 431] width 406 height 41
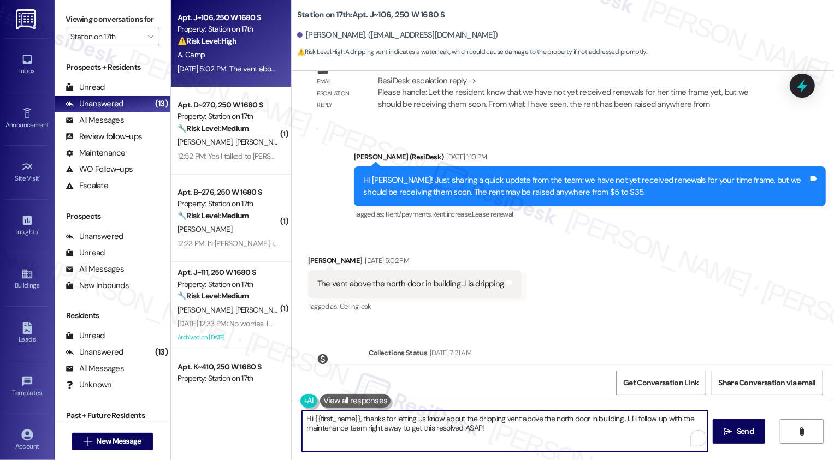
click at [487, 428] on textarea "Hi {{first_name}}, thanks for letting us know about the dripping vent above the…" at bounding box center [505, 431] width 406 height 41
click at [550, 431] on textarea "Hi {{first_name}}, thanks for letting us know about the dripping vent above the…" at bounding box center [505, 431] width 406 height 41
drag, startPoint x: 622, startPoint y: 416, endPoint x: 633, endPoint y: 429, distance: 17.1
click at [633, 430] on textarea "Hi {{first_name}}, thanks for letting us know about the dripping vent above the…" at bounding box center [504, 431] width 406 height 41
drag, startPoint x: 623, startPoint y: 418, endPoint x: 693, endPoint y: 422, distance: 69.4
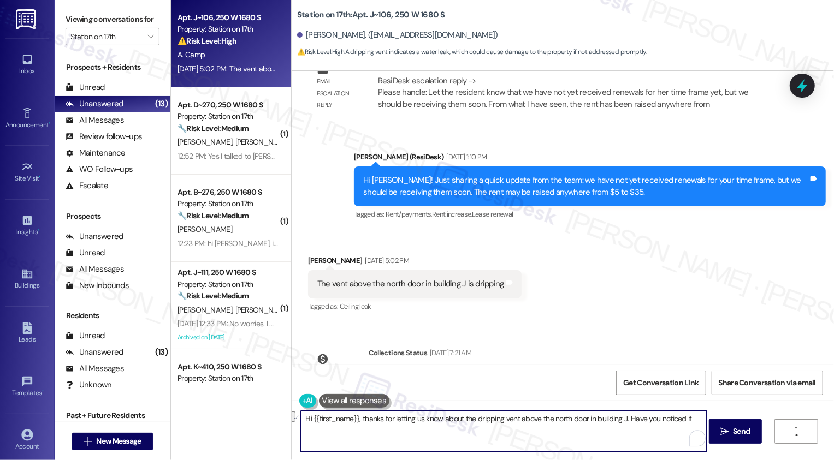
click at [693, 422] on textarea "Hi {{first_name}}, thanks for letting us know about the dripping vent above the…" at bounding box center [504, 431] width 406 height 41
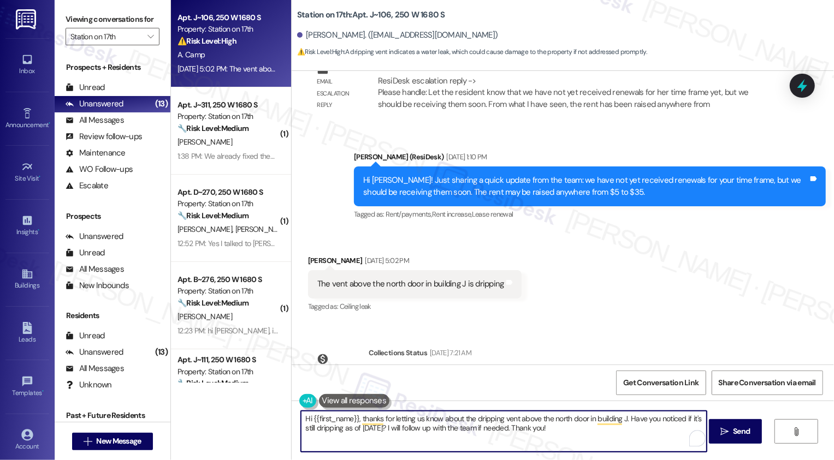
click at [395, 415] on textarea "Hi {{first_name}}, thanks for letting us know about the dripping vent above the…" at bounding box center [504, 431] width 406 height 41
click at [411, 420] on textarea "Hi {{first_name}}, thanks for letting us know about the dripping vent above the…" at bounding box center [504, 431] width 406 height 41
click at [550, 419] on textarea "Hi {{first_name}}, thanks for letting me know about the dripping vent above the…" at bounding box center [504, 431] width 406 height 41
click at [564, 429] on textarea "Hi {{first_name}}, thanks for letting me know about the dripping vent above the…" at bounding box center [504, 431] width 406 height 41
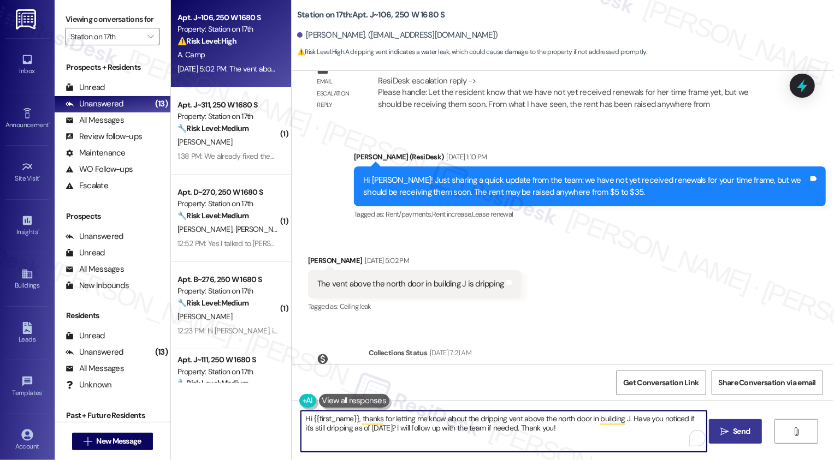
type textarea "Hi {{first_name}}, thanks for letting me know about the dripping vent above the…"
click at [756, 436] on button " Send" at bounding box center [735, 431] width 53 height 25
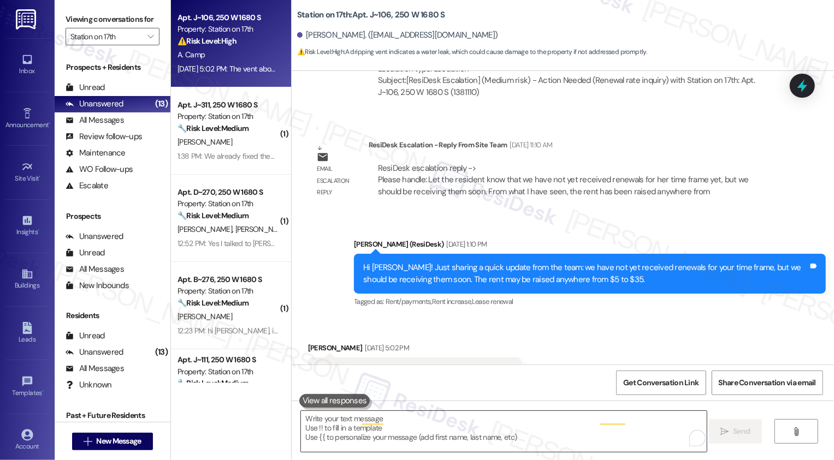
click at [570, 440] on textarea "To enrich screen reader interactions, please activate Accessibility in Grammarl…" at bounding box center [504, 431] width 406 height 41
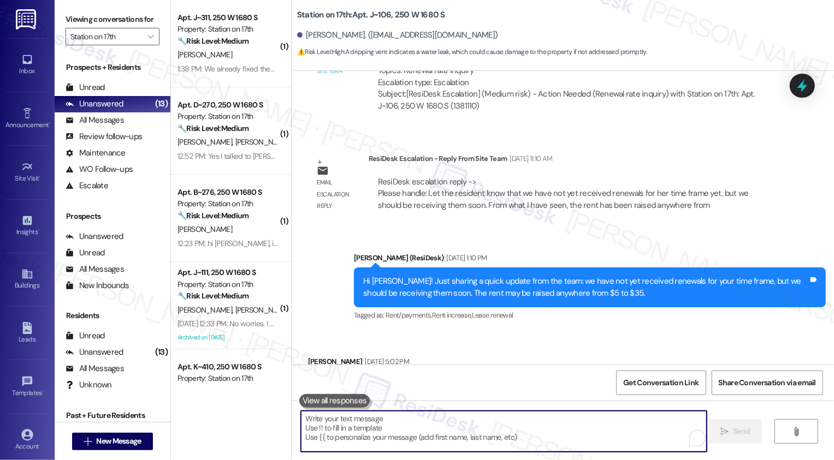
scroll to position [1754, 0]
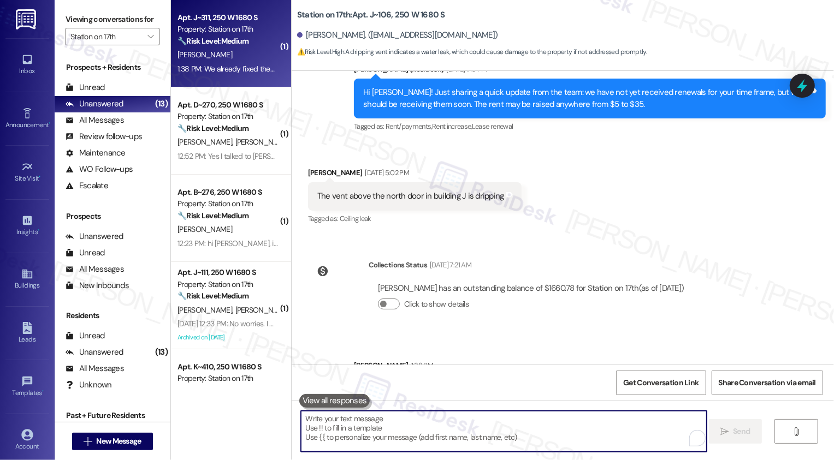
click at [210, 53] on div "[PERSON_NAME]" at bounding box center [227, 55] width 103 height 14
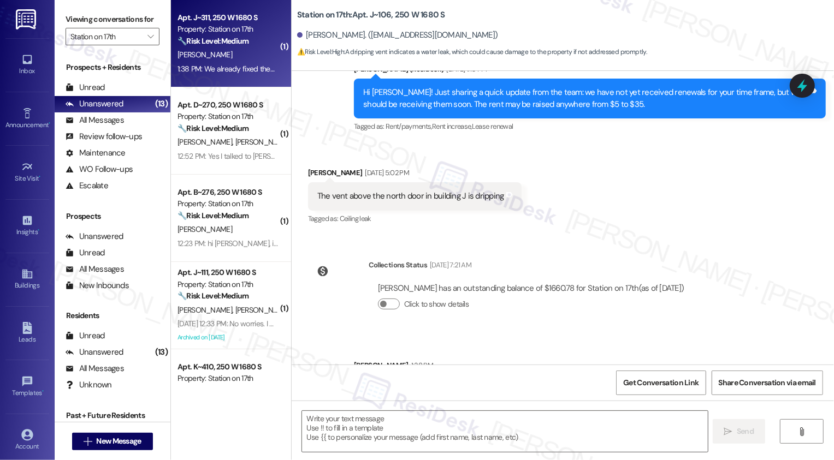
type textarea "Fetching suggested responses. Please feel free to read through the conversation…"
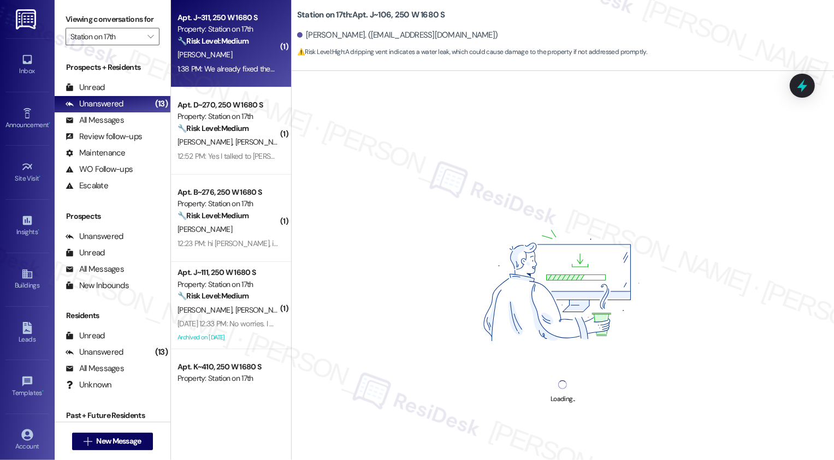
click at [210, 53] on div "[PERSON_NAME]" at bounding box center [227, 55] width 103 height 14
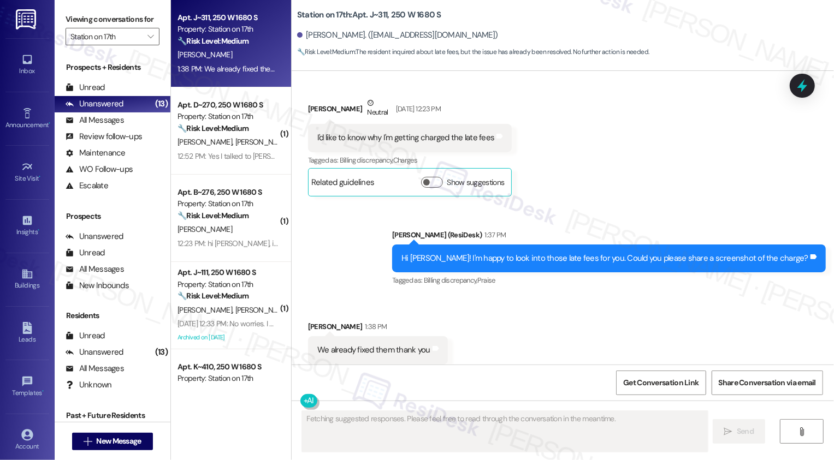
scroll to position [3450, 0]
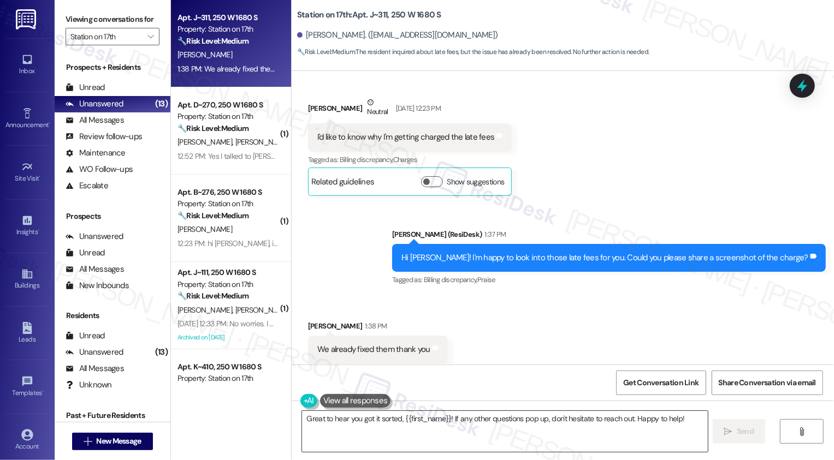
click at [360, 422] on textarea "Great to hear you got it sorted, {{first_name}}! If any other questions pop up,…" at bounding box center [505, 431] width 406 height 41
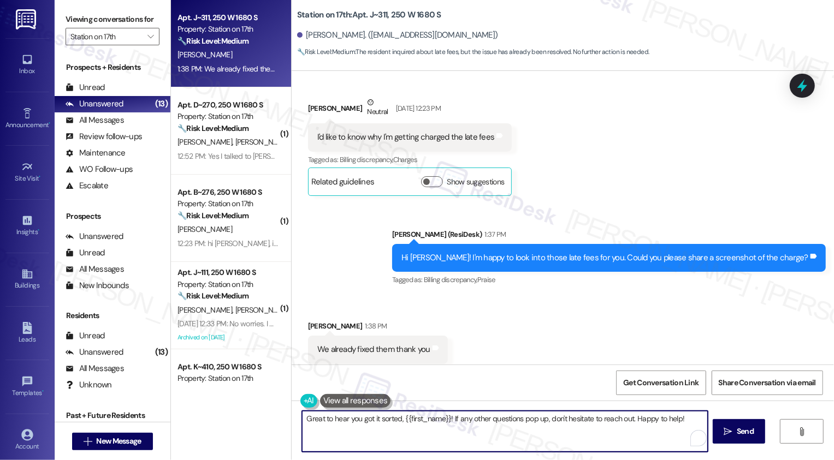
click at [384, 431] on textarea "Great to hear you got it sorted, {{first_name}}! If any other questions pop up,…" at bounding box center [505, 431] width 406 height 41
click at [411, 433] on textarea "Great to hear you got it sorted, {{first_name}}! If any other questions pop up,…" at bounding box center [505, 431] width 406 height 41
click at [476, 434] on textarea "Great to hear you got it sorted, {{first_name}}! If any other questions pop up,…" at bounding box center [505, 431] width 406 height 41
drag, startPoint x: 629, startPoint y: 417, endPoint x: 690, endPoint y: 415, distance: 61.2
click at [690, 416] on textarea "Great to hear you got it sorted, {{first_name}}! If any other questions pop up,…" at bounding box center [504, 431] width 406 height 41
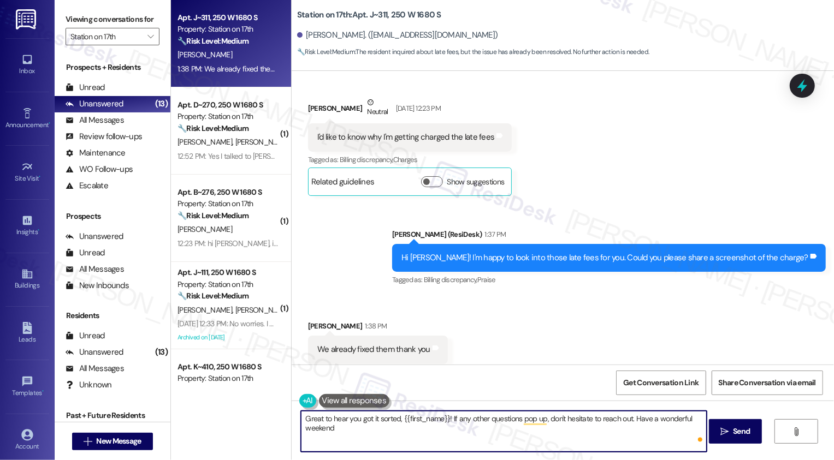
type textarea "Great to hear you got it sorted, {{first_name}}! If any other questions pop up,…"
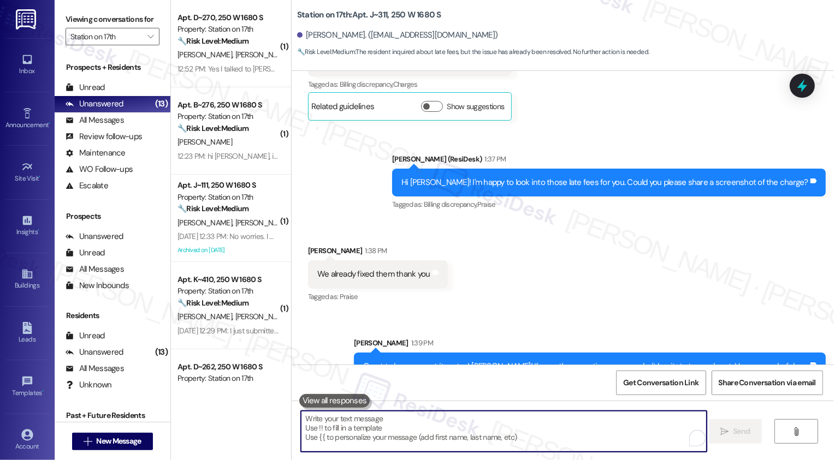
scroll to position [3526, 0]
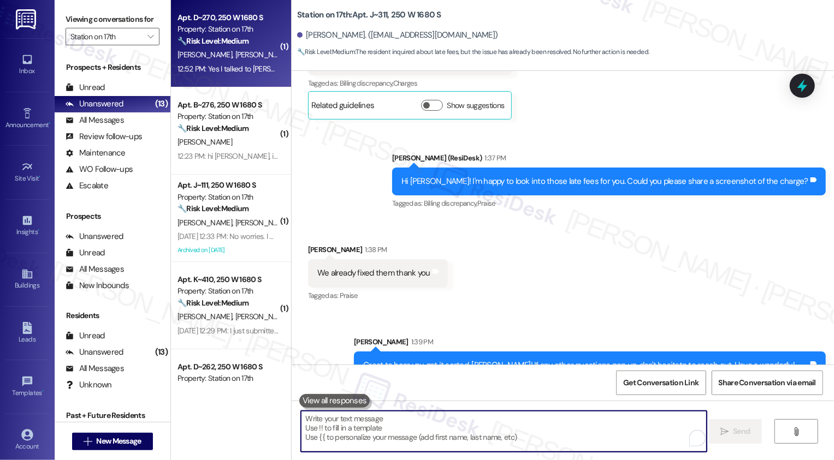
click at [241, 66] on div "12:52 PM: Yes I talked to [PERSON_NAME] already to let her know what's going on…" at bounding box center [342, 69] width 331 height 10
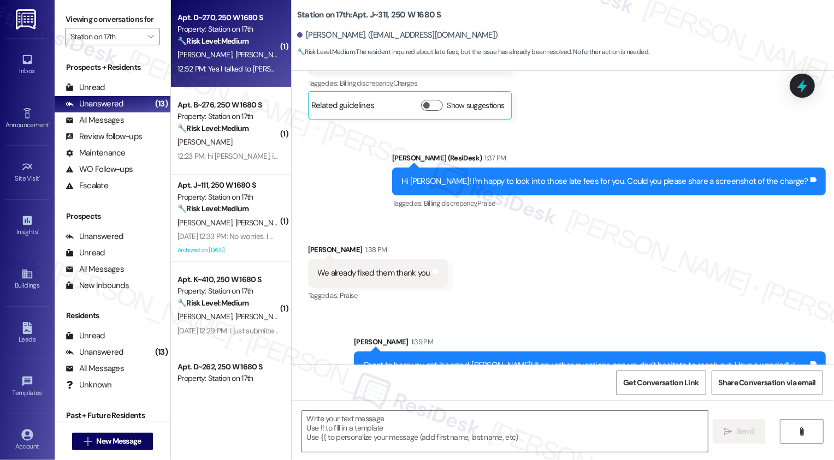
type textarea "Fetching suggested responses. Please feel free to read through the conversation…"
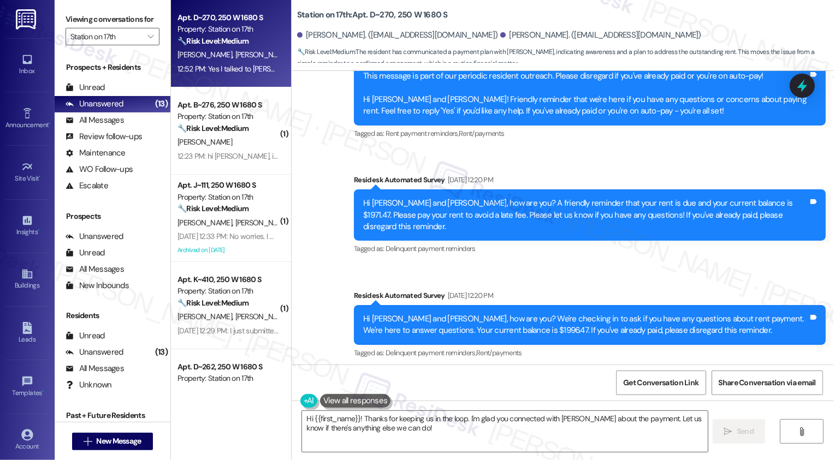
scroll to position [1494, 0]
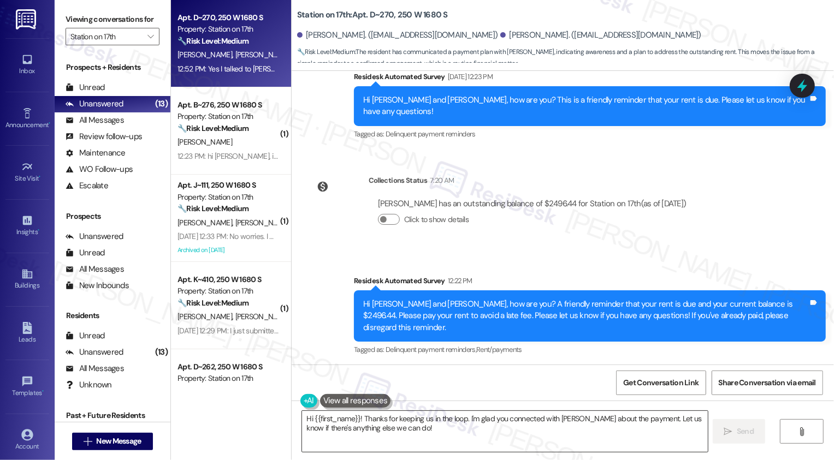
click at [431, 434] on textarea "Hi {{first_name}}! Thanks for keeping us in the loop. I'm glad you connected wi…" at bounding box center [505, 431] width 406 height 41
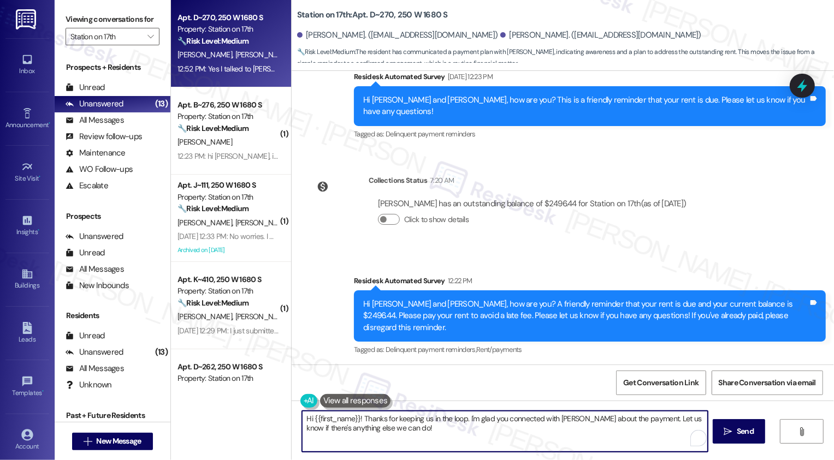
click at [419, 419] on textarea "Hi {{first_name}}! Thanks for keeping us in the loop. I'm glad you connected wi…" at bounding box center [505, 431] width 406 height 41
click at [419, 419] on textarea "Hi {{first_name}}! Thanks for keeping us in the loop. I'm glad you connected wi…" at bounding box center [504, 431] width 406 height 41
click at [311, 391] on div "[PERSON_NAME] 12:52 PM" at bounding box center [484, 398] width 353 height 15
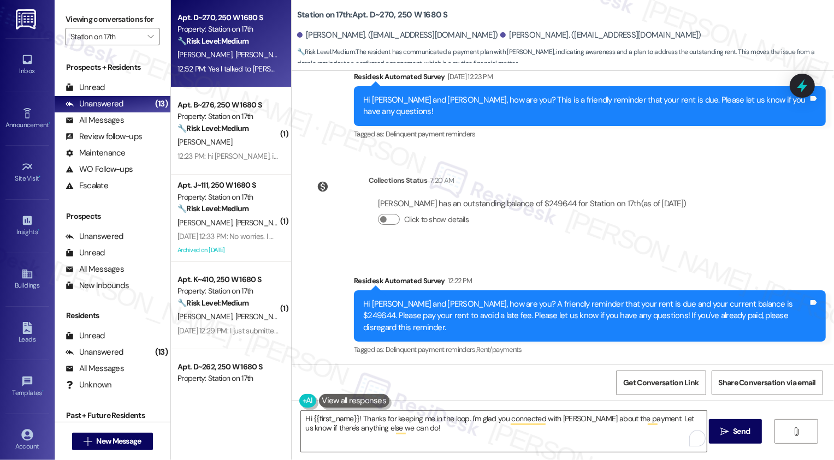
click at [311, 391] on div "[PERSON_NAME] 12:52 PM" at bounding box center [484, 398] width 353 height 15
copy div "[PERSON_NAME]"
click at [329, 421] on textarea "Hi {{first_name}}! Thanks for keeping me in the loop. I'm glad you connected wi…" at bounding box center [504, 431] width 406 height 41
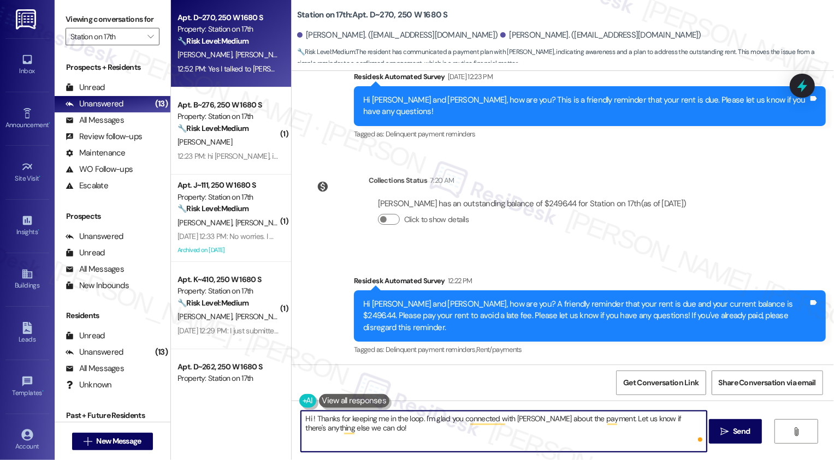
paste textarea "[PERSON_NAME]"
click at [395, 430] on textarea "Hi [PERSON_NAME]! Thanks for keeping me in the loop. I'm glad you connected wit…" at bounding box center [504, 431] width 406 height 41
click at [524, 431] on textarea "Hi [PERSON_NAME]! Thanks for keeping me in the loop. I'm glad you connected wit…" at bounding box center [504, 431] width 406 height 41
click at [567, 429] on textarea "Hi [PERSON_NAME]! Thanks for keeping me in the loop. I'm glad you connected wit…" at bounding box center [504, 431] width 406 height 41
click at [603, 430] on textarea "Hi [PERSON_NAME]! Thanks for keeping me in the loop. I'm glad you connected wit…" at bounding box center [504, 431] width 406 height 41
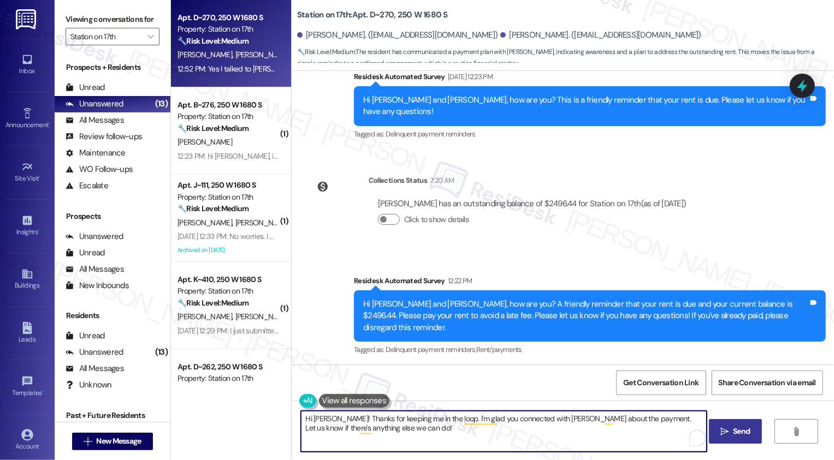
type textarea "Hi [PERSON_NAME]! Thanks for keeping me in the loop. I'm glad you connected wit…"
click at [746, 426] on span "Send" at bounding box center [741, 431] width 17 height 11
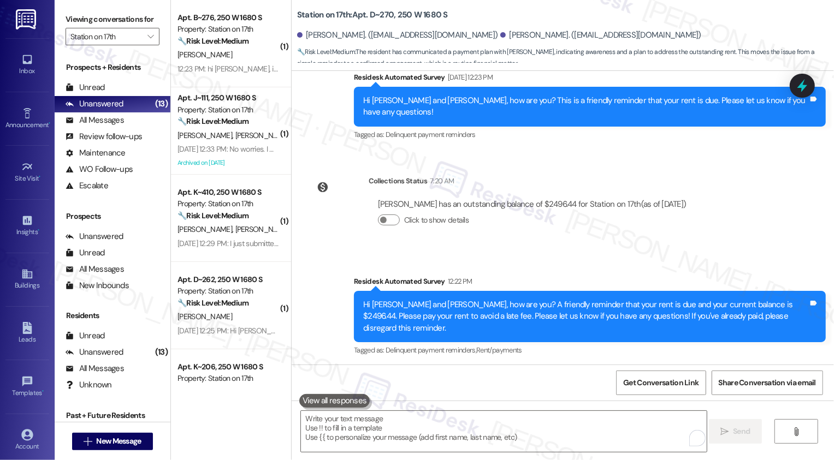
scroll to position [1582, 0]
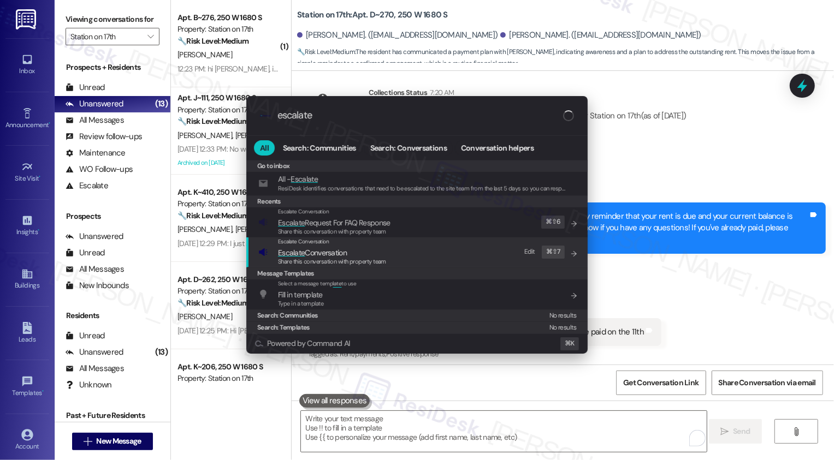
type input "escalate"
click at [314, 248] on span "Escalate Conversation" at bounding box center [312, 253] width 69 height 10
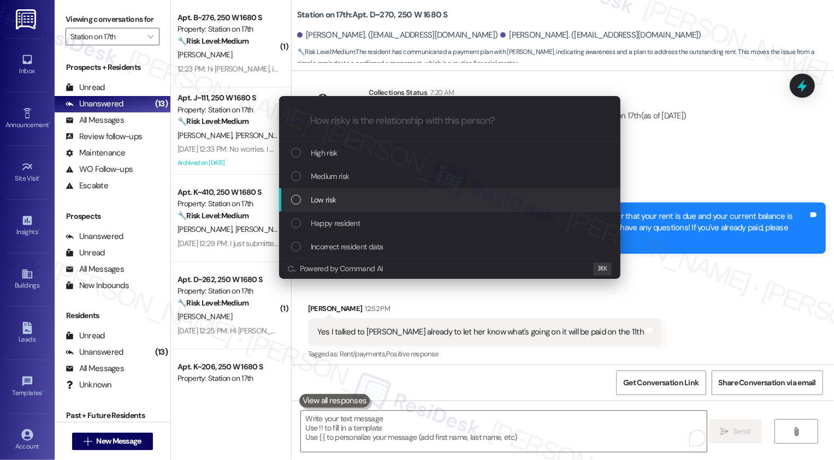
click at [310, 193] on div "Low risk" at bounding box center [449, 199] width 341 height 23
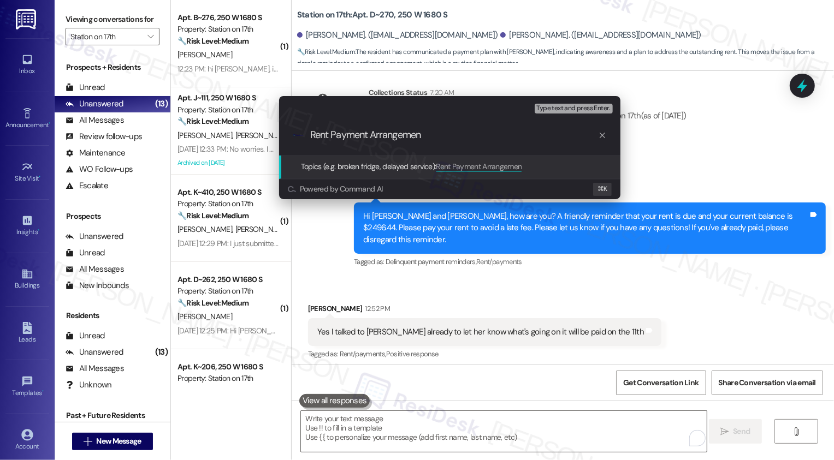
type input "Rent Payment Arrangement"
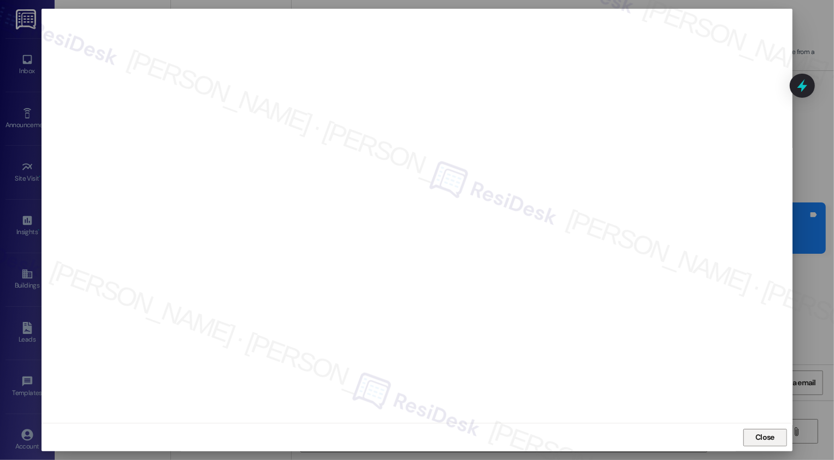
click at [754, 445] on span "Close" at bounding box center [764, 438] width 23 height 16
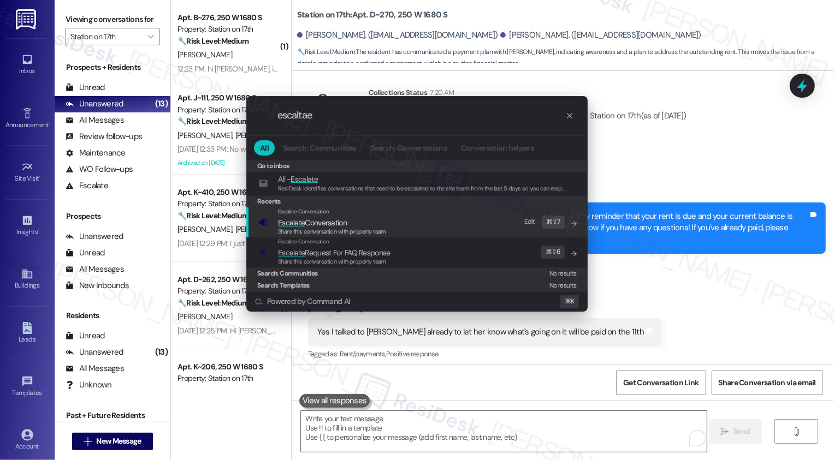
type input "escaltae"
click at [365, 225] on span "Escalate Conversation" at bounding box center [332, 223] width 108 height 12
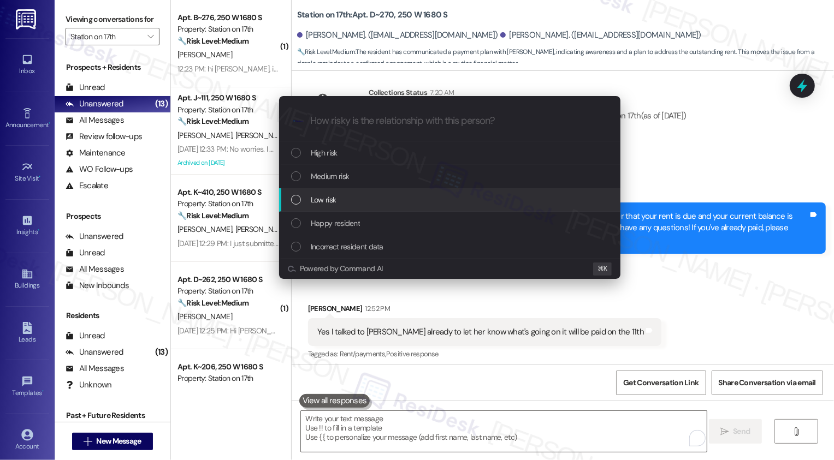
click at [345, 197] on div "Low risk" at bounding box center [450, 200] width 319 height 12
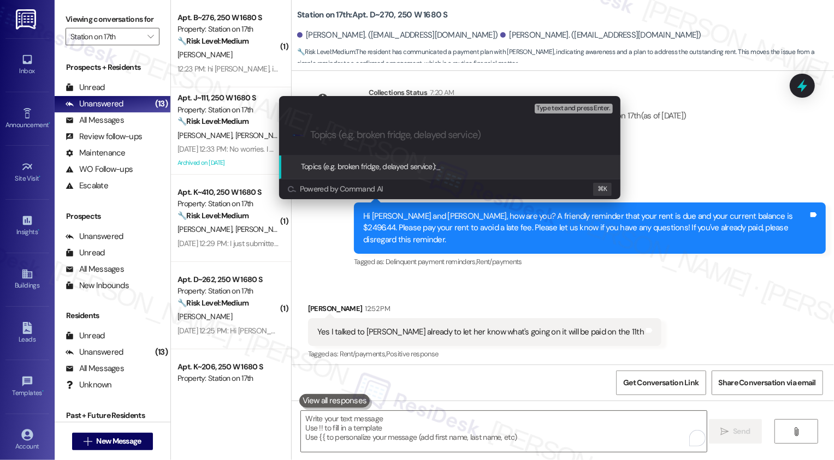
paste input "Rent Payment Arrangement"
type input "Rent Payment Arrangement"
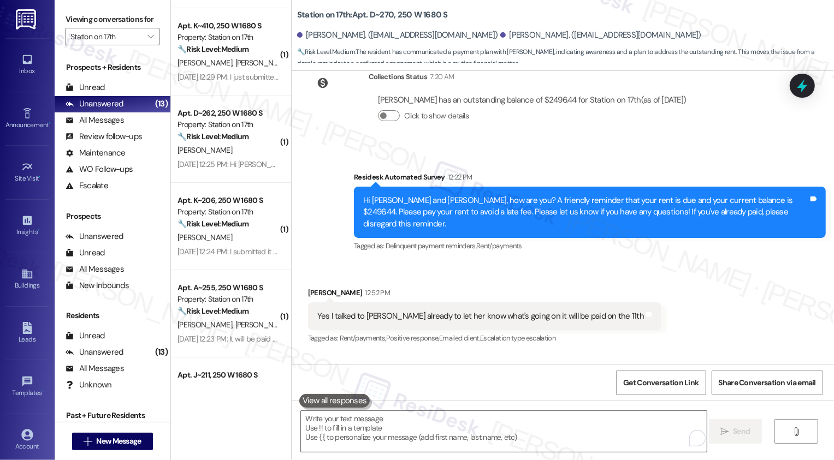
scroll to position [0, 0]
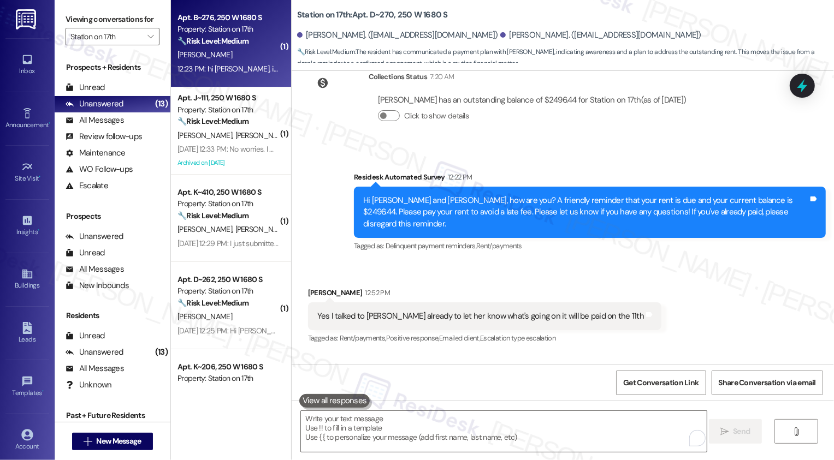
click at [224, 62] on div "[PERSON_NAME]" at bounding box center [227, 55] width 103 height 14
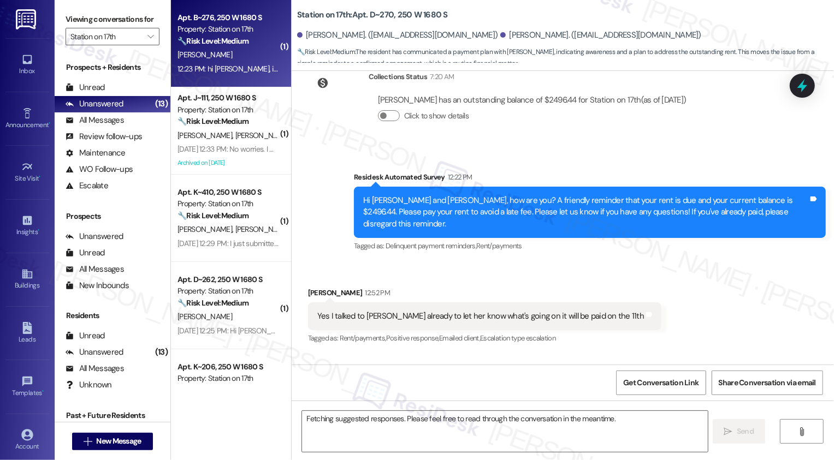
click at [224, 62] on div "[PERSON_NAME]" at bounding box center [227, 55] width 103 height 14
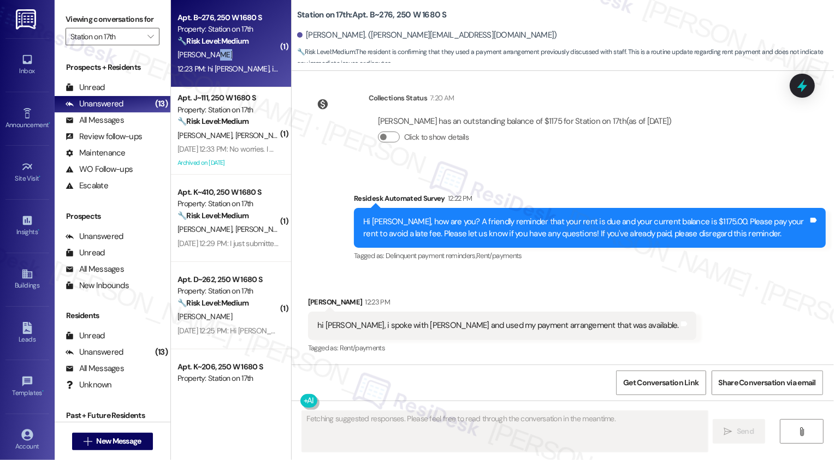
scroll to position [998, 0]
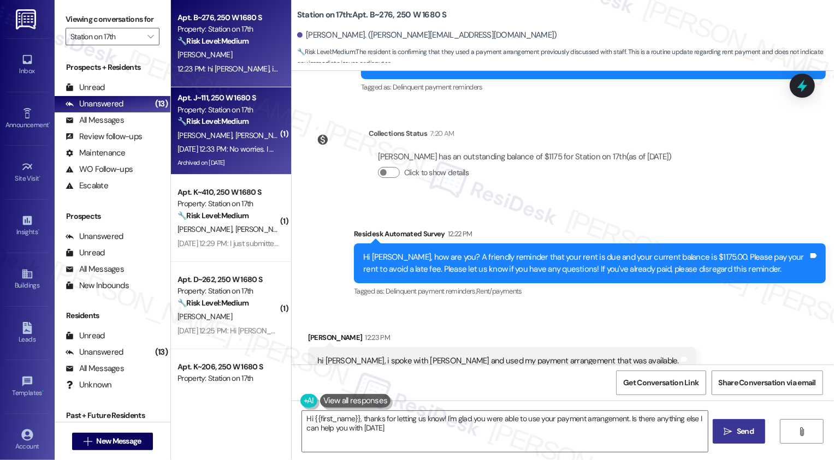
type textarea "Hi {{first_name}}, thanks for letting us know! I'm glad you were able to use yo…"
click at [201, 142] on div "[DATE] 12:33 PM: No worries. I woke [PERSON_NAME] up to schedule the payment ag…" at bounding box center [227, 149] width 103 height 14
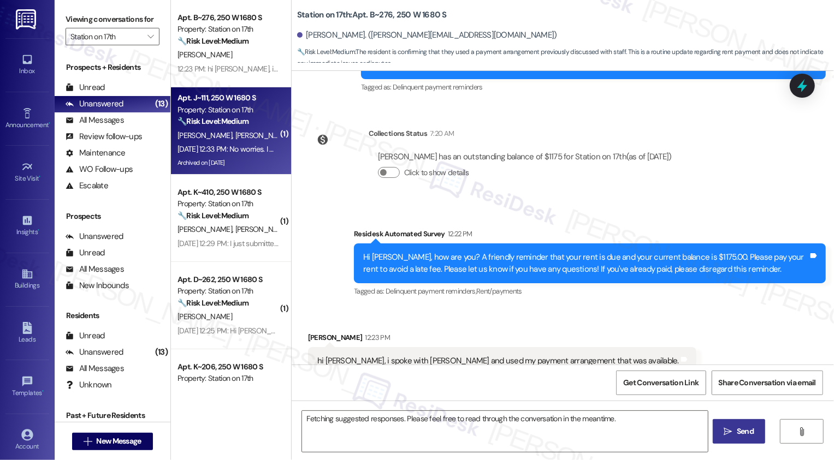
click at [201, 142] on div "[DATE] 12:33 PM: No worries. I woke [PERSON_NAME] up to schedule the payment ag…" at bounding box center [227, 149] width 103 height 14
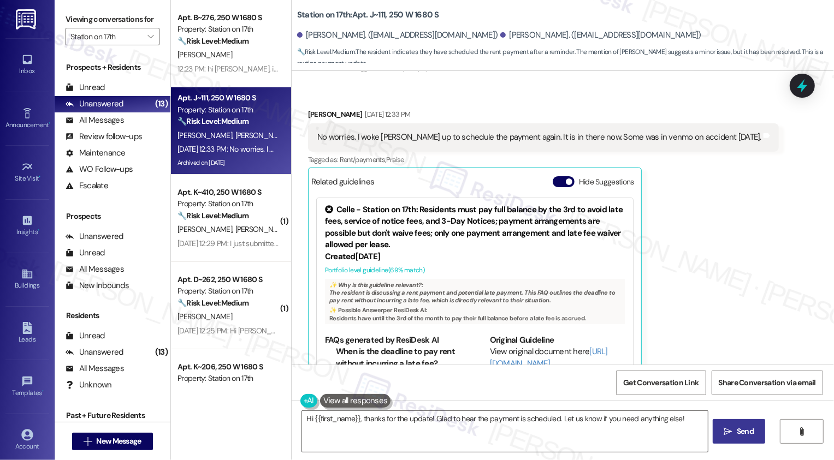
scroll to position [67, 0]
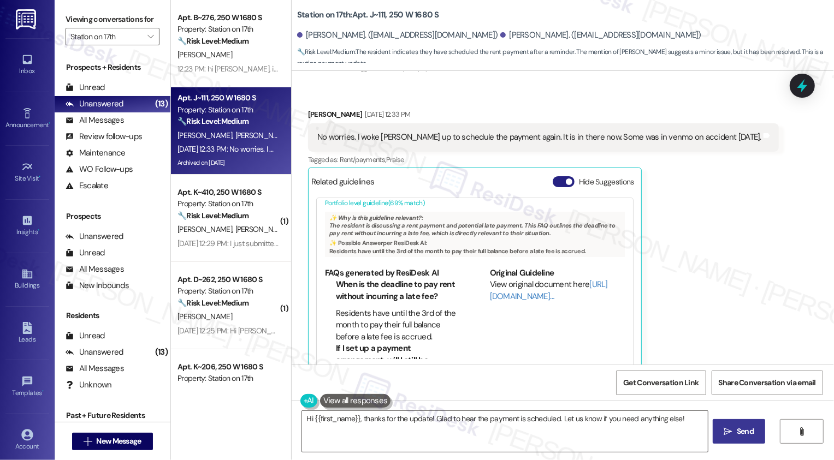
click at [558, 176] on button "Hide Suggestions" at bounding box center [563, 181] width 22 height 11
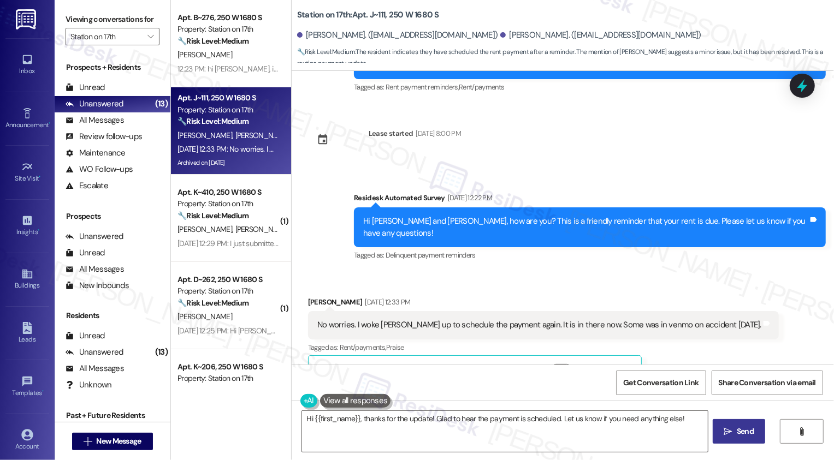
scroll to position [1731, 0]
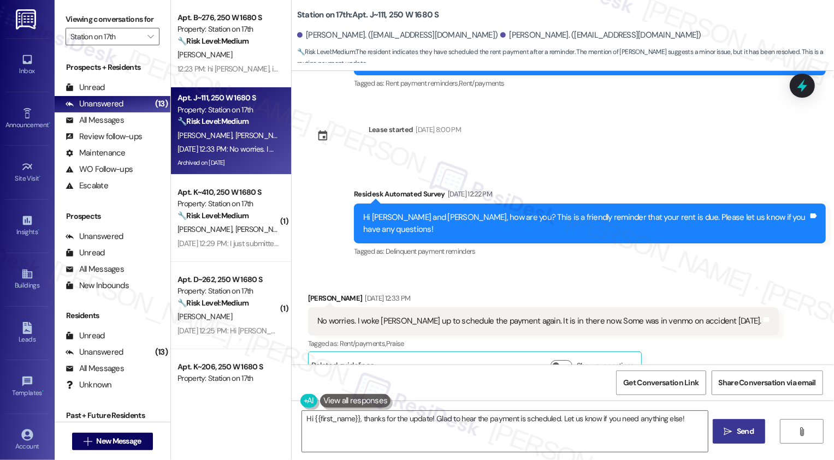
click at [308, 293] on div "[PERSON_NAME] [DATE] 12:33 PM" at bounding box center [543, 300] width 471 height 15
copy div "[PERSON_NAME]"
click at [334, 420] on textarea "Hi {{first_name}}, thanks for the update! Glad to hear the payment is scheduled…" at bounding box center [505, 431] width 406 height 41
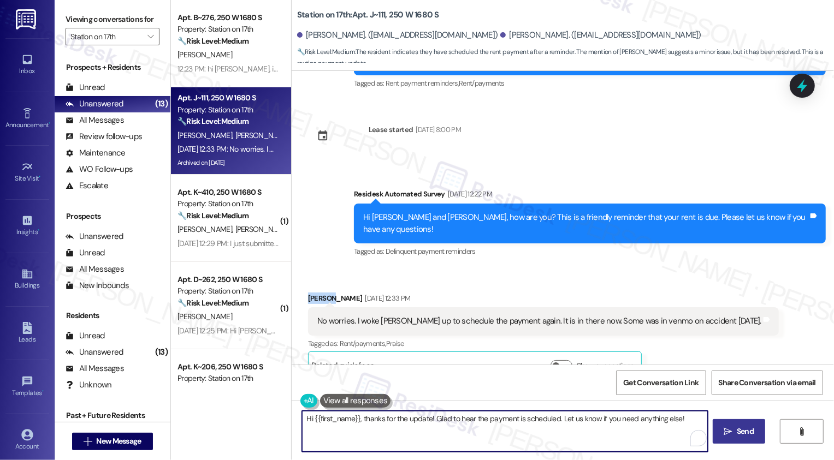
click at [334, 420] on textarea "Hi {{first_name}}, thanks for the update! Glad to hear the payment is scheduled…" at bounding box center [505, 431] width 406 height 41
paste textarea "[PERSON_NAME]"
click at [429, 423] on textarea "Hi [PERSON_NAME], thanks for the update! Glad to hear the payment is scheduled.…" at bounding box center [504, 431] width 406 height 41
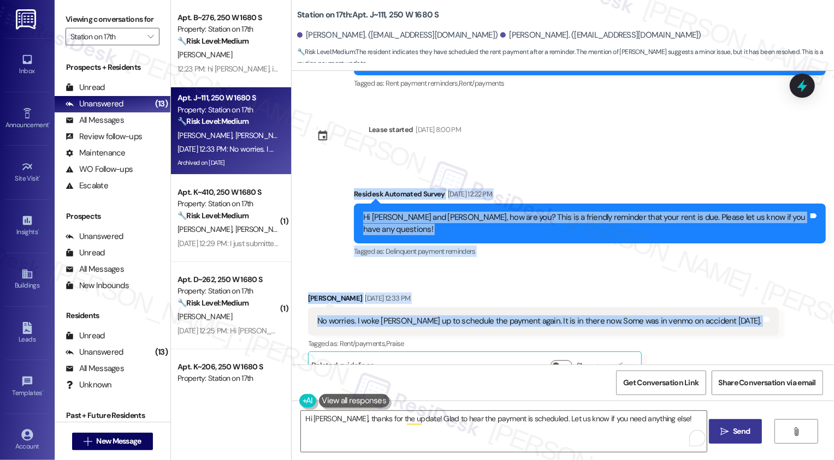
drag, startPoint x: 371, startPoint y: 180, endPoint x: 721, endPoint y: 308, distance: 372.7
click at [721, 310] on div "Survey, sent via SMS Residesk Automated Survey [DATE] 12:19 PM Hi [PERSON_NAME]…" at bounding box center [563, 218] width 542 height 294
copy div "Residesk Automated Survey [DATE] 12:22 PM Hi [PERSON_NAME] and [PERSON_NAME], h…"
click at [406, 431] on textarea "Hi [PERSON_NAME], thanks for the update! Glad to hear the payment is scheduled.…" at bounding box center [504, 431] width 406 height 41
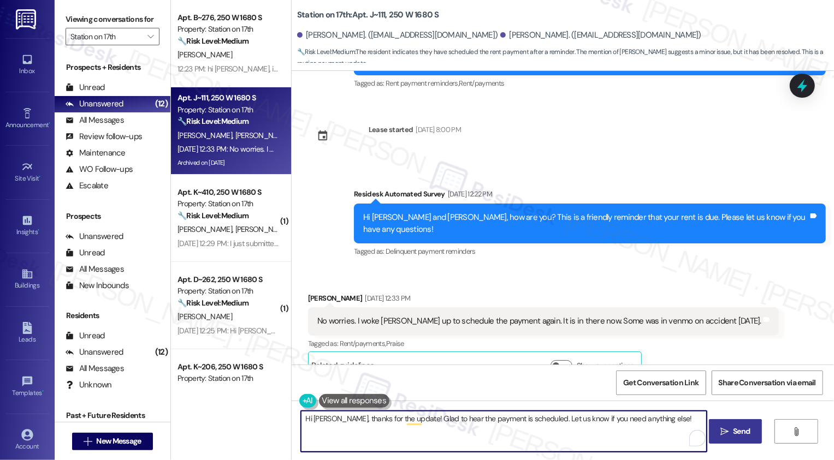
paste textarea "you for the update—I really appreciate you letting me know. Glad to hear the pa…"
click at [408, 419] on textarea "Hi [PERSON_NAME], thank you for the update—I really appreciate you letting me k…" at bounding box center [504, 431] width 406 height 41
drag, startPoint x: 533, startPoint y: 418, endPoint x: 641, endPoint y: 421, distance: 107.6
click at [641, 421] on textarea "Hi [PERSON_NAME], thank you for the update. I really appreciate you letting me …" at bounding box center [504, 431] width 406 height 41
type textarea "Hi [PERSON_NAME], thank you for the update. I really appreciate you letting me …"
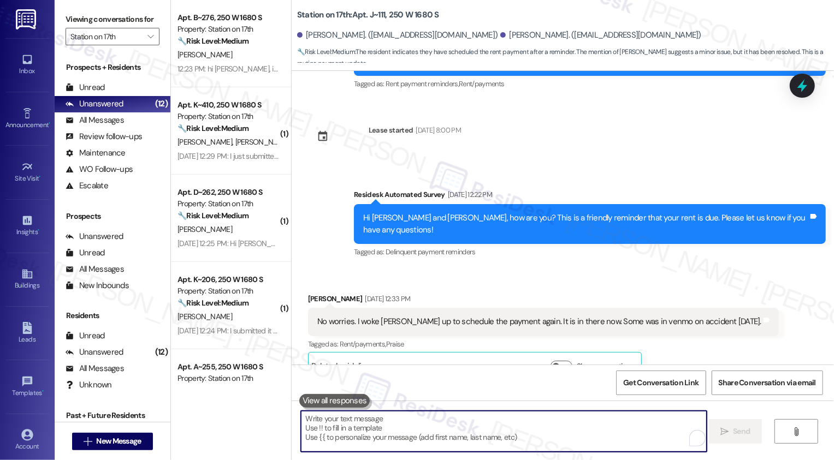
scroll to position [1806, 0]
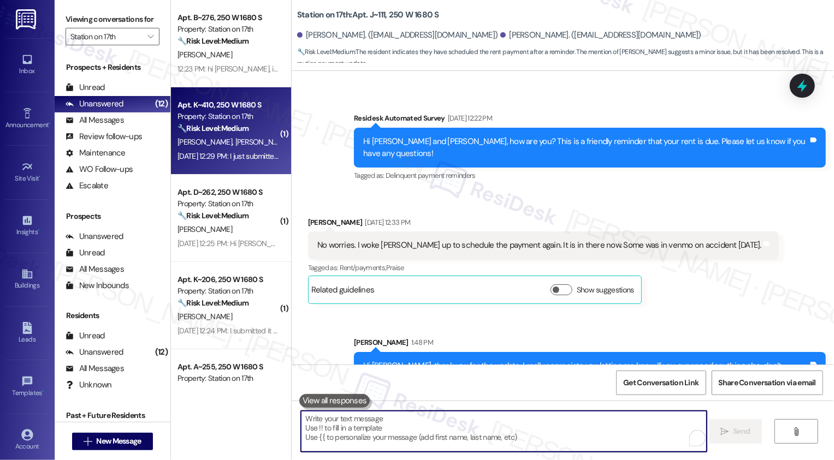
click at [228, 117] on div "Property: Station on 17th" at bounding box center [227, 116] width 101 height 11
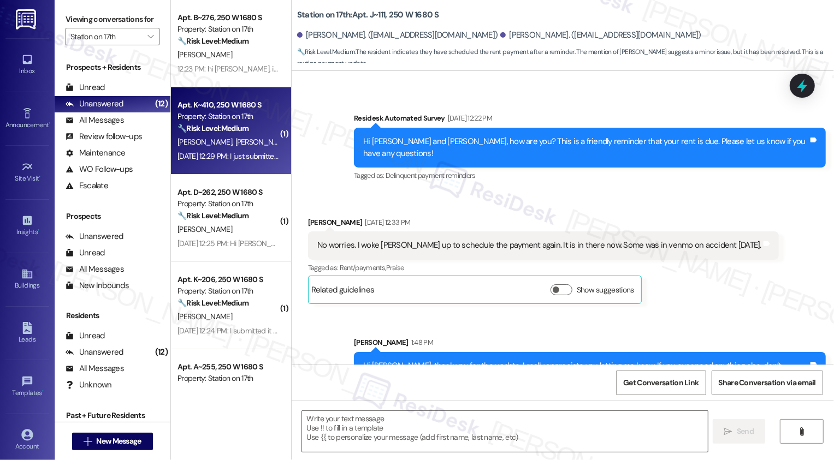
click at [228, 117] on div "Property: Station on 17th" at bounding box center [227, 116] width 101 height 11
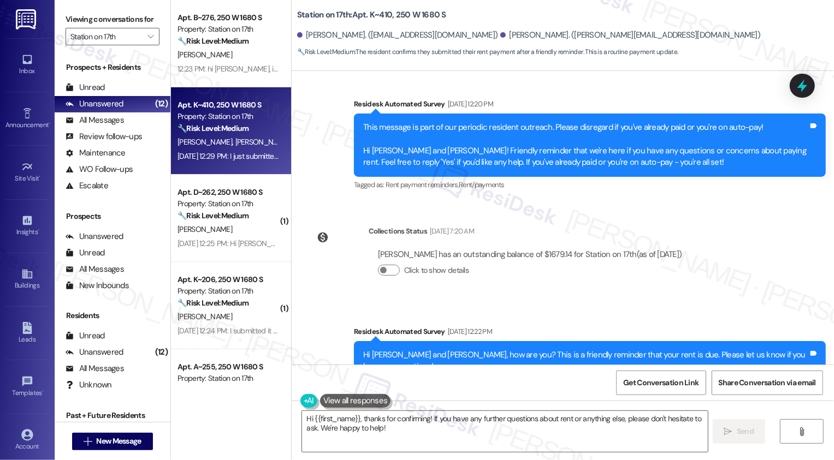
scroll to position [2602, 0]
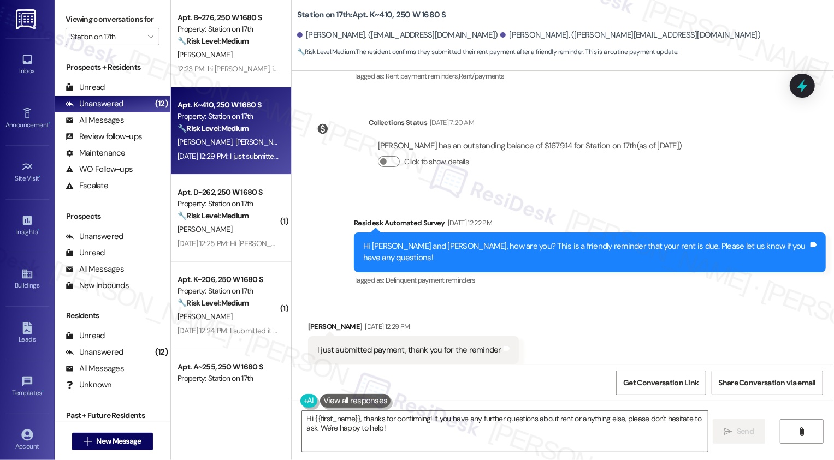
click at [311, 321] on div "[PERSON_NAME] [DATE] 12:29 PM" at bounding box center [413, 328] width 211 height 15
copy div "[PERSON_NAME]"
click at [340, 419] on textarea "Hi {{first_name}}, thanks for confirming! If you have any further questions abo…" at bounding box center [505, 431] width 406 height 41
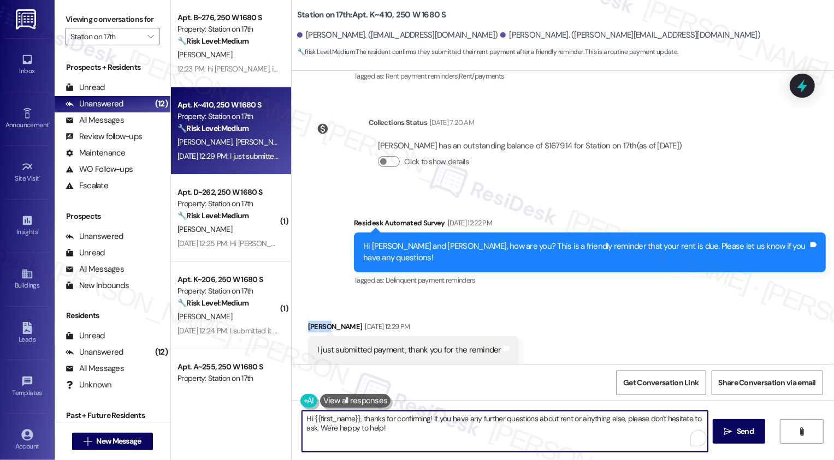
click at [340, 419] on textarea "Hi {{first_name}}, thanks for confirming! If you have any further questions abo…" at bounding box center [505, 431] width 406 height 41
paste textarea "[PERSON_NAME]"
click at [457, 424] on textarea "Hi [PERSON_NAME], thanks for confirming! If you have any further questions abou…" at bounding box center [504, 431] width 406 height 41
click at [597, 429] on textarea "Hi [PERSON_NAME], thanks for confirming! If you have any further questions abou…" at bounding box center [504, 431] width 406 height 41
type textarea "Hi [PERSON_NAME], thanks for confirming! If you have any further questions abou…"
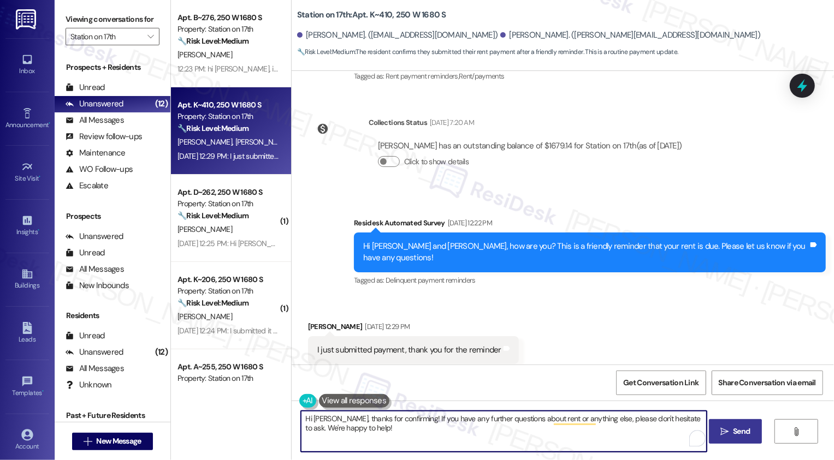
click at [726, 427] on icon "" at bounding box center [724, 431] width 8 height 9
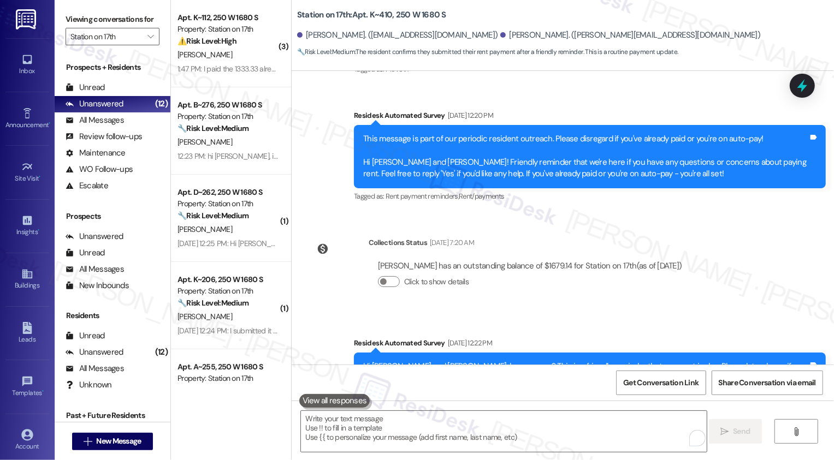
scroll to position [2690, 0]
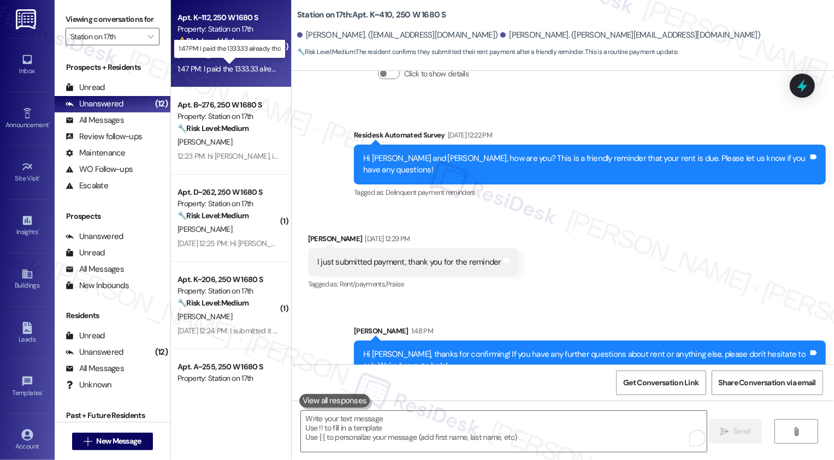
click at [237, 72] on div "1:47 PM: I paid the 1333.33 already tho 1:47 PM: I paid the 1333.33 already tho" at bounding box center [236, 69] width 118 height 10
type textarea "Fetching suggested responses. Please feel free to read through the conversation…"
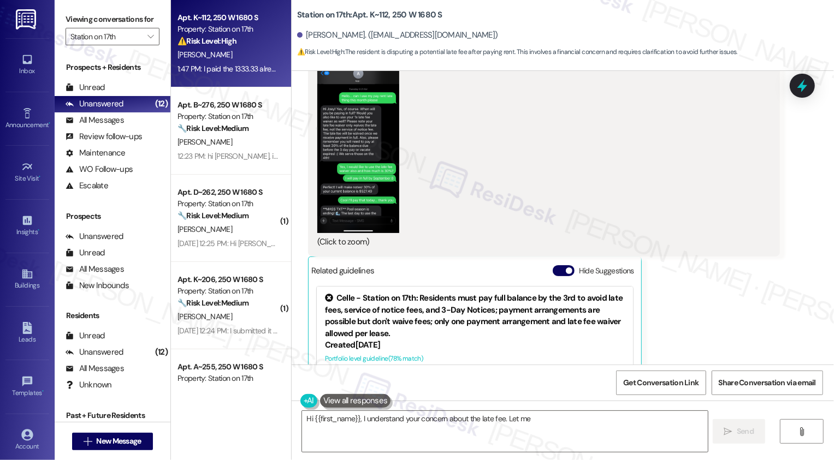
scroll to position [3898, 0]
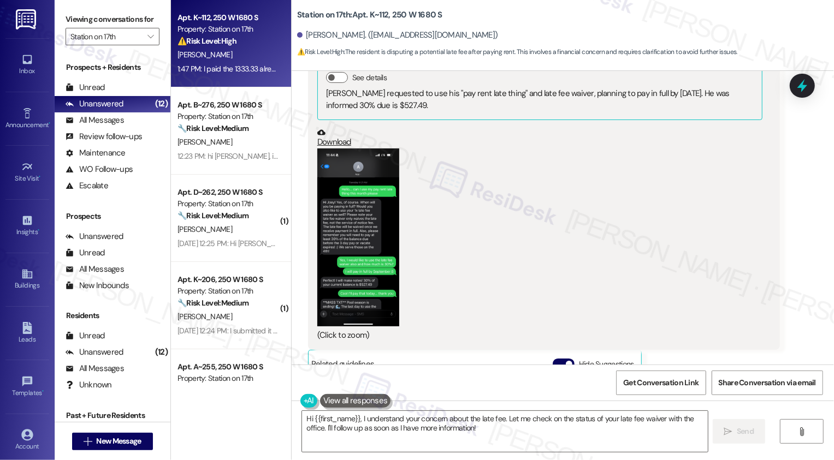
click at [375, 217] on button "Zoom image" at bounding box center [358, 237] width 82 height 178
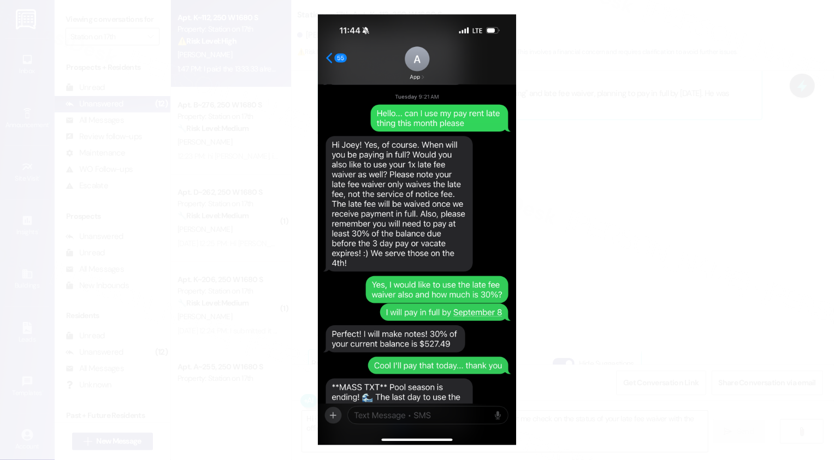
click at [569, 324] on button "Unzoom image" at bounding box center [417, 230] width 834 height 460
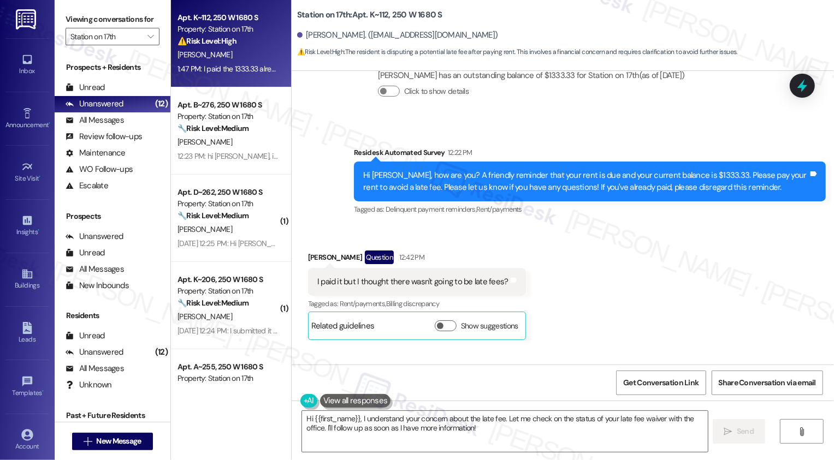
scroll to position [3362, 0]
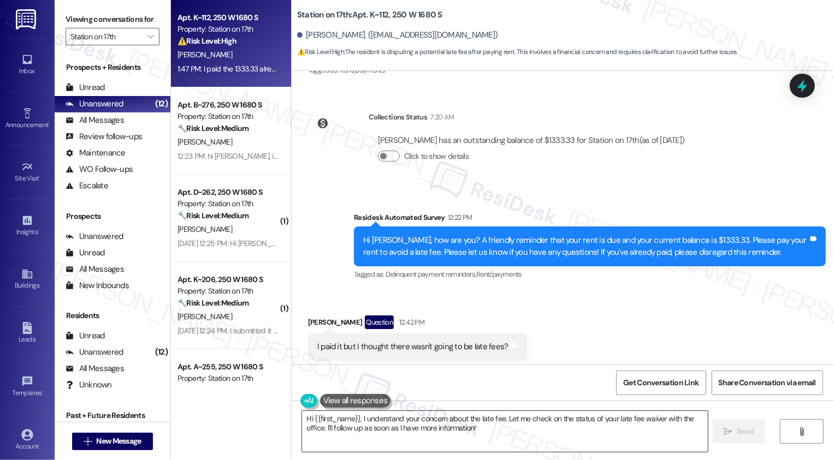
click at [418, 413] on textarea "Hi {{first_name}}, I understand your concern about the late fee. Let me check o…" at bounding box center [505, 431] width 406 height 41
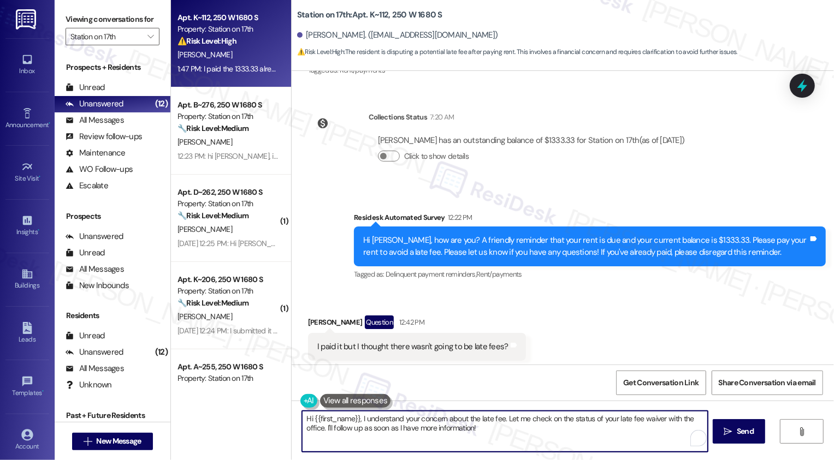
click at [417, 429] on textarea "Hi {{first_name}}, I understand your concern about the late fee. Let me check o…" at bounding box center [505, 431] width 406 height 41
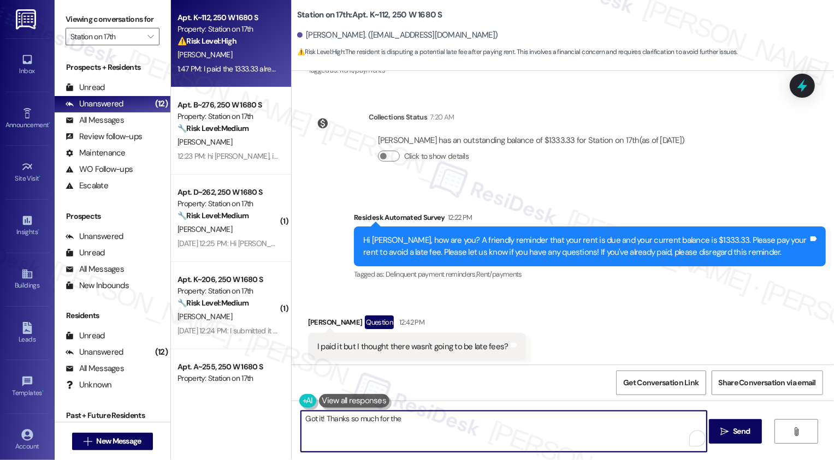
type textarea "Got it! Thanks so much for the s"
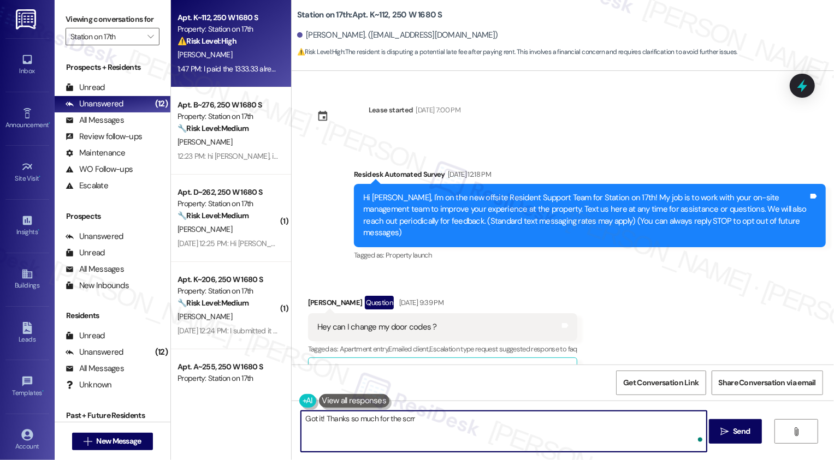
scroll to position [3362, 0]
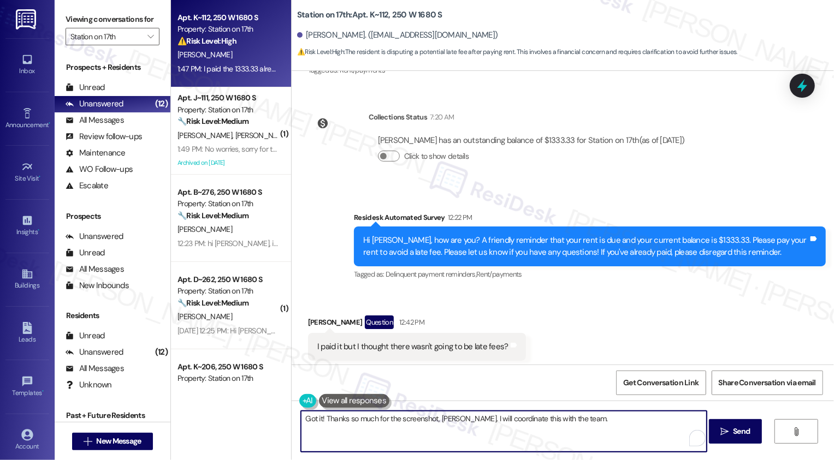
click at [578, 422] on textarea "Got it! Thanks so much for the screenshot, [PERSON_NAME]. I will coordinate thi…" at bounding box center [504, 431] width 406 height 41
click at [596, 426] on textarea "Got it! Thanks so much for the screenshot, [PERSON_NAME]. I will coordinate thi…" at bounding box center [504, 431] width 406 height 41
type textarea "Got it! Thanks so much for the screenshot, [PERSON_NAME]. I will coordinate thi…"
click at [742, 430] on span "Send" at bounding box center [741, 431] width 17 height 11
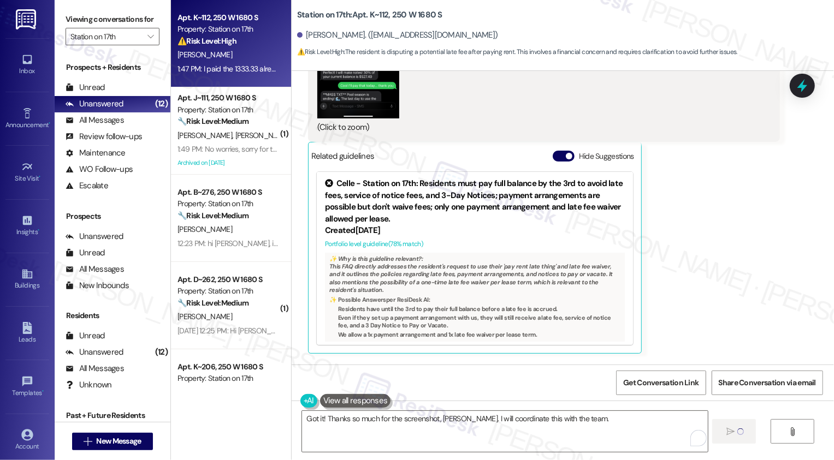
scroll to position [4261, 0]
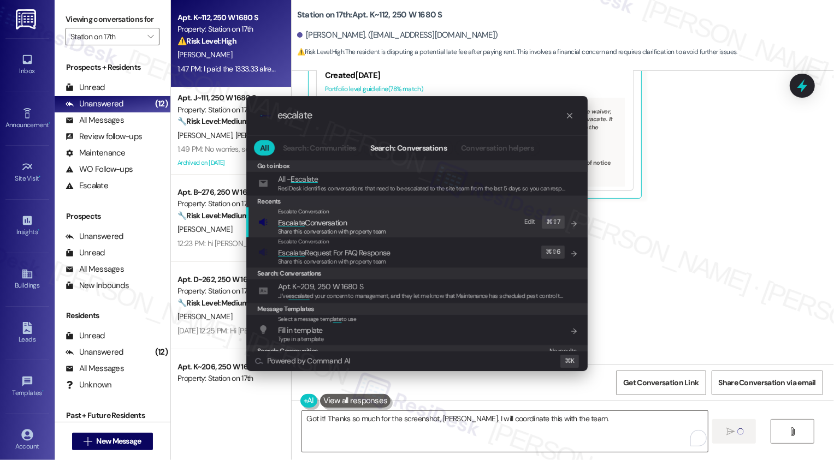
type input "escalate"
click at [373, 228] on span "Share this conversation with property team" at bounding box center [332, 232] width 108 height 8
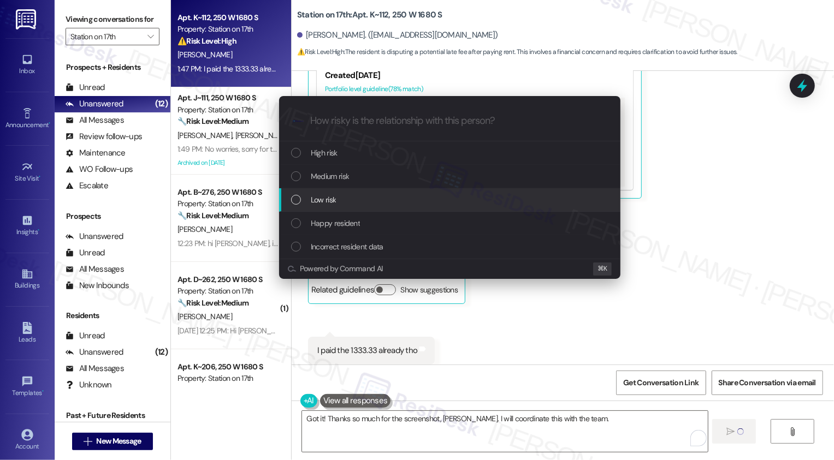
click at [330, 195] on span "Low risk" at bounding box center [323, 200] width 25 height 12
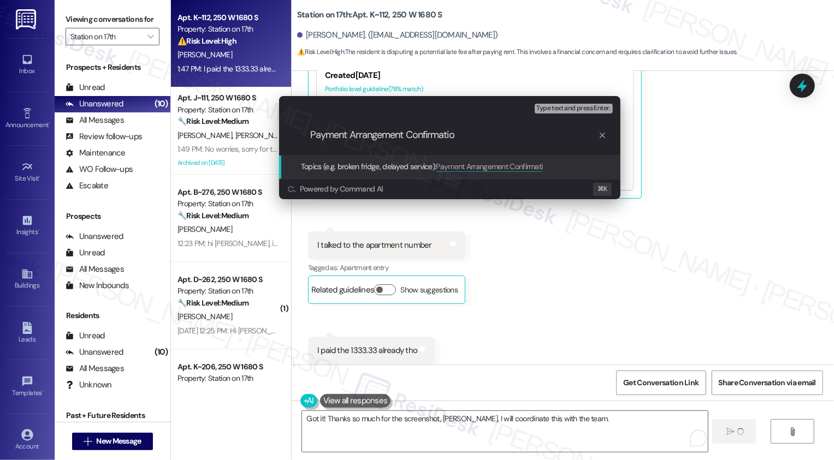
type input "Payment Arrangement Confirmation"
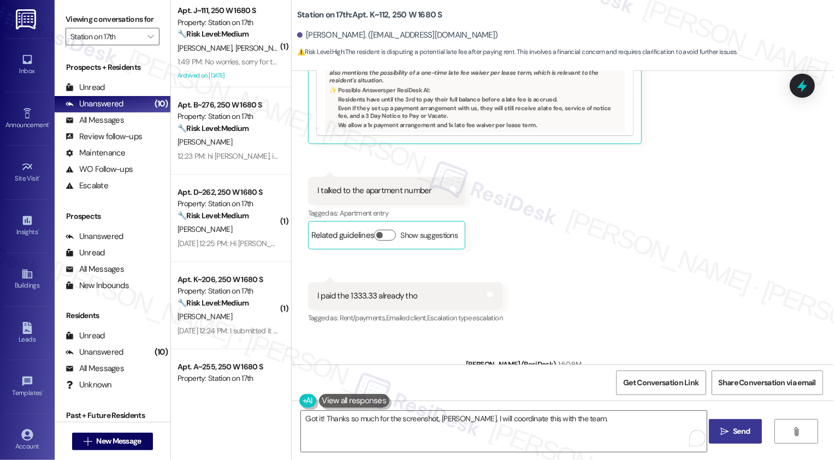
scroll to position [4337, 0]
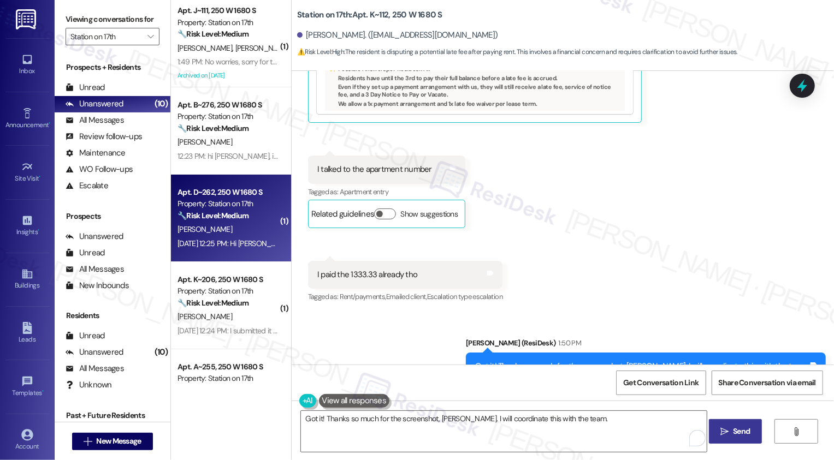
click at [245, 231] on div "[PERSON_NAME]" at bounding box center [227, 230] width 103 height 14
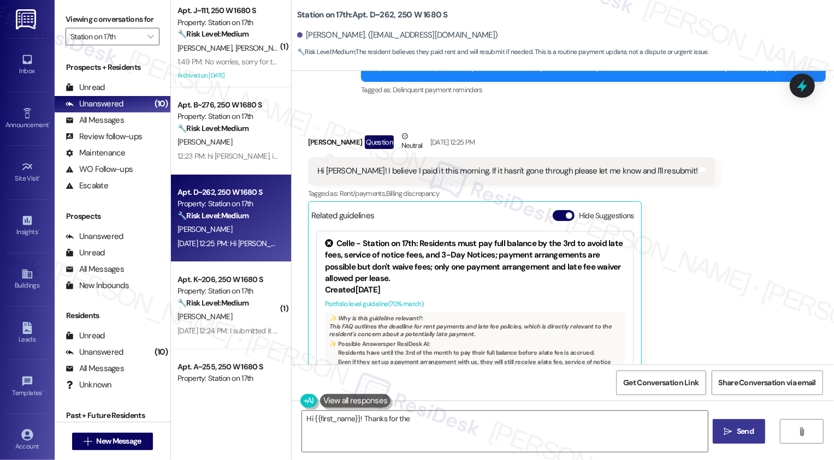
scroll to position [866, 0]
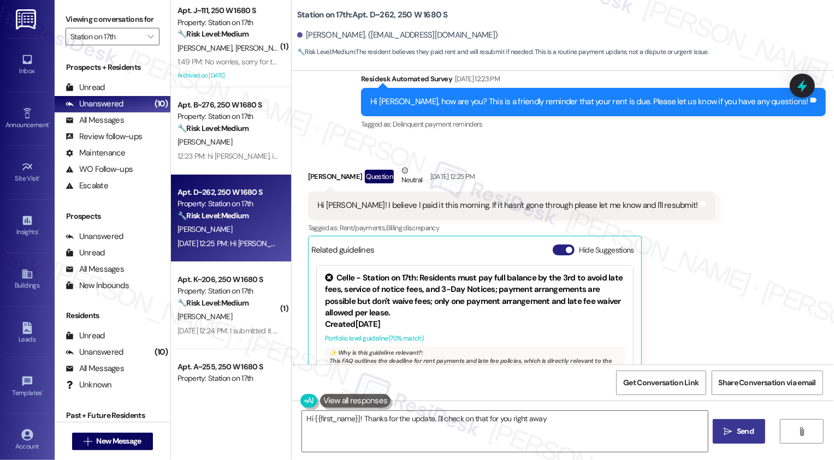
click at [557, 245] on button "Hide Suggestions" at bounding box center [563, 250] width 22 height 11
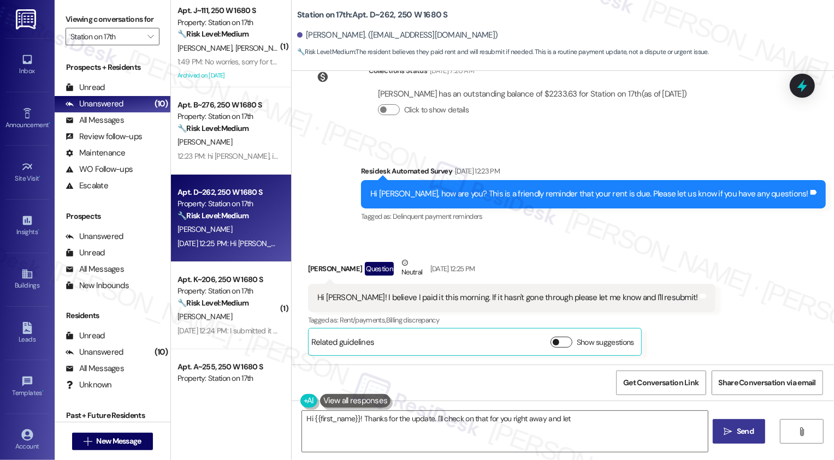
scroll to position [738, 0]
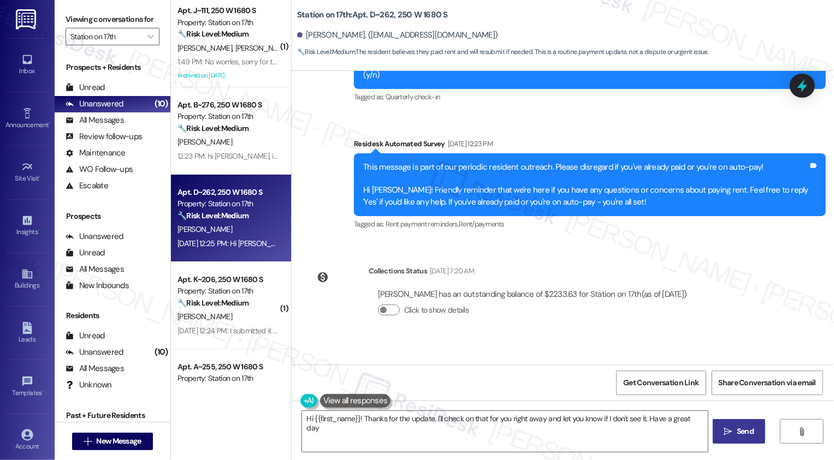
type textarea "Hi {{first_name}}! Thanks for the update. I'll check on that for you right away…"
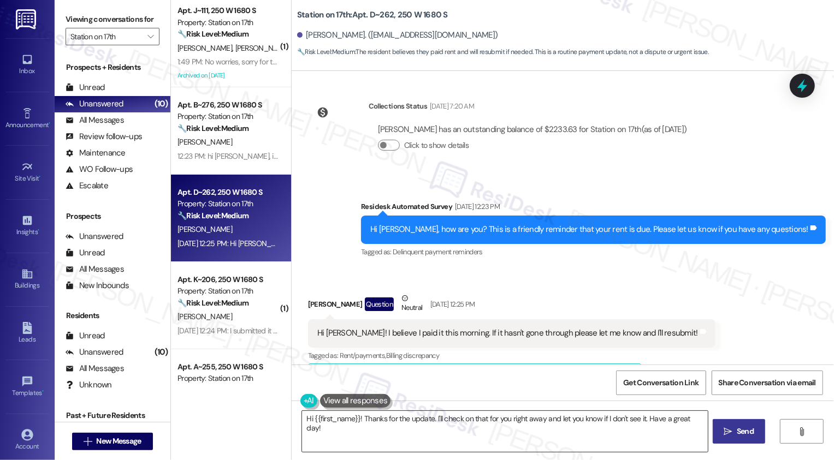
click at [371, 439] on textarea "Hi {{first_name}}! Thanks for the update. I'll check on that for you right away…" at bounding box center [505, 431] width 406 height 41
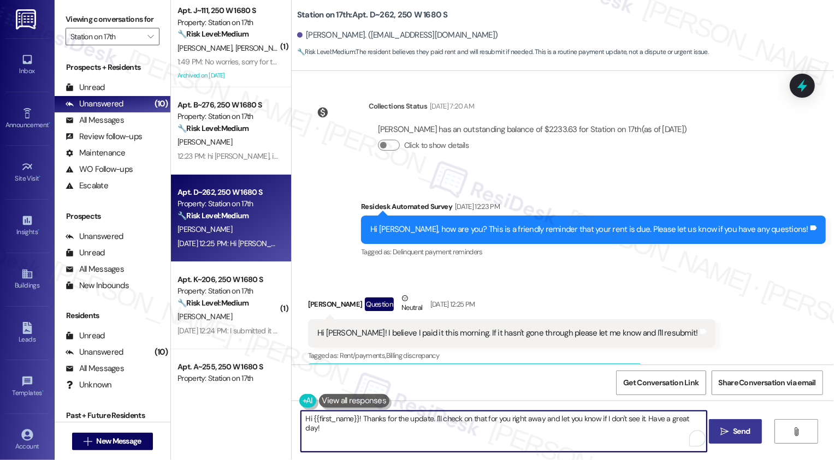
paste textarea "Thanks for the heads-up, {{first_name}}! Sometimes it just takes a little time …"
click at [558, 430] on textarea "Thanks for the heads-up, {{first_name}}! Sometimes it just takes a little time …" at bounding box center [504, 431] width 406 height 41
click at [700, 418] on textarea "Thanks for the heads-up, {{first_name}}! Sometimes it just takes a little time …" at bounding box center [504, 431] width 406 height 41
click at [689, 419] on textarea "Thanks for the heads-up, {{first_name}}! Sometimes it just takes a little time …" at bounding box center [504, 431] width 406 height 41
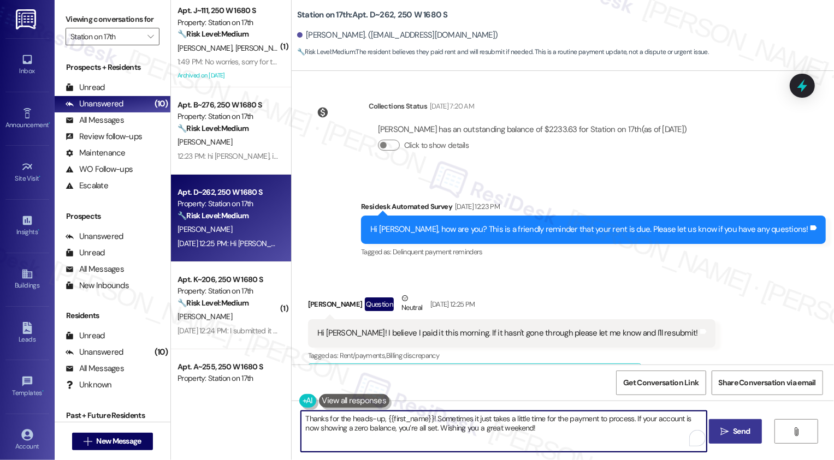
click at [689, 419] on textarea "Thanks for the heads-up, {{first_name}}! Sometimes it just takes a little time …" at bounding box center [504, 431] width 406 height 41
type textarea "Thanks for the heads-up, {{first_name}}! Sometimes it just takes a little time …"
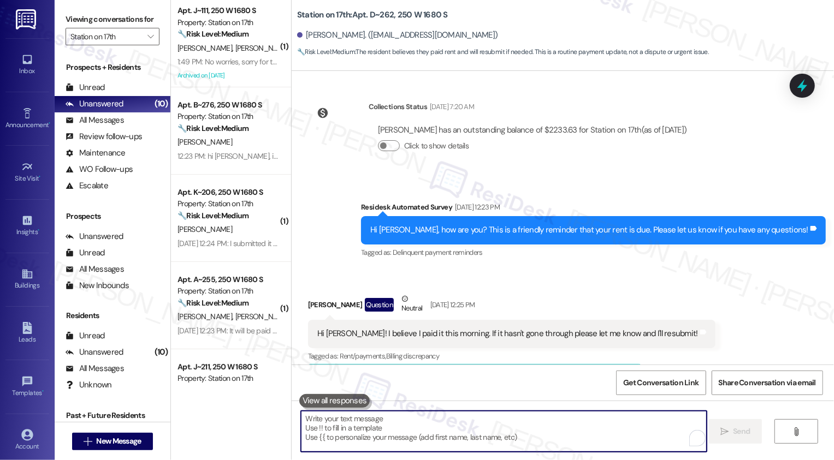
scroll to position [826, 0]
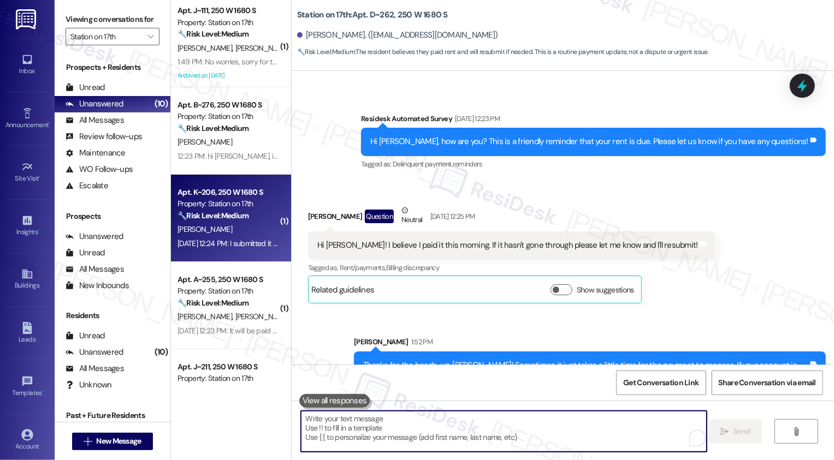
click at [238, 203] on div "Property: Station on 17th" at bounding box center [227, 203] width 101 height 11
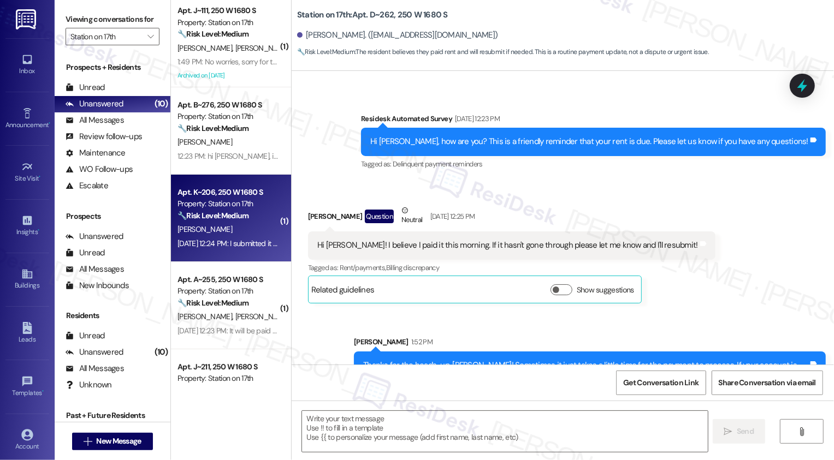
click at [238, 203] on div "Property: Station on 17th" at bounding box center [227, 203] width 101 height 11
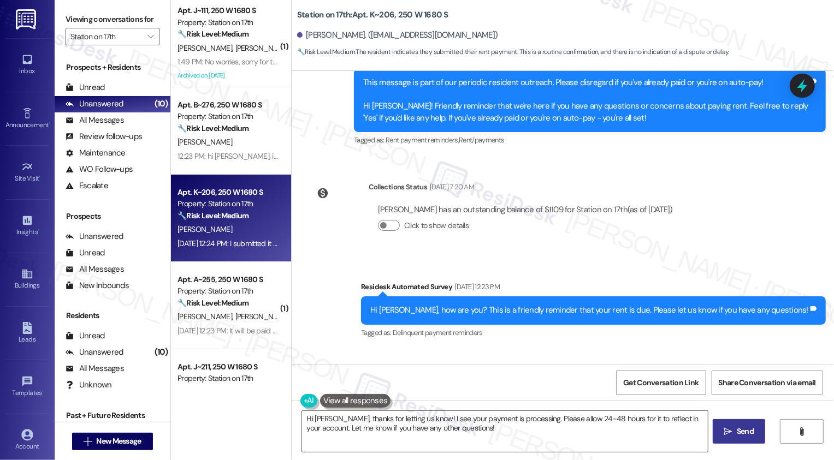
scroll to position [295, 0]
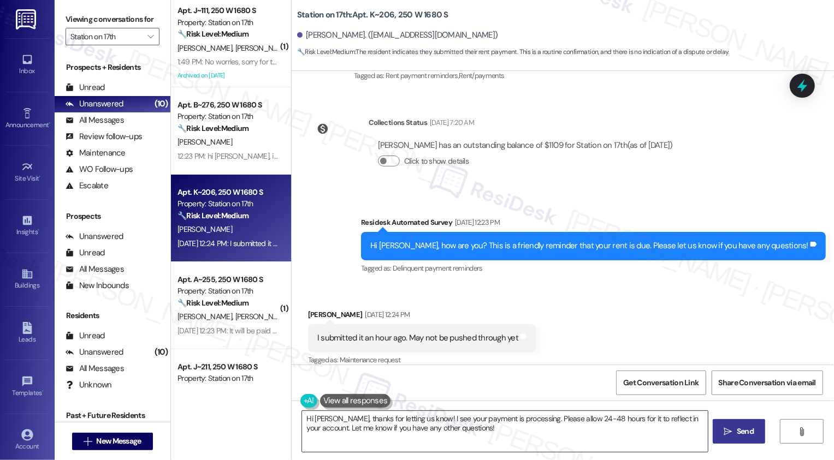
click at [368, 418] on textarea "Hi Michael, thanks for letting us know! I see your payment is processing. Pleas…" at bounding box center [505, 431] width 406 height 41
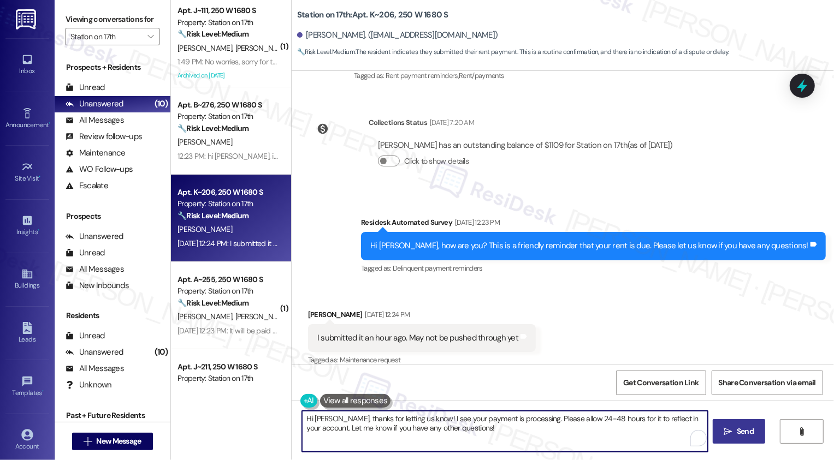
paste textarea "Thanks for the heads-up, {{first_name}}! Sometimes it just takes a little time …"
click at [591, 435] on textarea "Thanks for the heads-up, {{first_name}}! Sometimes it just takes a little time …" at bounding box center [504, 431] width 406 height 41
click at [694, 415] on textarea "Thanks for the heads-up, {{first_name}}! Sometimes it just takes a little time …" at bounding box center [504, 431] width 406 height 41
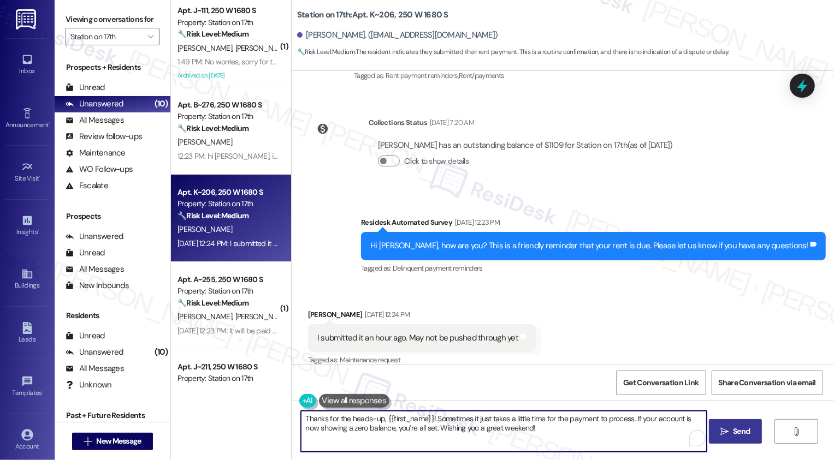
type textarea "Thanks for the heads-up, {{first_name}}! Sometimes it just takes a little time …"
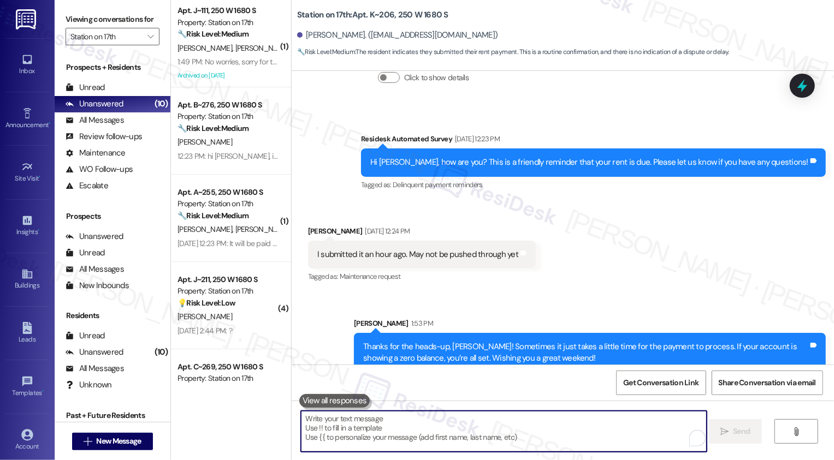
scroll to position [383, 0]
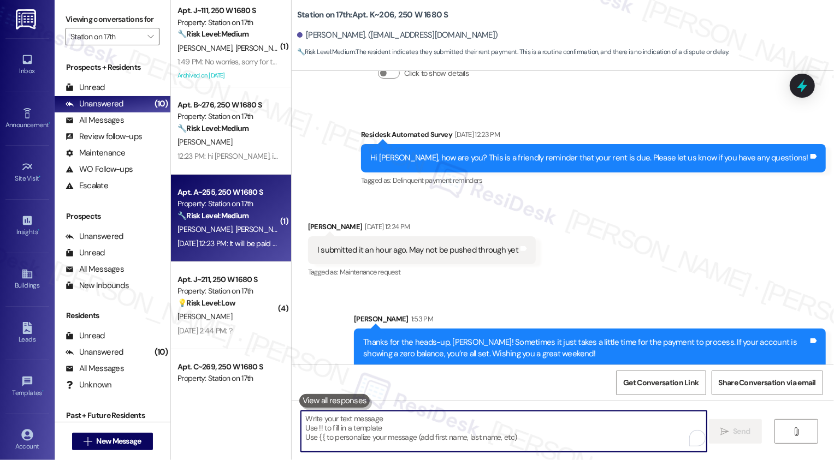
click at [247, 233] on div "S. Perez C. Lopez" at bounding box center [227, 230] width 103 height 14
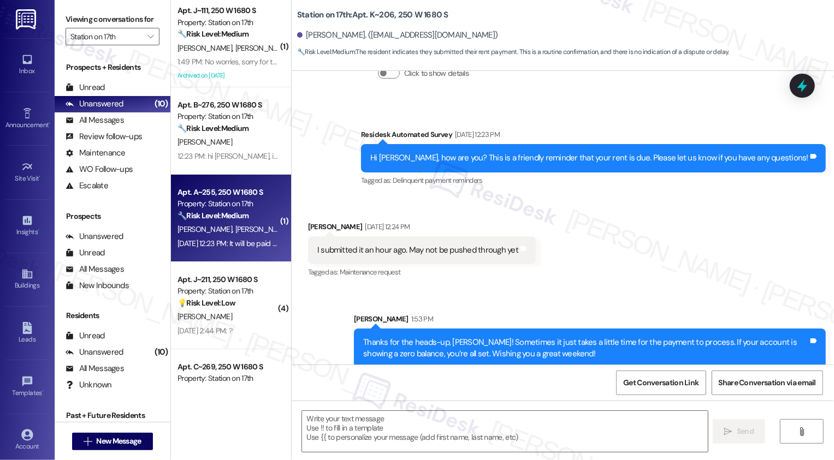
click at [247, 233] on div "S. Perez C. Lopez" at bounding box center [227, 230] width 103 height 14
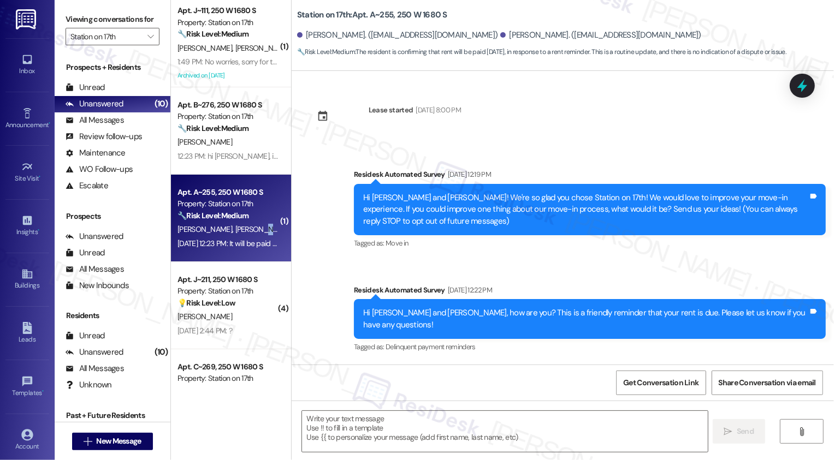
click at [247, 233] on div "S. Perez C. Lopez" at bounding box center [227, 230] width 103 height 14
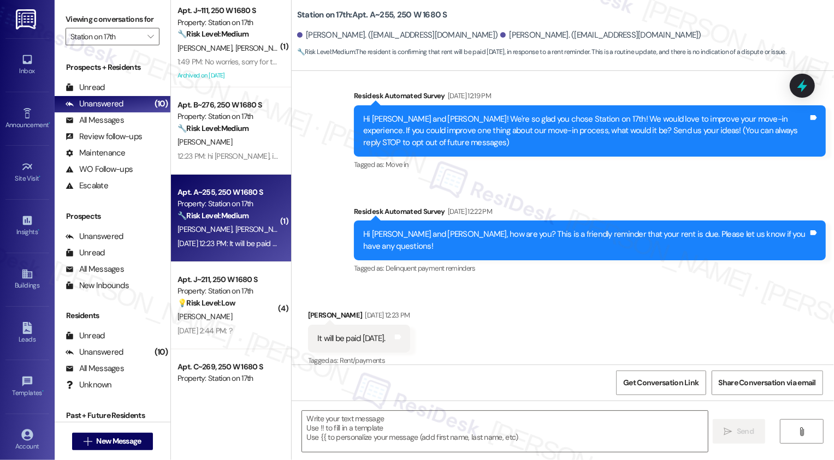
type textarea "Fetching suggested responses. Please feel free to read through the conversation…"
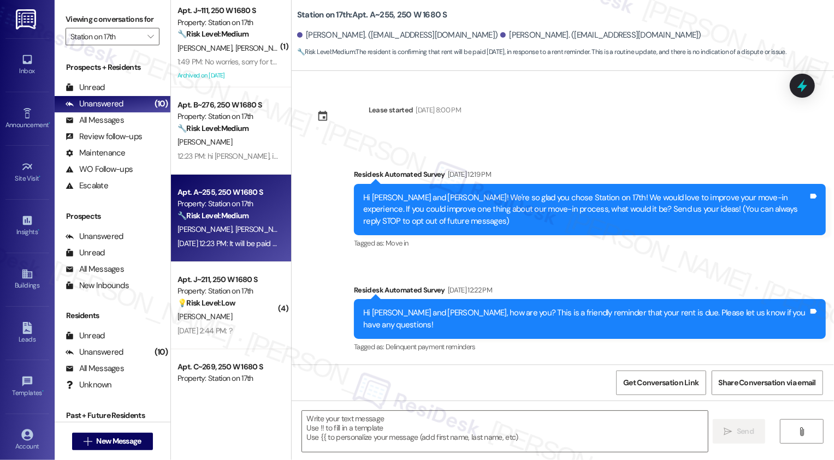
scroll to position [175, 0]
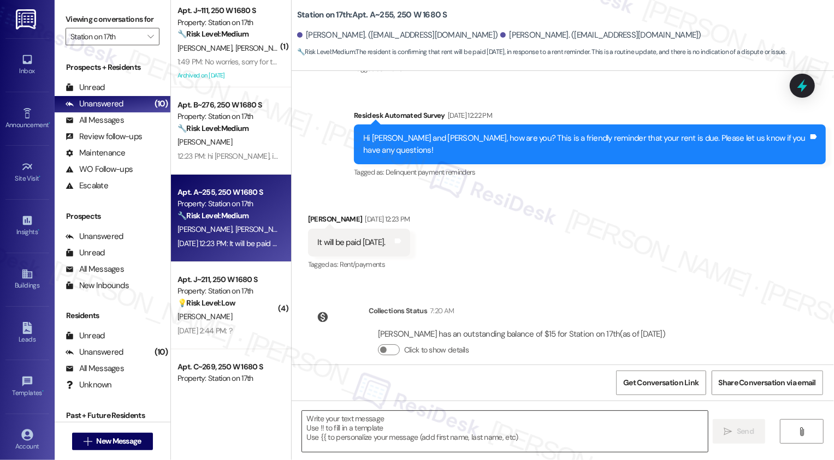
click at [400, 421] on textarea at bounding box center [505, 431] width 406 height 41
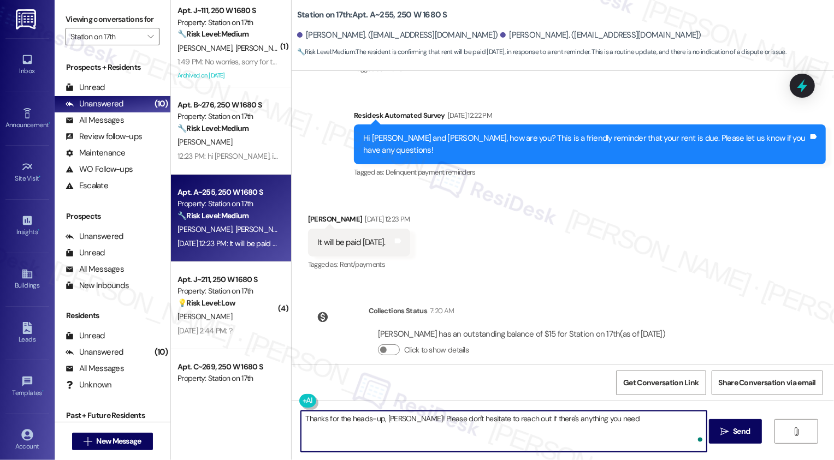
type textarea "Thanks for the heads-up, Charlene! Please don't hesitate to reach out if there'…"
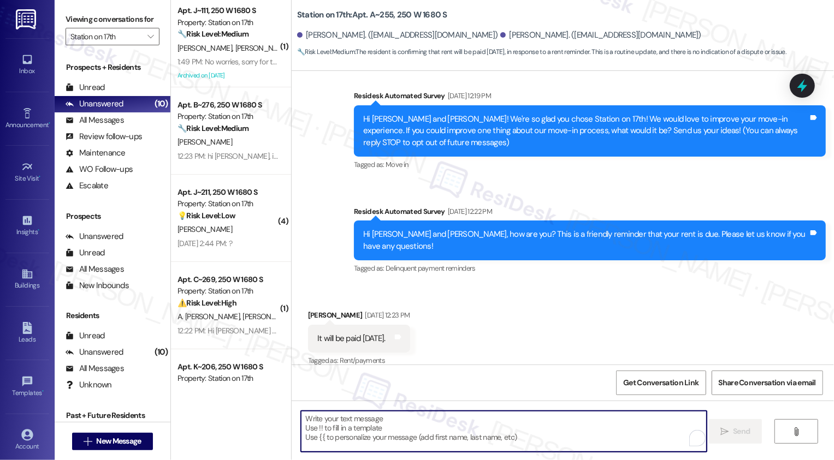
scroll to position [255, 0]
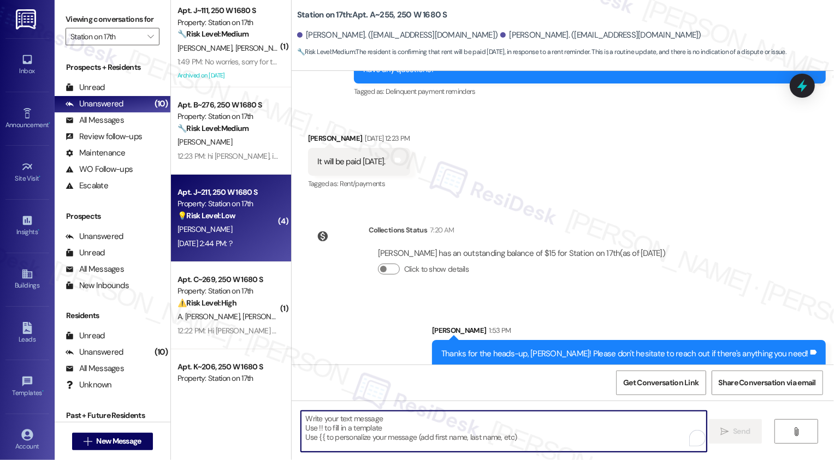
click at [259, 237] on div "Sep 03, 2025 at 2:44 PM: ? Sep 03, 2025 at 2:44 PM: ?" at bounding box center [227, 244] width 103 height 14
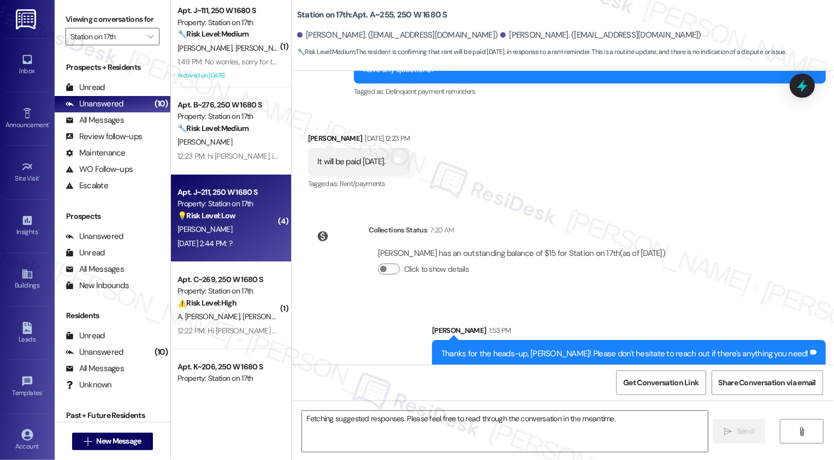
click at [259, 237] on div "Sep 03, 2025 at 2:44 PM: ? Sep 03, 2025 at 2:44 PM: ?" at bounding box center [227, 244] width 103 height 14
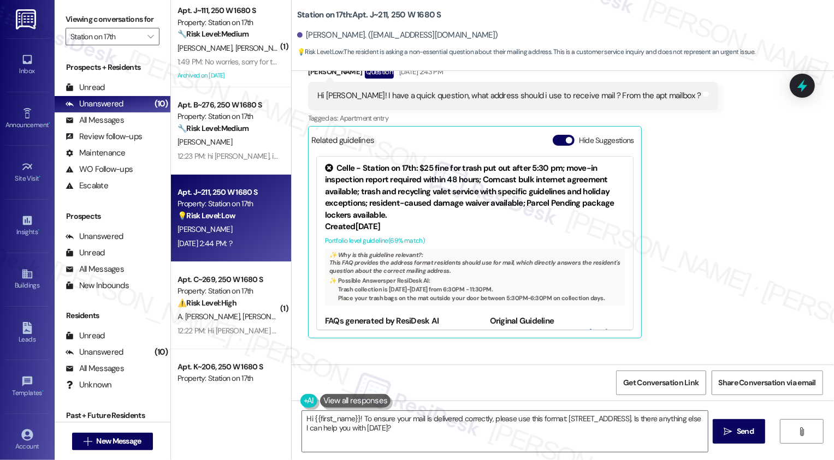
scroll to position [753, 0]
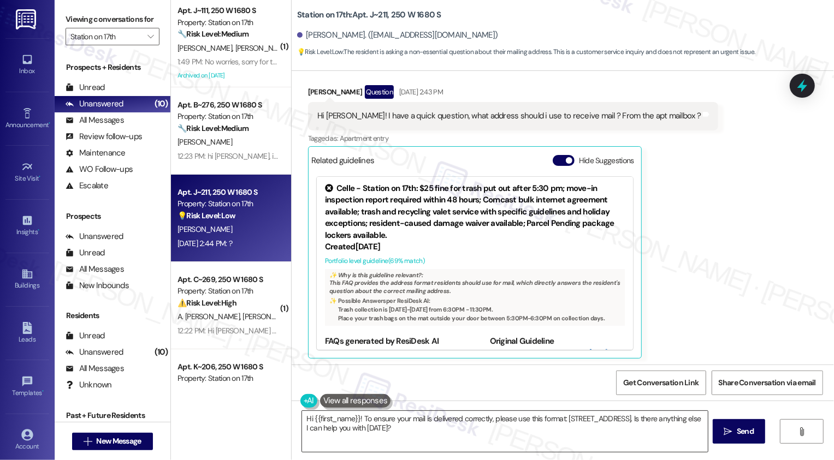
click at [507, 429] on textarea "Hi {{first_name}}! To ensure your mail is delivered correctly, please use this …" at bounding box center [505, 431] width 406 height 41
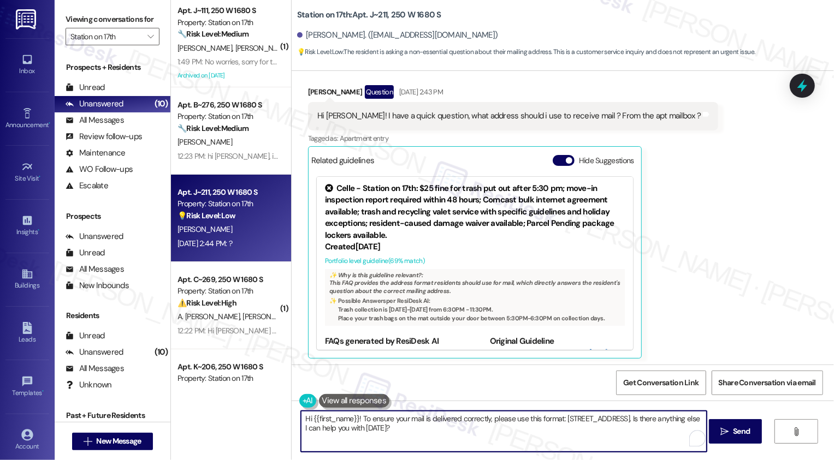
click at [490, 424] on textarea "Hi {{first_name}}! To ensure your mail is delivered correctly, please use this …" at bounding box center [504, 431] width 406 height 41
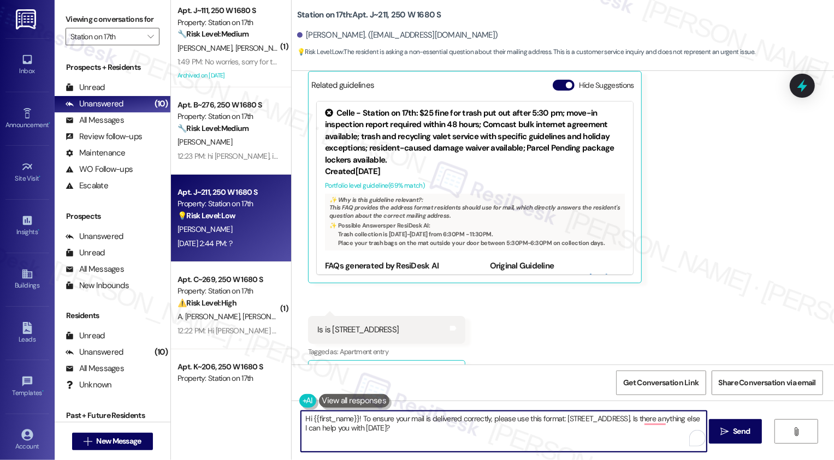
scroll to position [853, 0]
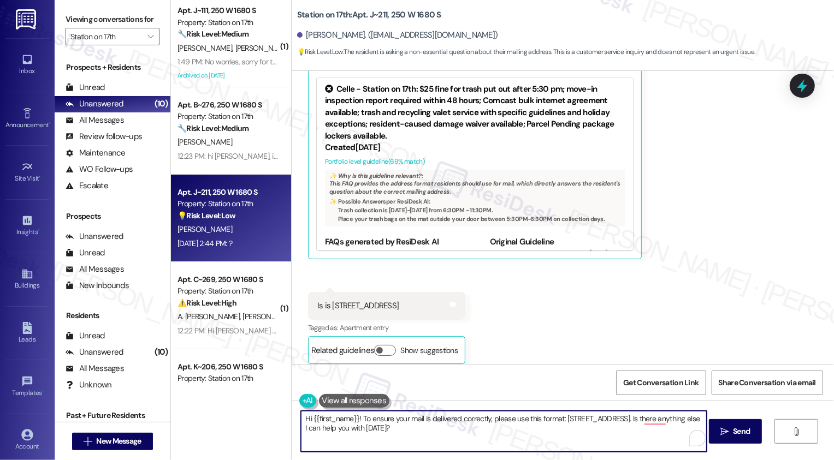
click at [558, 439] on textarea "Hi {{first_name}}! To ensure your mail is delivered correctly, please use this …" at bounding box center [504, 431] width 406 height 41
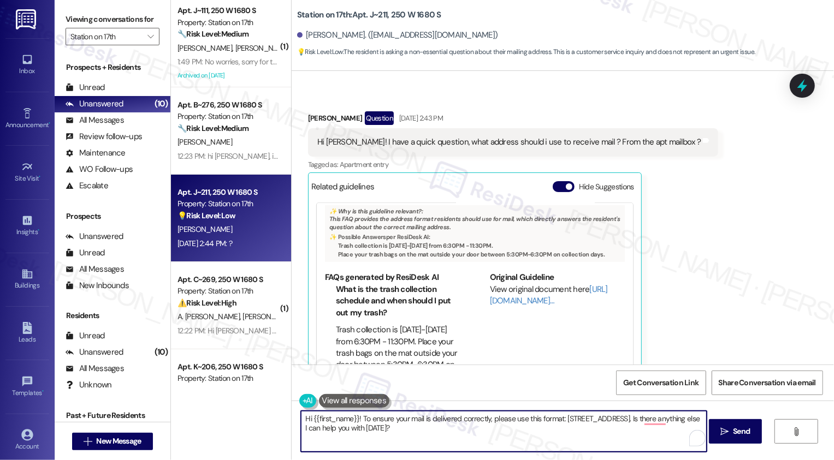
scroll to position [83, 0]
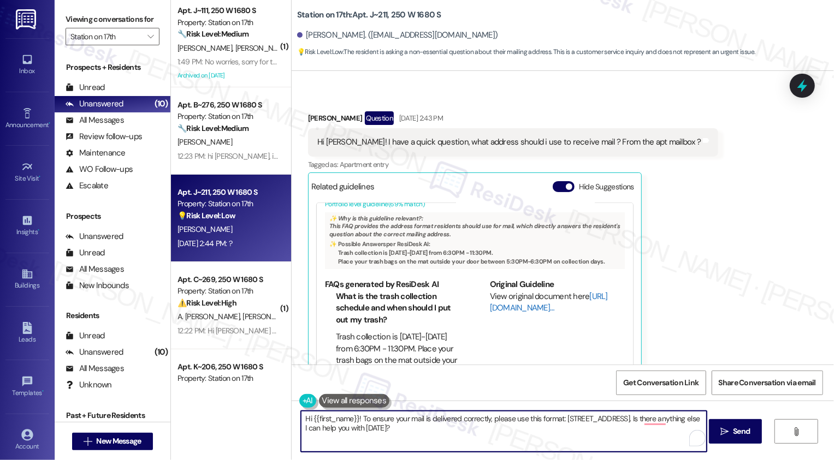
click at [502, 296] on link "[URL][DOMAIN_NAME]…" at bounding box center [549, 302] width 118 height 22
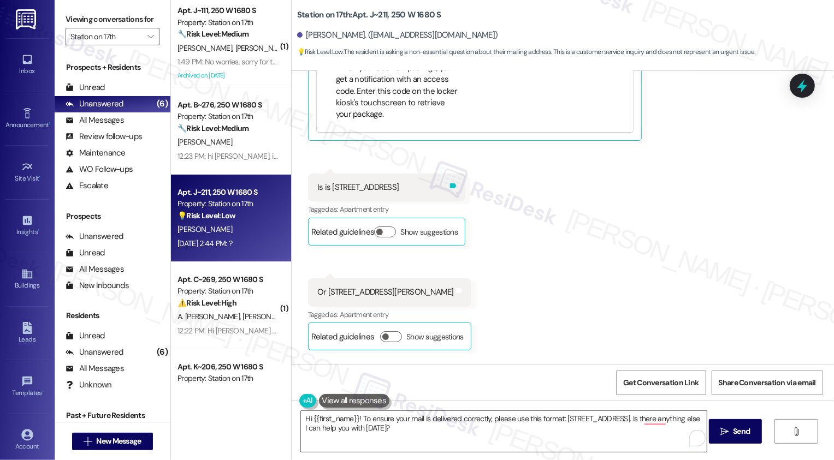
scroll to position [977, 0]
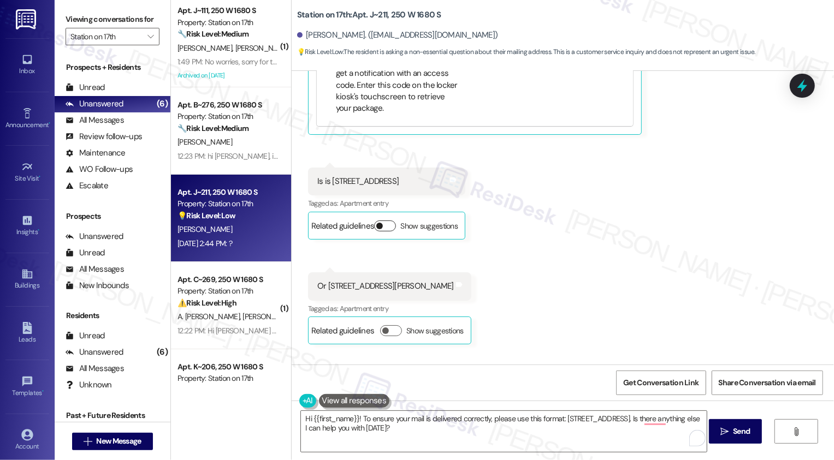
click at [396, 221] on button "Show suggestions" at bounding box center [385, 226] width 22 height 11
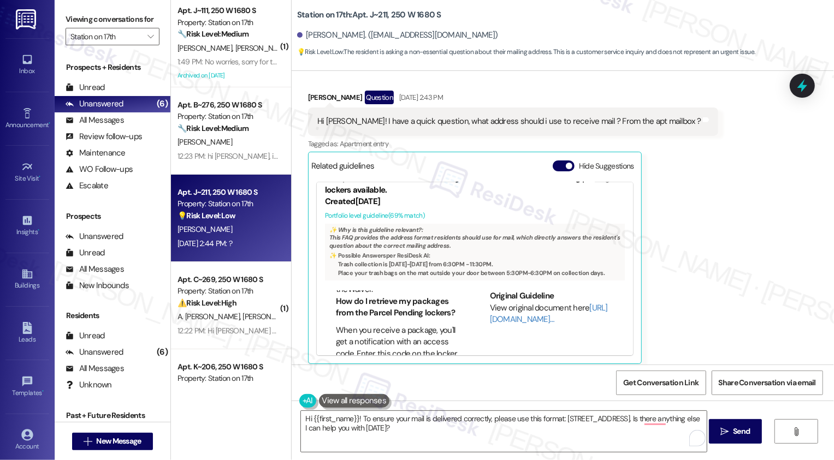
scroll to position [90, 0]
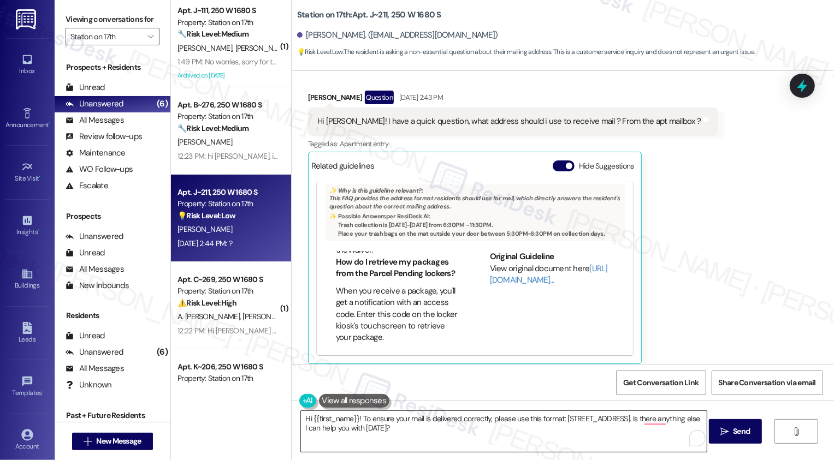
click at [520, 433] on textarea "Hi {{first_name}}! To ensure your mail is delivered correctly, please use this …" at bounding box center [504, 431] width 406 height 41
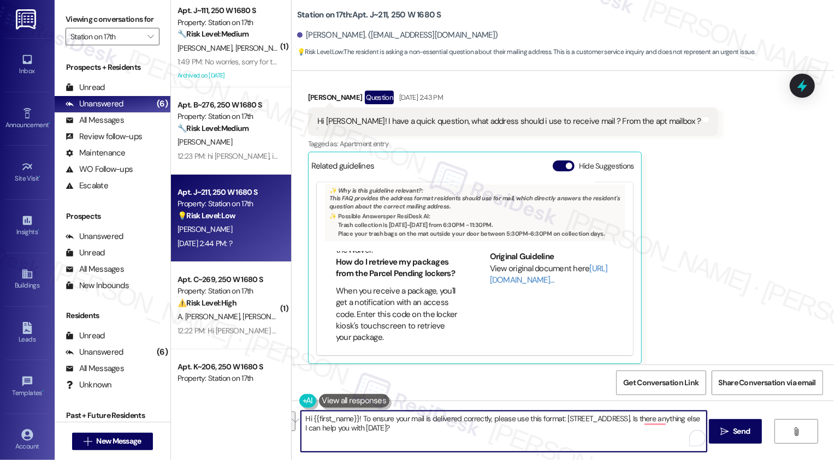
drag, startPoint x: 359, startPoint y: 418, endPoint x: 433, endPoint y: 445, distance: 79.1
click at [433, 445] on textarea "Hi {{first_name}}! To ensure your mail is delivered correctly, please use this …" at bounding box center [504, 431] width 406 height 41
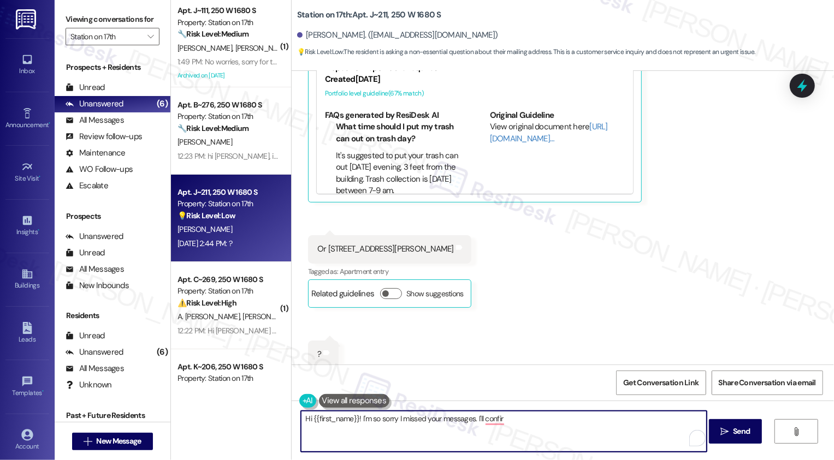
scroll to position [1198, 0]
drag, startPoint x: 393, startPoint y: 417, endPoint x: 621, endPoint y: 412, distance: 228.2
click at [621, 413] on textarea "Hi {{first_name}}! I'm so sorry I missed your messages. I'll confir" at bounding box center [504, 431] width 406 height 41
click at [429, 442] on textarea "Hi {{first_name}}! I'm so sorry I missed your messages. I'll confir" at bounding box center [504, 431] width 406 height 41
drag, startPoint x: 394, startPoint y: 418, endPoint x: 581, endPoint y: 415, distance: 187.3
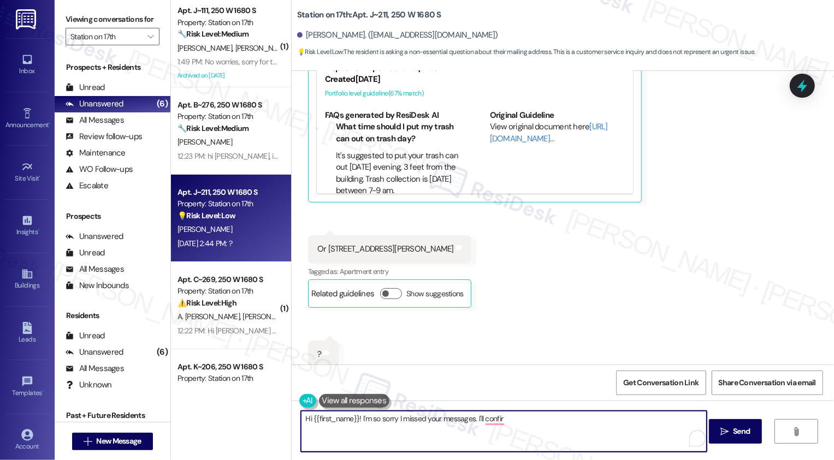
click at [581, 417] on textarea "Hi {{first_name}}! I'm so sorry I missed your messages. I'll confir" at bounding box center [504, 431] width 406 height 41
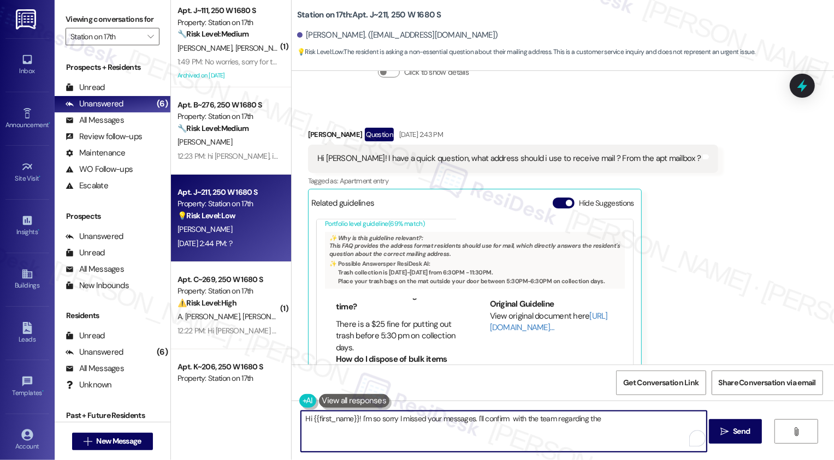
scroll to position [79, 0]
click at [504, 421] on textarea "Hi {{first_name}}! I'm so sorry I missed your messages. I'll confirm with the t…" at bounding box center [504, 431] width 406 height 41
click at [604, 416] on textarea "Hi {{first_name}}! I'm so sorry I missed your messages. I'll confirm with the t…" at bounding box center [504, 431] width 406 height 41
click at [602, 422] on textarea "Hi {{first_name}}! I'm so sorry I missed your messages. I'll confirm with the t…" at bounding box center [504, 431] width 406 height 41
click at [609, 421] on textarea "Hi {{first_name}}! I'm so sorry I missed your messages. I'll confirm with the t…" at bounding box center [504, 431] width 406 height 41
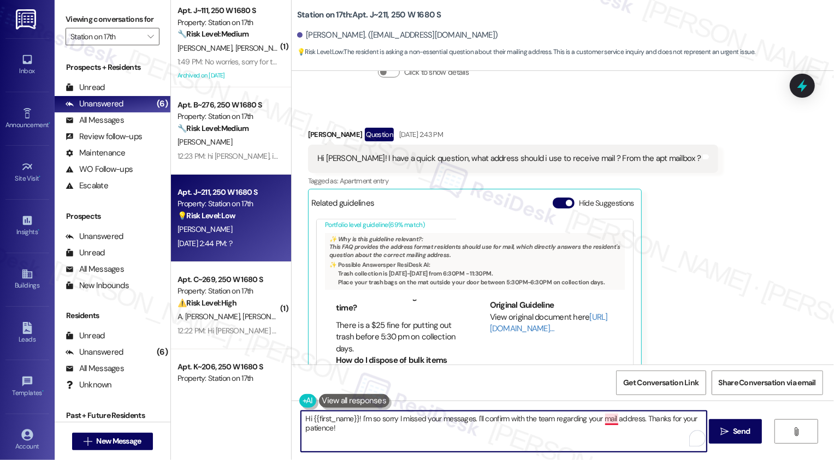
click at [601, 418] on textarea "Hi {{first_name}}! I'm so sorry I missed your messages. I'll confirm with the t…" at bounding box center [504, 431] width 406 height 41
click at [612, 424] on textarea "Hi {{first_name}}! I'm so sorry I missed your messages. I'll confirm with the t…" at bounding box center [504, 431] width 406 height 41
click at [625, 419] on textarea "Hi {{first_name}}! I'm so sorry I missed your messages. I'll confirm with the t…" at bounding box center [504, 431] width 406 height 41
type textarea "Hi {{first_name}}! I'm so sorry I missed your messages. I'll confirm with the t…"
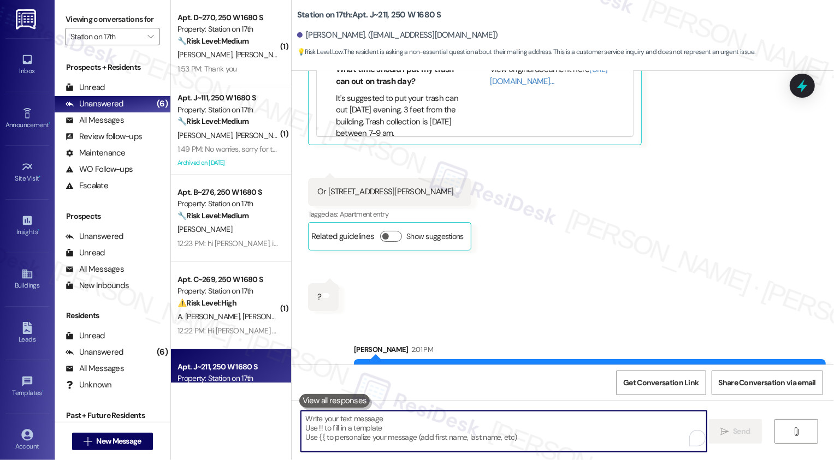
scroll to position [1275, 0]
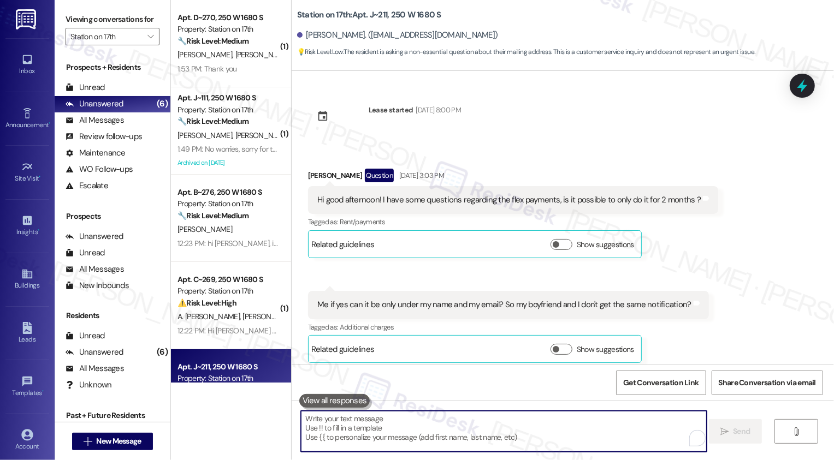
scroll to position [1275, 0]
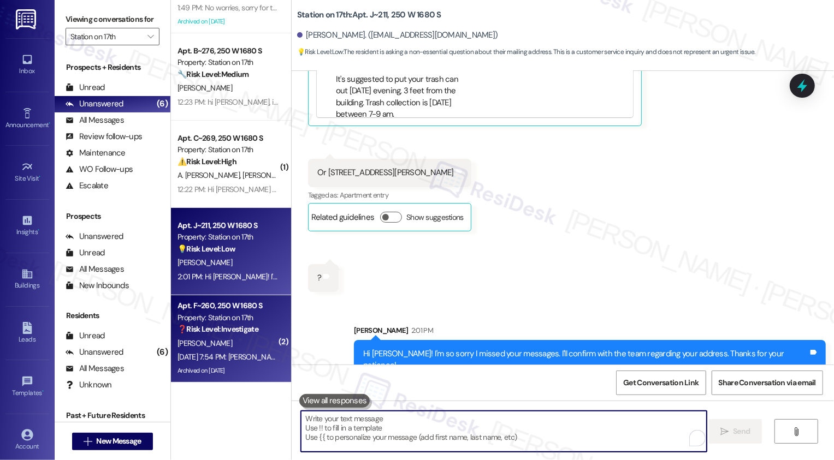
click at [228, 346] on div "[PERSON_NAME]" at bounding box center [227, 344] width 103 height 14
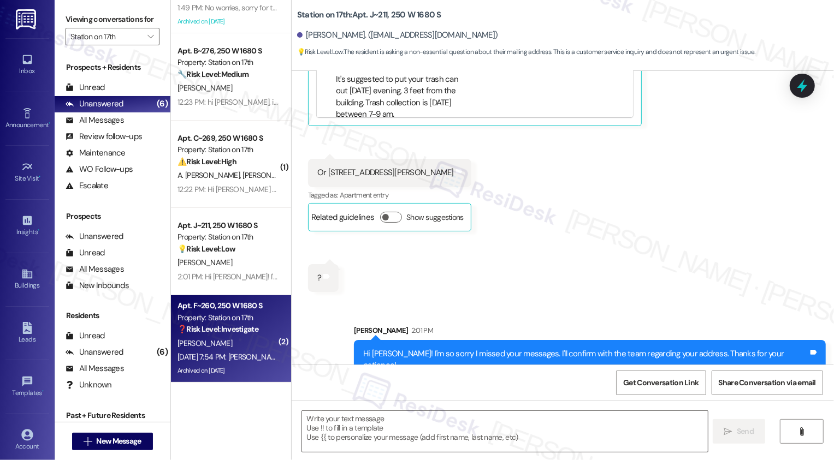
type textarea "Fetching suggested responses. Please feel free to read through the conversation…"
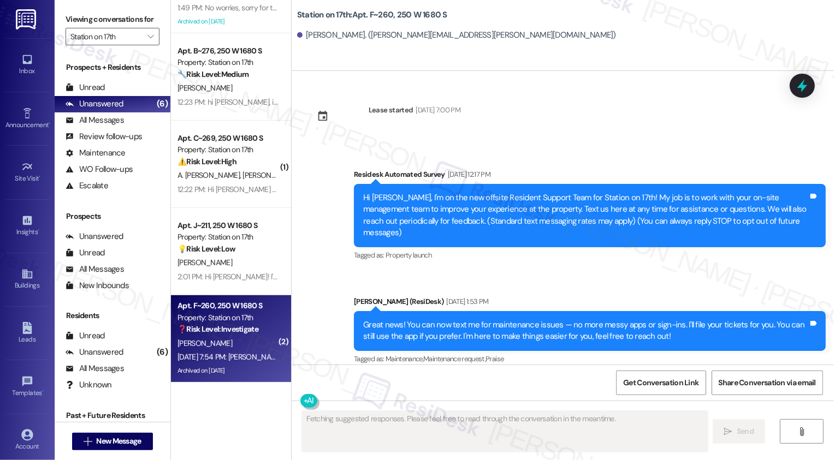
scroll to position [7376, 0]
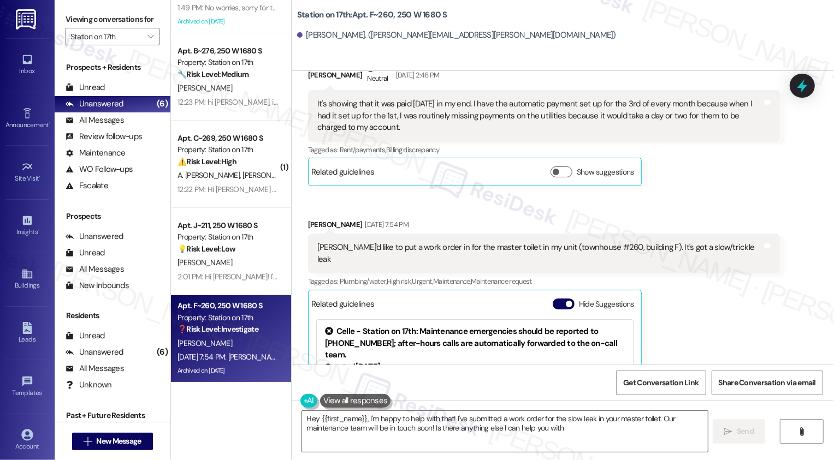
type textarea "Hey {{first_name}}, I'm happy to help with that! I've submitted a work order fo…"
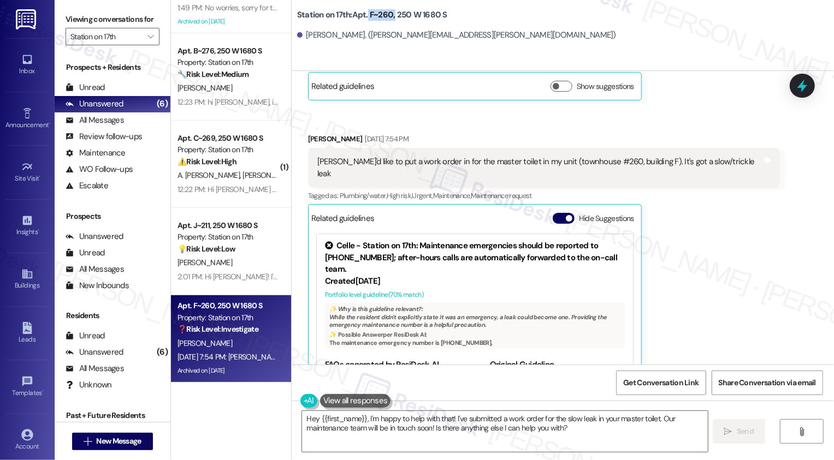
drag, startPoint x: 361, startPoint y: 14, endPoint x: 387, endPoint y: 14, distance: 26.2
click at [387, 14] on b "Station on 17th: Apt. F~260, 250 W 1680 S" at bounding box center [372, 14] width 150 height 11
copy b "F~260,"
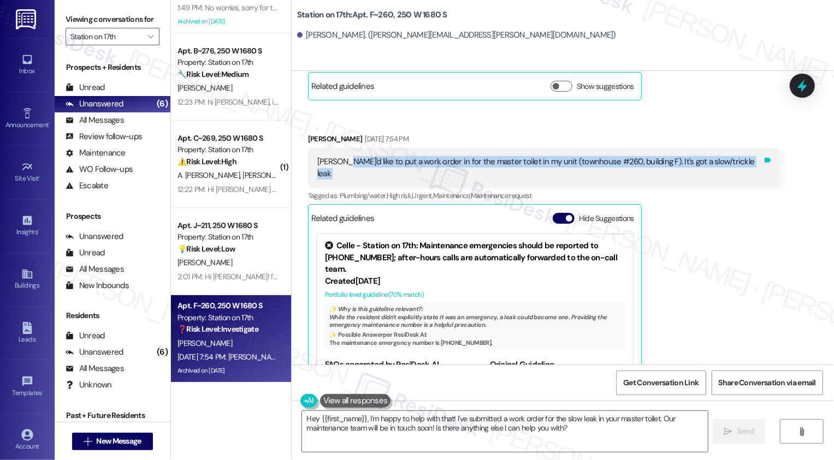
drag, startPoint x: 337, startPoint y: 114, endPoint x: 724, endPoint y: 116, distance: 387.1
click at [724, 148] on div "[PERSON_NAME]'d like to put a work order in for the master toilet in my unit (t…" at bounding box center [544, 168] width 472 height 40
copy div "I'd like to put a work order in for the master toilet in my unit (townhouse #26…"
click at [717, 168] on div "[PERSON_NAME] [DATE] 7:54 PM [PERSON_NAME]'d like to put a work order in for th…" at bounding box center [544, 274] width 472 height 283
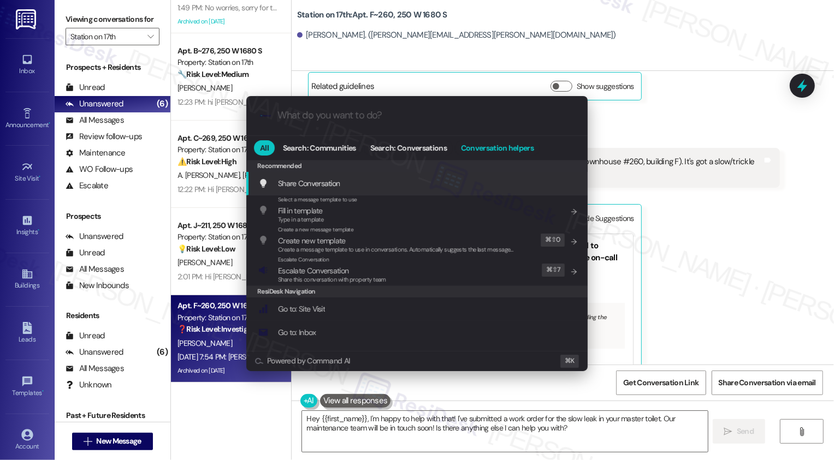
click at [507, 153] on button "Conversation helpers" at bounding box center [497, 147] width 85 height 15
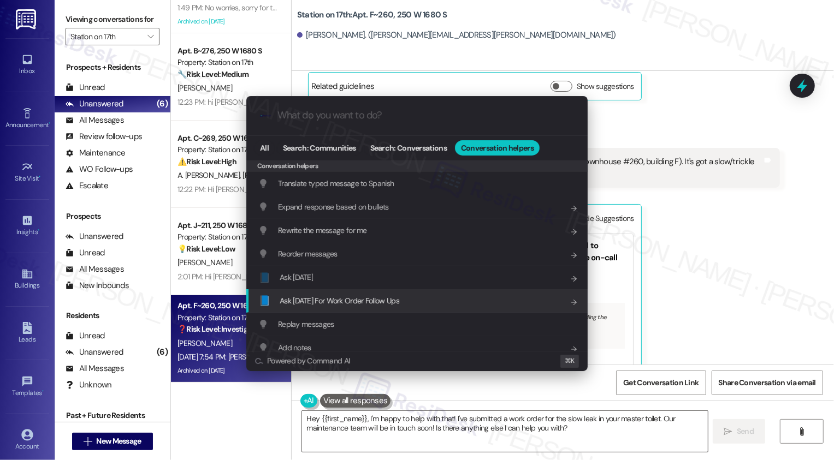
click at [393, 299] on span "Ask [DATE] For Work Order Follow Ups" at bounding box center [340, 301] width 120 height 10
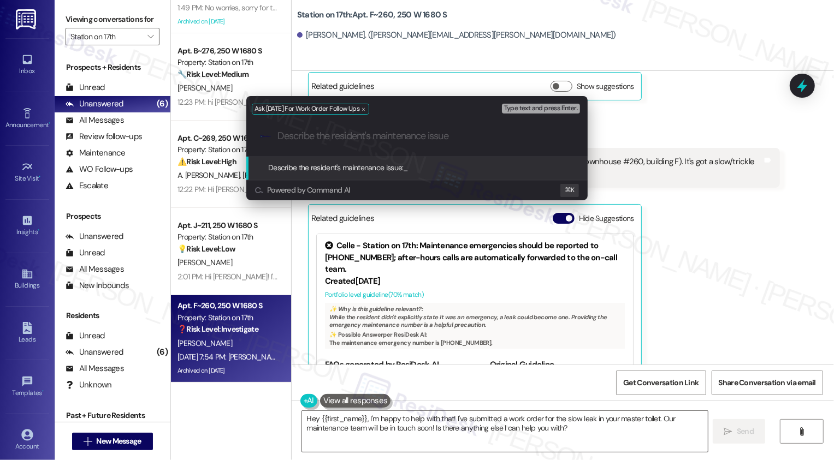
paste input "I'd like to put a work order in for the master toilet in my unit (townhouse #26…"
type input "I'd like to put a work order in for the master toilet in my unit (townhouse #26…"
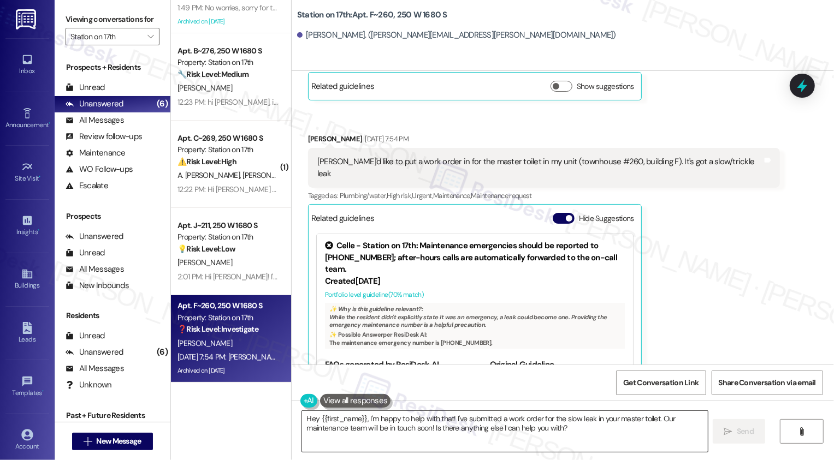
click at [306, 421] on textarea "Hey {{first_name}}, I'm happy to help with that! I've submitted a work order fo…" at bounding box center [505, 431] width 406 height 41
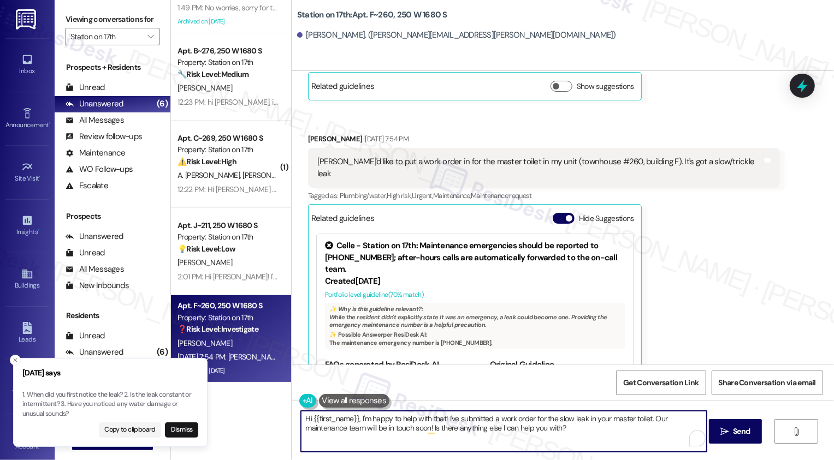
click at [382, 424] on textarea "Hi {{first_name}}, I'm happy to help with that! I've submitted a work order for…" at bounding box center [504, 431] width 406 height 41
click at [479, 423] on textarea "Hi {{first_name}}, I'm happy to help with that! I've submitted a work order for…" at bounding box center [504, 431] width 406 height 41
click at [442, 419] on textarea "Hi {{first_name}}, I'm happy to help with that! I've submitted a work order for…" at bounding box center [504, 431] width 406 height 41
drag, startPoint x: 445, startPoint y: 418, endPoint x: 452, endPoint y: 419, distance: 7.1
click at [452, 419] on textarea "Hi {{first_name}}, I'm happy to help with that! I've submitted a work order for…" at bounding box center [504, 431] width 406 height 41
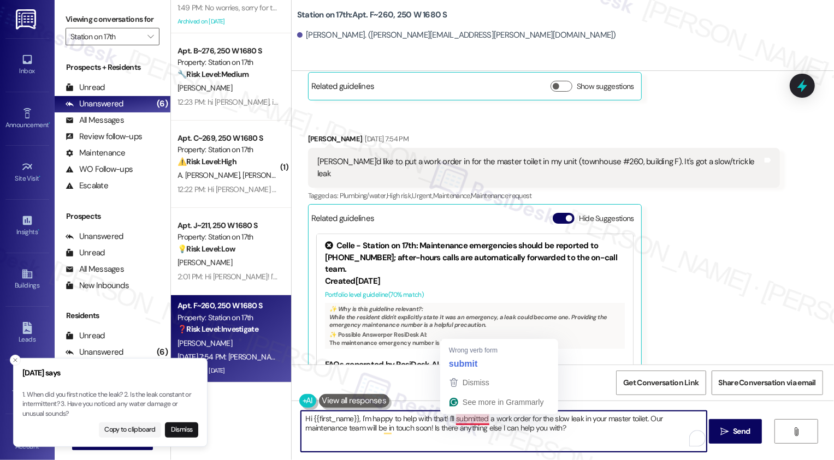
click at [485, 417] on textarea "Hi {{first_name}}, I'm happy to help with that! I'll submitted a work order for…" at bounding box center [504, 431] width 406 height 41
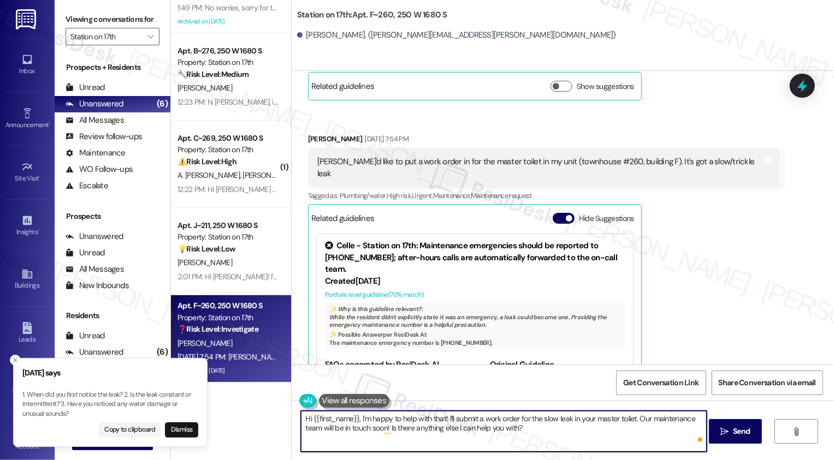
click at [555, 430] on textarea "Hi {{first_name}}, I'm happy to help with that! I'll submit a work order for th…" at bounding box center [504, 431] width 406 height 41
drag, startPoint x: 633, startPoint y: 417, endPoint x: 640, endPoint y: 435, distance: 19.1
click at [640, 435] on textarea "Hi {{first_name}}, I'm happy to help with that! I'll submit a work order for th…" at bounding box center [504, 431] width 406 height 41
type textarea "Hi {{first_name}}, I'm happy to help with that! I'll submit a work order for th…"
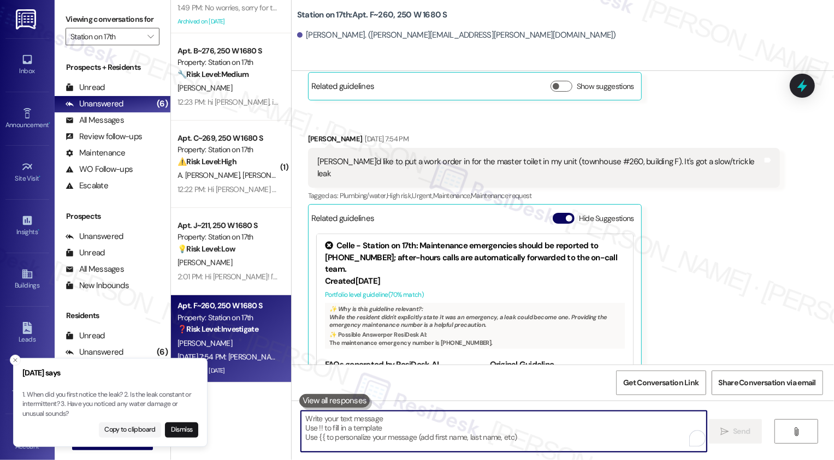
scroll to position [7375, 0]
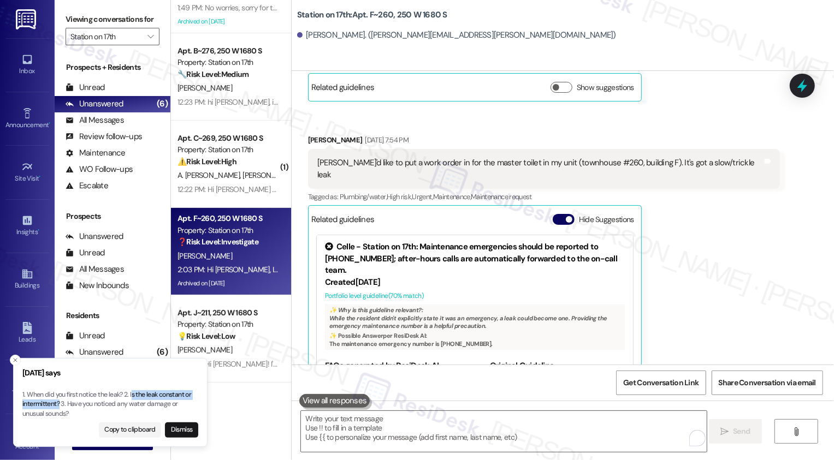
drag, startPoint x: 132, startPoint y: 394, endPoint x: 60, endPoint y: 407, distance: 73.2
click at [60, 407] on p "1. When did you first notice the leak? 2. Is the leak constant or intermittent?…" at bounding box center [110, 404] width 176 height 29
copy p "s the leak constant or intermittent?"
click at [363, 430] on textarea "To enrich screen reader interactions, please activate Accessibility in Grammarl…" at bounding box center [504, 431] width 406 height 41
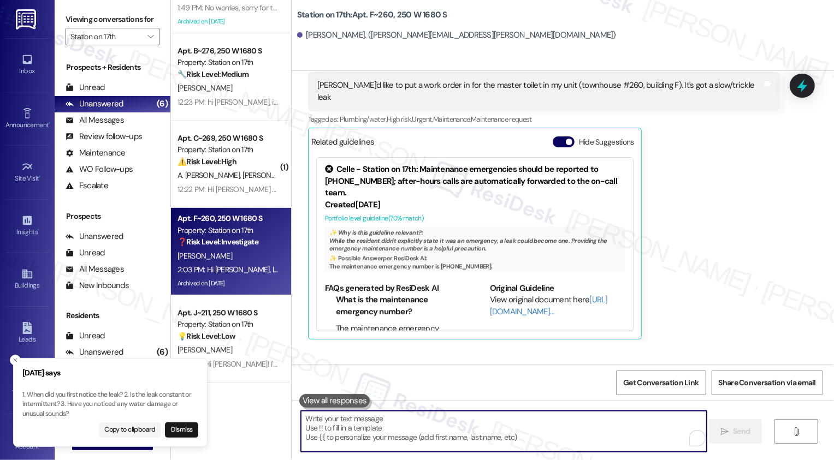
scroll to position [7464, 0]
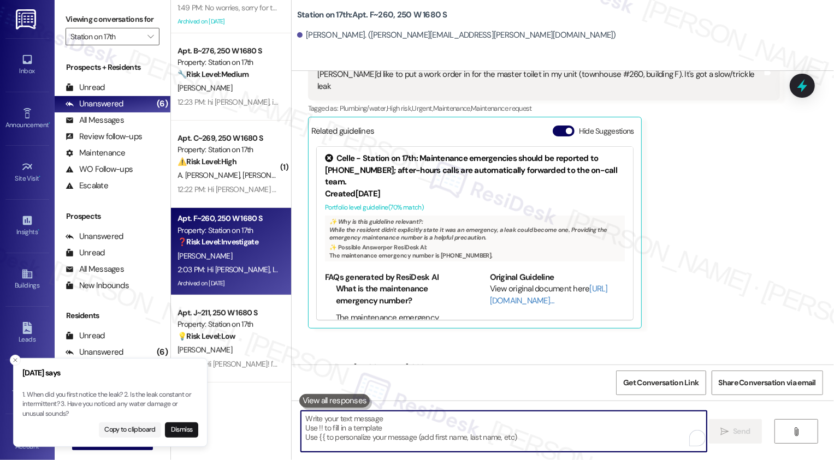
click at [510, 442] on textarea "To enrich screen reader interactions, please activate Accessibility in Grammarl…" at bounding box center [504, 431] width 406 height 41
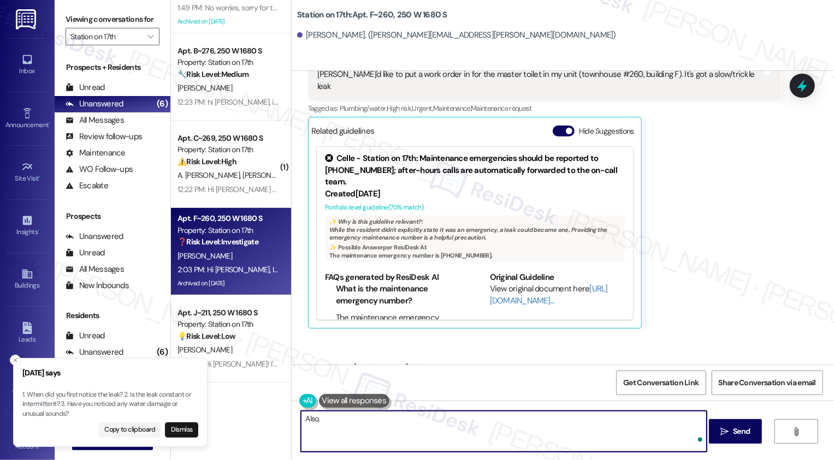
paste textarea "s the leak constant or intermittent?"
click at [316, 421] on textarea "Also, s the leak constant or intermittent?" at bounding box center [504, 431] width 406 height 41
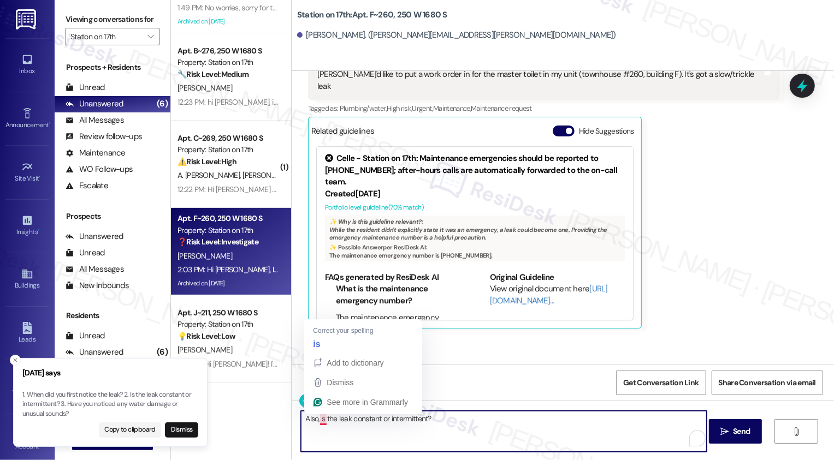
type textarea "Also, is the leak constant or intermittent?"
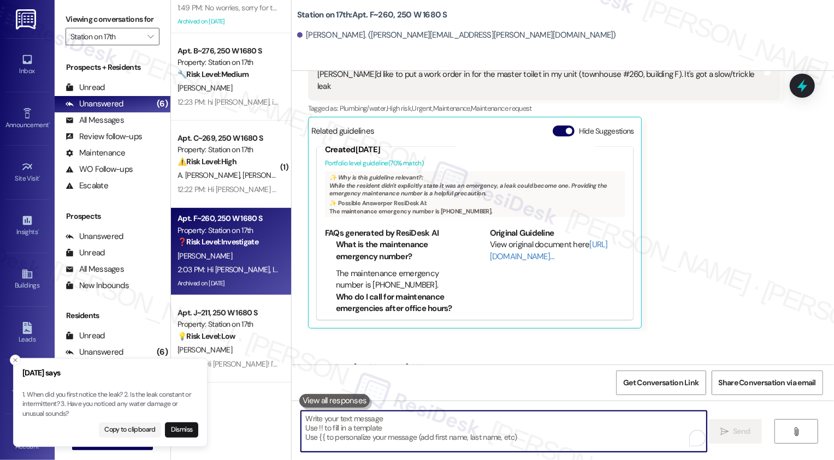
click at [326, 427] on textarea "To enrich screen reader interactions, please activate Accessibility in Grammarl…" at bounding box center [504, 431] width 406 height 41
paste textarea "s the leak constant or intermittent?"
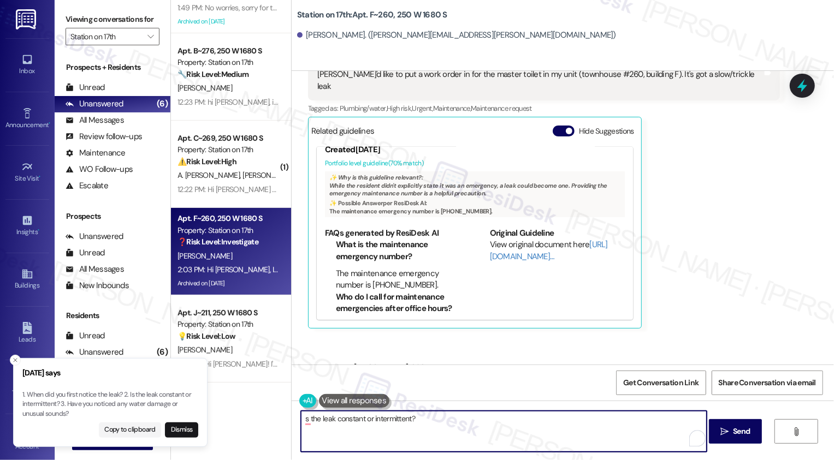
click at [301, 418] on textarea "s the leak constant or intermittent?" at bounding box center [504, 431] width 406 height 41
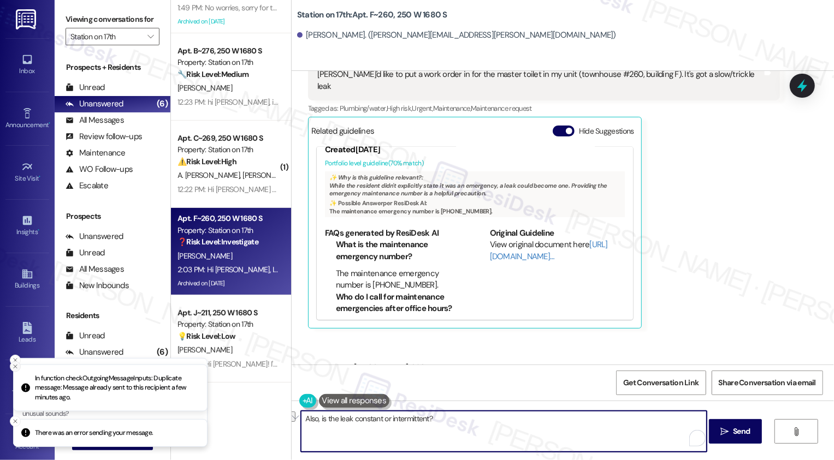
type textarea "Also, is the leak constant or intermittent?"
click at [14, 365] on icon "Close toast" at bounding box center [15, 366] width 7 height 7
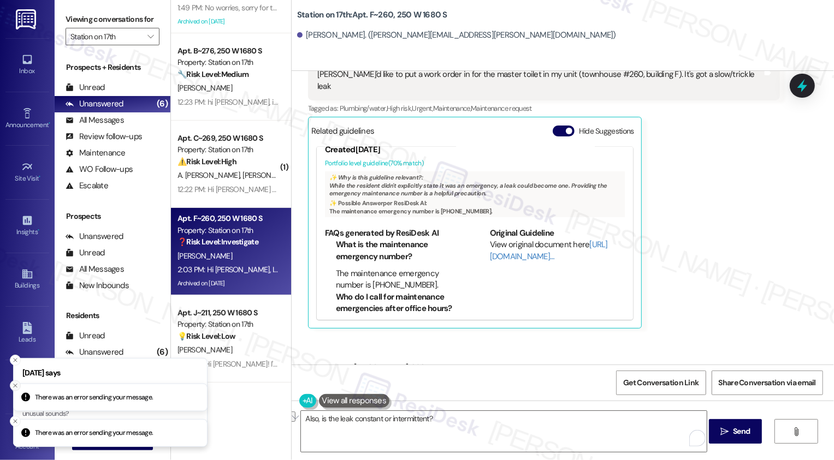
click at [14, 384] on line "Close toast" at bounding box center [15, 385] width 3 height 3
click at [16, 360] on icon "Close toast" at bounding box center [15, 360] width 7 height 7
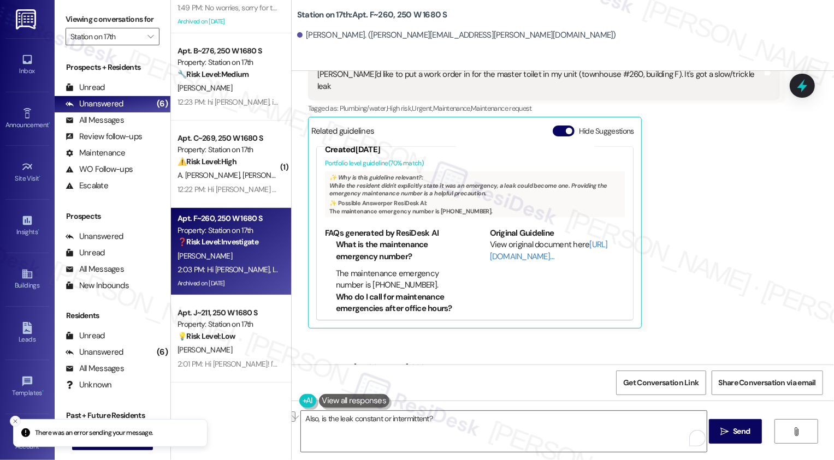
click at [13, 421] on icon "Close toast" at bounding box center [15, 421] width 7 height 7
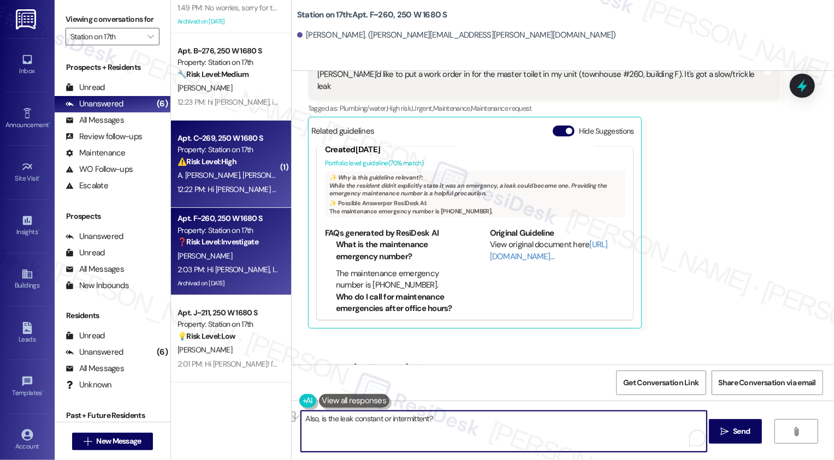
click at [227, 183] on div "12:22 PM: Hi [PERSON_NAME] and [PERSON_NAME], how are you? A friendly reminder …" at bounding box center [227, 190] width 103 height 14
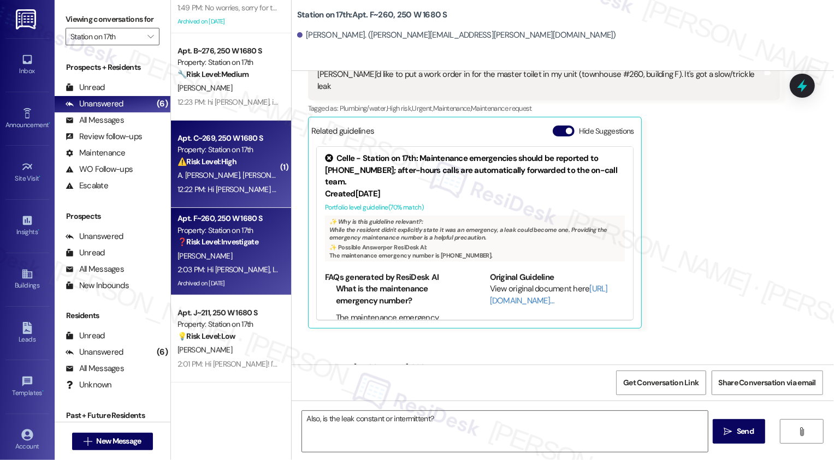
click at [228, 239] on strong "❓ Risk Level: Investigate" at bounding box center [217, 242] width 81 height 10
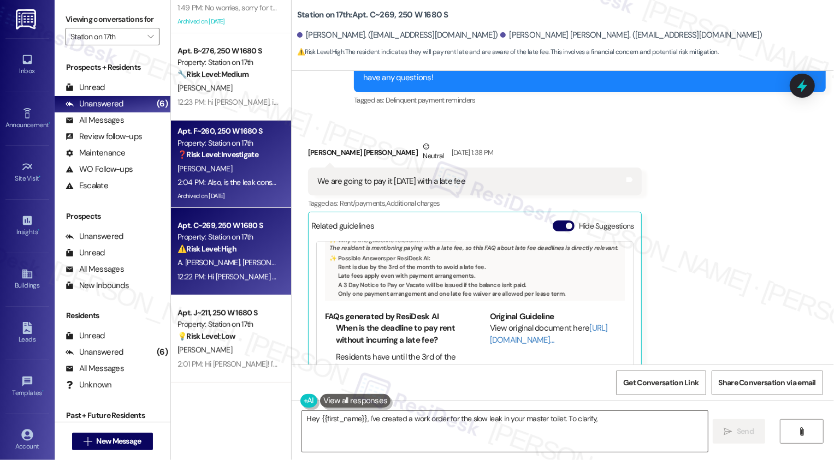
scroll to position [1337, 0]
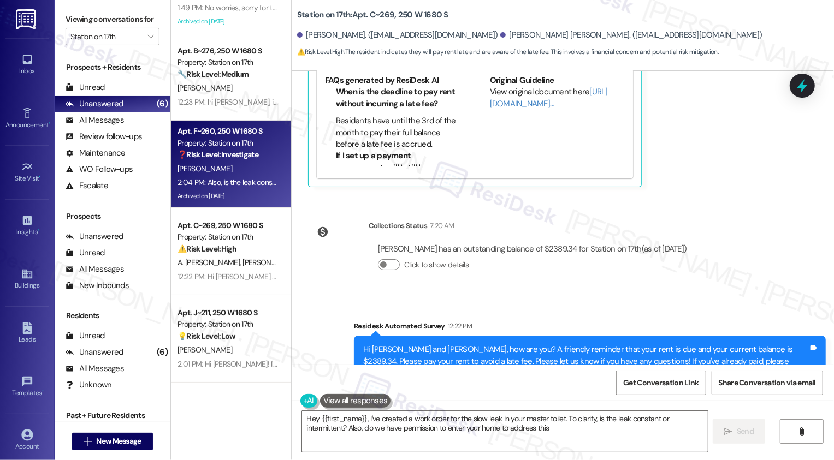
type textarea "Hey {{first_name}}, I've created a work order for the slow leak in your master …"
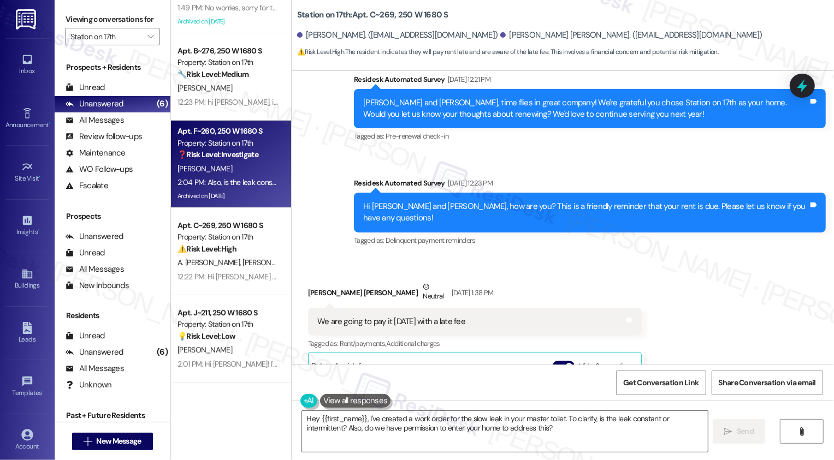
scroll to position [953, 0]
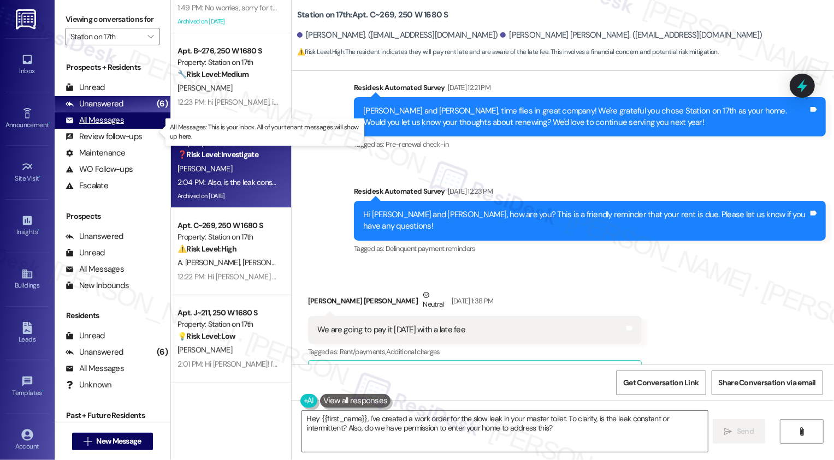
click at [102, 126] on div "All Messages" at bounding box center [95, 120] width 58 height 11
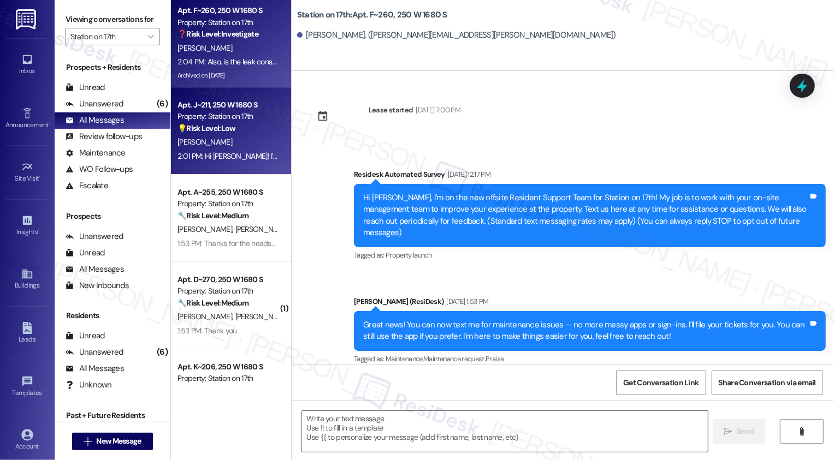
click at [240, 132] on div "💡 Risk Level: Low The resident is asking a non-essential question about their m…" at bounding box center [227, 128] width 101 height 11
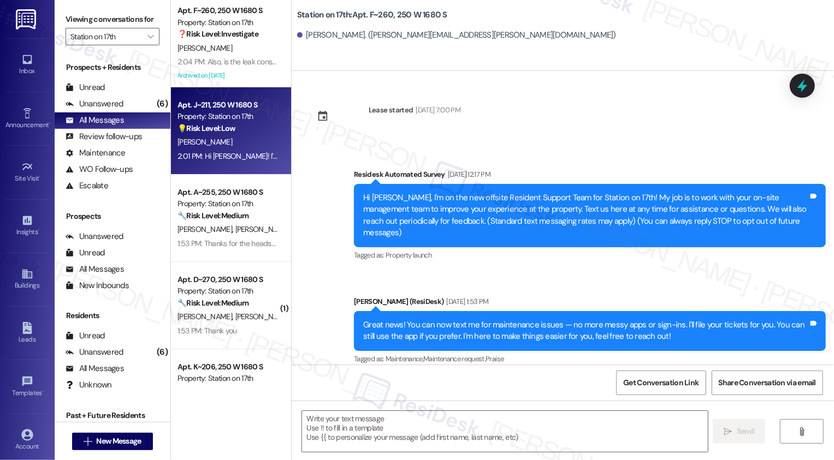
click at [250, 62] on div "2:04 PM: Also, is the leak constant or intermittent? 2:04 PM: Also, is the leak…" at bounding box center [255, 62] width 157 height 10
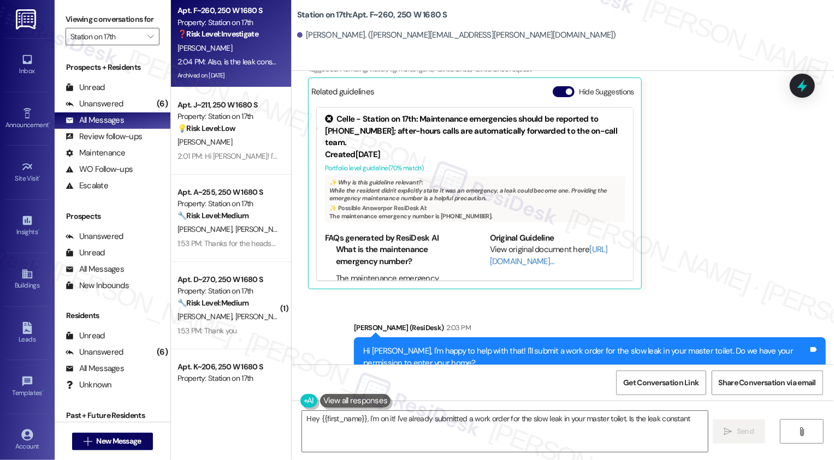
scroll to position [7557, 0]
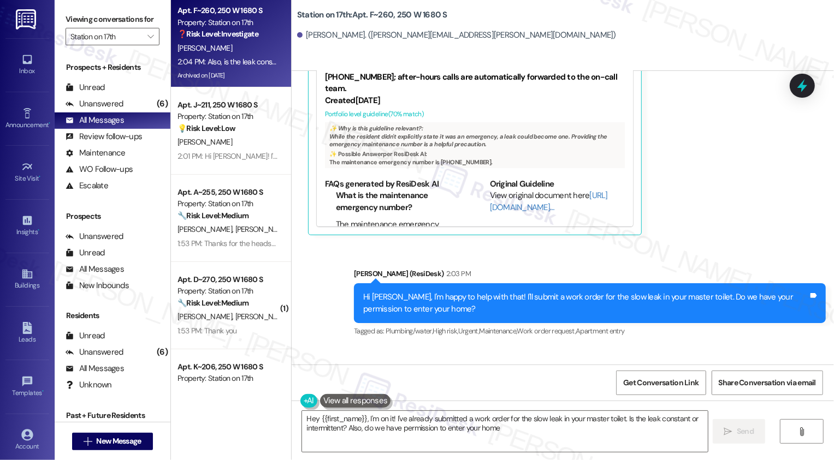
type textarea "Hey {{first_name}}, I'm on it! I've already submitted a work order for the slow…"
drag, startPoint x: 578, startPoint y: 239, endPoint x: 674, endPoint y: 235, distance: 96.7
click at [674, 292] on div "Hi [PERSON_NAME], I'm happy to help with that! I'll submit a work order for the…" at bounding box center [585, 303] width 445 height 23
click at [591, 292] on div "Hi [PERSON_NAME], I'm happy to help with that! I'll submit a work order for the…" at bounding box center [585, 303] width 445 height 23
drag, startPoint x: 574, startPoint y: 237, endPoint x: 673, endPoint y: 236, distance: 99.4
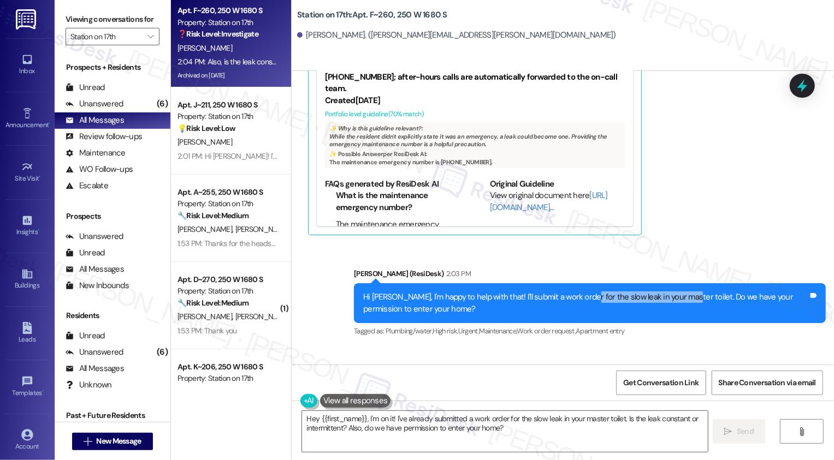
click at [673, 292] on div "Hi [PERSON_NAME], I'm happy to help with that! I'll submit a work order for the…" at bounding box center [585, 303] width 445 height 23
copy div "slow leak in your master toilet"
drag, startPoint x: 362, startPoint y: 14, endPoint x: 384, endPoint y: 15, distance: 21.8
click at [384, 15] on b "Station on 17th: Apt. F~260, 250 W 1680 S" at bounding box center [372, 14] width 150 height 11
copy b "F~260"
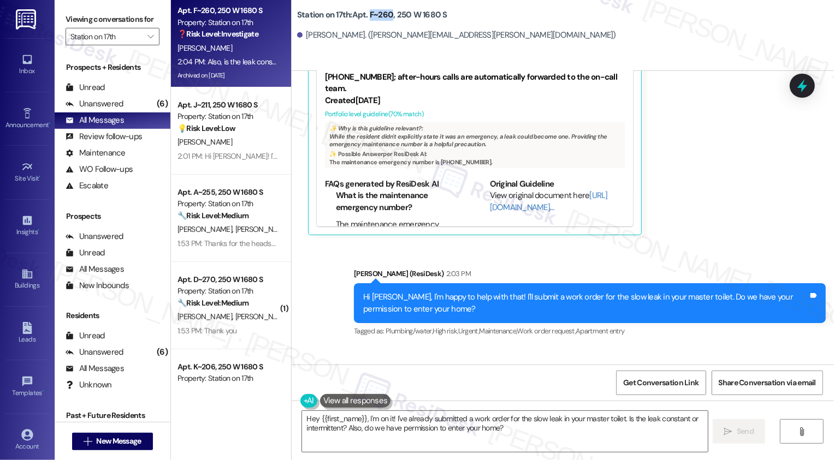
click at [300, 290] on div "Sent via SMS [PERSON_NAME] (ResiDesk) 2:03 PM Hi [PERSON_NAME], I'm happy to he…" at bounding box center [563, 333] width 542 height 181
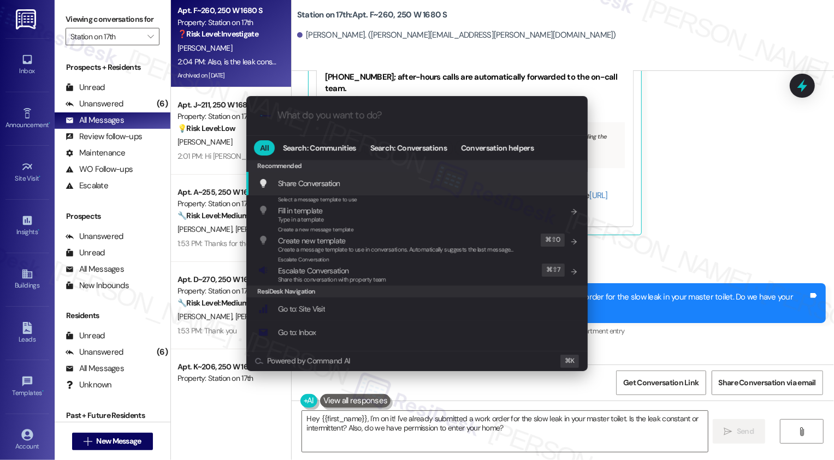
click at [347, 328] on div "Go to: Inbox Add shortcut" at bounding box center [417, 332] width 319 height 12
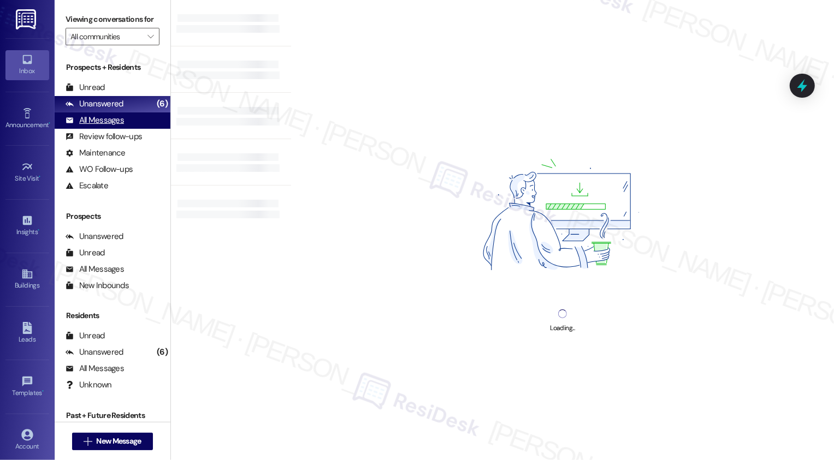
click at [130, 129] on div "All Messages (undefined)" at bounding box center [113, 120] width 116 height 16
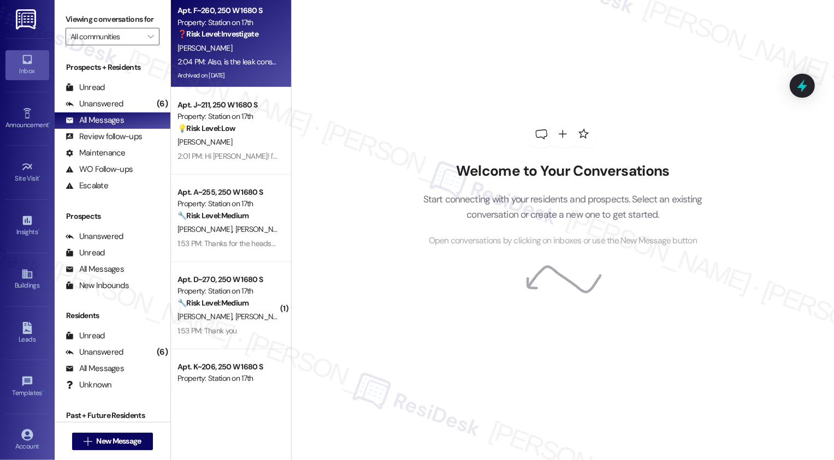
click at [214, 53] on div "[PERSON_NAME]" at bounding box center [227, 48] width 103 height 14
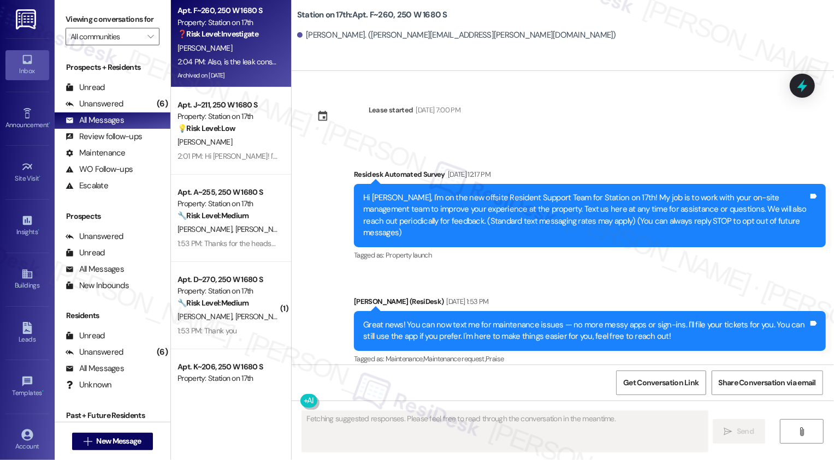
type textarea "Fetching suggested responses. Please feel free to read through the conversation…"
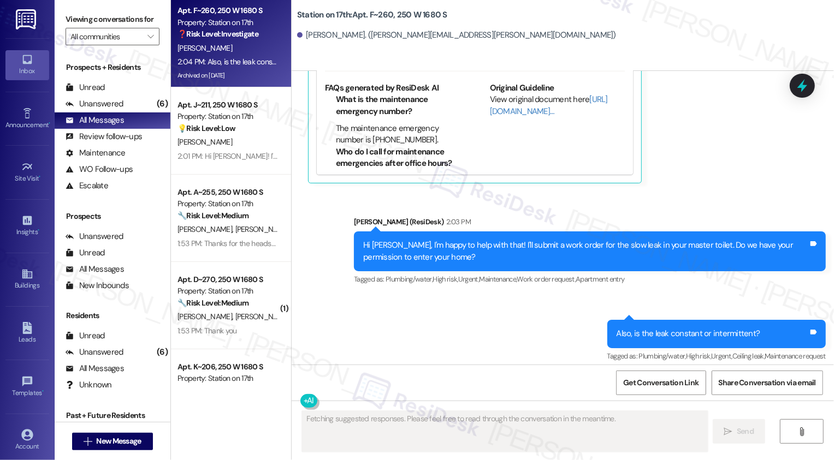
scroll to position [7645, 0]
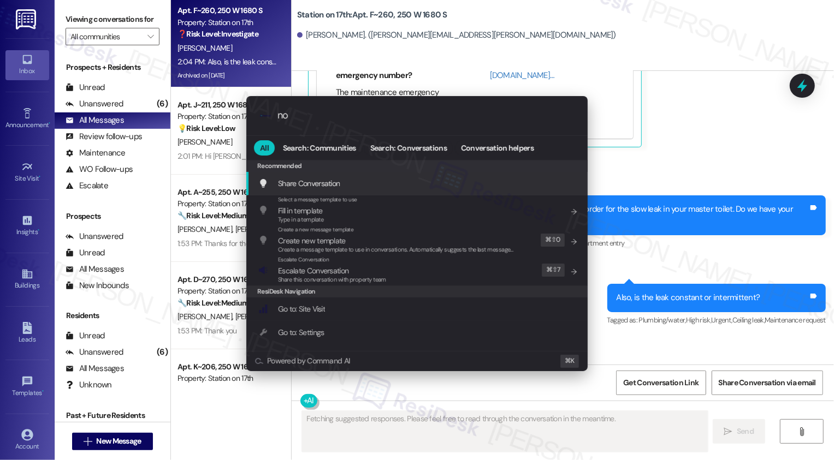
type input "not"
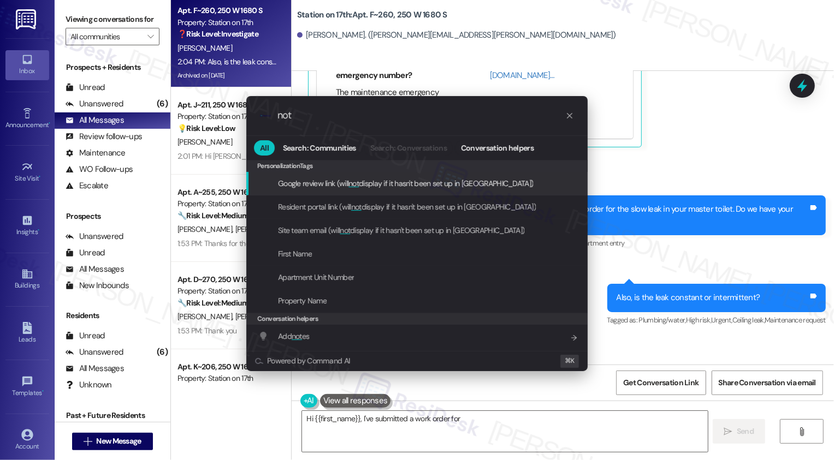
click at [718, 268] on div ".cls-1{fill:#0a055f;}.cls-2{fill:#0cc4c4;} resideskLogoBlueOrange not All Searc…" at bounding box center [417, 230] width 834 height 460
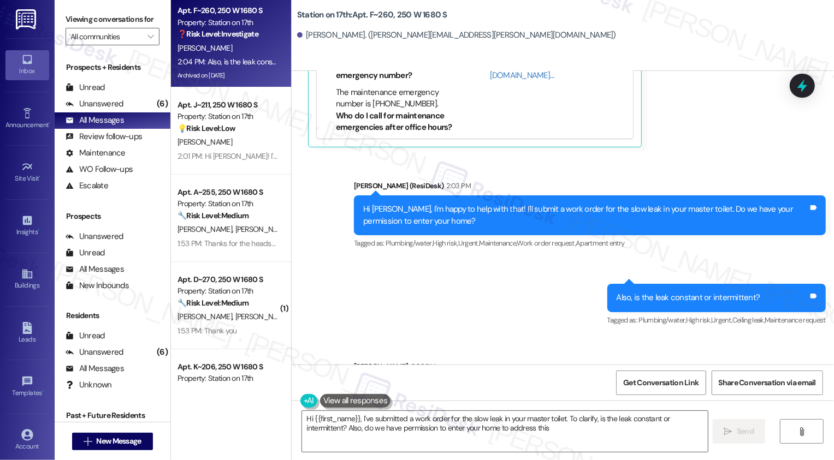
type textarea "Hi {{first_name}}, I've submitted a work order for the slow leak in your master…"
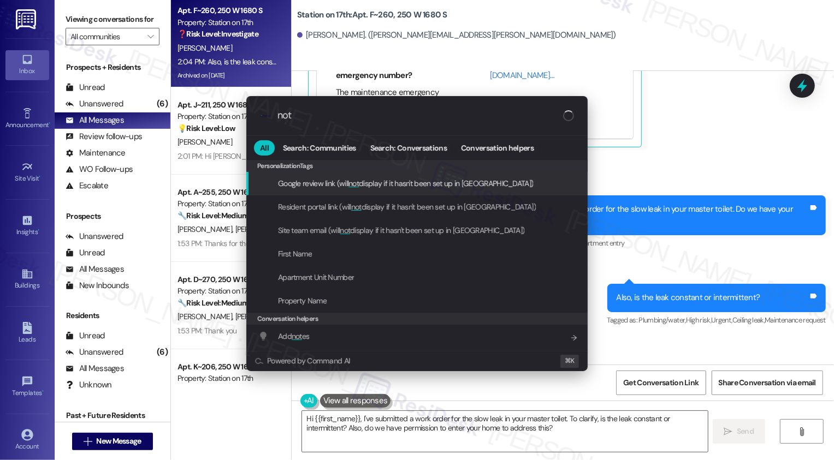
type input "note"
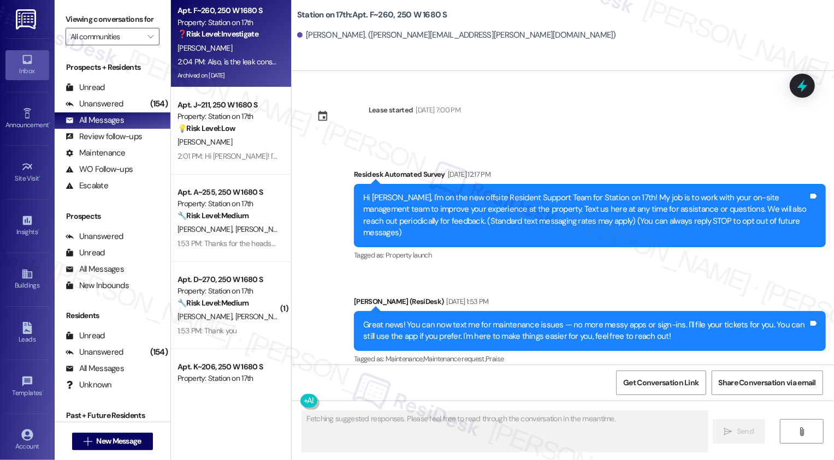
type textarea "Fetching suggested responses. Please feel free to read through the conversation…"
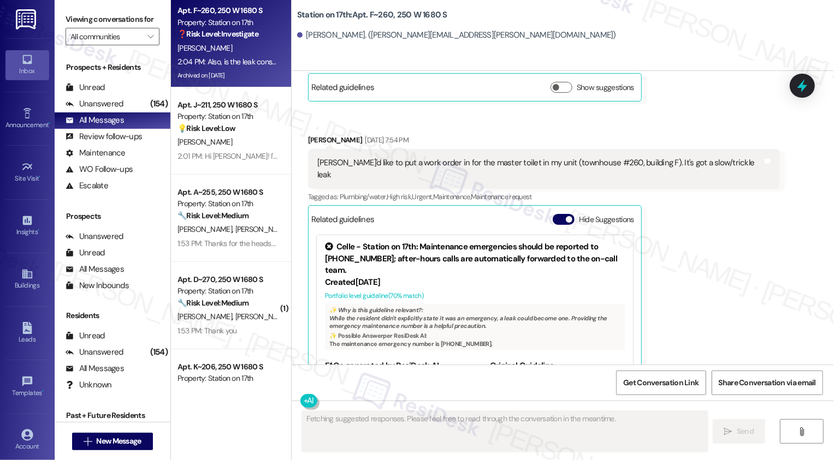
scroll to position [7649, 0]
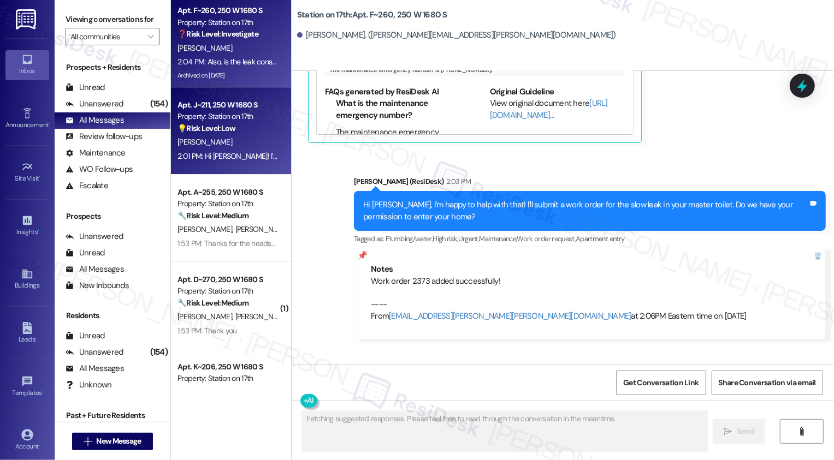
click at [216, 120] on div "Property: Station on 17th" at bounding box center [227, 116] width 101 height 11
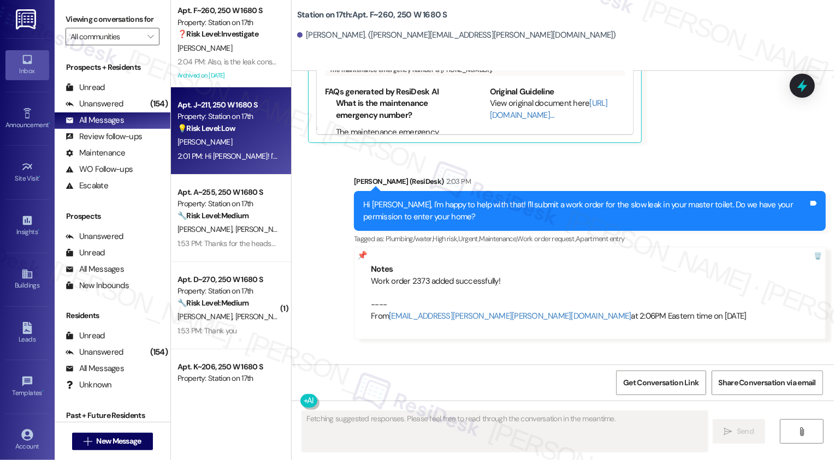
click at [216, 120] on div "Property: Station on 17th" at bounding box center [227, 116] width 101 height 11
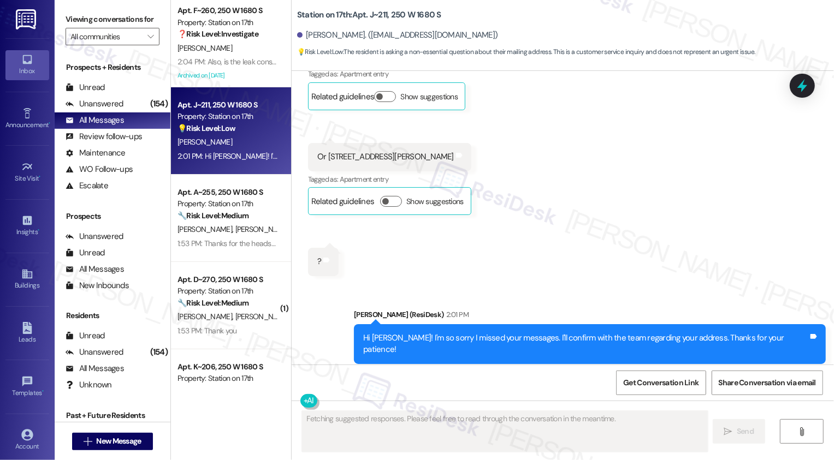
scroll to position [1107, 0]
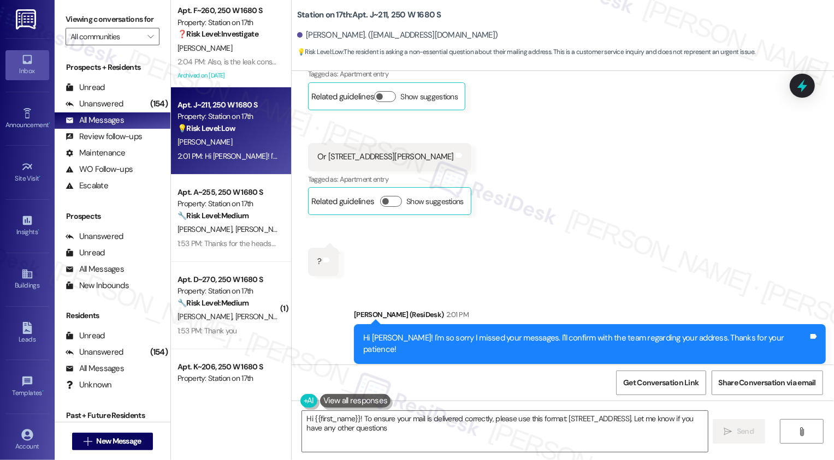
type textarea "Hi {{first_name}}! To ensure your mail is delivered correctly, please use this …"
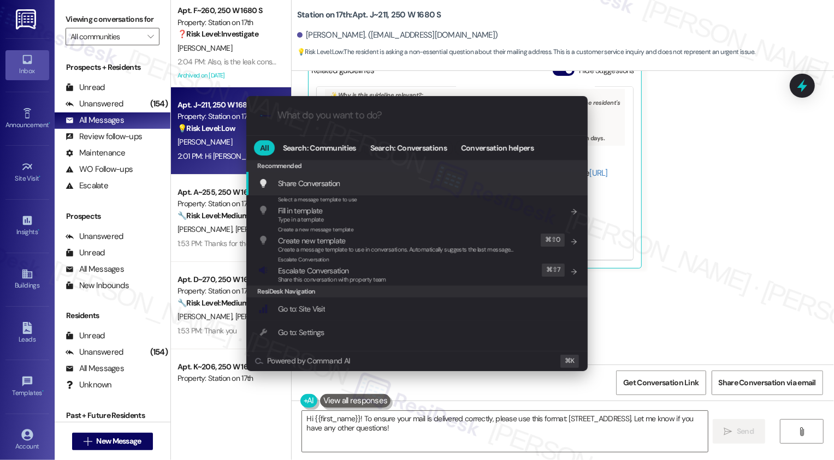
scroll to position [836, 0]
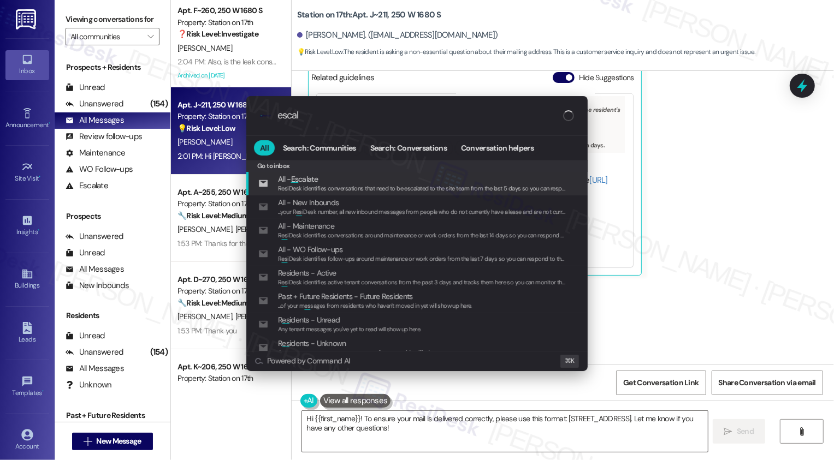
type input "escala"
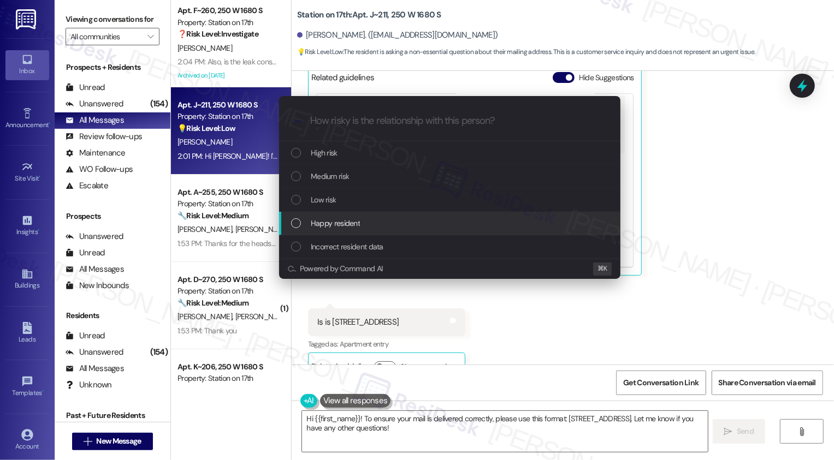
click at [714, 226] on div "Escalate Conversation How risky is the relationship with this person? Topics (e…" at bounding box center [417, 230] width 834 height 460
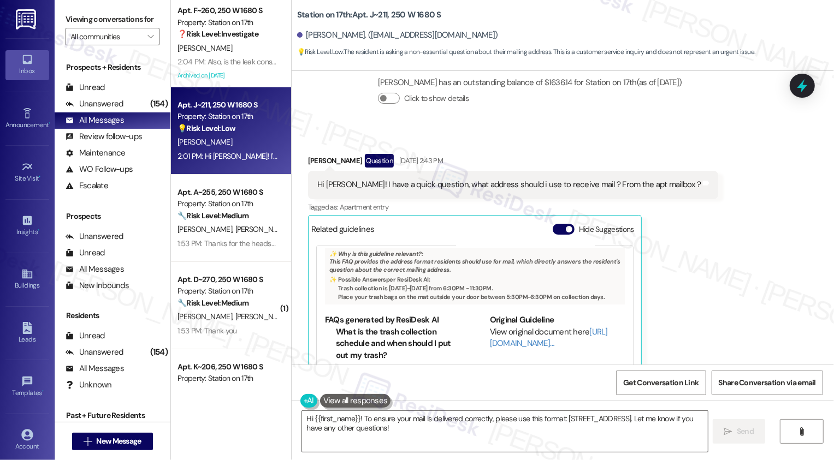
scroll to position [602, 0]
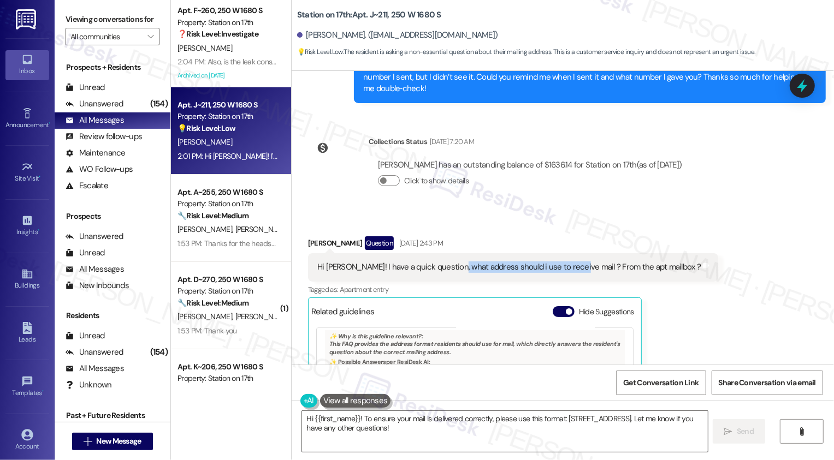
copy div "ddress should i use to receive mail"
drag, startPoint x: 443, startPoint y: 254, endPoint x: 561, endPoint y: 256, distance: 118.5
click at [561, 261] on div "Hi [PERSON_NAME]! I have a quick question, what address should i use to receive…" at bounding box center [508, 266] width 383 height 11
click at [487, 261] on div "Hi [PERSON_NAME]! I have a quick question, what address should i use to receive…" at bounding box center [508, 266] width 383 height 11
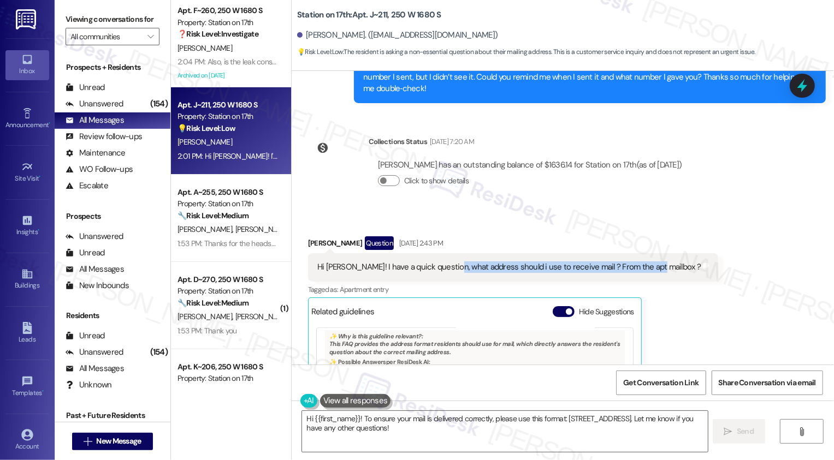
drag, startPoint x: 439, startPoint y: 255, endPoint x: 640, endPoint y: 259, distance: 200.9
click at [640, 261] on div "Hi [PERSON_NAME]! I have a quick question, what address should i use to receive…" at bounding box center [508, 266] width 383 height 11
copy div "address should i use to receive mail ? From the apt mailbox"
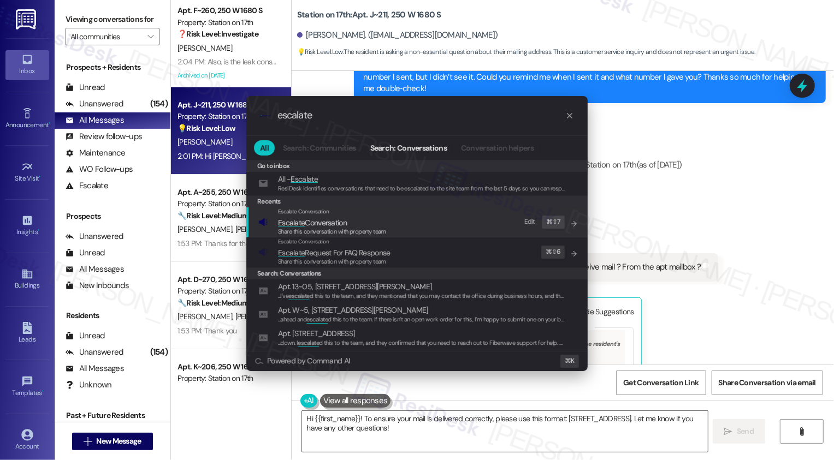
type input "escalate"
click at [325, 224] on span "Escalate Conversation" at bounding box center [312, 223] width 69 height 10
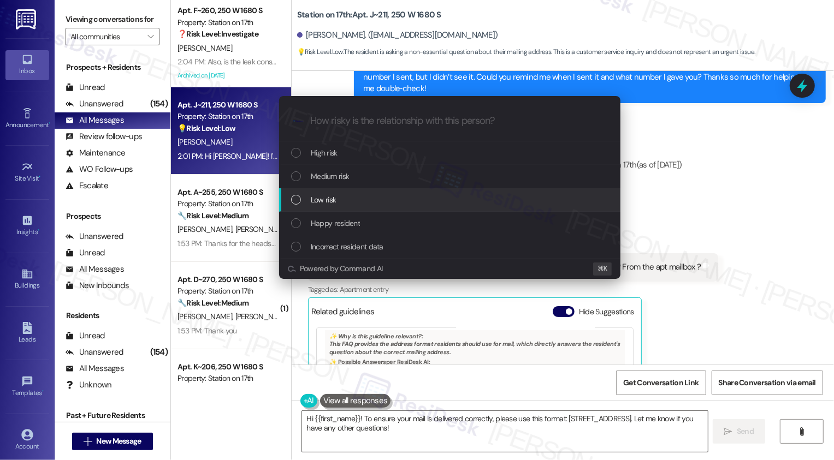
click at [319, 198] on span "Low risk" at bounding box center [323, 200] width 25 height 12
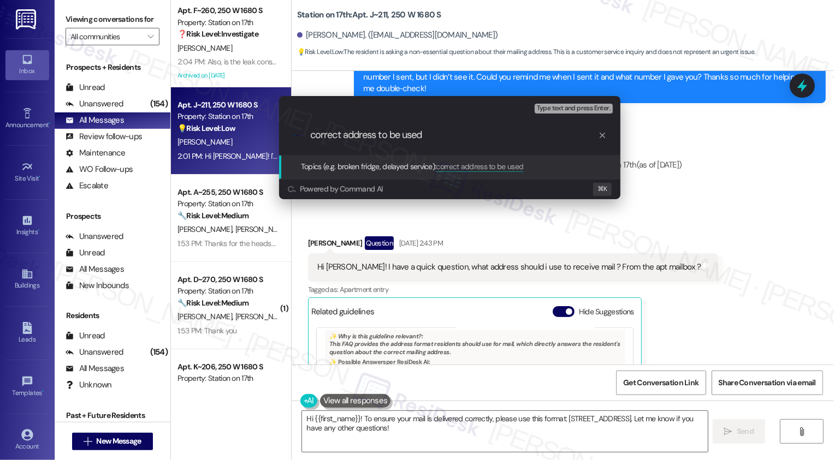
paste input "address should i use to receive mail ? From the apt mailbox"
click at [378, 135] on input "correct address to be used address should i use to receive mail ? From the apt …" at bounding box center [454, 134] width 288 height 11
click at [311, 139] on input "correct address to be used to receive mail" at bounding box center [454, 134] width 288 height 11
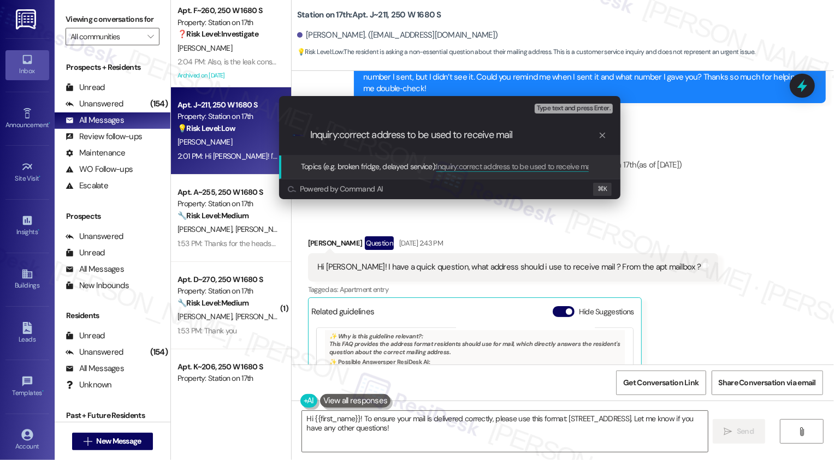
type input "Inquiry: correct address to be used to receive mail"
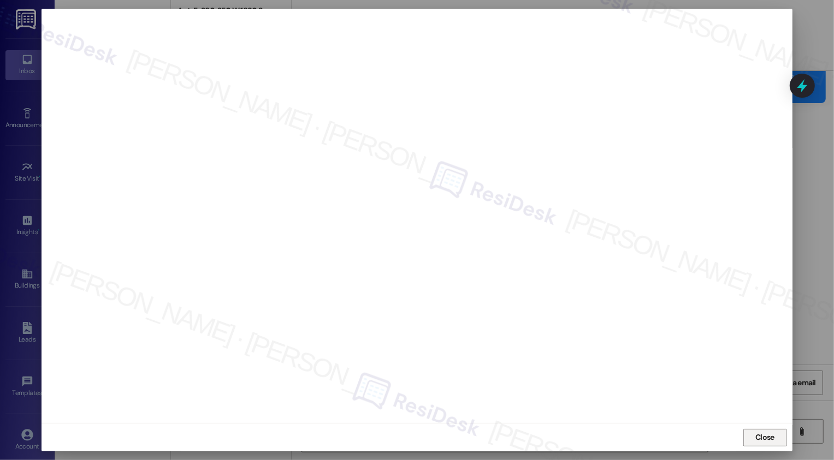
click at [765, 437] on button "Close" at bounding box center [765, 437] width 44 height 17
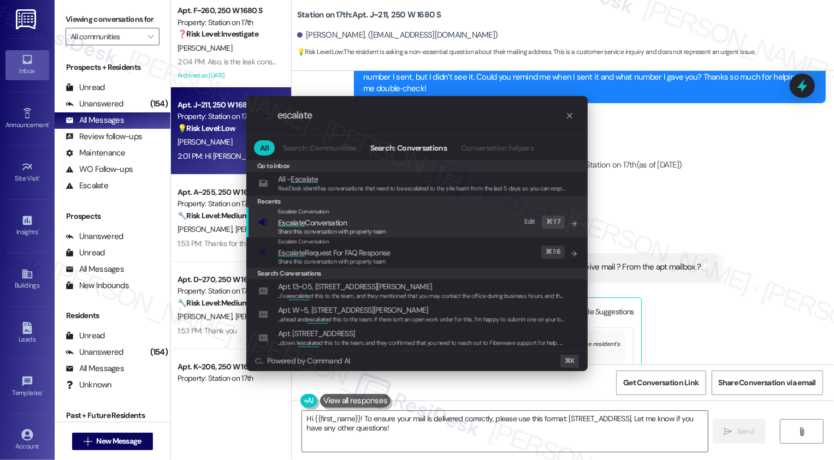
type input "escalate"
click at [331, 223] on span "Escalate Conversation" at bounding box center [312, 223] width 69 height 10
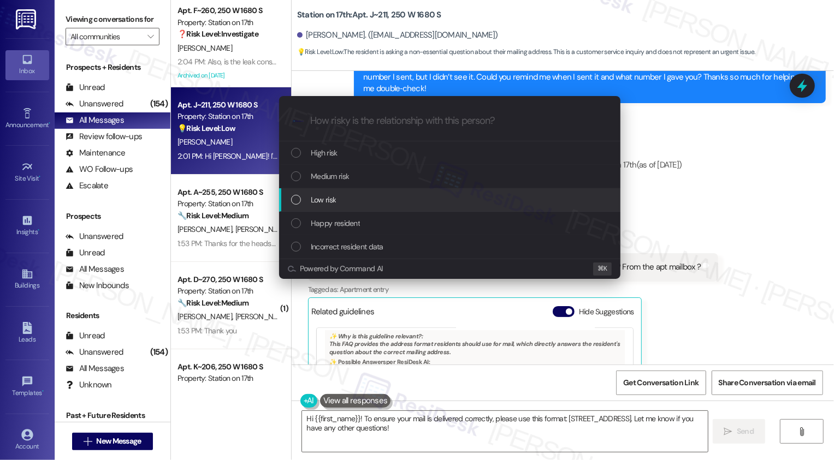
click at [324, 201] on span "Low risk" at bounding box center [323, 200] width 25 height 12
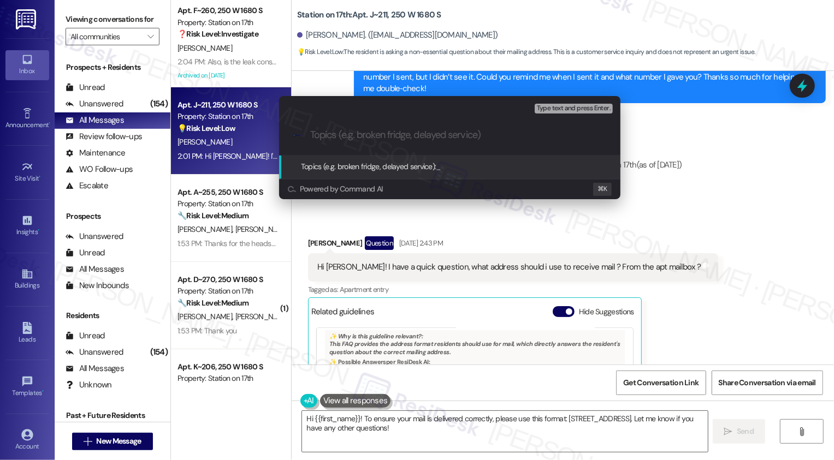
paste input "Inquiry: correct address to be used to receive mail"
type input "Inquiry: correct address to be used to receive mail"
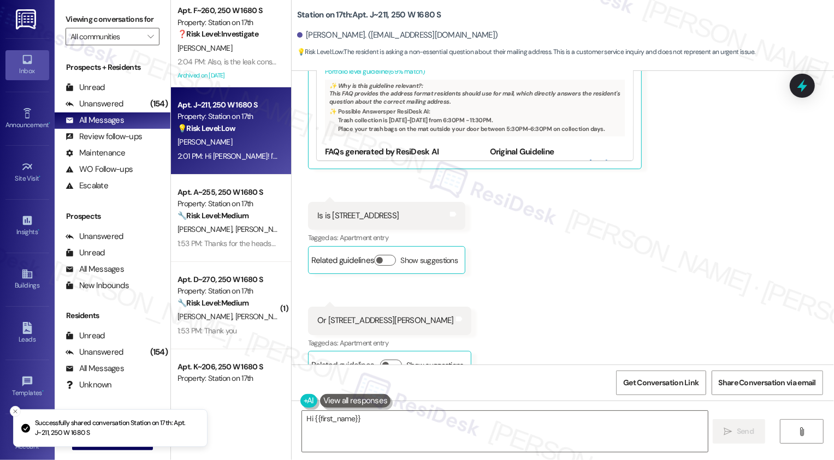
scroll to position [1014, 0]
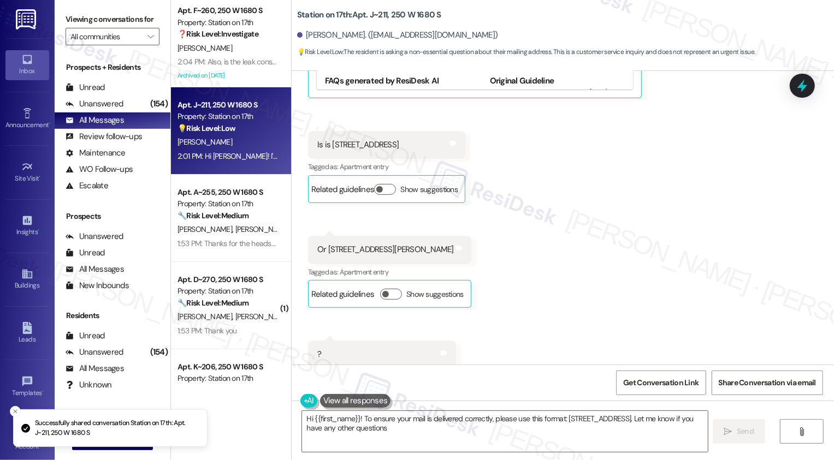
type textarea "Hi {{first_name}}! To ensure your mail is delivered correctly, please use this …"
click at [149, 112] on div "(154)" at bounding box center [158, 104] width 23 height 17
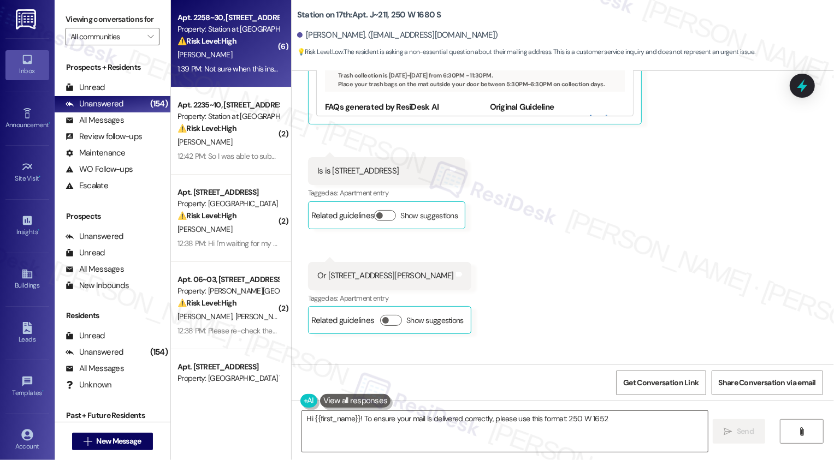
scroll to position [1030, 0]
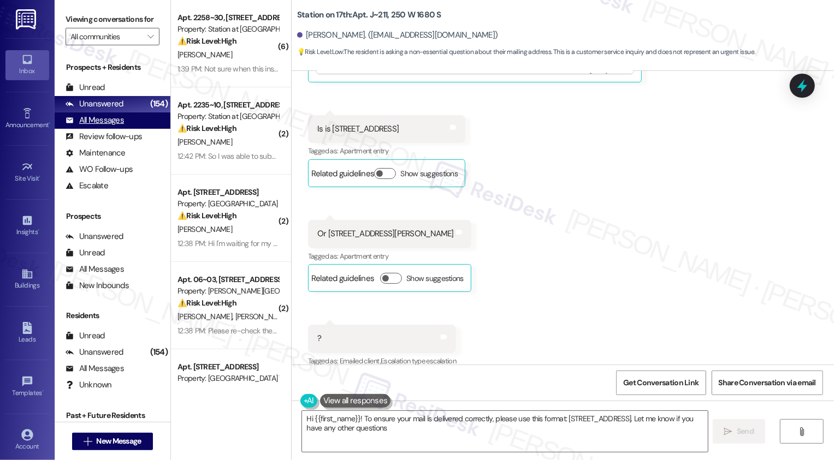
type textarea "Hi {{first_name}}! To ensure your mail is delivered correctly, please use this …"
click at [136, 129] on div "All Messages (undefined)" at bounding box center [113, 120] width 116 height 16
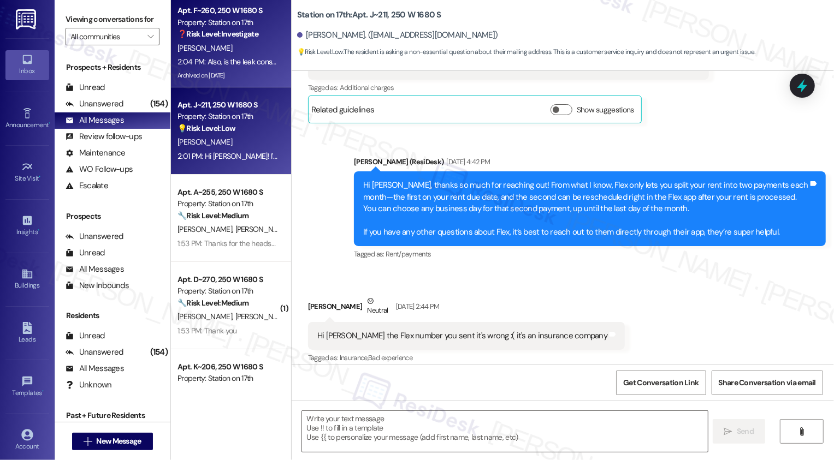
type textarea "Fetching suggested responses. Please feel free to read through the conversation…"
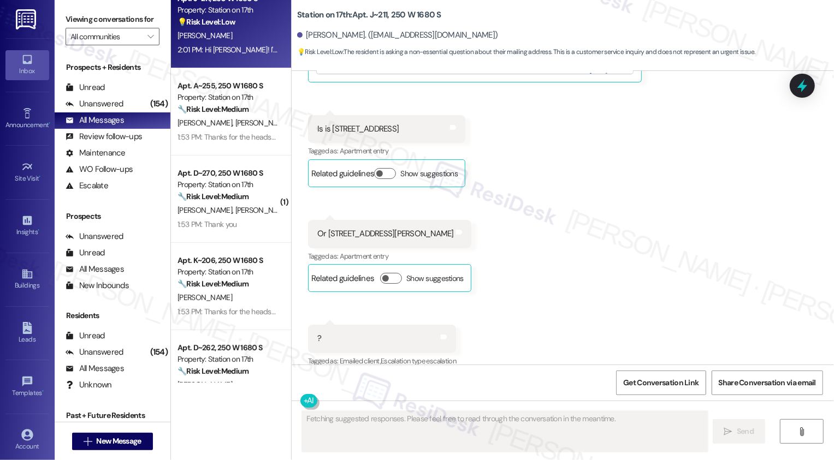
scroll to position [114, 0]
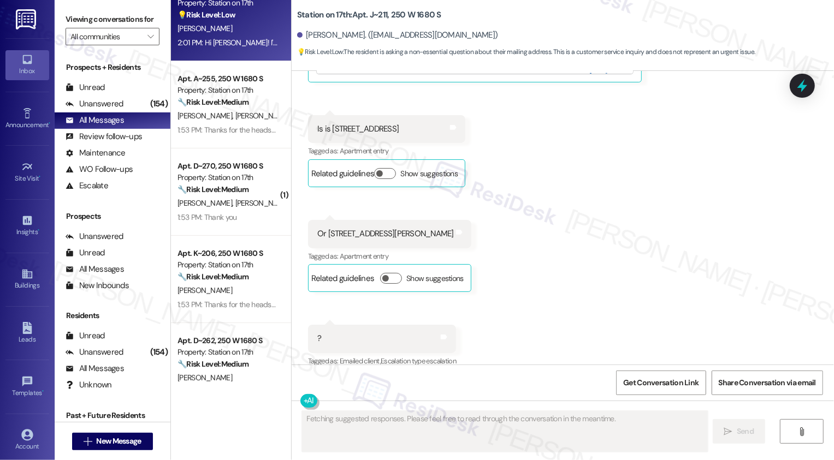
click at [216, 191] on strong "🔧 Risk Level: Medium" at bounding box center [212, 190] width 71 height 10
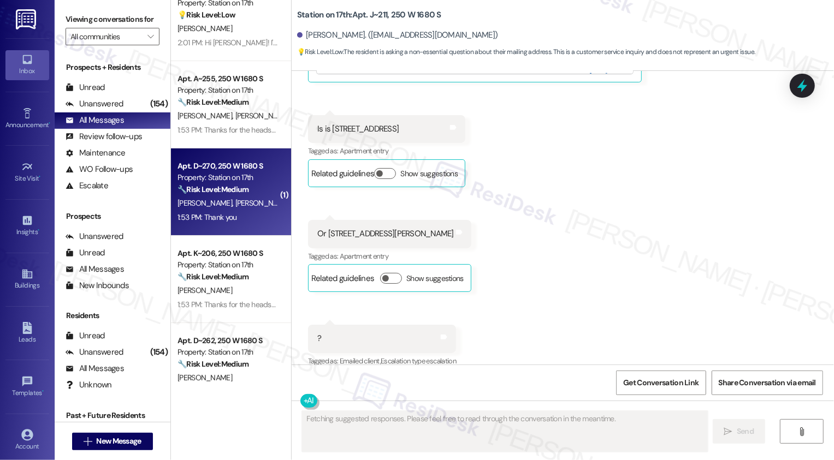
click at [216, 191] on strong "🔧 Risk Level: Medium" at bounding box center [212, 190] width 71 height 10
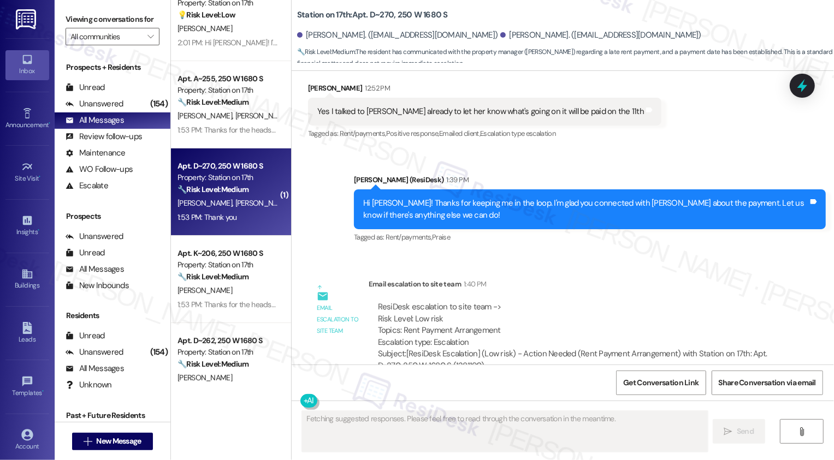
scroll to position [1824, 0]
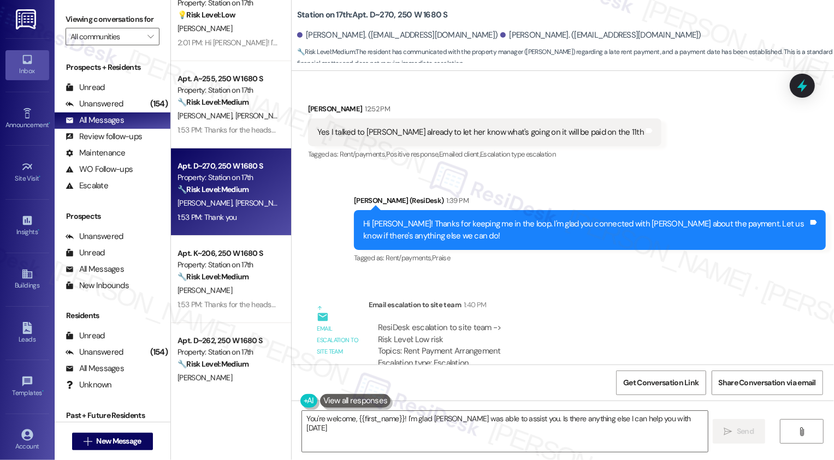
type textarea "You're welcome, {{first_name}}! I'm glad [PERSON_NAME] was able to assist you. …"
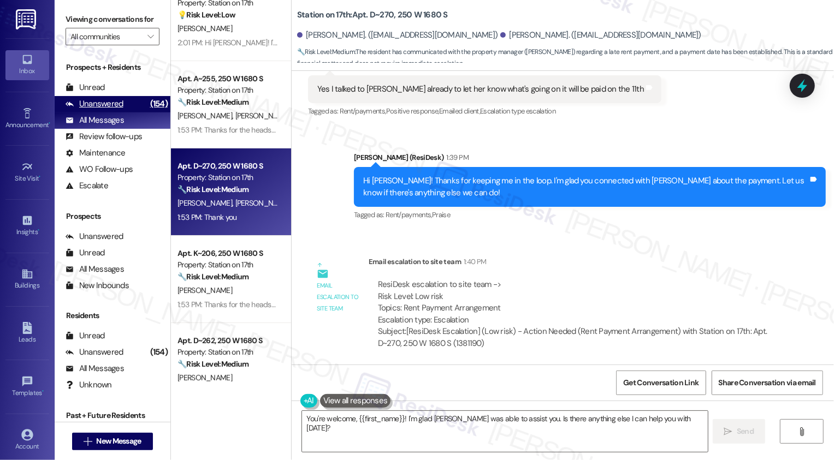
click at [132, 112] on div "Unanswered (154)" at bounding box center [113, 104] width 116 height 16
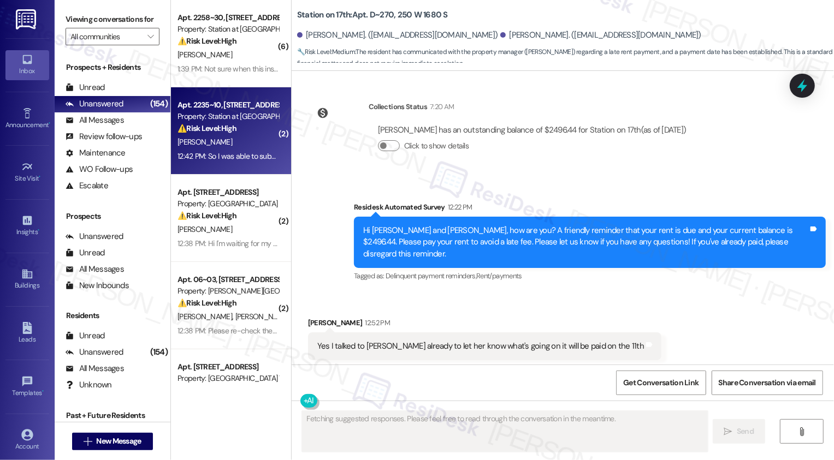
scroll to position [1824, 0]
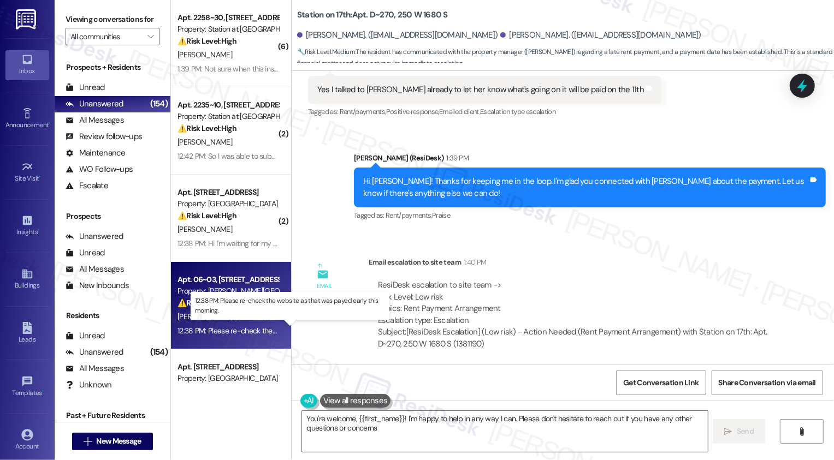
type textarea "You're welcome, {{first_name}}! I'm happy to help in any way I can. Please don'…"
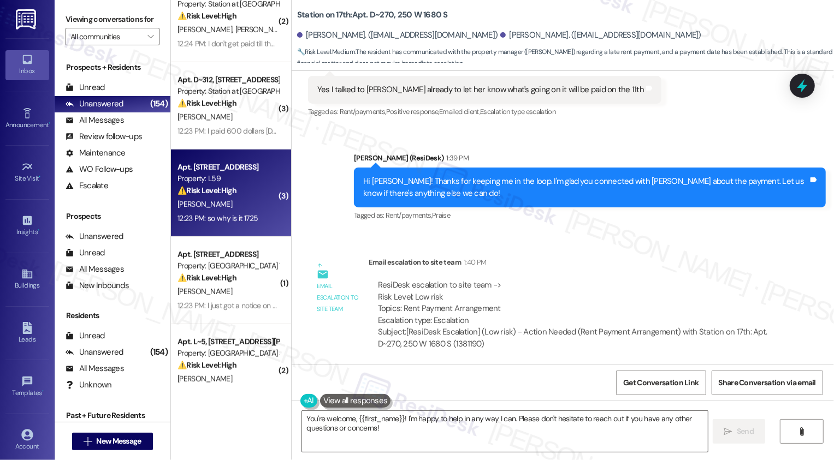
scroll to position [554, 0]
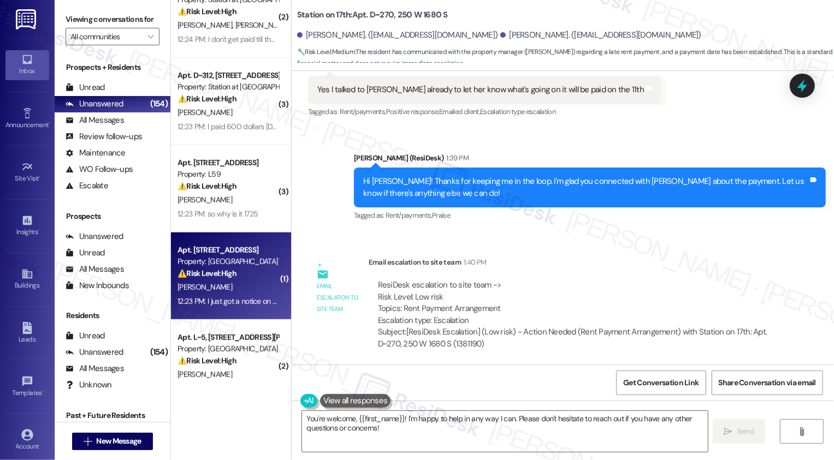
click at [234, 292] on div "[PERSON_NAME]" at bounding box center [227, 288] width 103 height 14
type textarea "Fetching suggested responses. Please feel free to read through the conversation…"
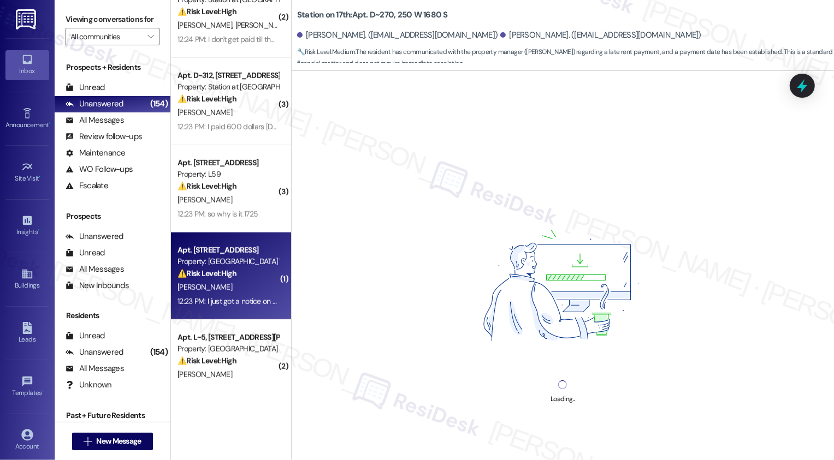
click at [234, 292] on div "[PERSON_NAME]" at bounding box center [227, 288] width 103 height 14
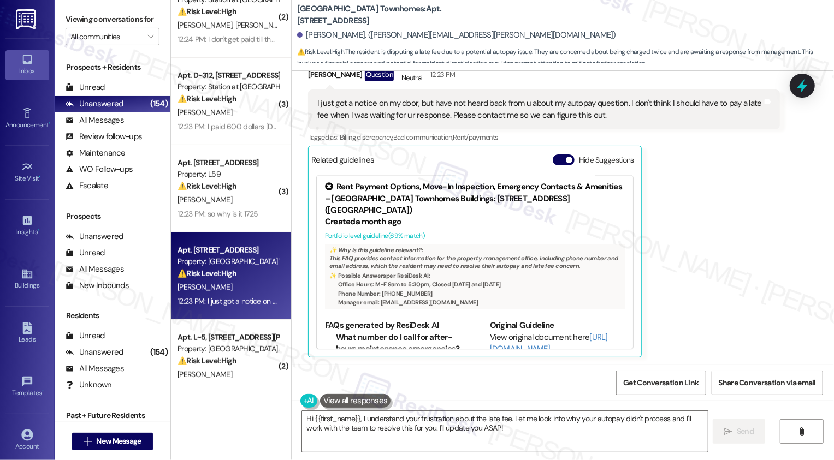
scroll to position [42, 0]
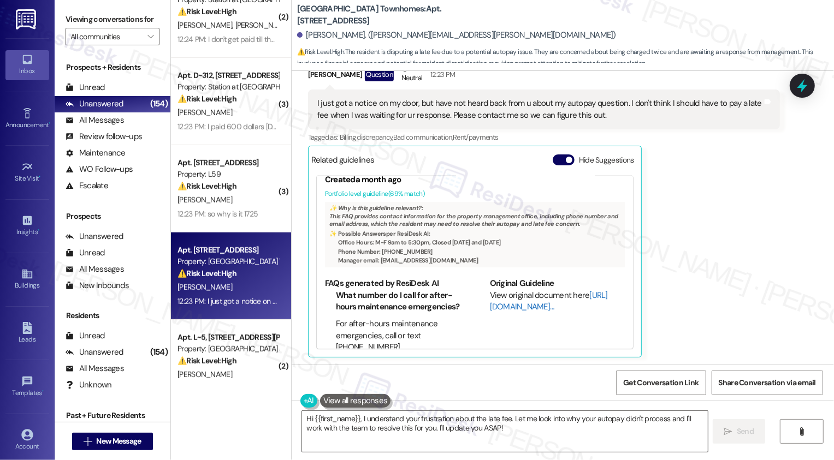
click at [506, 305] on link "[URL][DOMAIN_NAME]…" at bounding box center [549, 301] width 118 height 22
click at [518, 432] on textarea "Hi {{first_name}}, I understand your frustration about the late fee. Let me loo…" at bounding box center [505, 431] width 406 height 41
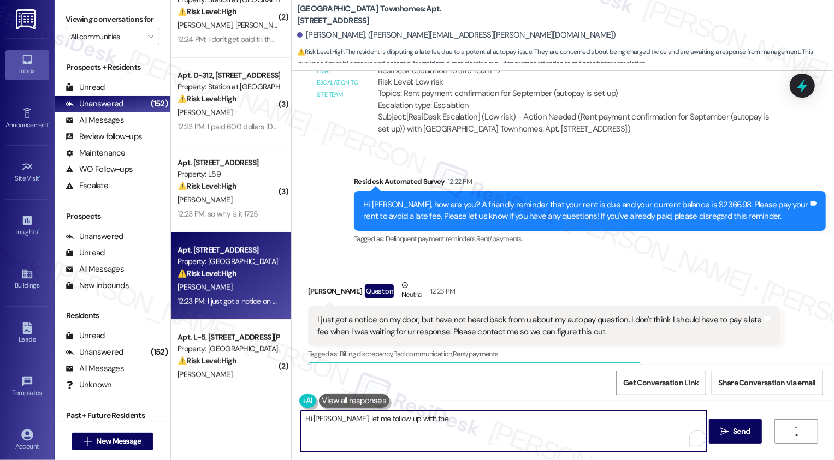
scroll to position [1288, 0]
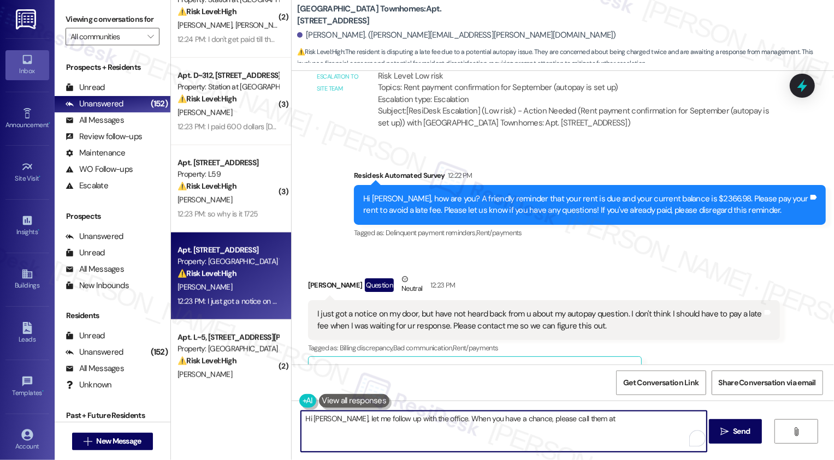
paste textarea "4357877111"
click at [586, 418] on textarea "Hi [PERSON_NAME], let me follow up with the office. When you have a chance, ple…" at bounding box center [504, 431] width 406 height 41
type textarea "Hi [PERSON_NAME], let me follow up with the office. When you have a chance, ple…"
click at [464, 427] on textarea "Hi [PERSON_NAME], let me follow up with the office. When you have a chance, ple…" at bounding box center [504, 431] width 406 height 41
click at [477, 422] on textarea "Hi [PERSON_NAME], let me follow up with the office. When you have a chance, ple…" at bounding box center [504, 431] width 406 height 41
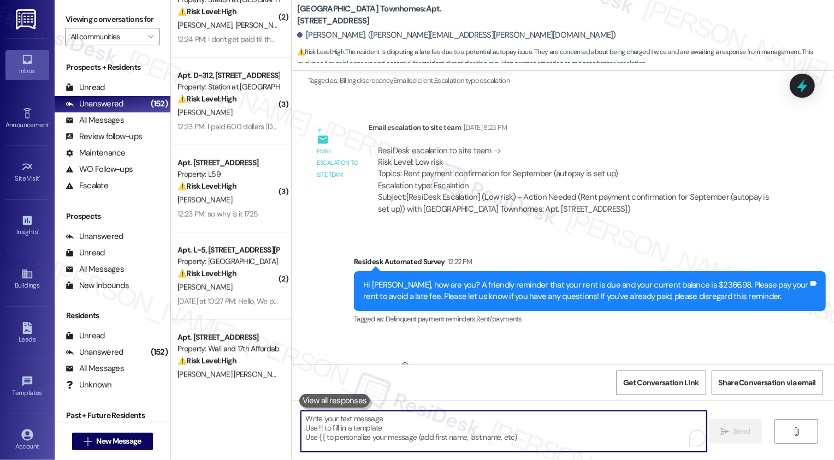
scroll to position [1181, 0]
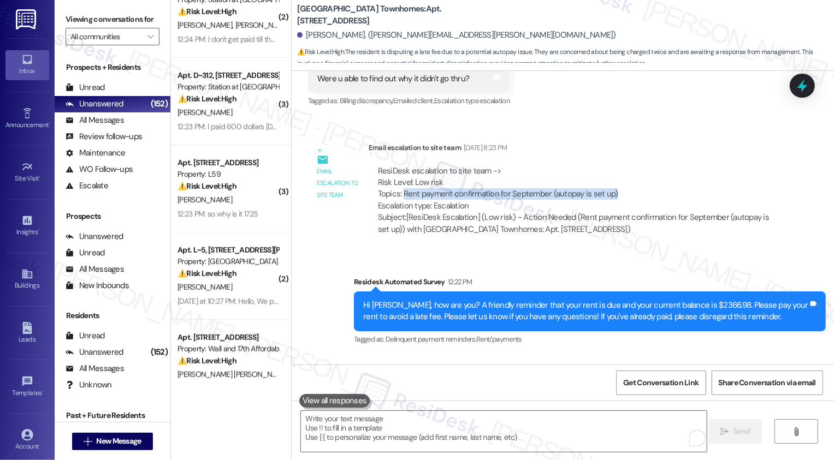
drag, startPoint x: 397, startPoint y: 192, endPoint x: 615, endPoint y: 185, distance: 218.5
click at [617, 187] on div "ResiDesk escalation to site team -> Risk Level: Low risk Topics: Rent payment c…" at bounding box center [574, 188] width 393 height 47
copy div "Rent payment confirmation for September (autopay is set up)"
copy div "Topics:"
click at [421, 191] on div "ResiDesk escalation to site team -> Risk Level: Low risk Topics: Rent payment c…" at bounding box center [574, 188] width 393 height 47
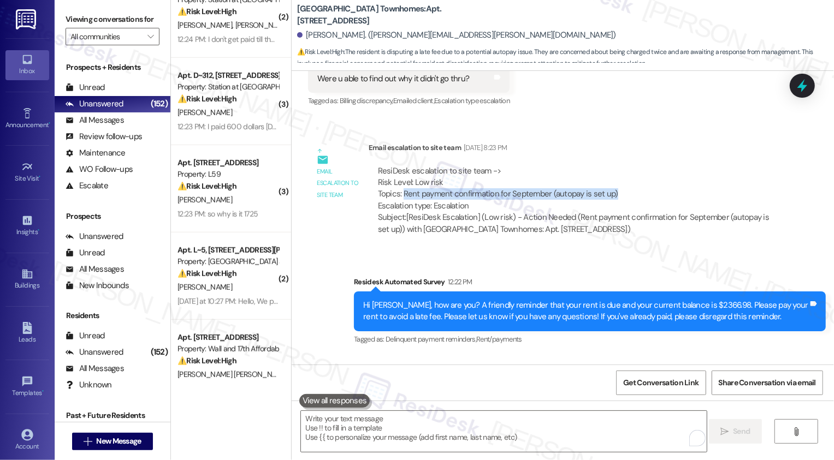
drag, startPoint x: 397, startPoint y: 193, endPoint x: 628, endPoint y: 194, distance: 231.5
click at [628, 194] on div "ResiDesk escalation to site team -> Risk Level: Low risk Topics: Rent payment c…" at bounding box center [574, 188] width 393 height 47
copy div "Rent payment confirmation for September (autopay is set up)"
click at [629, 194] on div "ResiDesk escalation to site team -> Risk Level: Low risk Topics: Rent payment c…" at bounding box center [574, 188] width 393 height 47
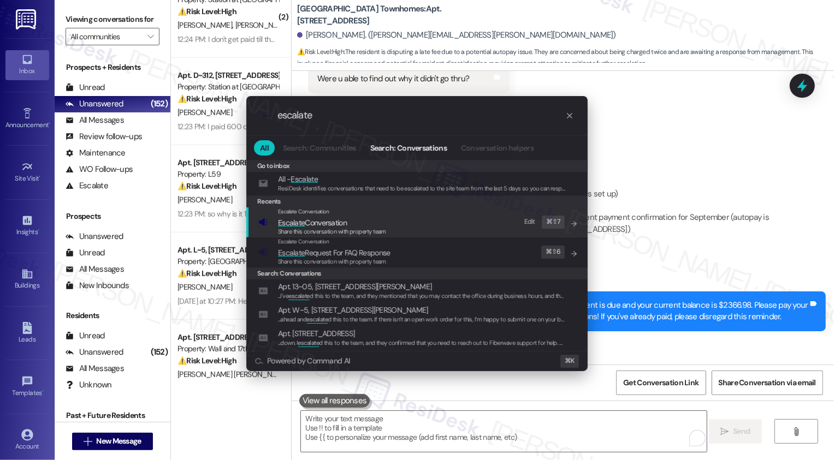
type input "escalate"
click at [358, 217] on span "Escalate Conversation" at bounding box center [332, 223] width 108 height 12
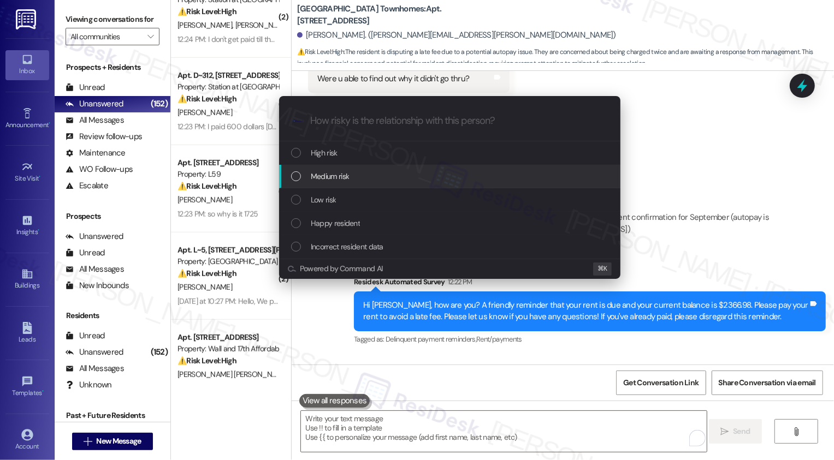
click at [317, 176] on span "Medium risk" at bounding box center [330, 176] width 38 height 12
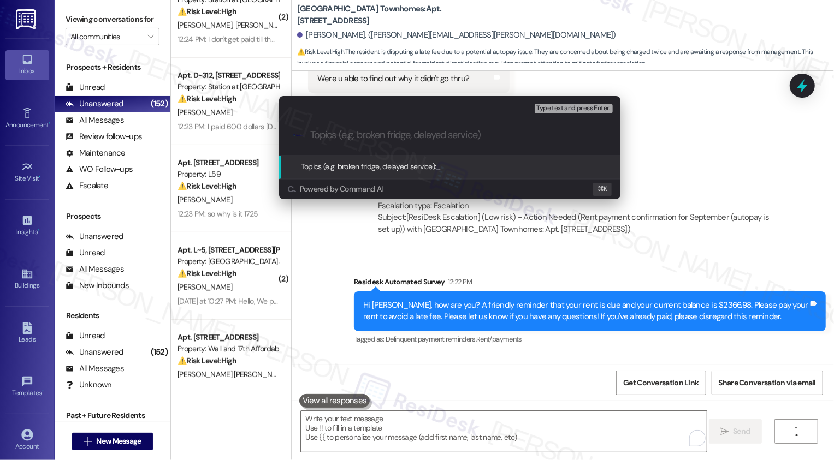
click at [307, 134] on div ".cls-1{fill:#0a055f;}.cls-2{fill:#0cc4c4;} resideskLogoBlueOrange" at bounding box center [449, 135] width 341 height 39
click at [319, 134] on input "Topics (e.g. broken fridge, delayed service)" at bounding box center [458, 134] width 296 height 11
paste input "Rent payment confirmation for September (autopay is set up)"
type input "Follow-up: Rent payment confirmation for September (autopay is set up)"
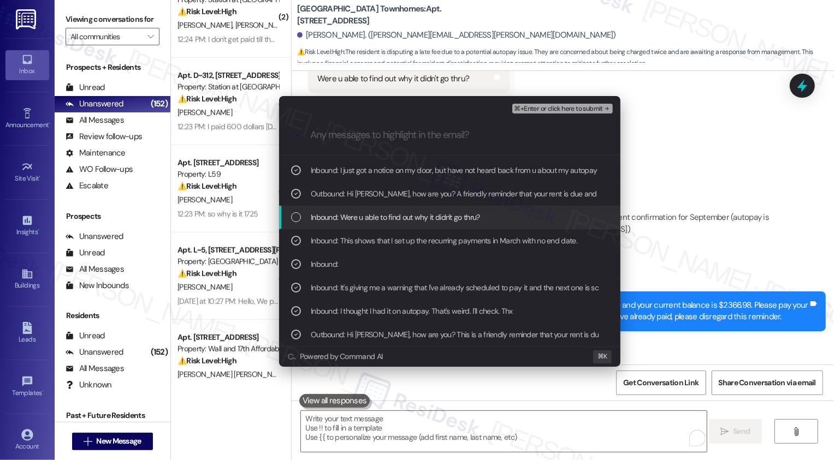
scroll to position [0, 0]
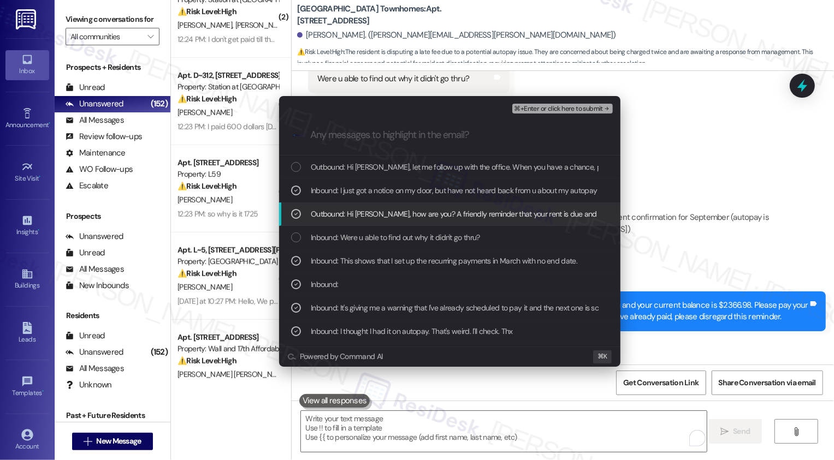
click at [374, 217] on span "Outbound: Hi [PERSON_NAME], how are you? A friendly reminder that your rent is …" at bounding box center [728, 214] width 834 height 12
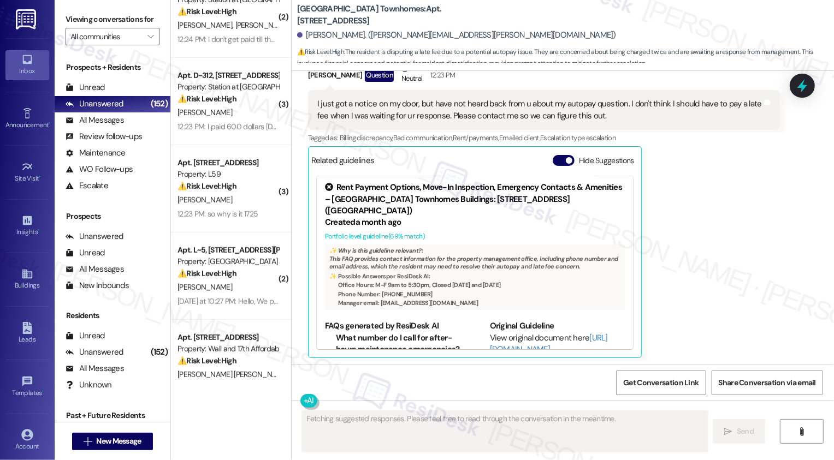
scroll to position [1591, 0]
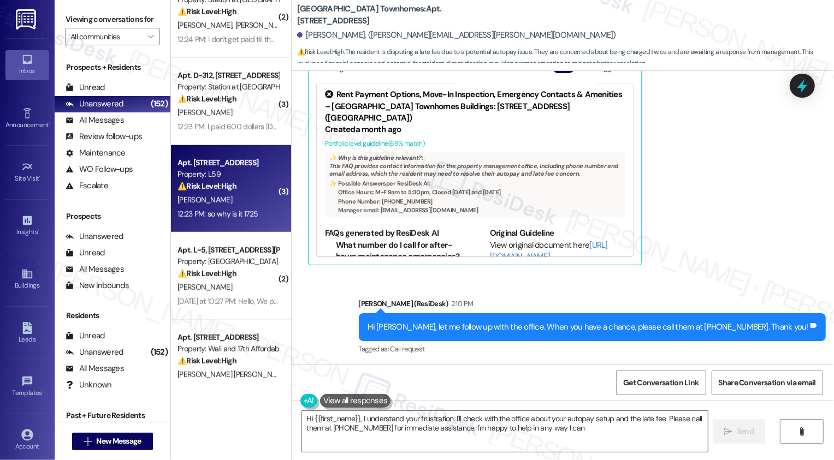
type textarea "Hi {{first_name}}, I understand your frustration. I'll check with the office ab…"
